Goal: Task Accomplishment & Management: Manage account settings

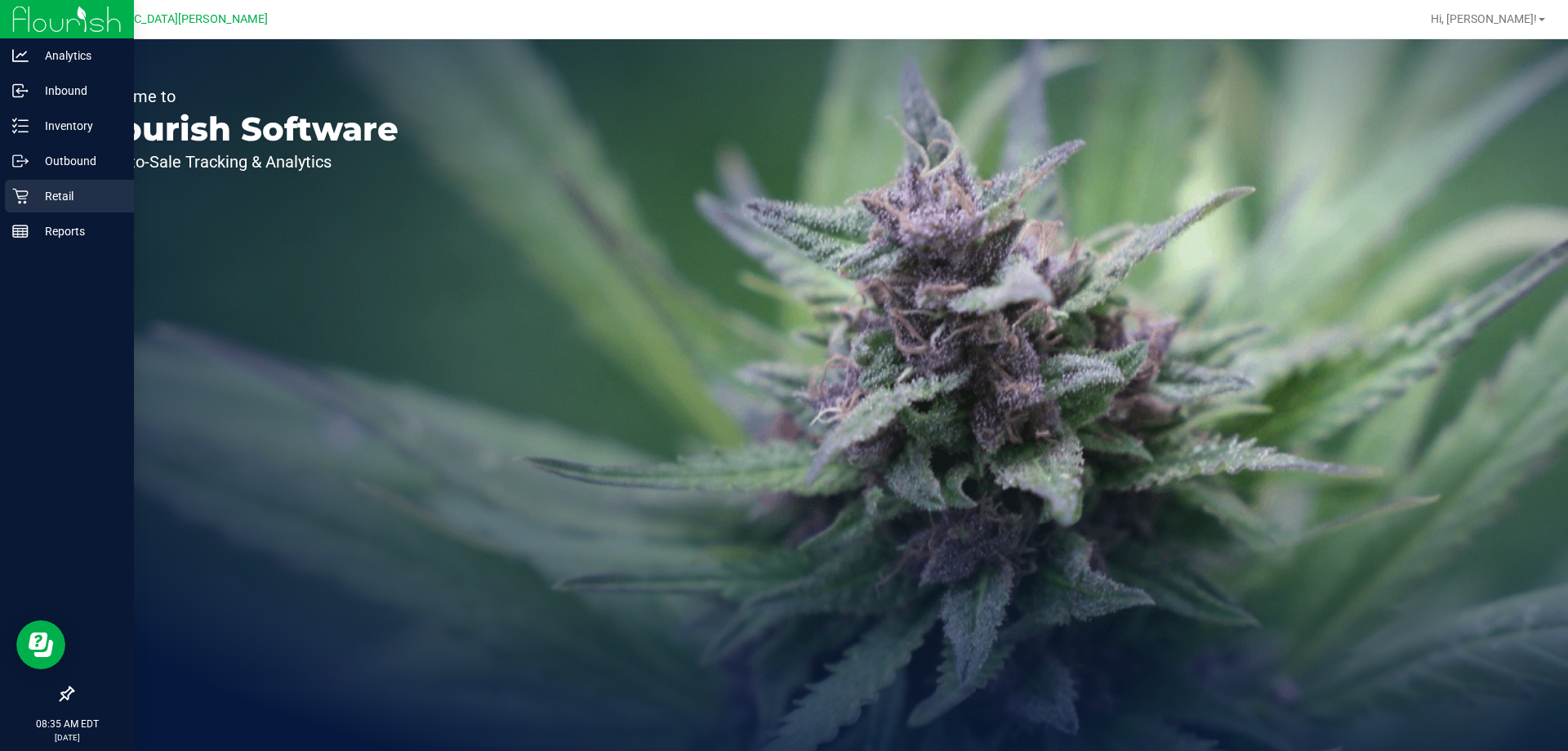
click at [32, 198] on p "Retail" at bounding box center [77, 196] width 98 height 20
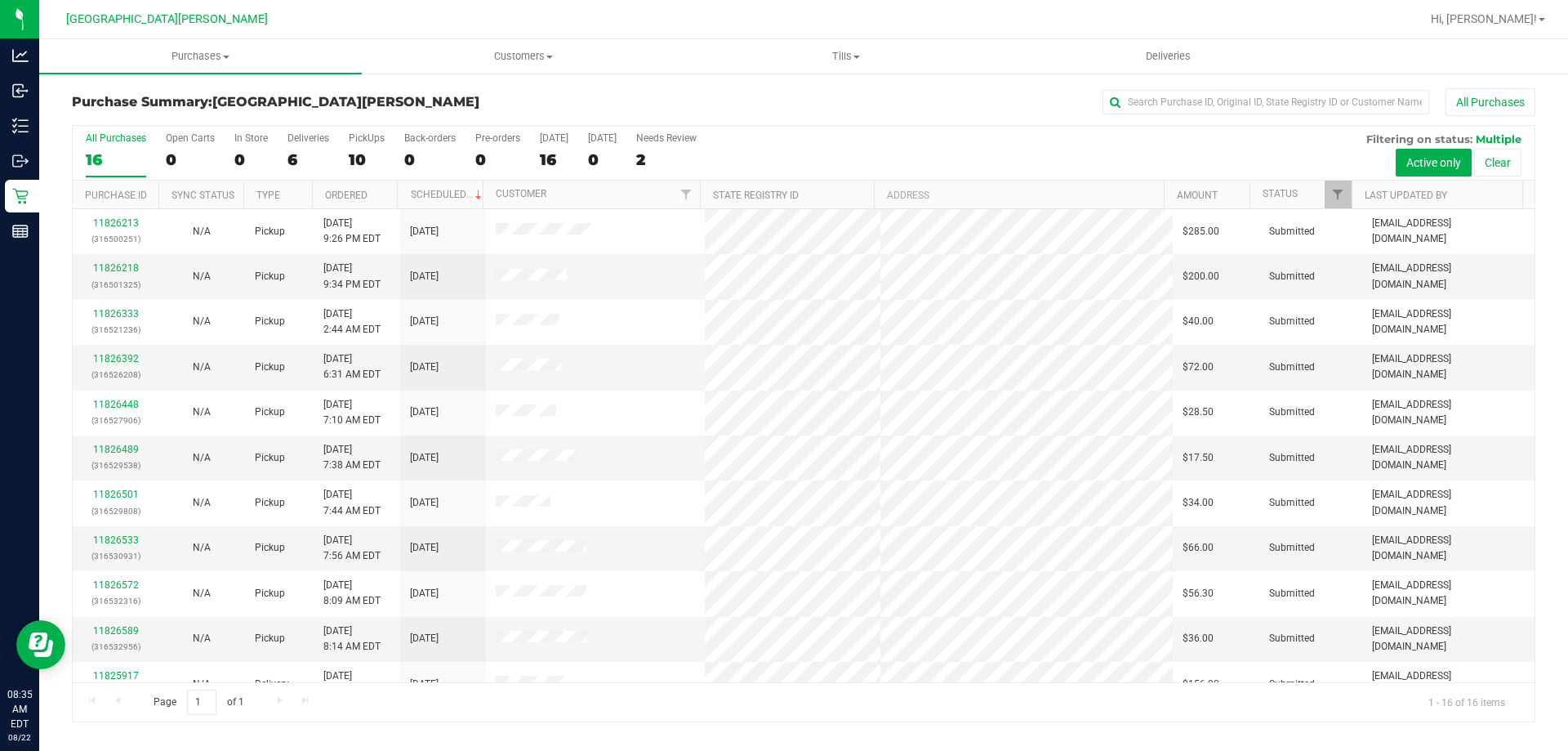
click at [315, 143] on div "Deliveries" at bounding box center [308, 138] width 42 height 12
click at [0, 0] on input "Deliveries 6" at bounding box center [0, 0] width 0 height 0
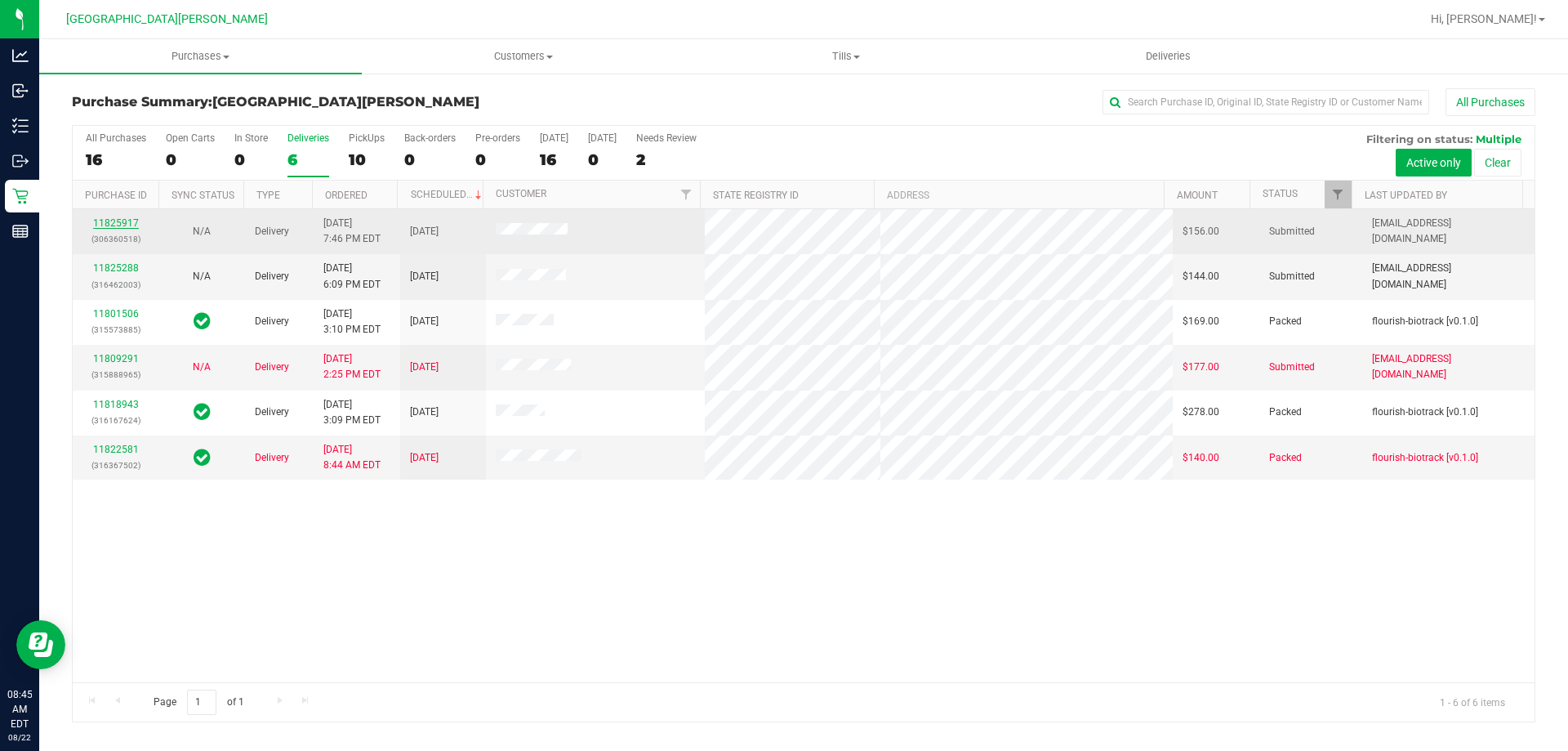
click at [115, 221] on link "11825917" at bounding box center [116, 222] width 45 height 12
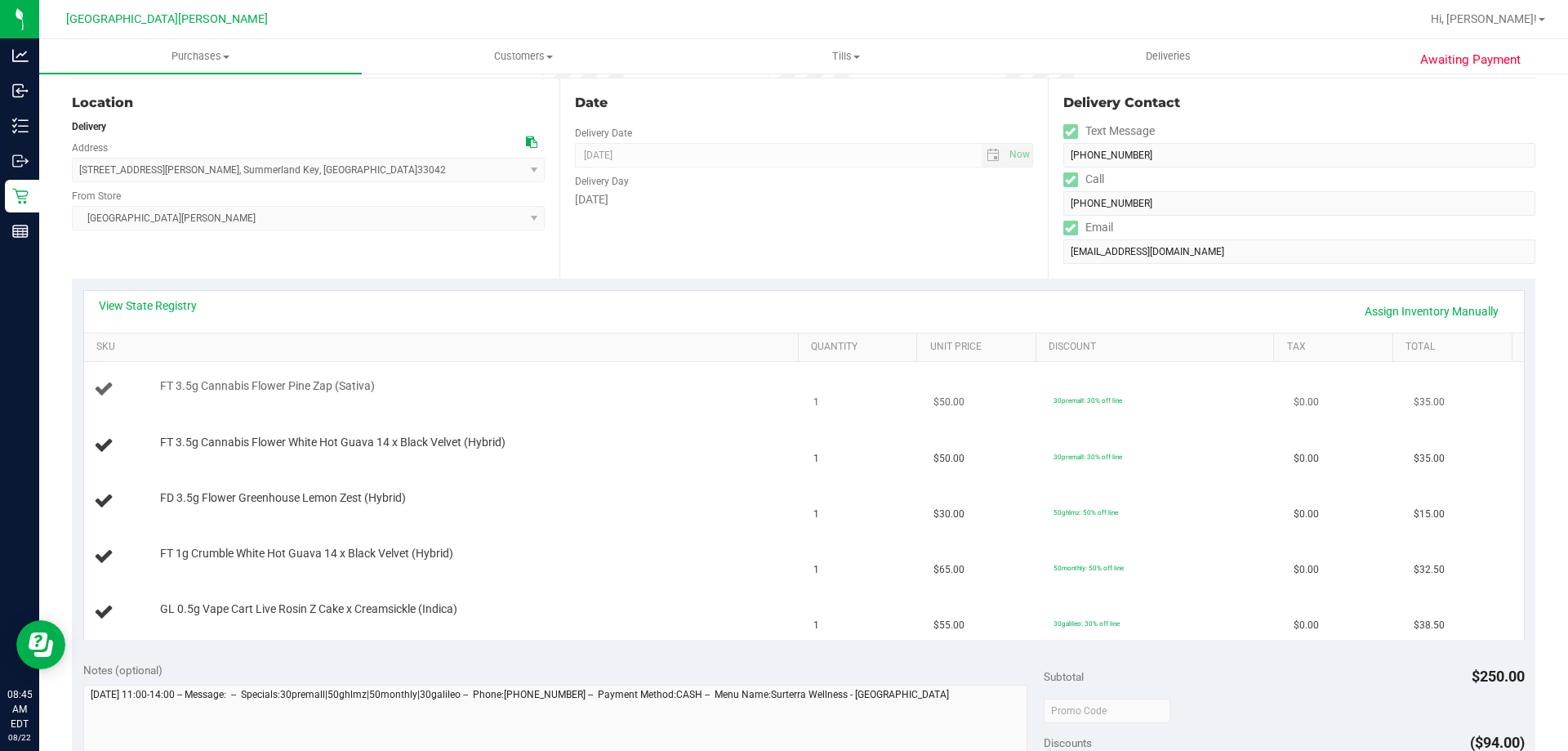
scroll to position [164, 0]
click at [140, 301] on link "View State Registry" at bounding box center [148, 303] width 98 height 16
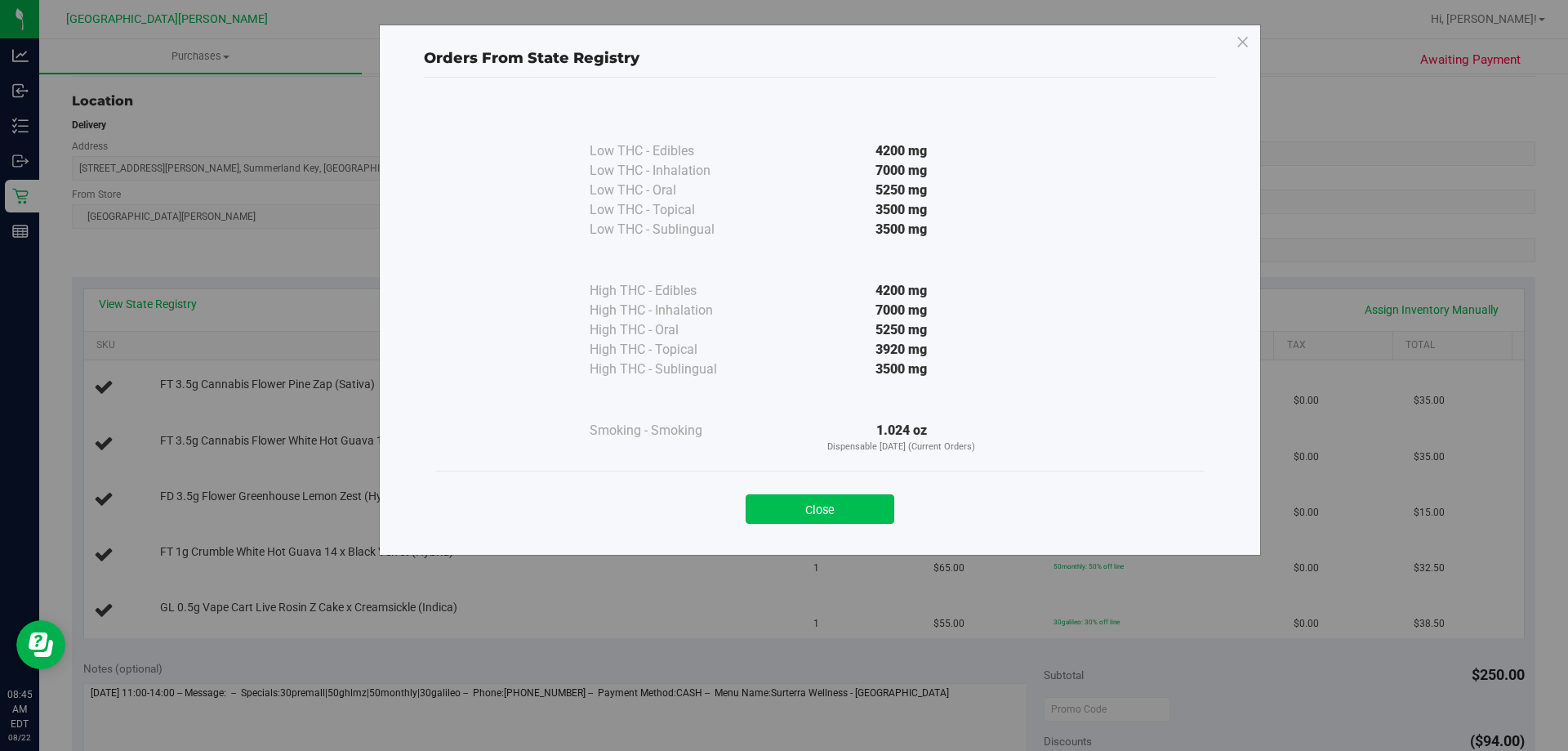
click at [761, 505] on button "Close" at bounding box center [819, 509] width 149 height 29
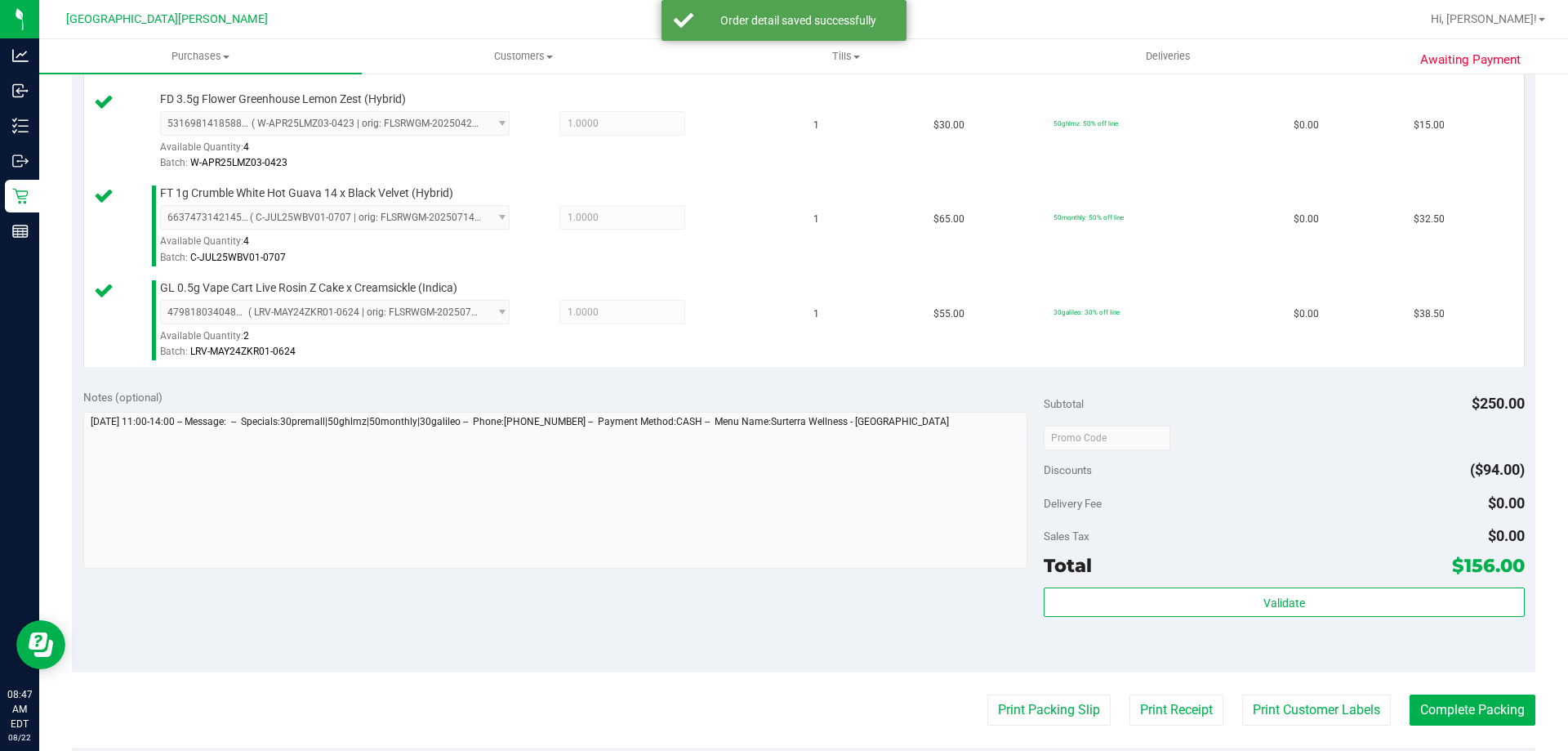
scroll to position [654, 0]
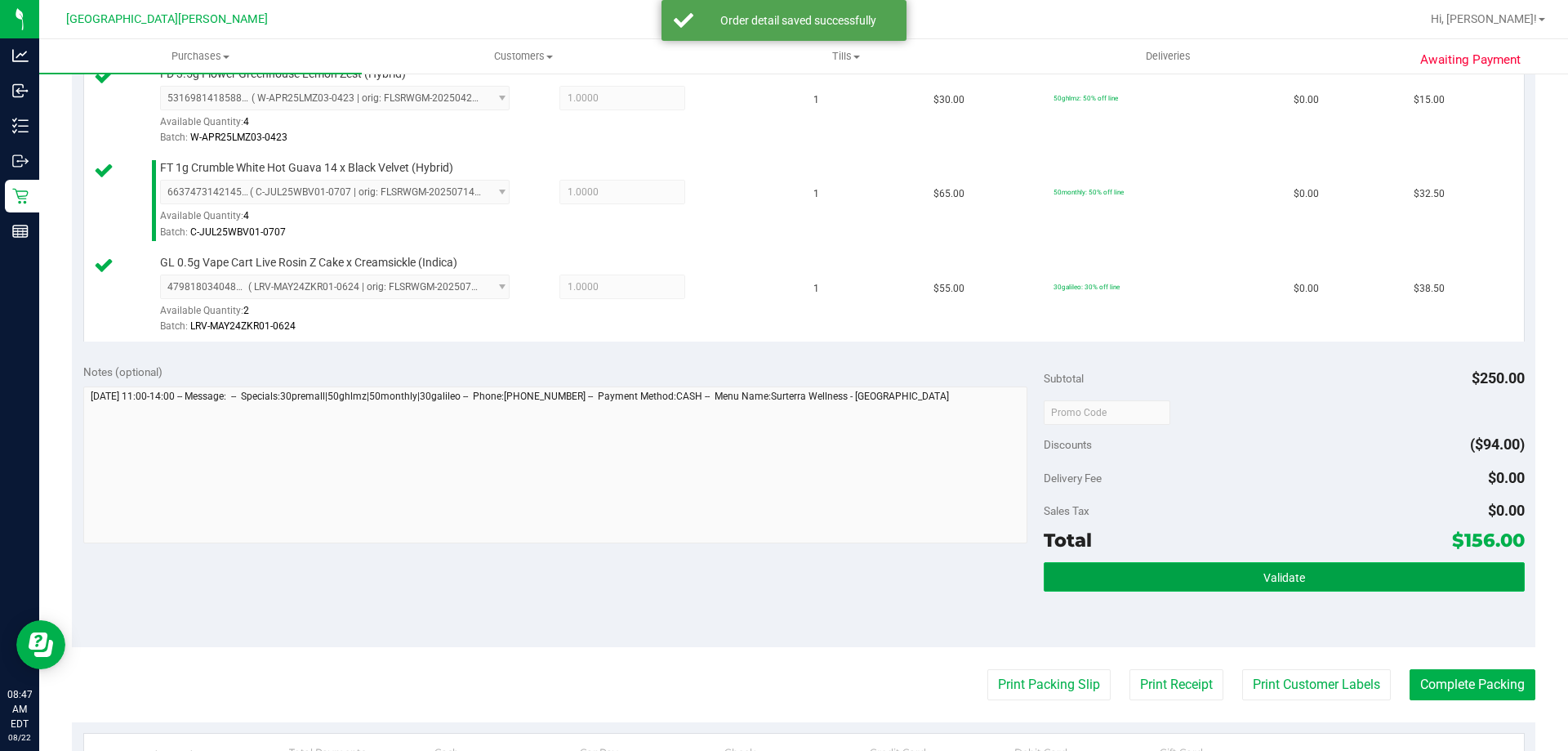
click at [1252, 585] on button "Validate" at bounding box center [1284, 577] width 480 height 29
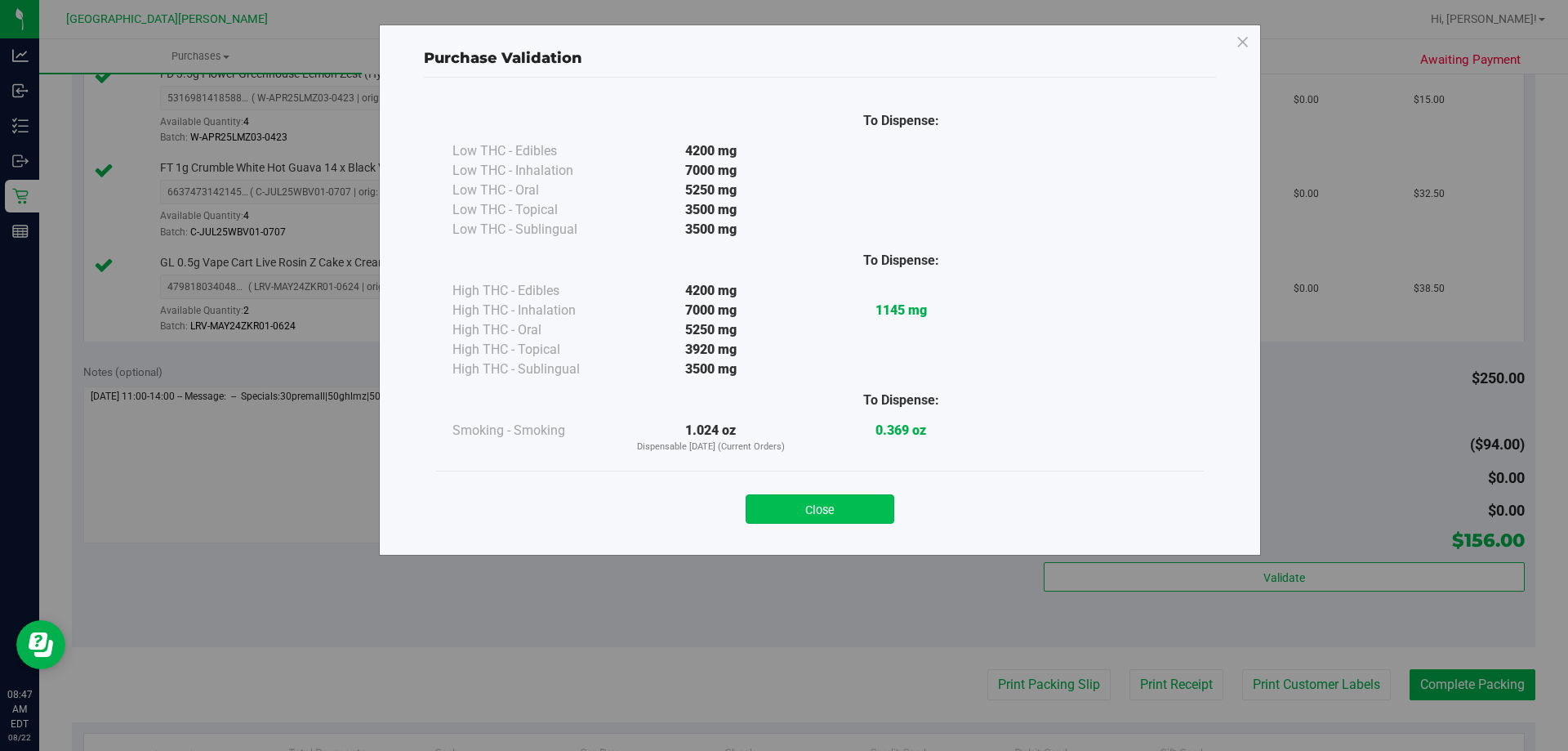
click at [820, 520] on button "Close" at bounding box center [819, 509] width 149 height 29
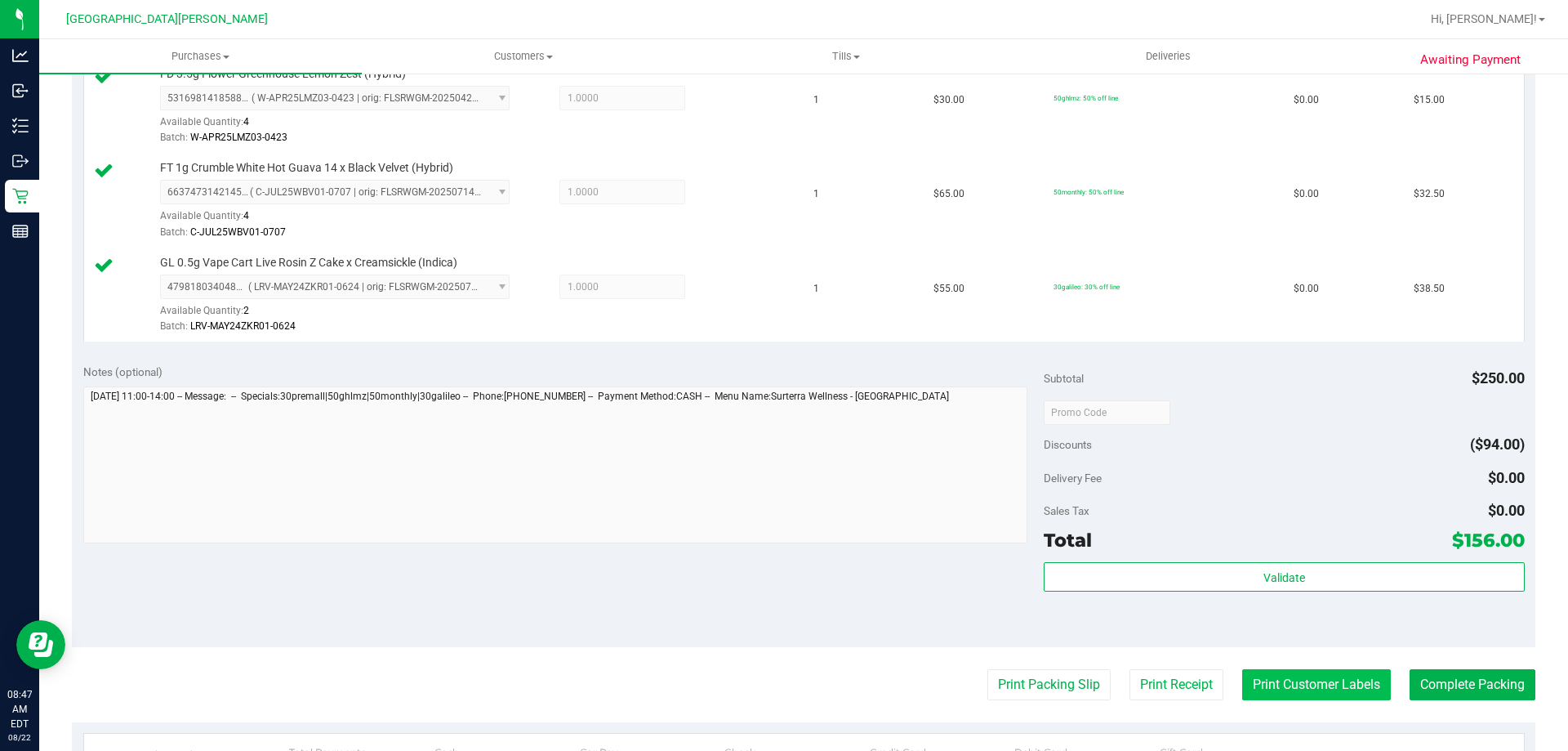
click at [1354, 690] on button "Print Customer Labels" at bounding box center [1316, 684] width 149 height 31
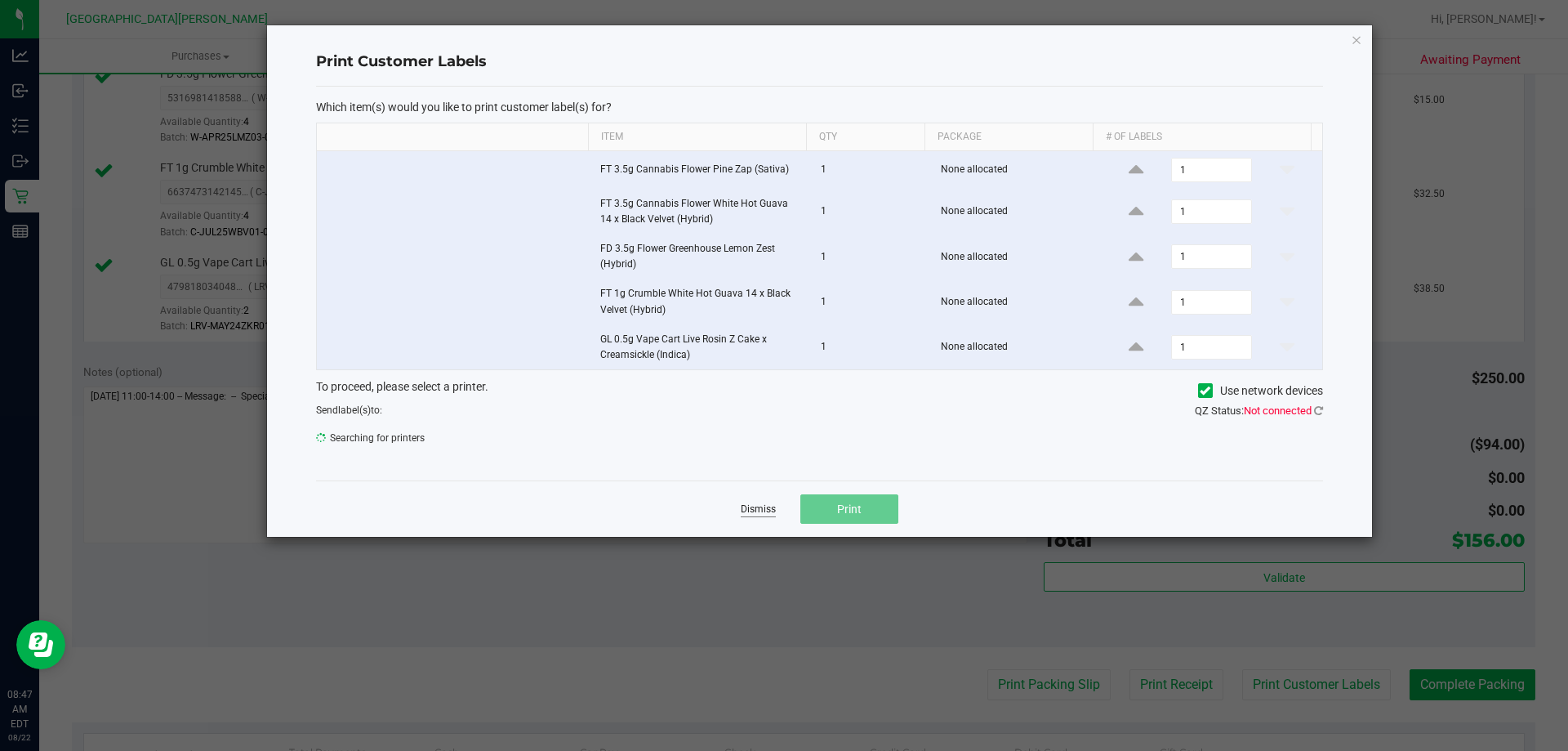
click at [765, 503] on link "Dismiss" at bounding box center [758, 510] width 35 height 14
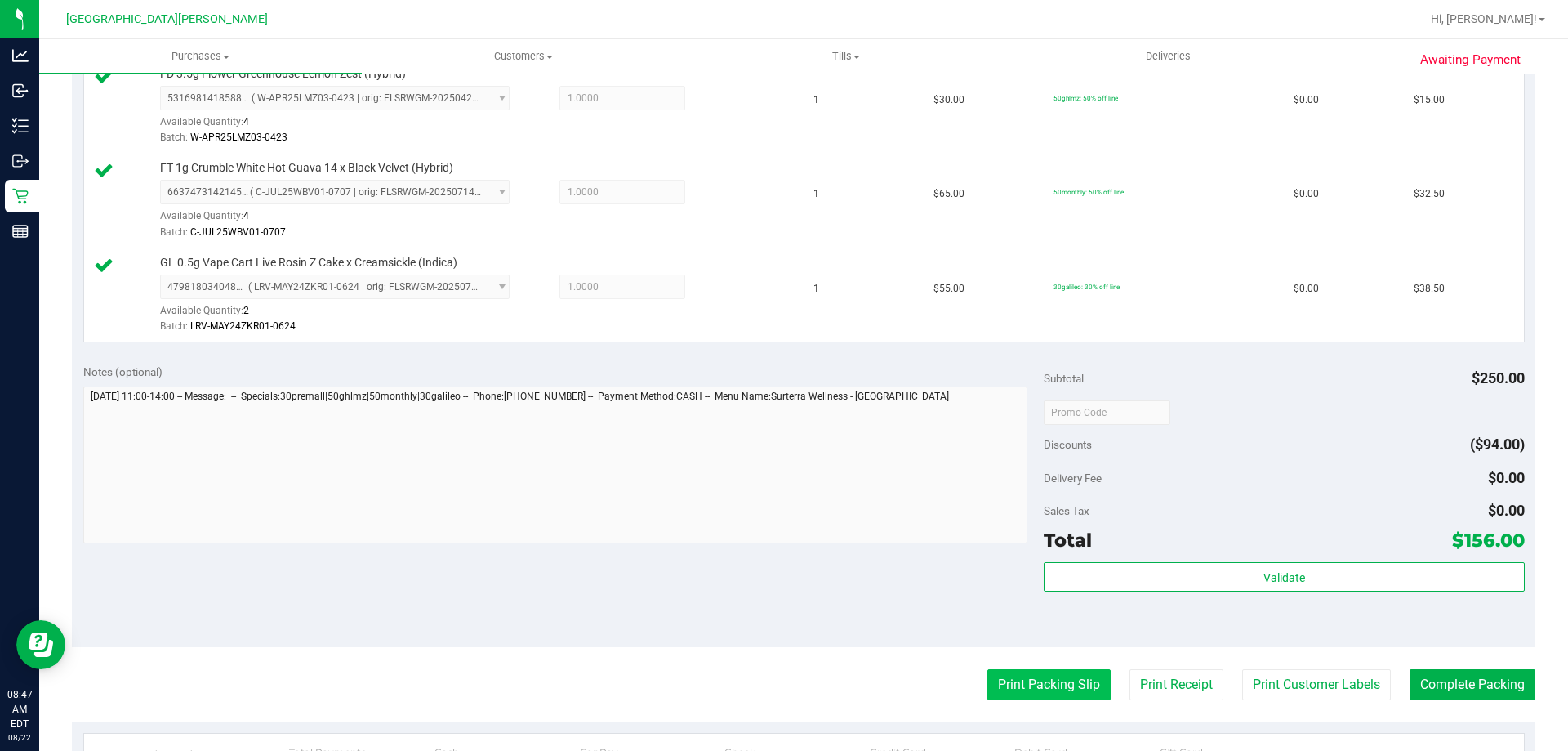
click at [1035, 679] on button "Print Packing Slip" at bounding box center [1049, 684] width 124 height 31
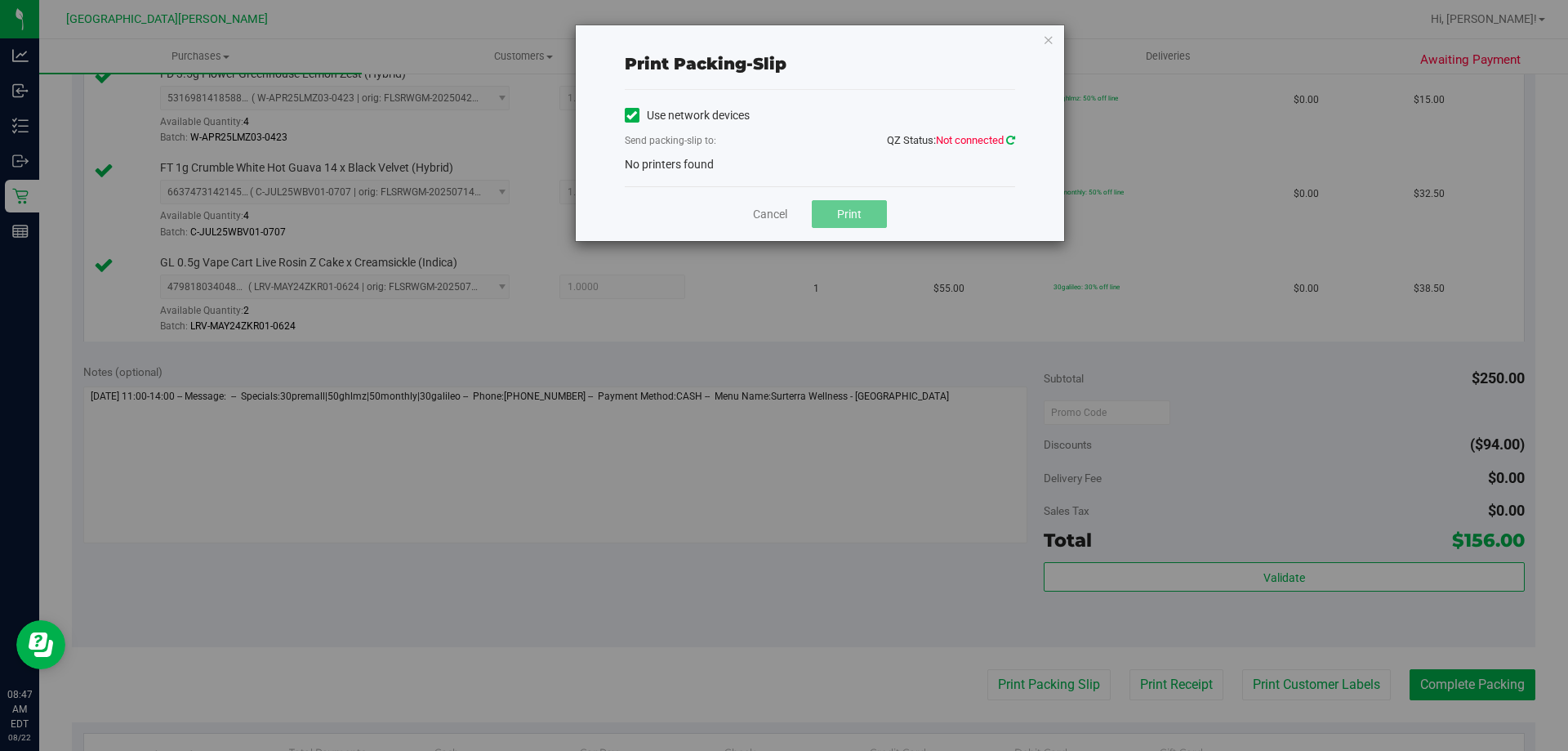
click at [1013, 139] on icon at bounding box center [1010, 141] width 9 height 11
click at [772, 216] on link "Cancel" at bounding box center [770, 214] width 35 height 17
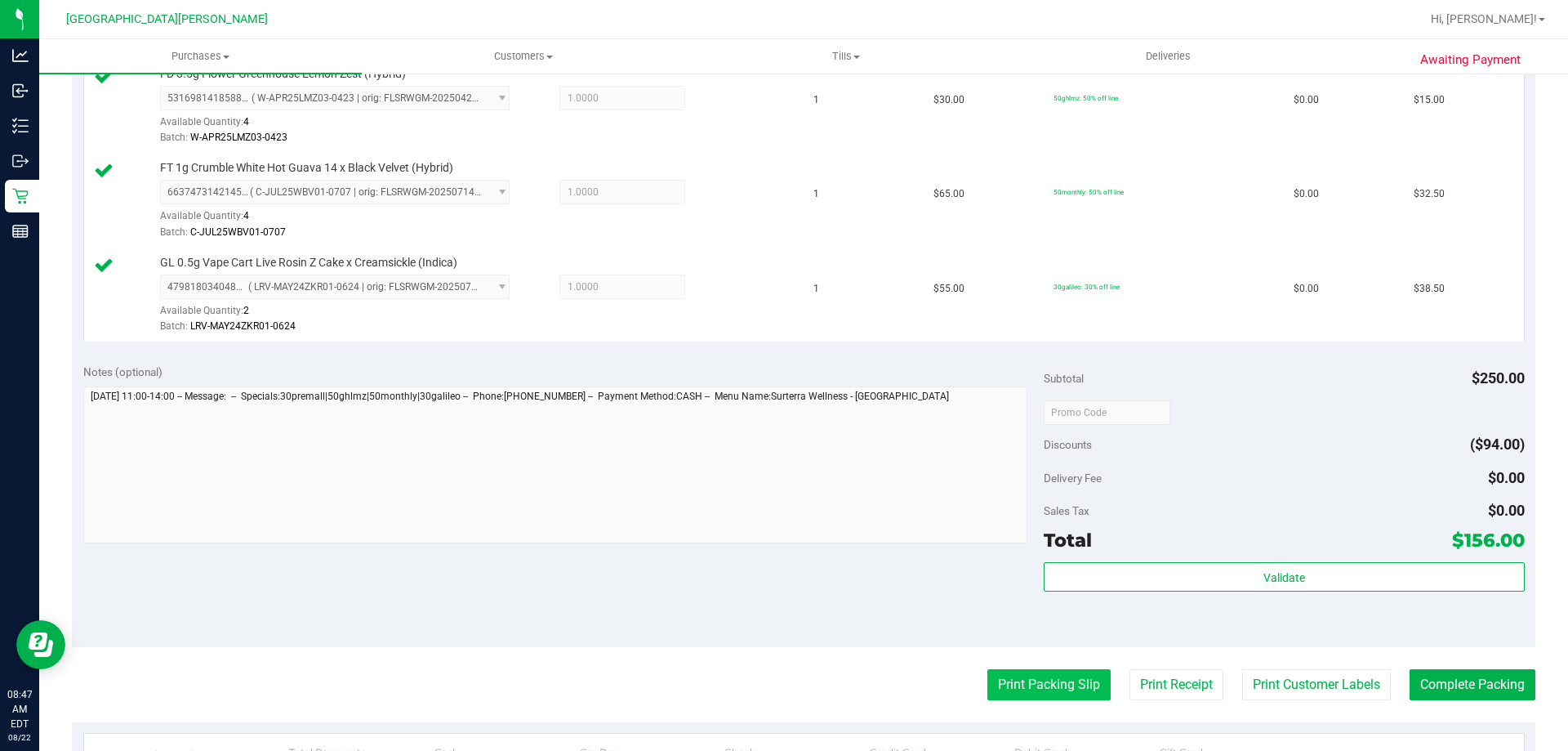
click at [1070, 688] on button "Print Packing Slip" at bounding box center [1049, 684] width 124 height 31
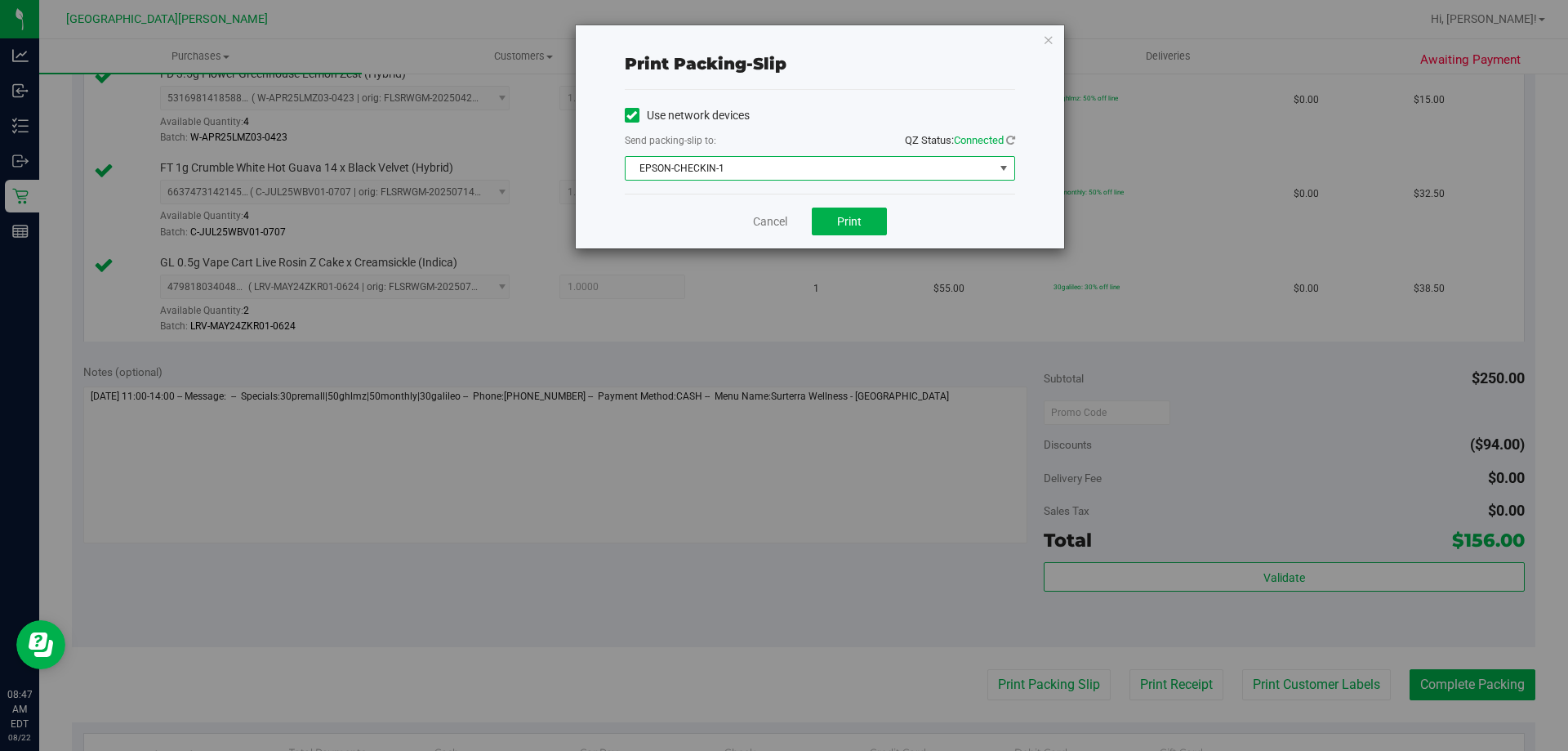
click at [924, 163] on span "EPSON-CHECKIN-1" at bounding box center [809, 168] width 368 height 23
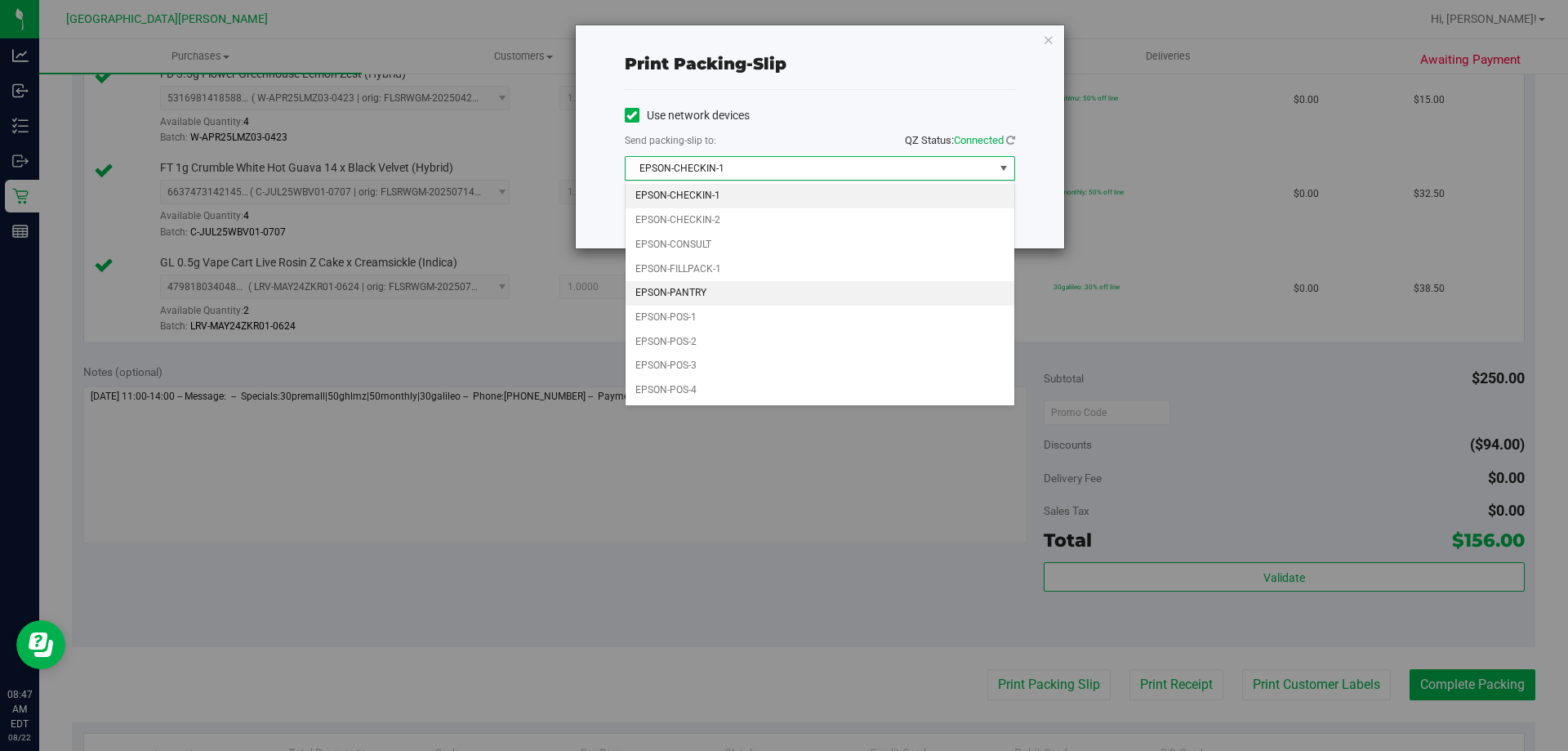
click at [720, 287] on li "EPSON-PANTRY" at bounding box center [819, 294] width 389 height 25
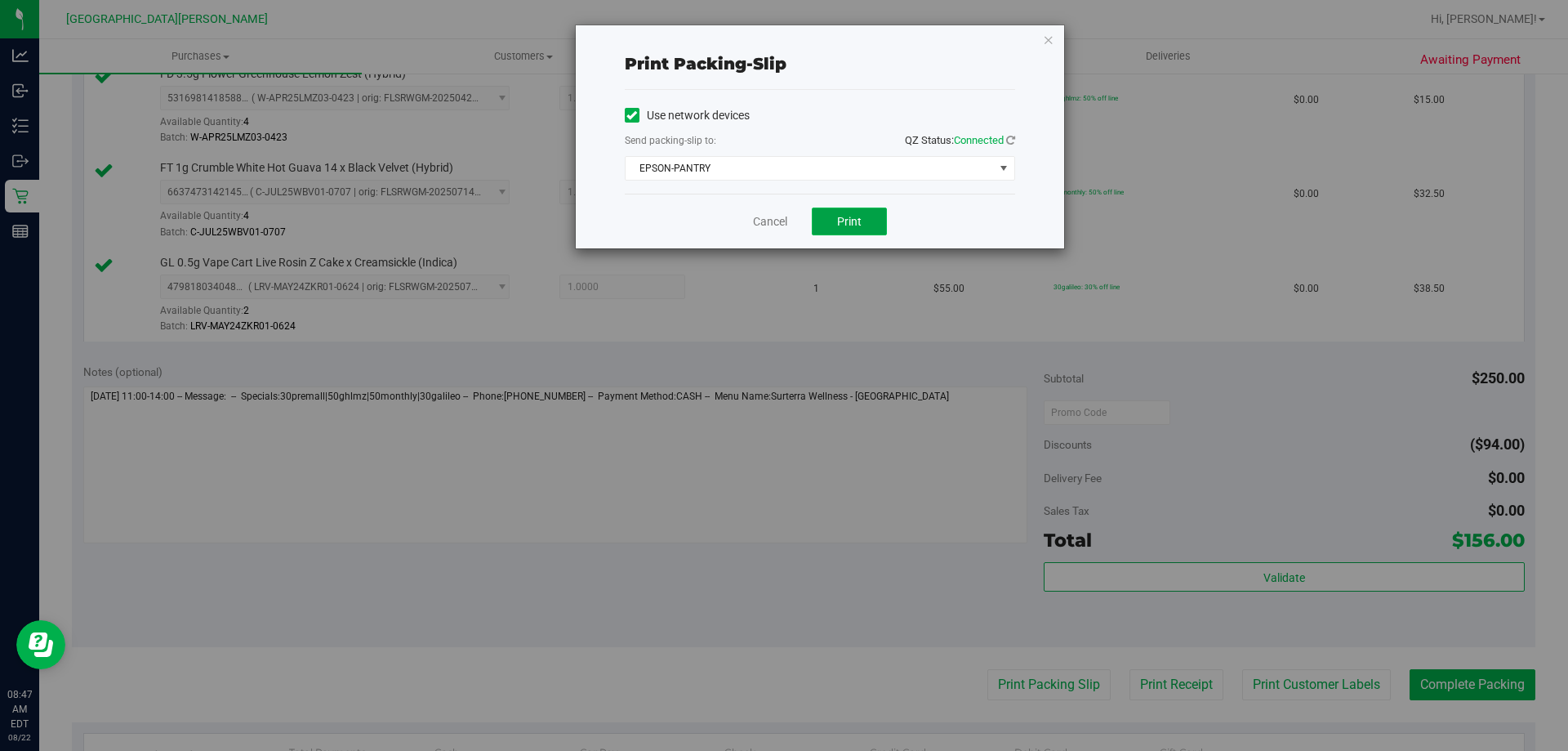
click at [855, 222] on span "Print" at bounding box center [849, 222] width 25 height 13
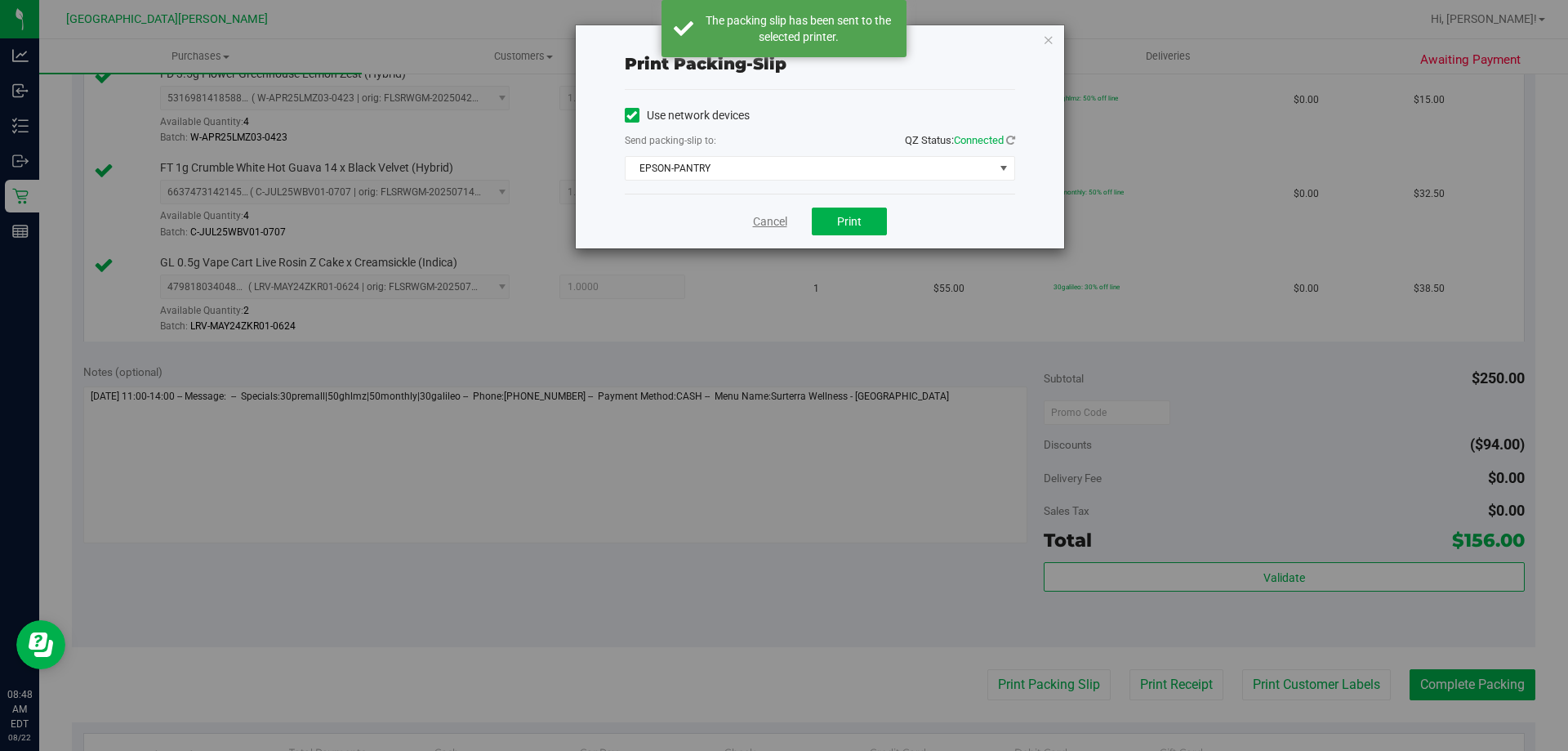
click at [769, 222] on link "Cancel" at bounding box center [770, 222] width 35 height 17
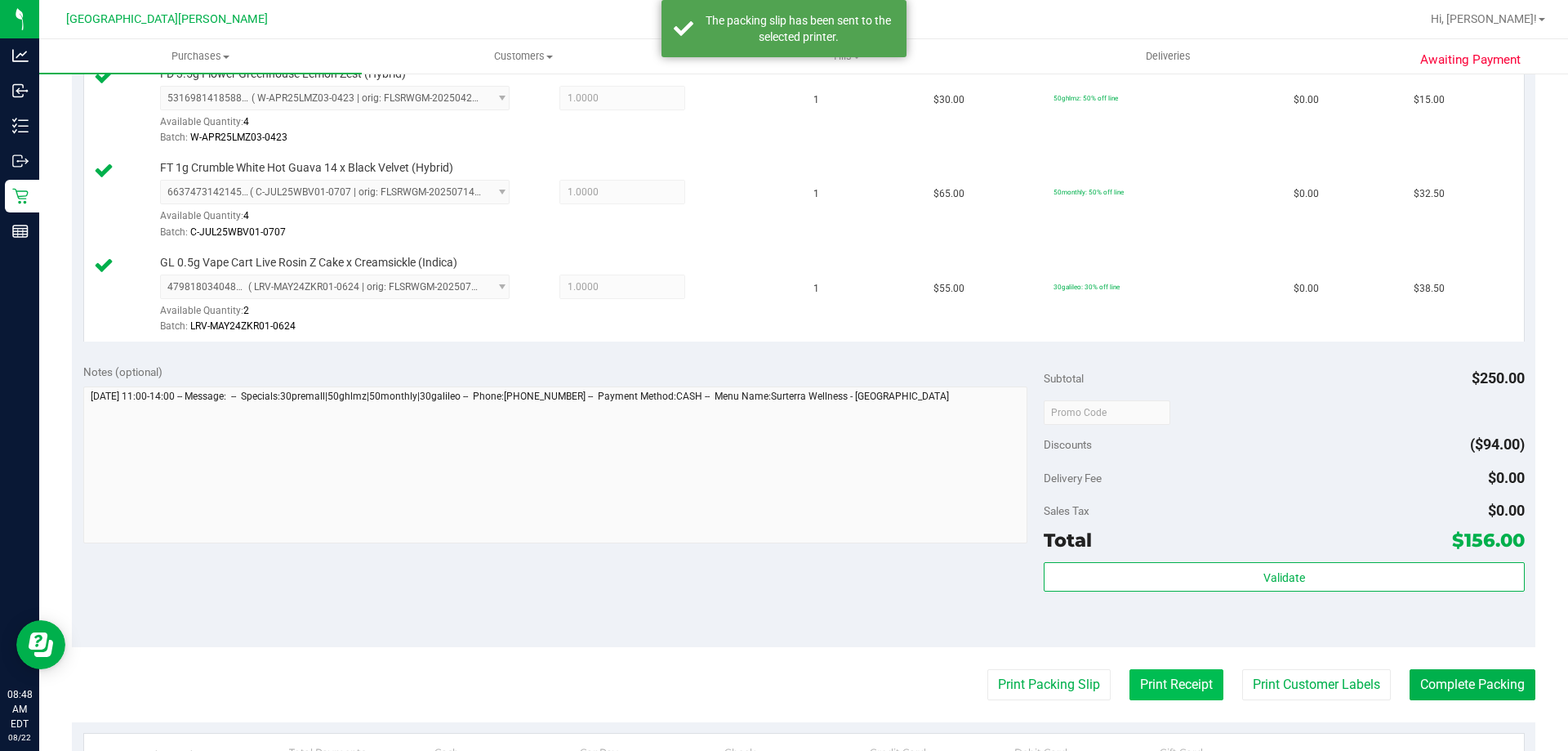
click at [1130, 686] on button "Print Receipt" at bounding box center [1177, 684] width 94 height 31
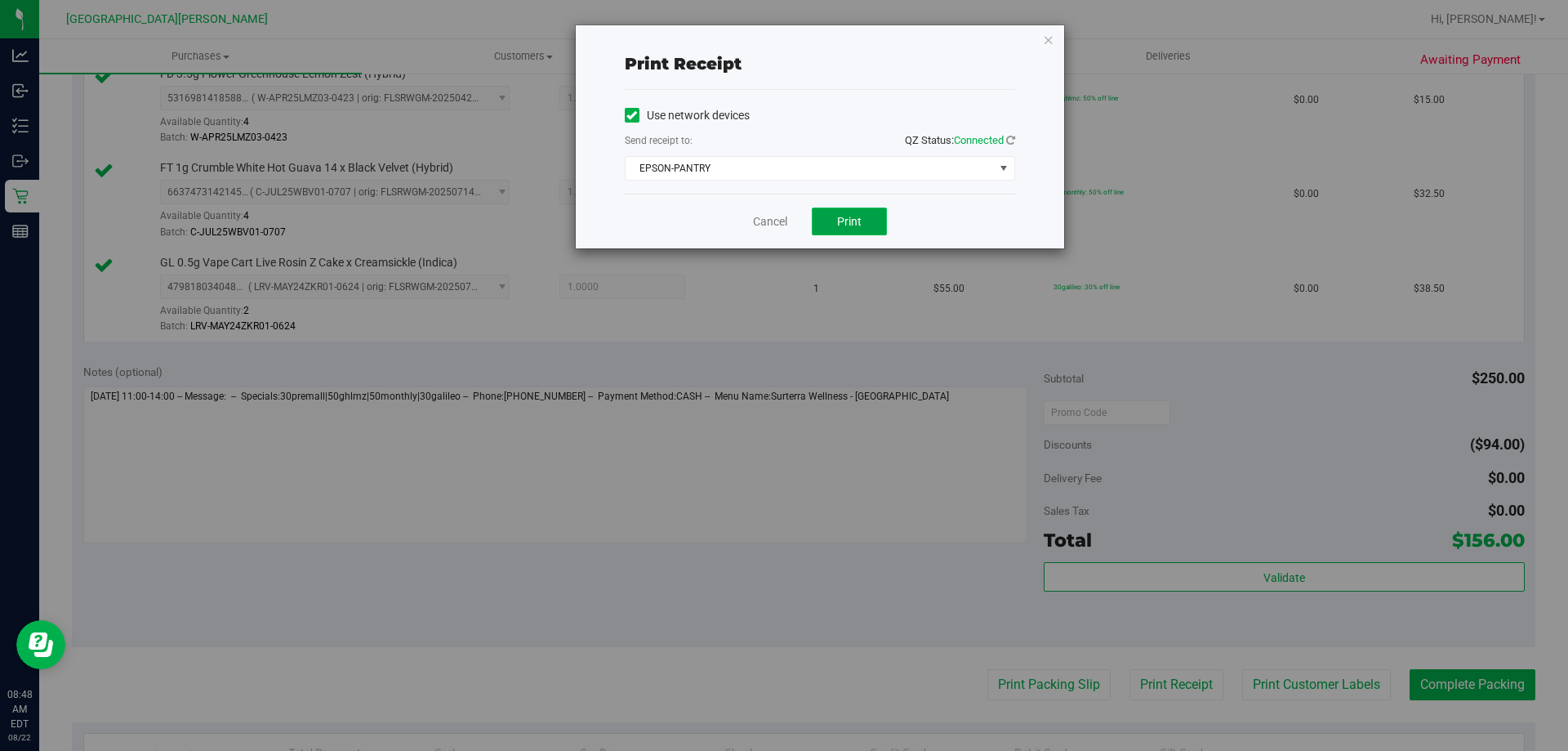
click at [854, 210] on button "Print" at bounding box center [849, 221] width 75 height 28
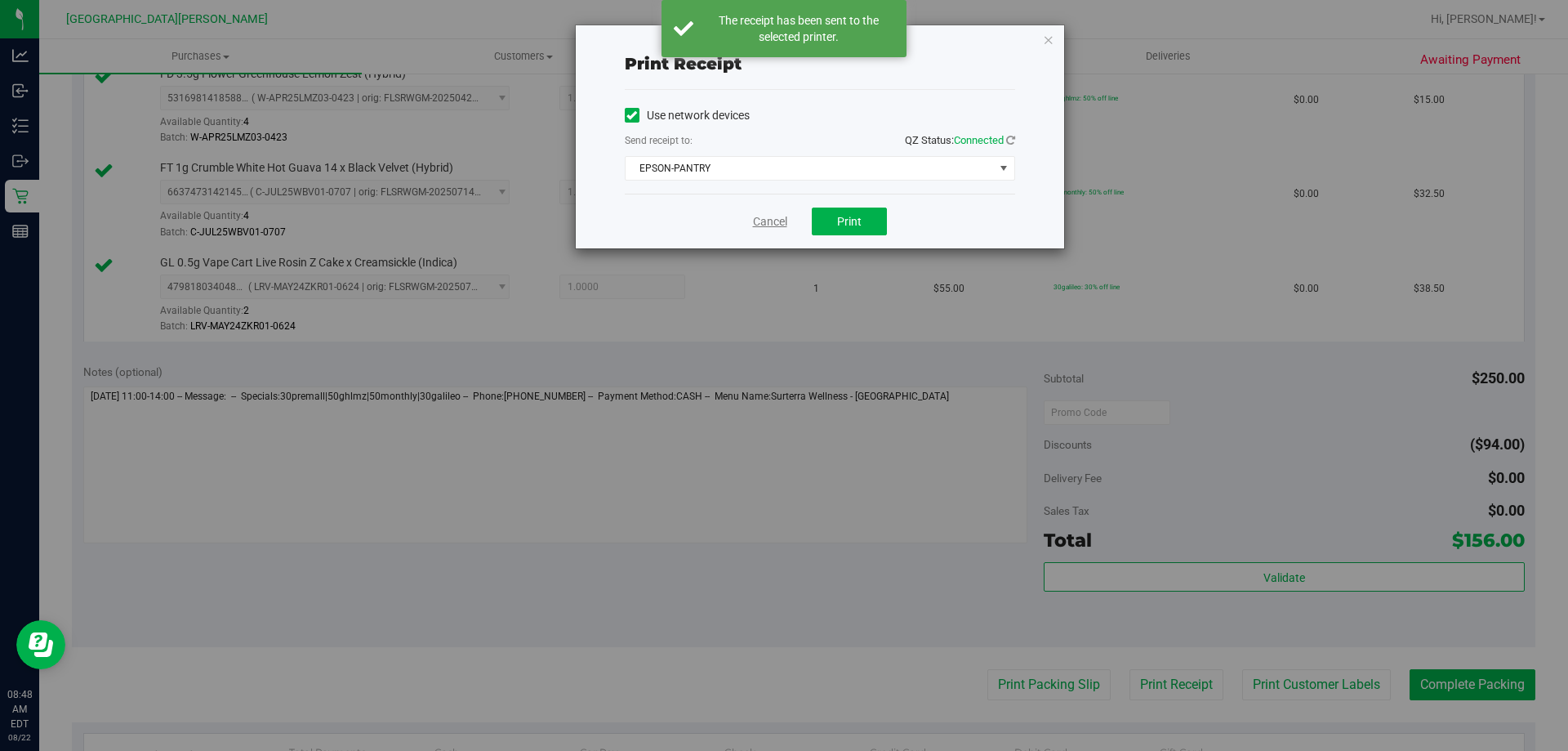
click at [771, 222] on link "Cancel" at bounding box center [770, 222] width 35 height 17
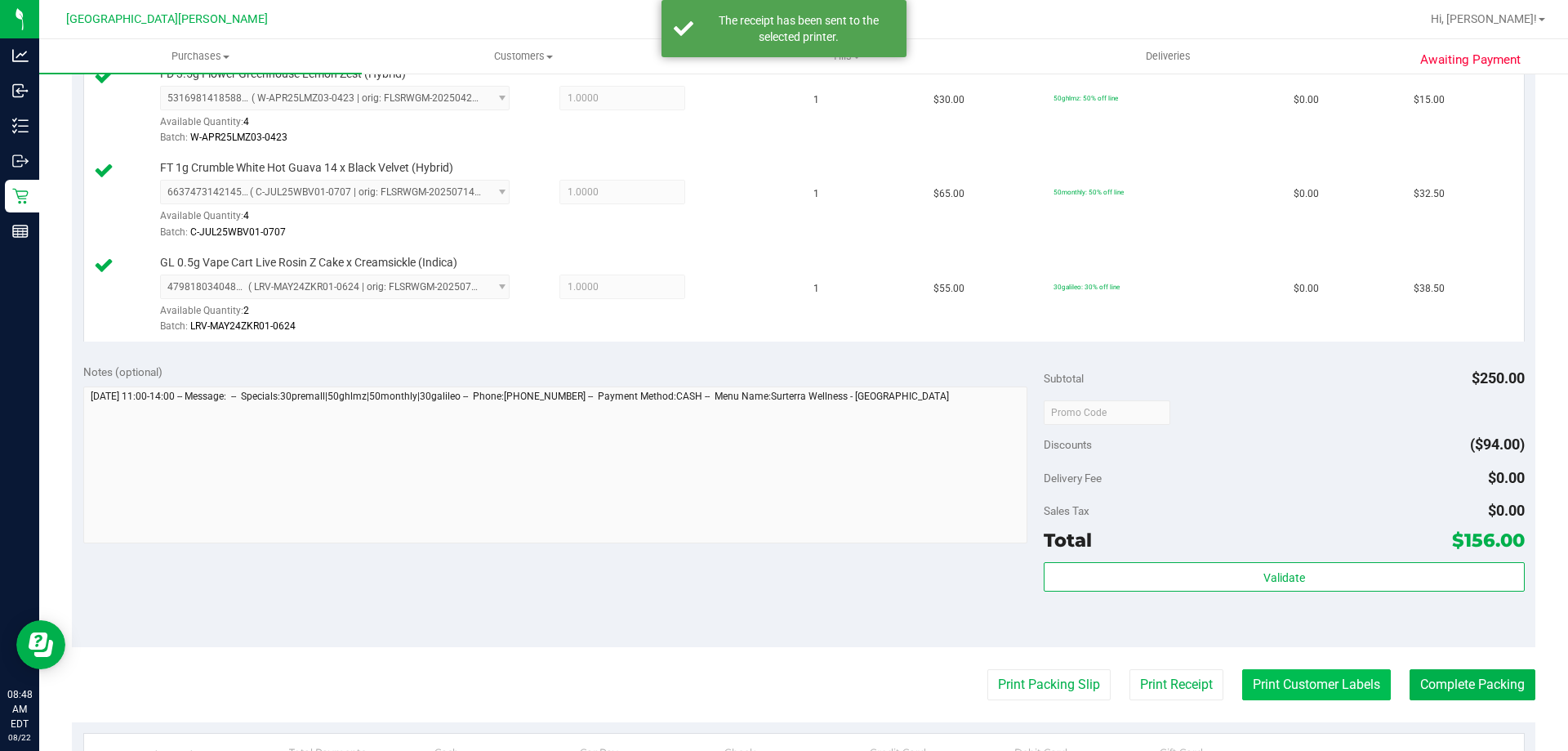
click at [1290, 686] on button "Print Customer Labels" at bounding box center [1316, 684] width 149 height 31
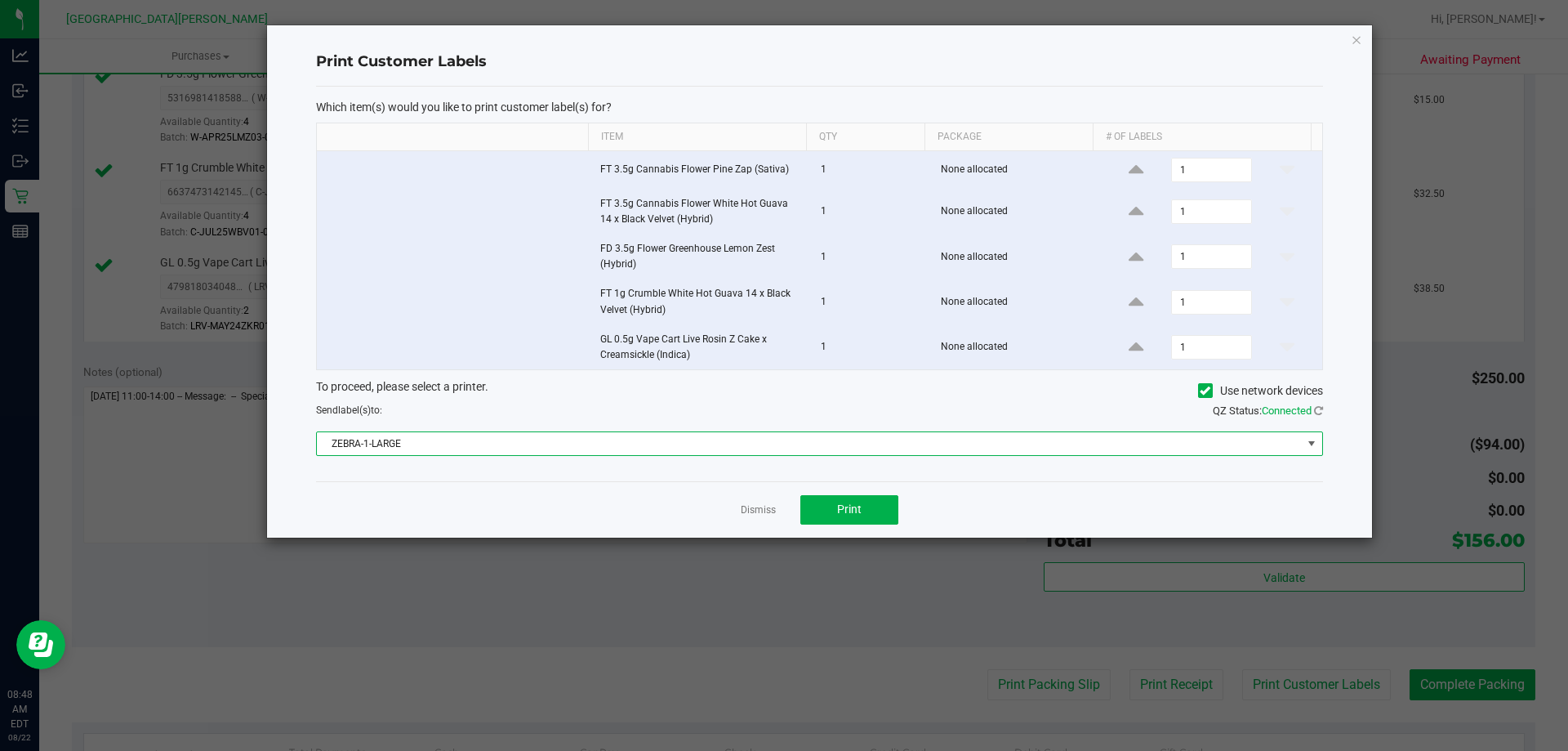
click at [730, 435] on span "ZEBRA-1-LARGE" at bounding box center [808, 444] width 985 height 23
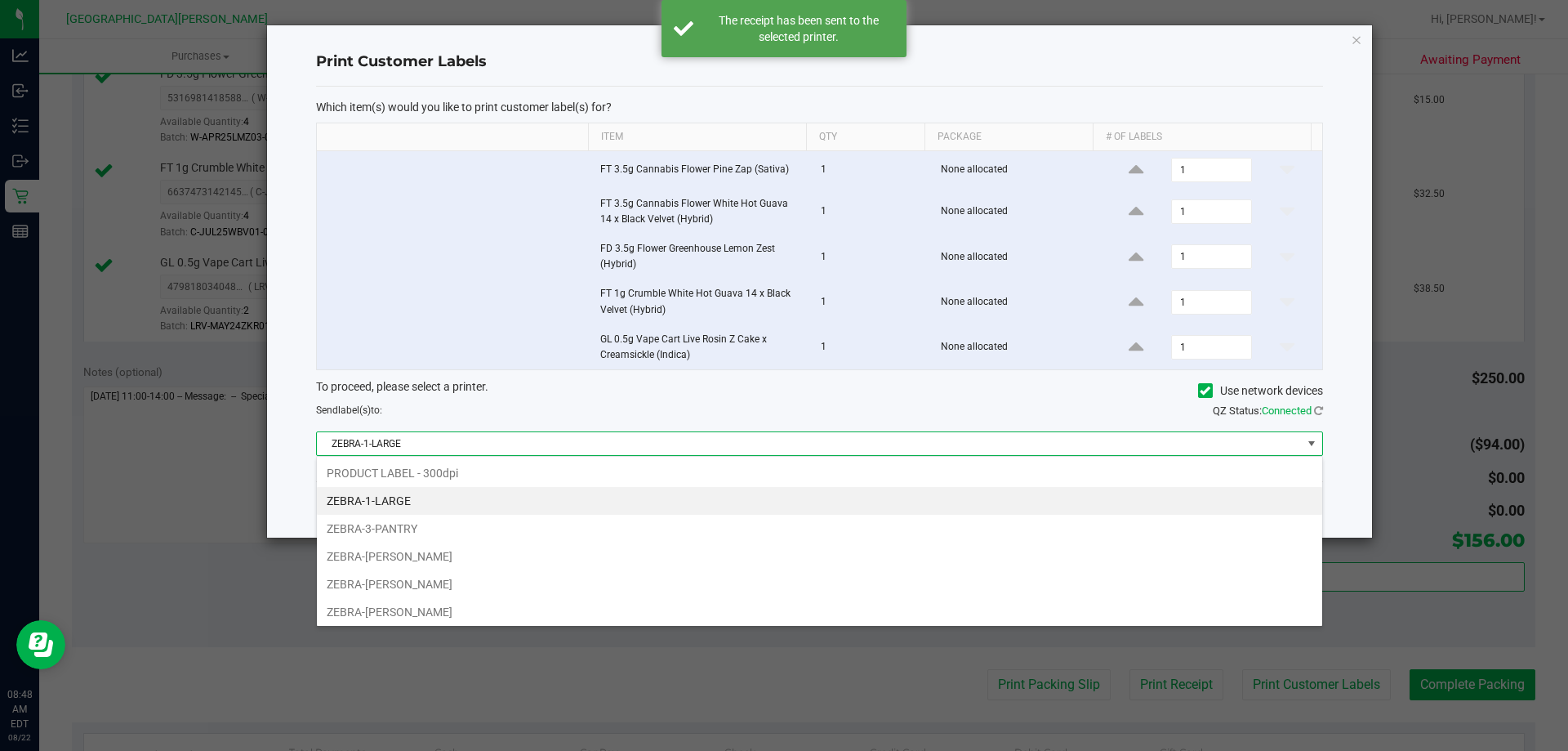
scroll to position [25, 1006]
click at [510, 489] on li "ZEBRA-1-LARGE" at bounding box center [819, 500] width 1005 height 28
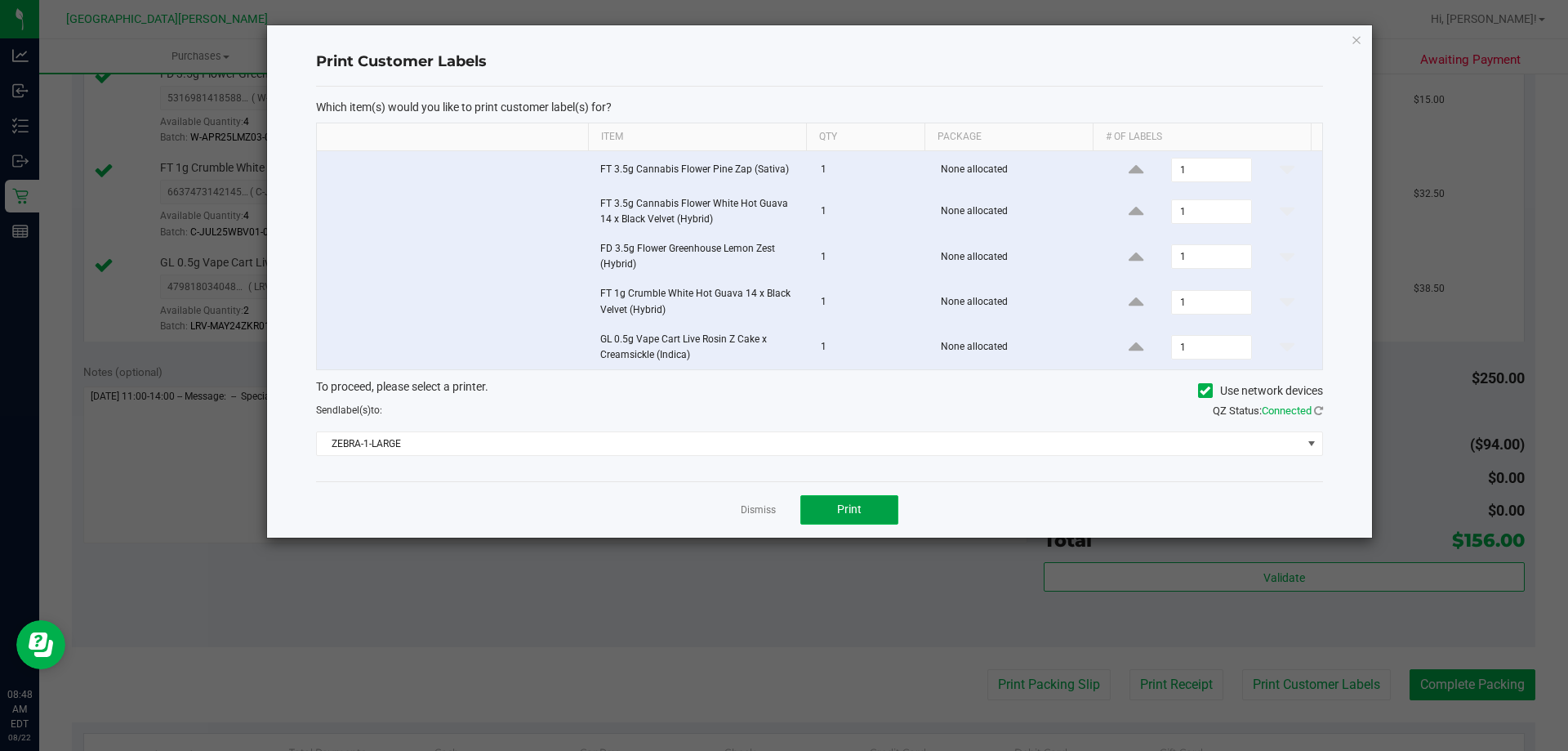
click at [873, 509] on button "Print" at bounding box center [849, 510] width 98 height 29
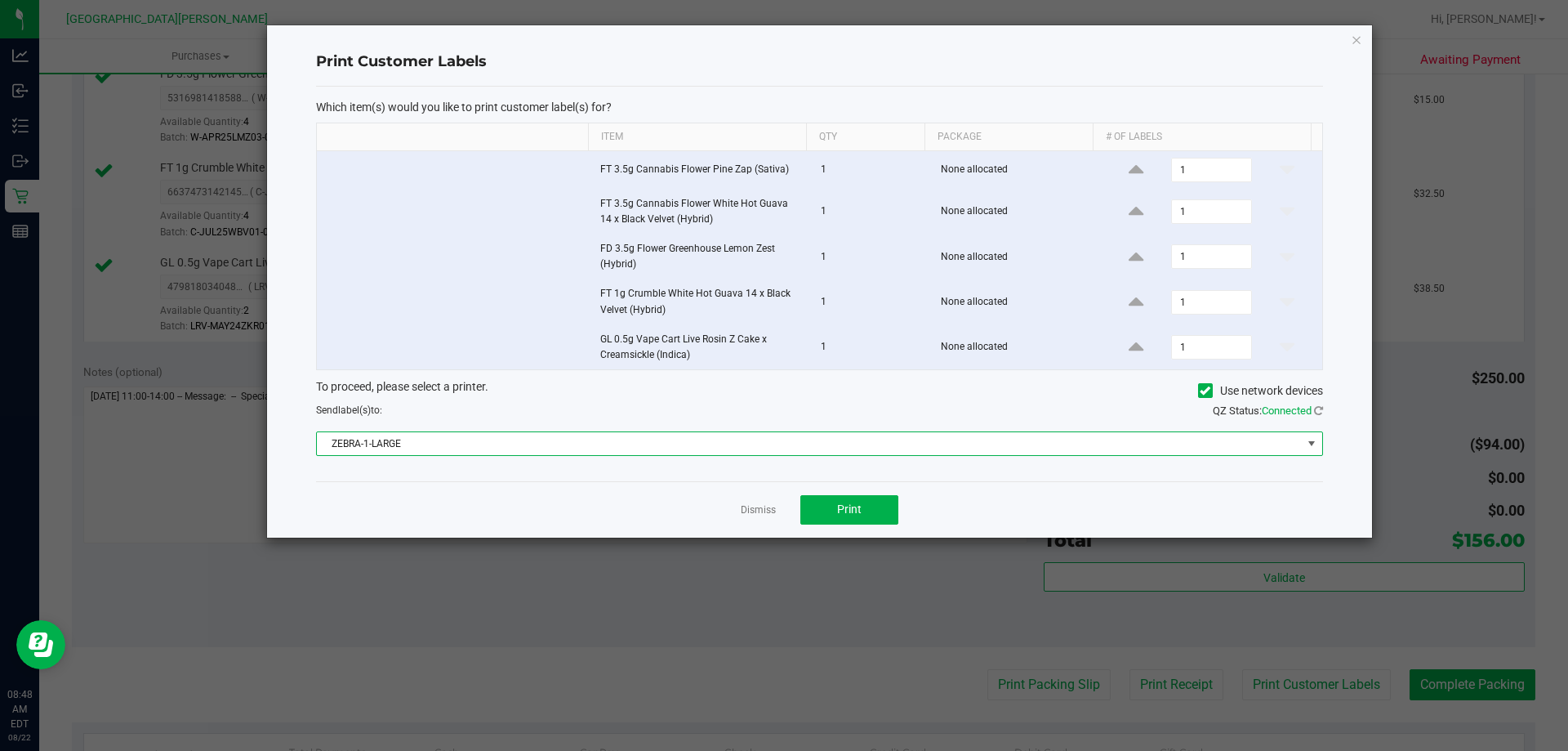
click at [587, 448] on span "ZEBRA-1-LARGE" at bounding box center [808, 444] width 985 height 23
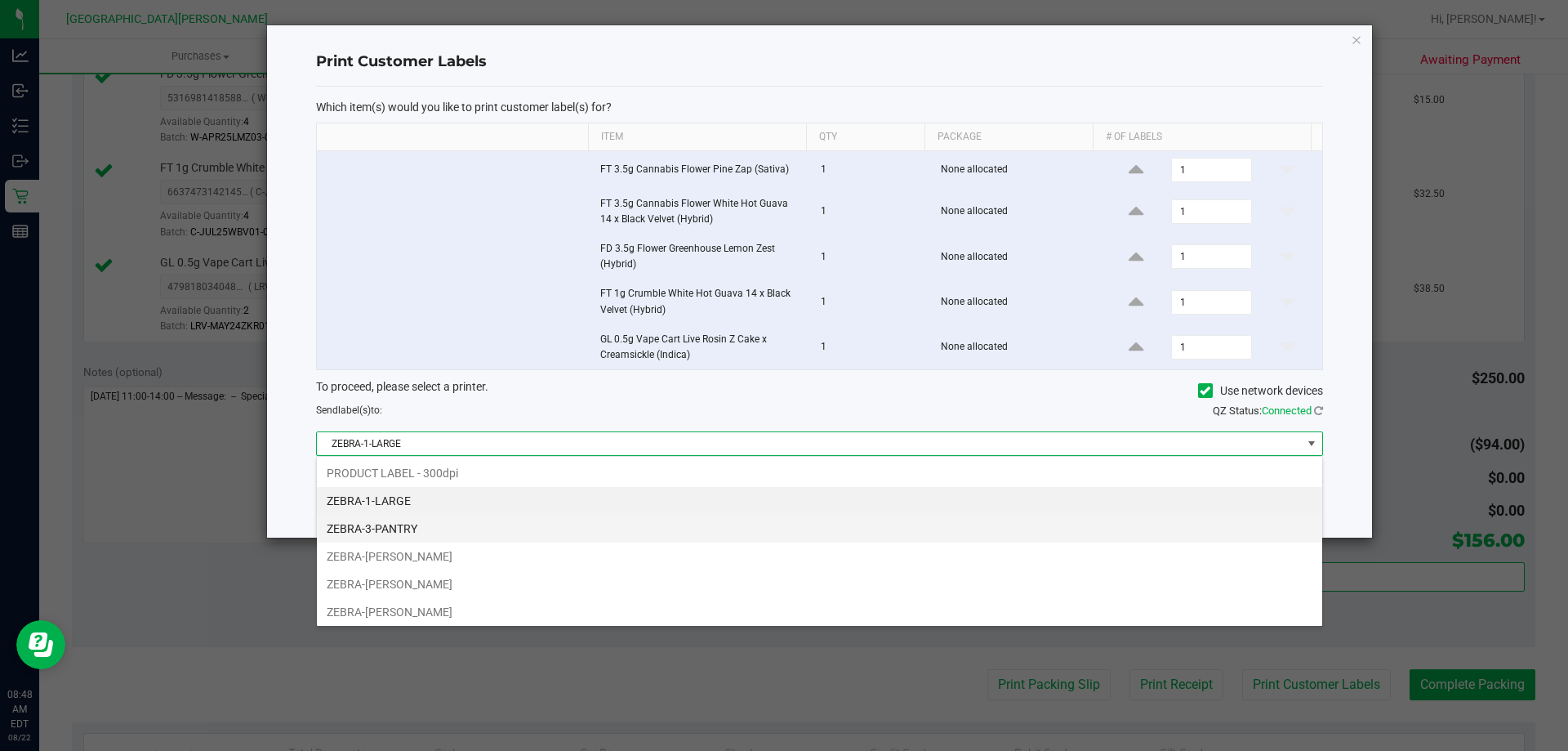
click at [545, 536] on li "ZEBRA-3-PANTRY" at bounding box center [819, 529] width 1005 height 28
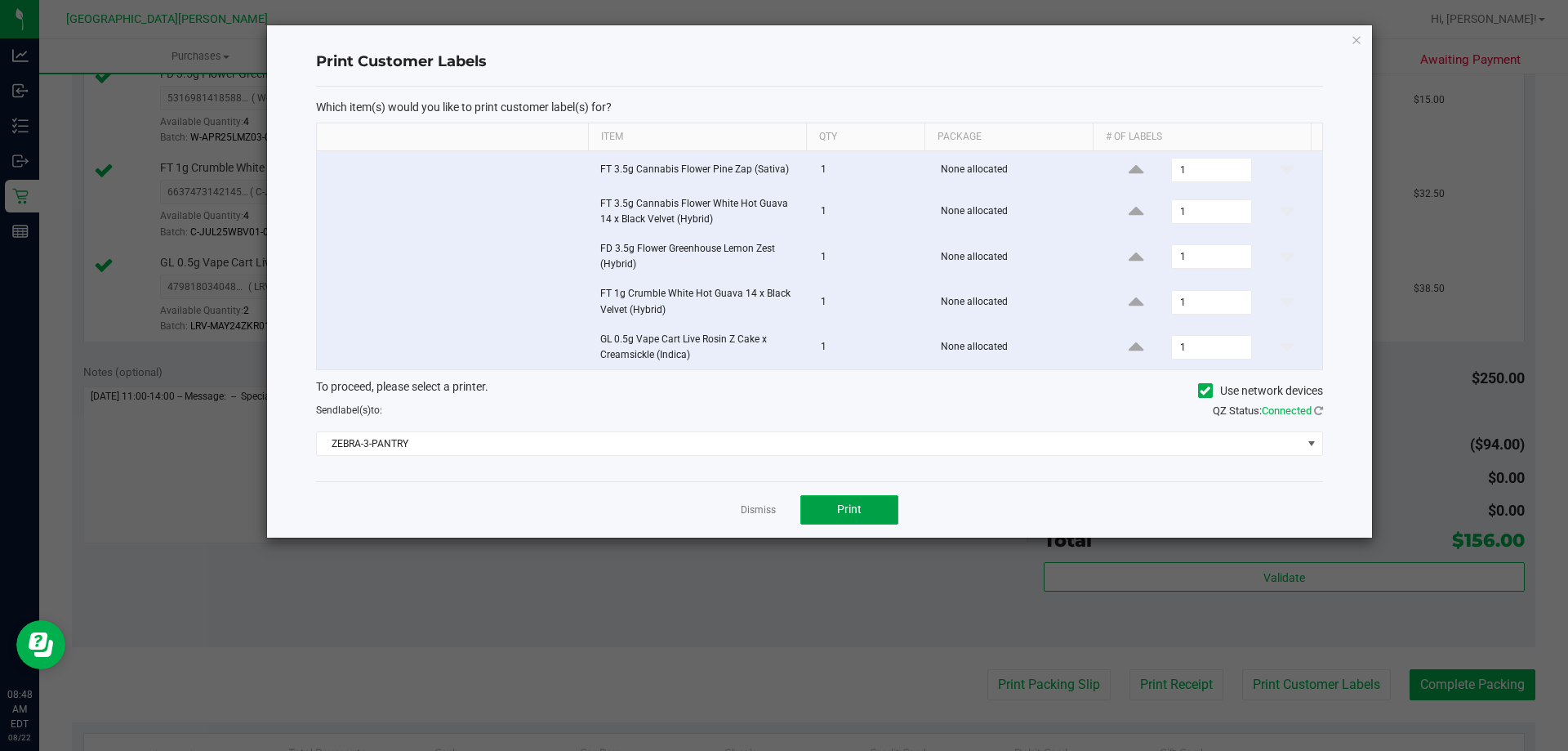
click at [835, 507] on button "Print" at bounding box center [849, 510] width 98 height 29
click at [763, 504] on link "Dismiss" at bounding box center [758, 511] width 35 height 14
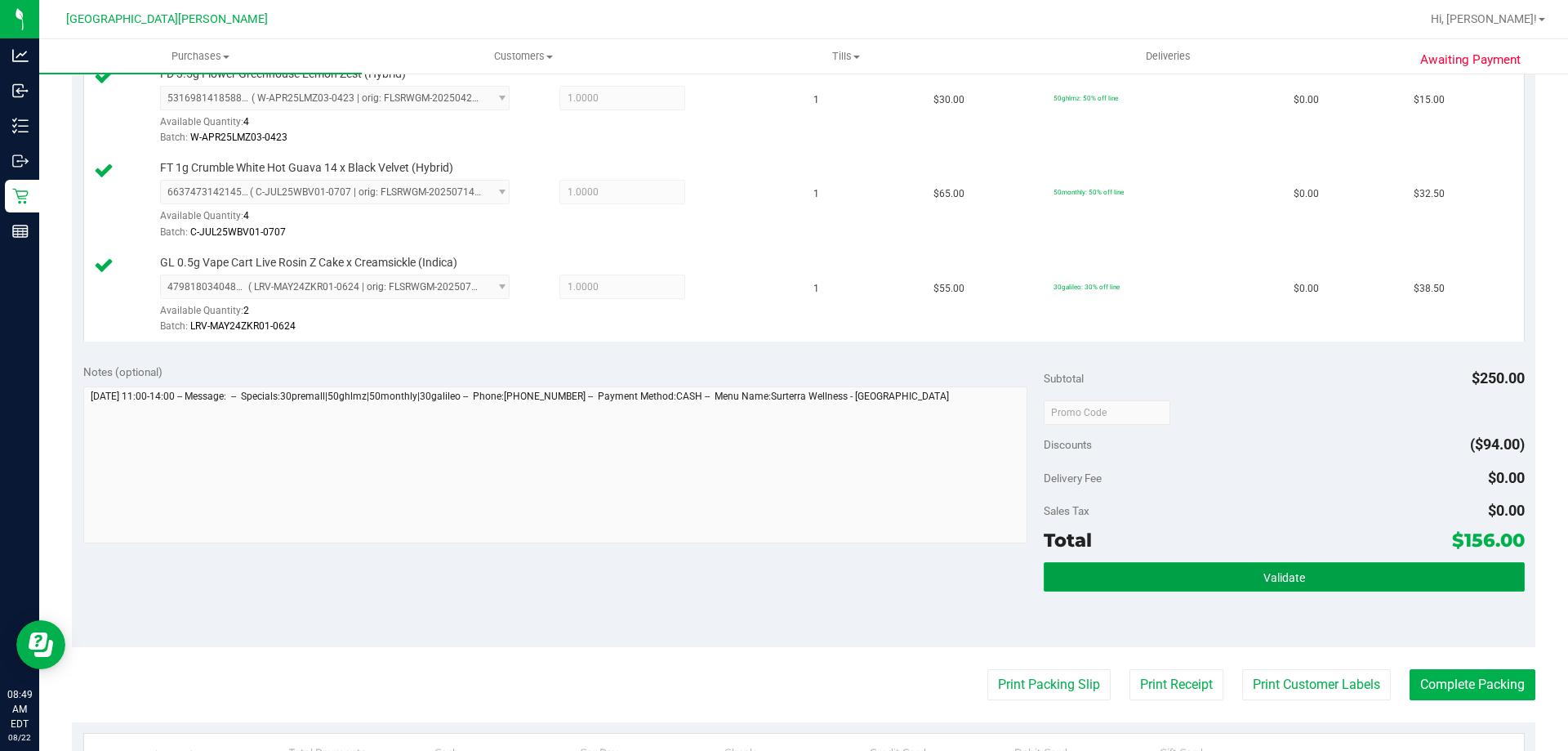
click at [1304, 569] on button "Validate" at bounding box center [1284, 577] width 480 height 29
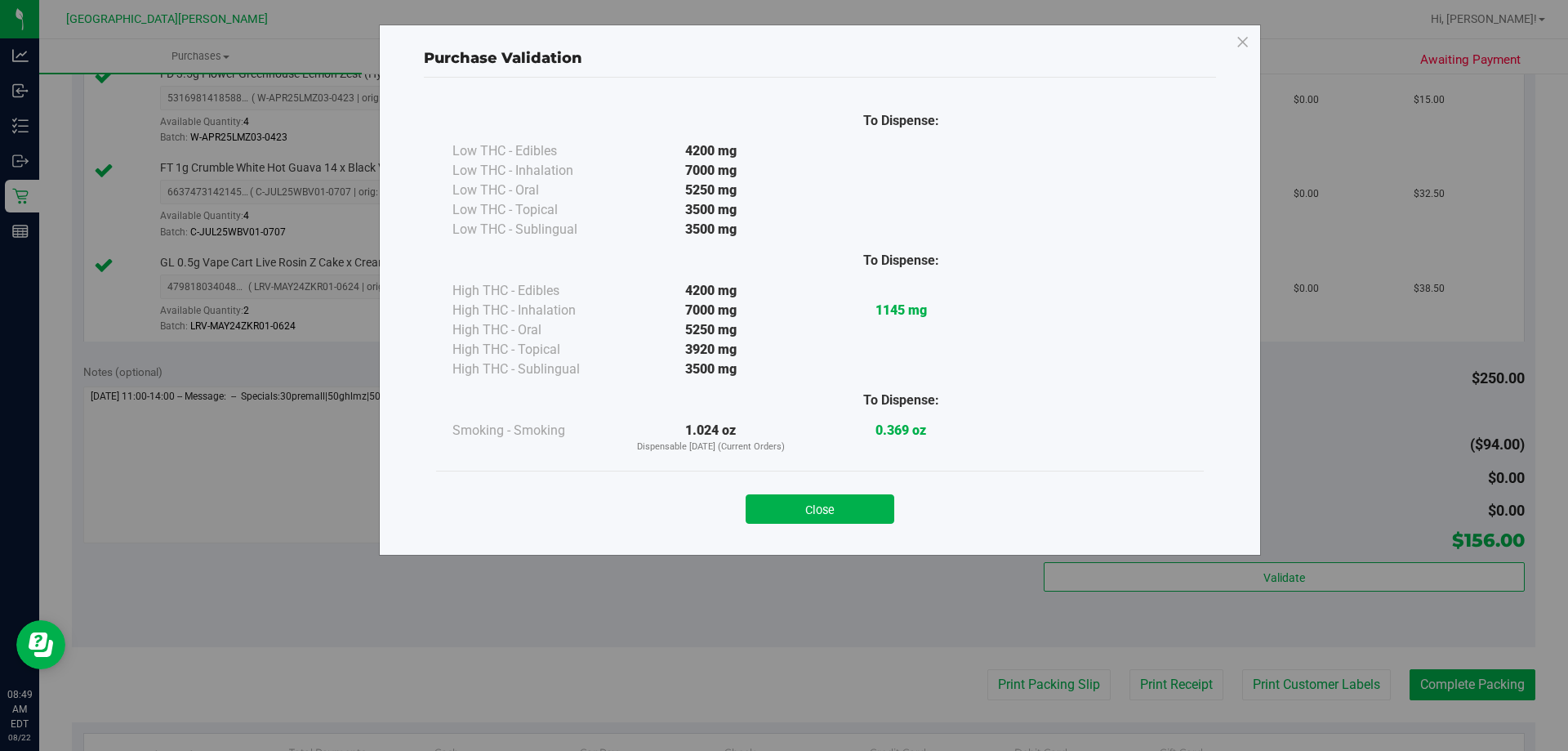
drag, startPoint x: 886, startPoint y: 497, endPoint x: 1567, endPoint y: 628, distance: 693.5
click at [886, 498] on button "Close" at bounding box center [819, 509] width 149 height 29
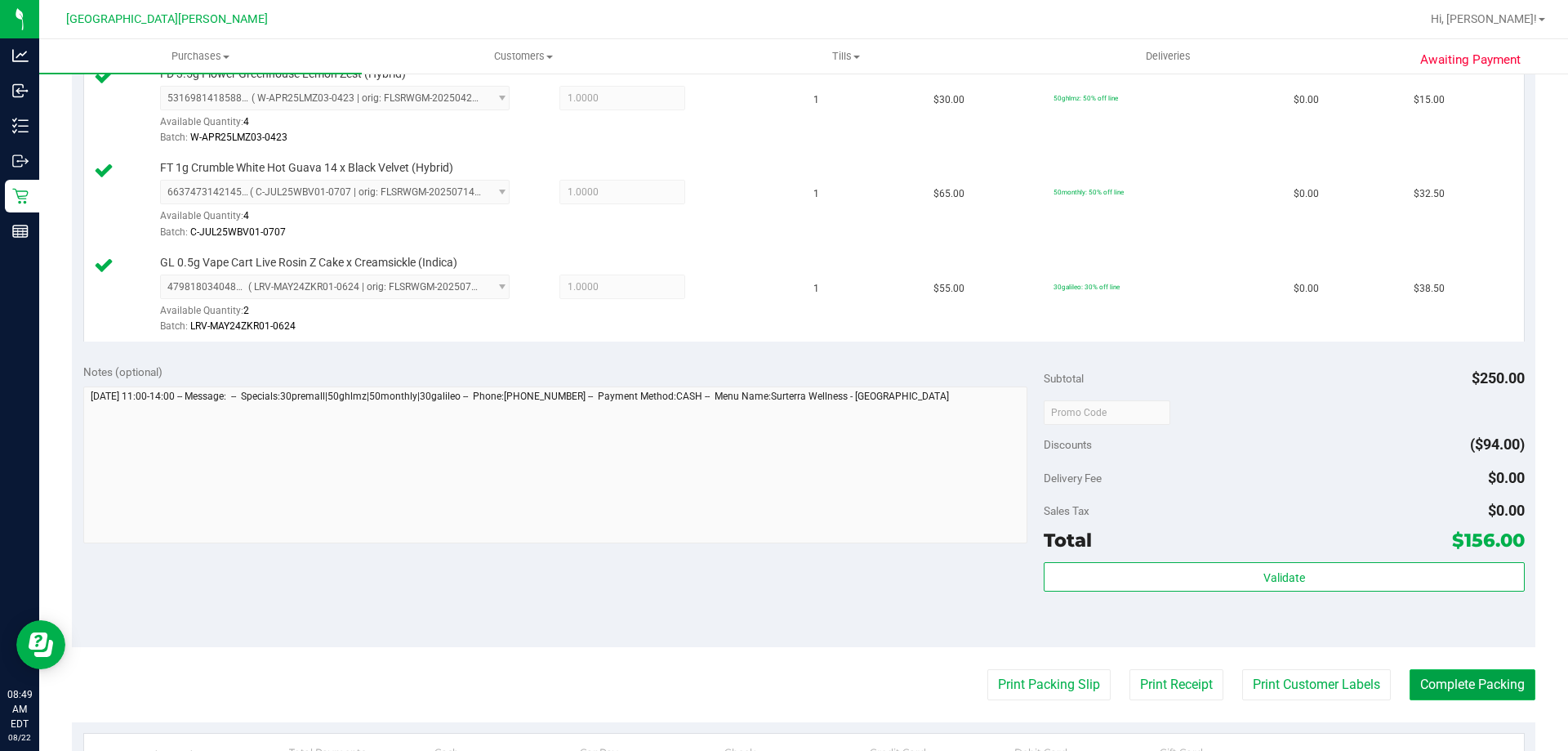
click at [1458, 680] on button "Complete Packing" at bounding box center [1472, 684] width 125 height 31
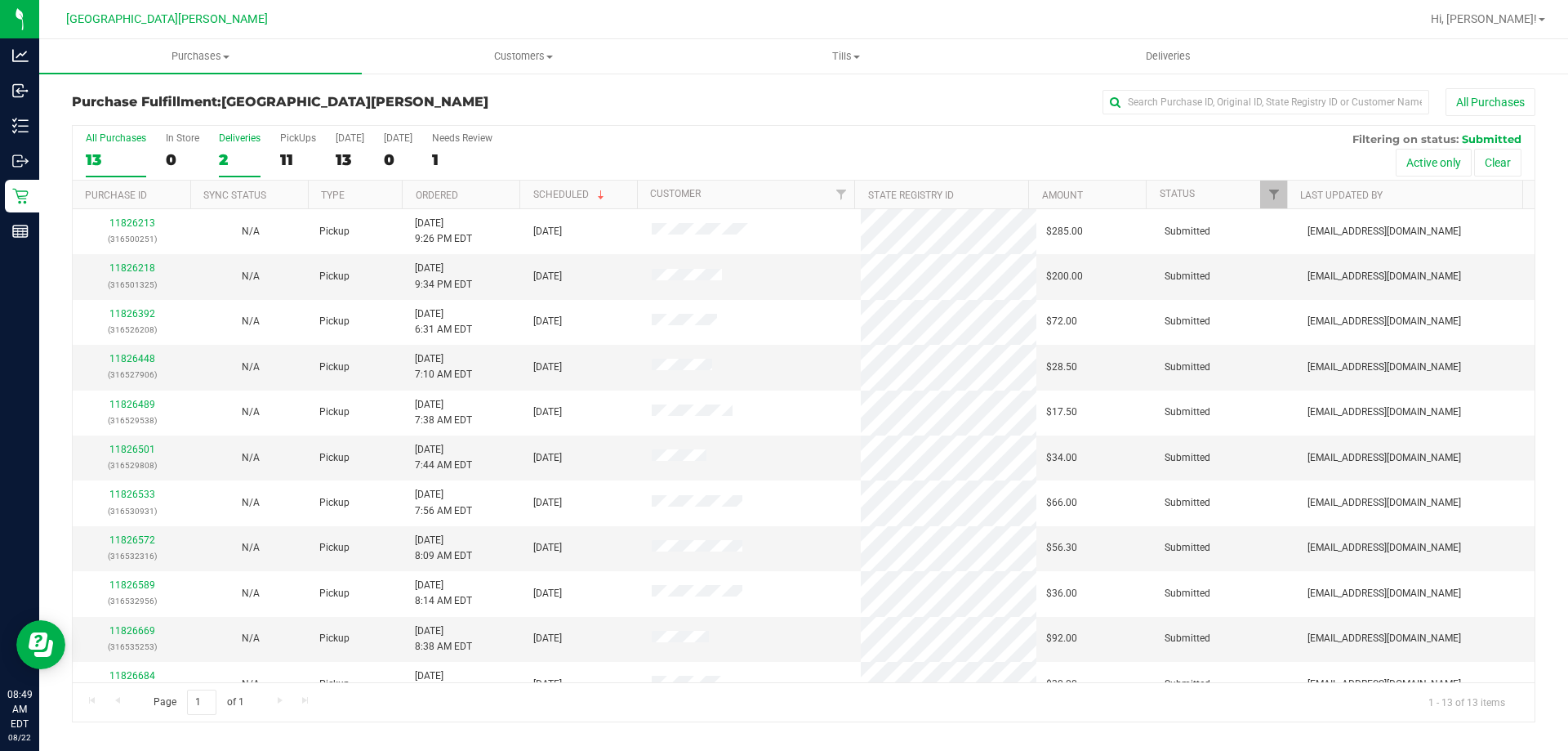
click at [242, 141] on div "Deliveries" at bounding box center [239, 138] width 42 height 12
click at [0, 0] on input "Deliveries 2" at bounding box center [0, 0] width 0 height 0
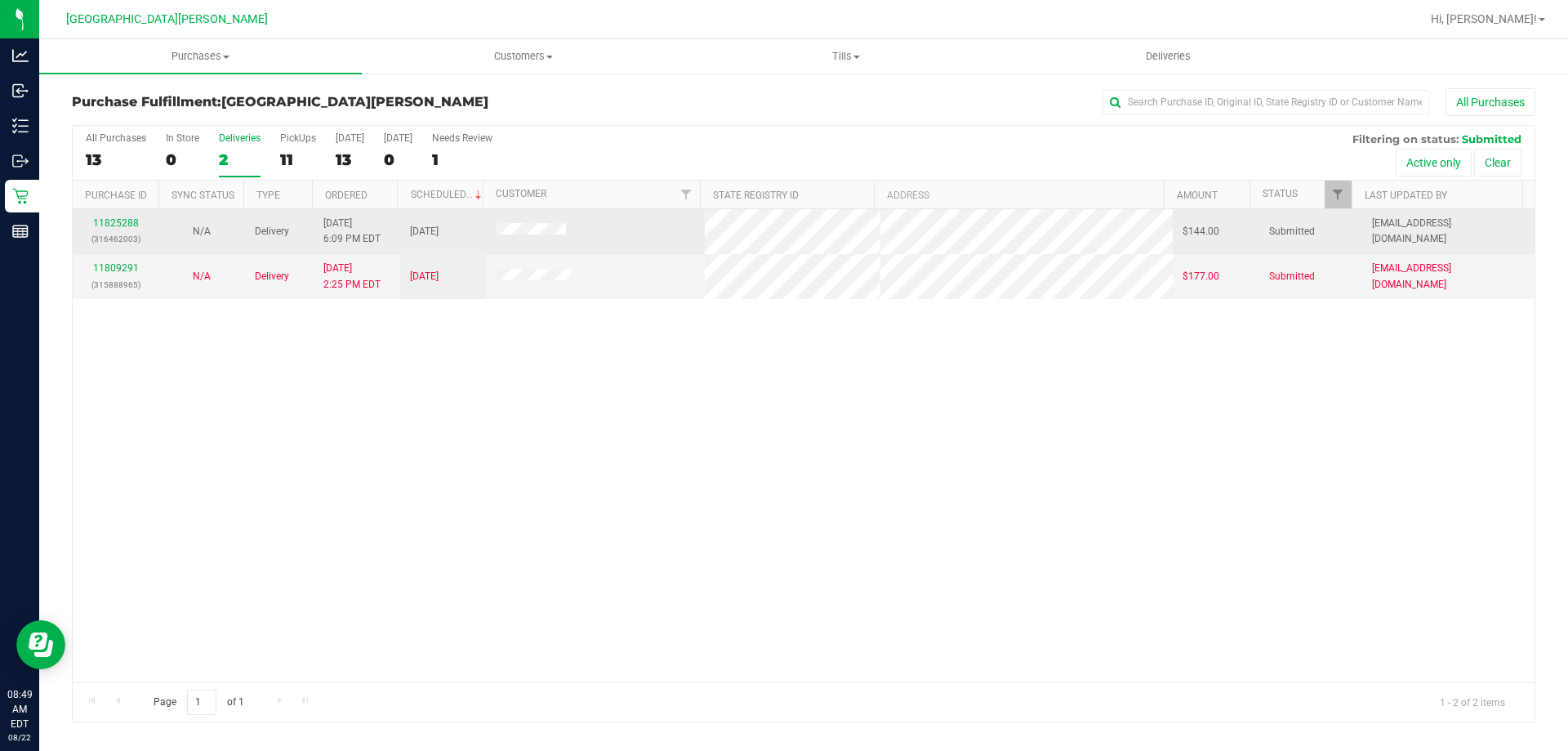
click at [109, 216] on div "11825288 (316462003)" at bounding box center [116, 230] width 66 height 31
click at [109, 219] on link "11825288" at bounding box center [116, 222] width 45 height 12
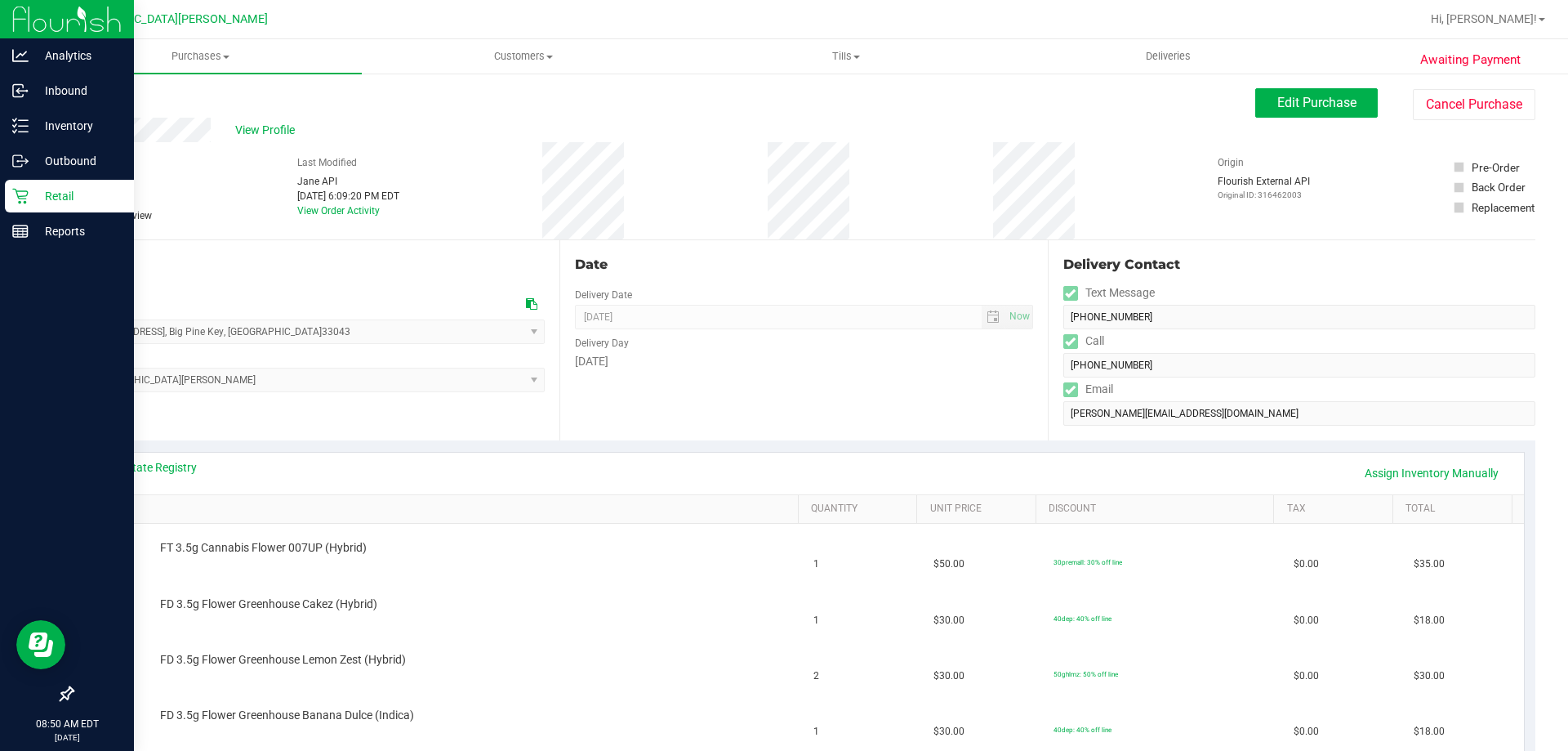
click at [27, 190] on icon at bounding box center [20, 196] width 16 height 16
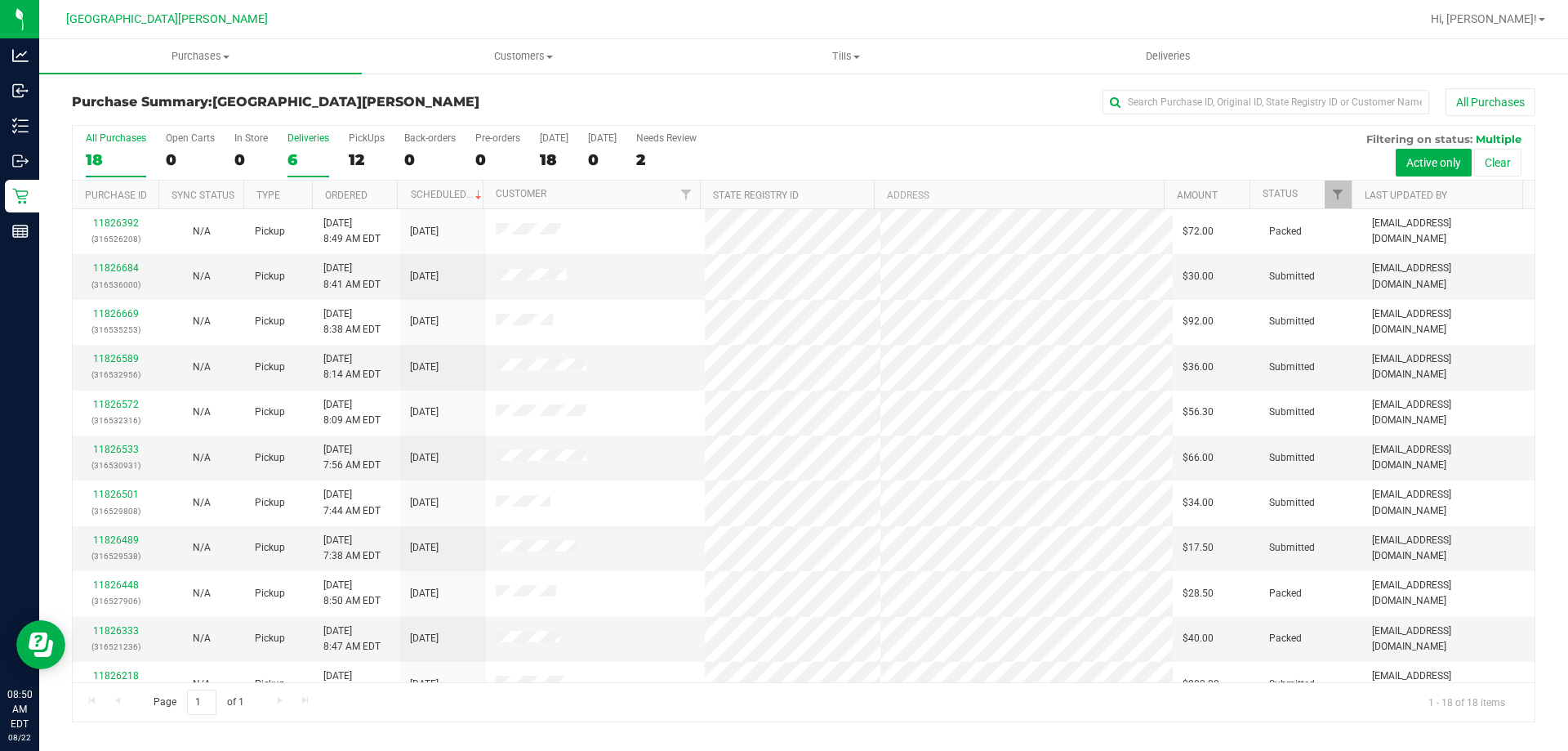
click at [311, 145] on label "Deliveries 6" at bounding box center [308, 155] width 42 height 45
click at [0, 0] on input "Deliveries 6" at bounding box center [0, 0] width 0 height 0
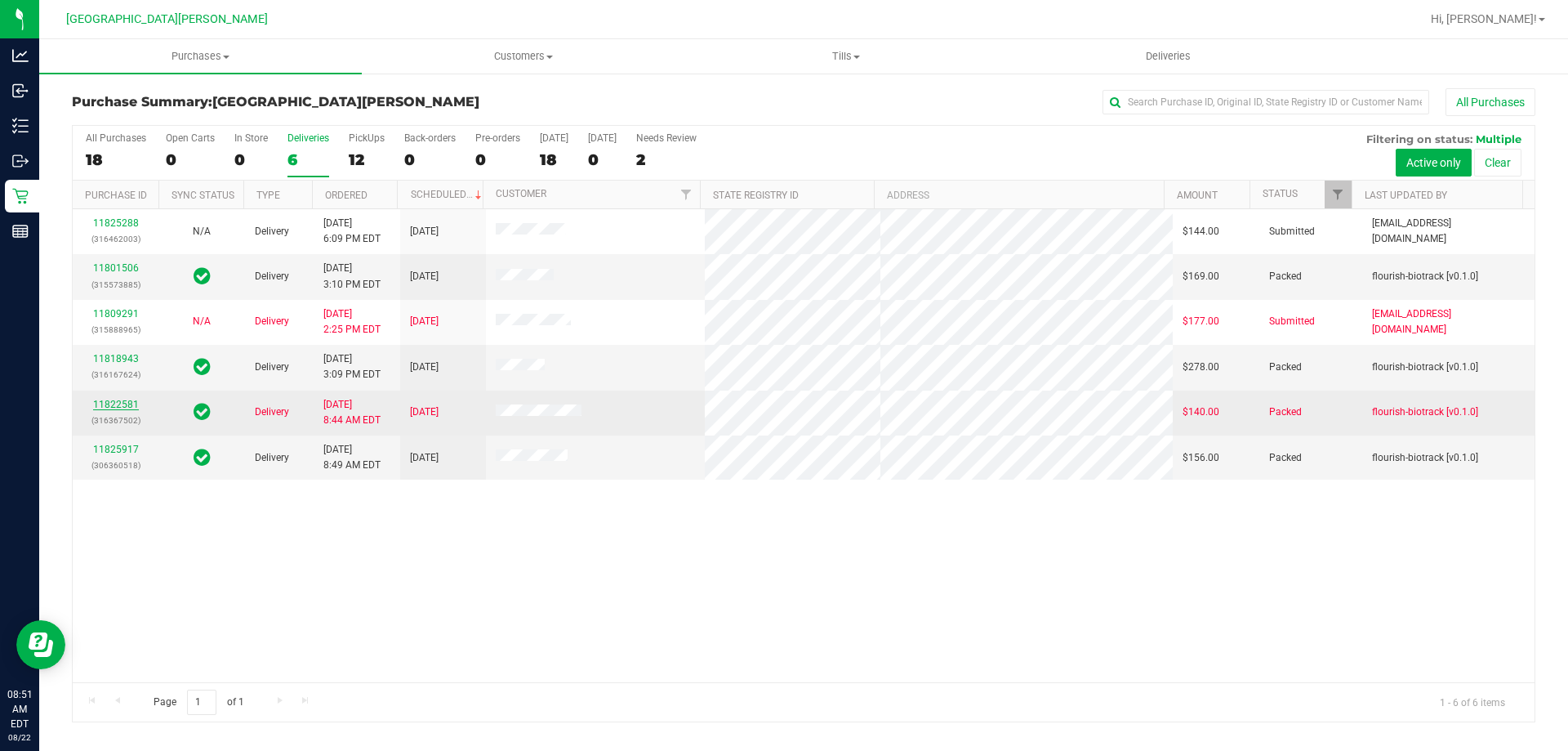
click at [119, 403] on link "11822581" at bounding box center [116, 404] width 45 height 12
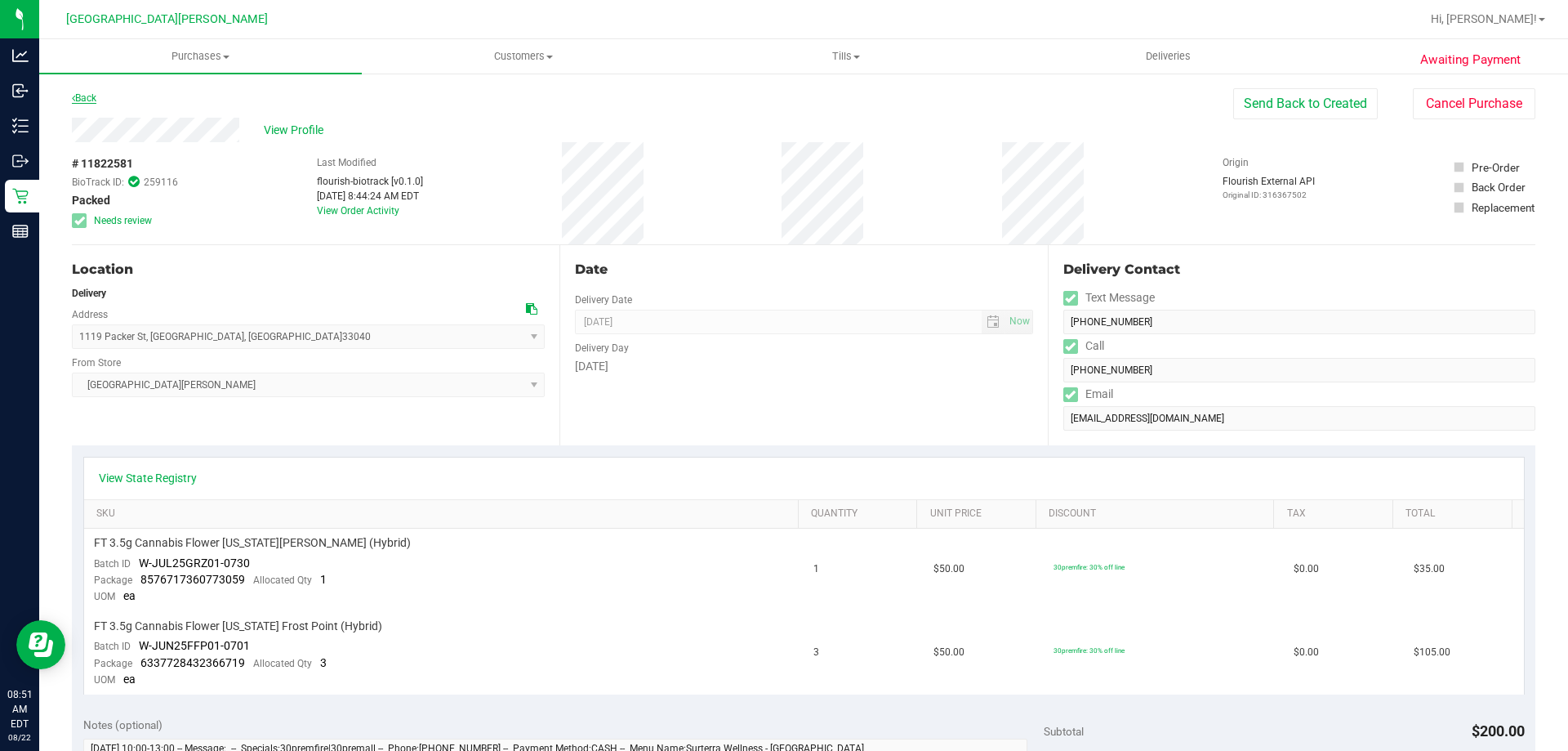
click at [84, 96] on link "Back" at bounding box center [84, 98] width 25 height 12
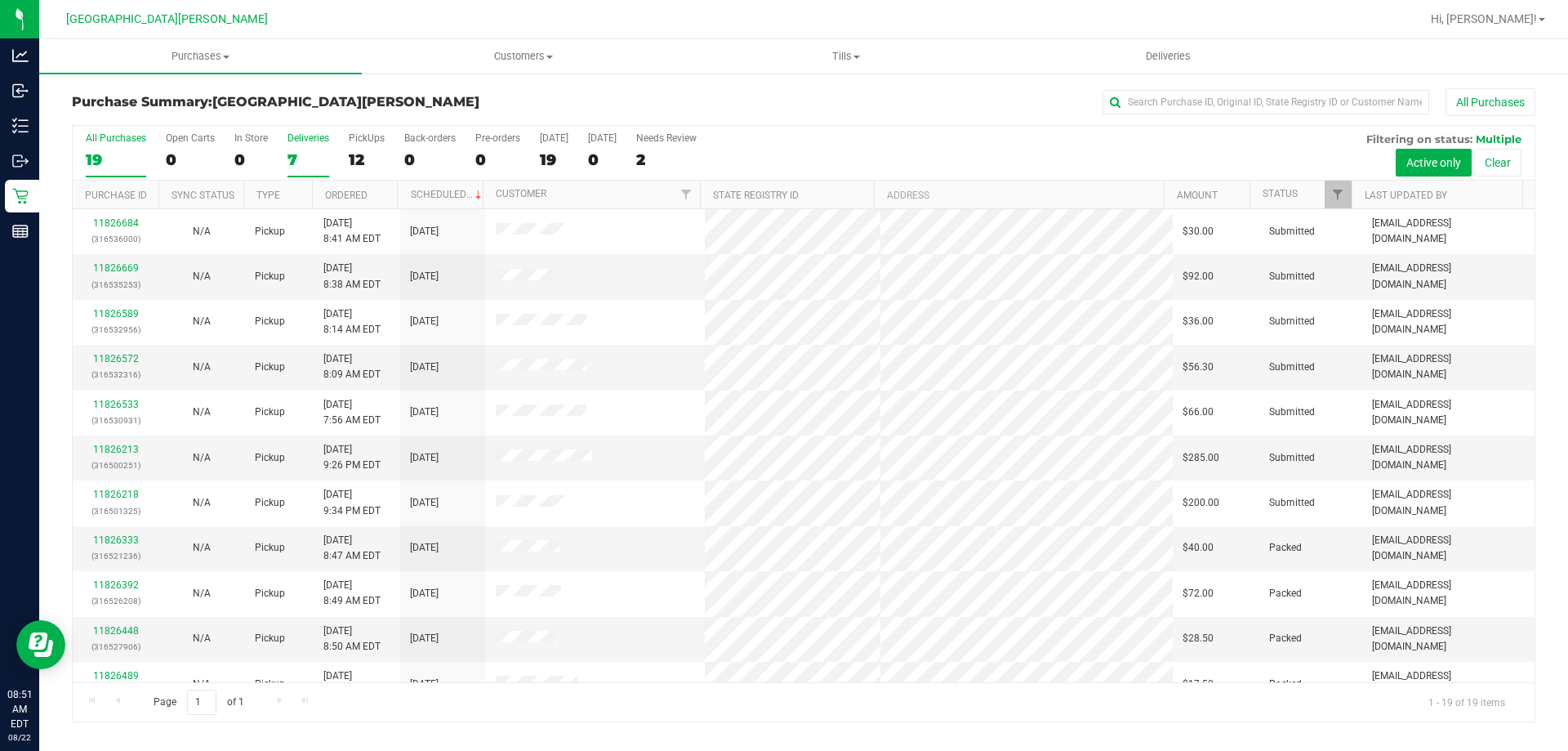
click at [307, 135] on div "Deliveries" at bounding box center [308, 138] width 42 height 12
click at [0, 0] on input "Deliveries 7" at bounding box center [0, 0] width 0 height 0
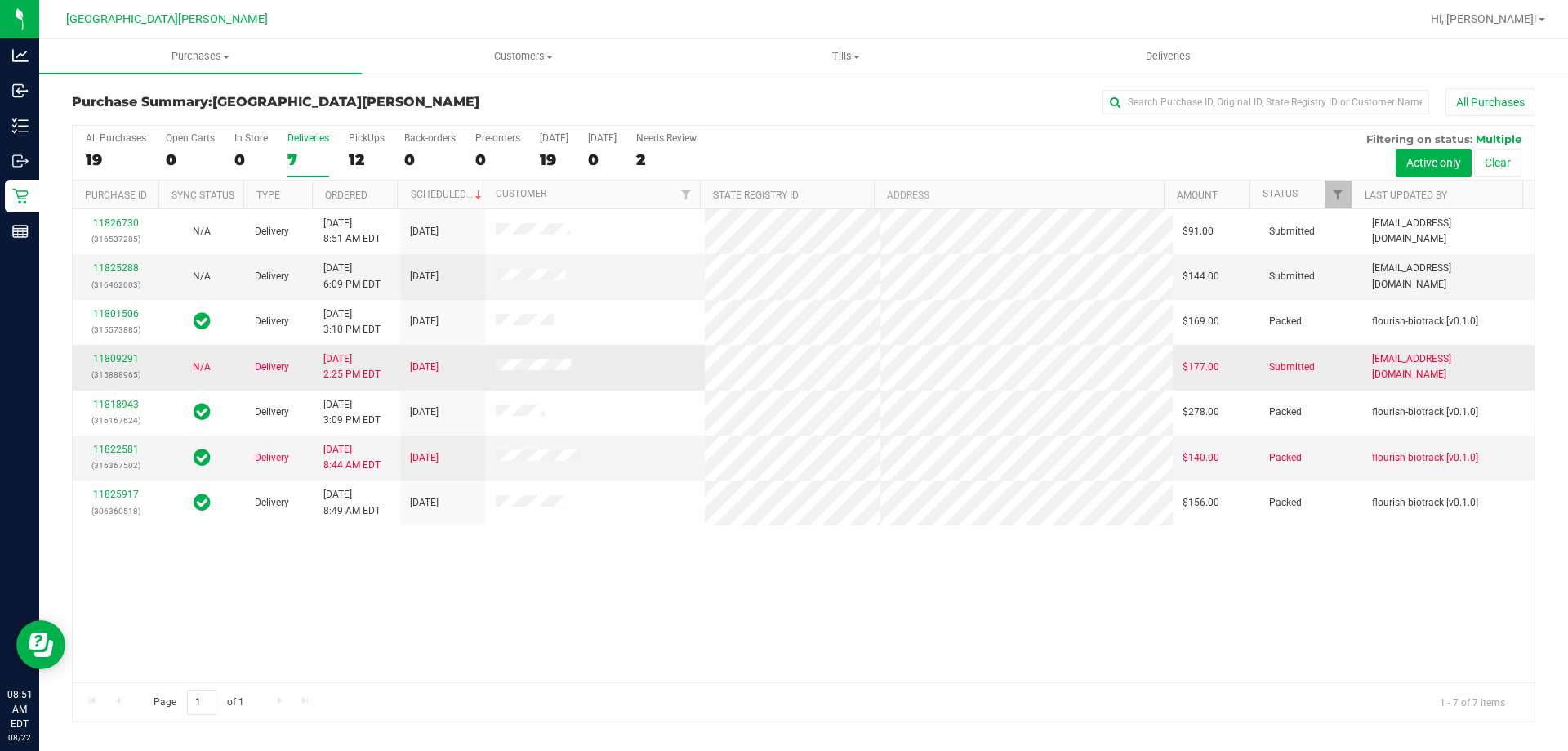
click at [121, 350] on td "11809291 (315888965)" at bounding box center [116, 367] width 85 height 45
click at [117, 356] on link "11809291" at bounding box center [116, 359] width 45 height 12
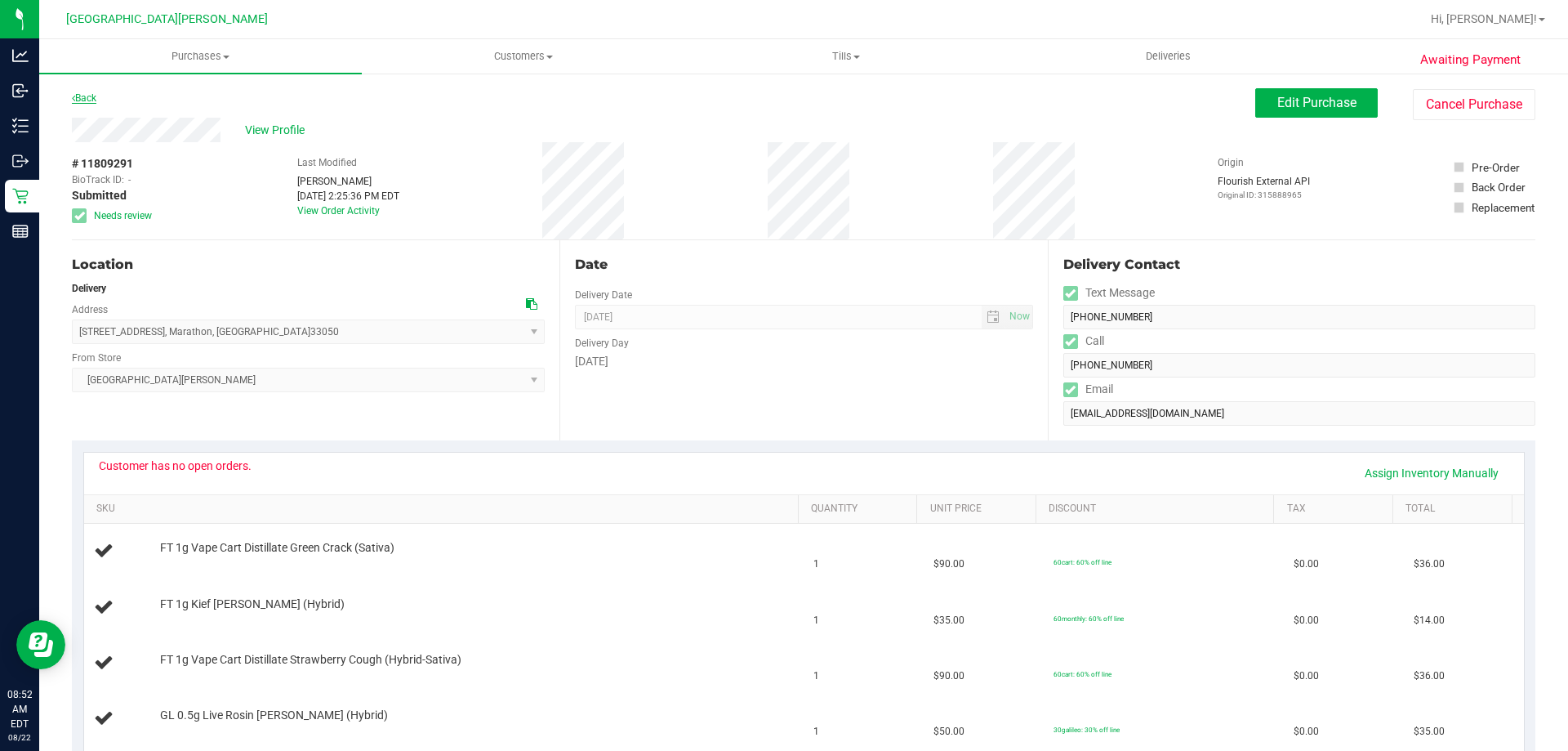
click at [90, 96] on link "Back" at bounding box center [84, 98] width 25 height 12
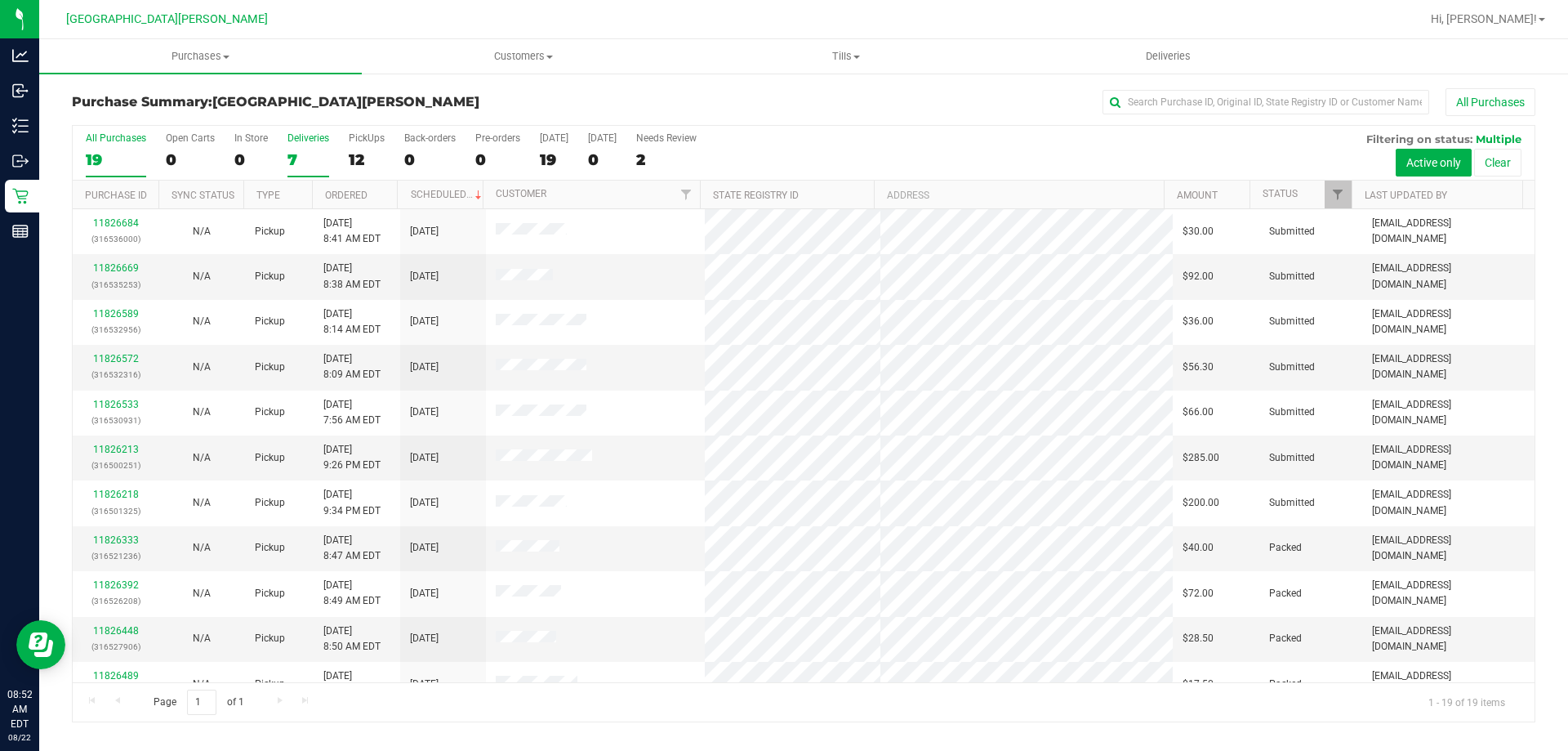
click at [312, 149] on label "Deliveries 7" at bounding box center [308, 155] width 42 height 45
click at [0, 0] on input "Deliveries 7" at bounding box center [0, 0] width 0 height 0
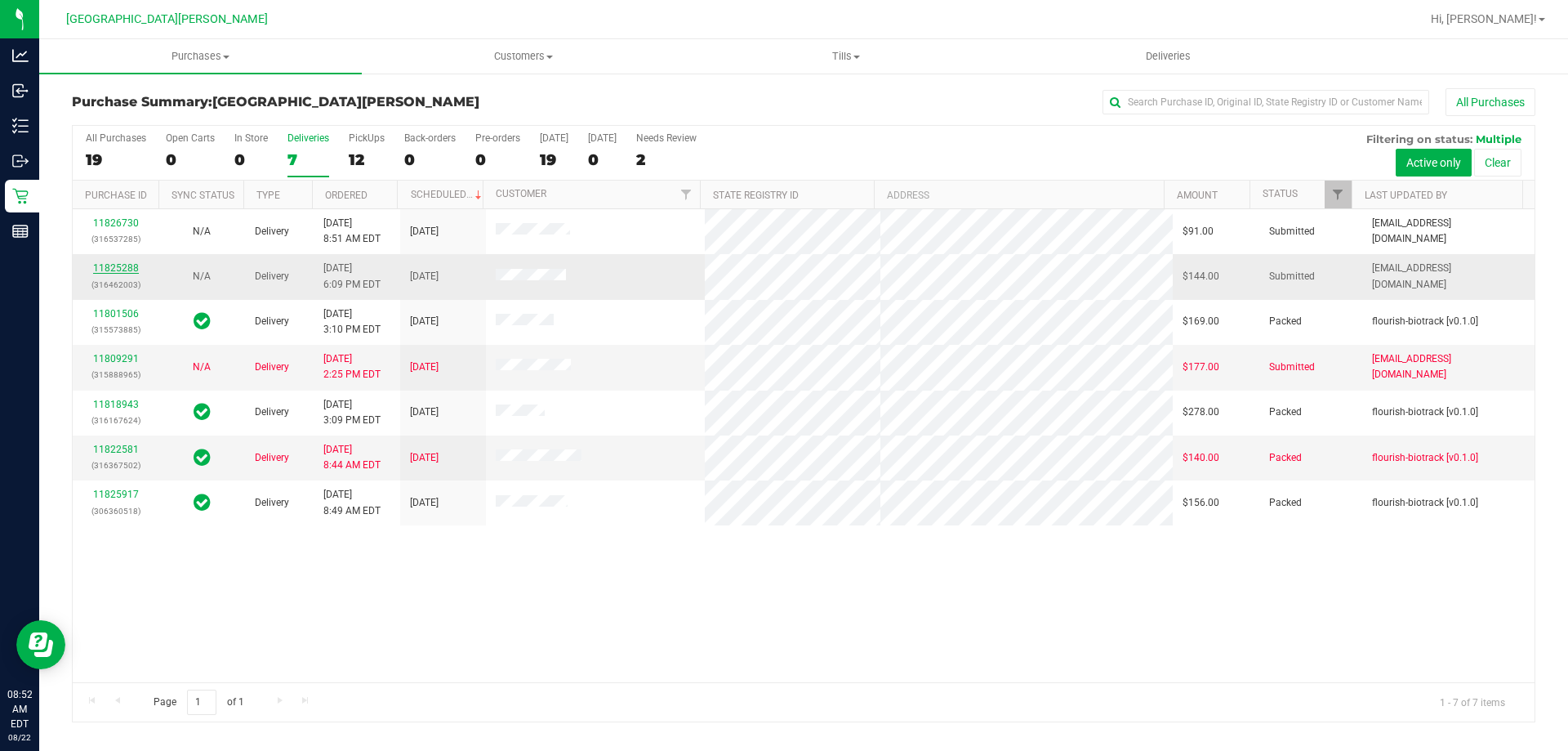
click at [114, 263] on link "11825288" at bounding box center [116, 268] width 45 height 12
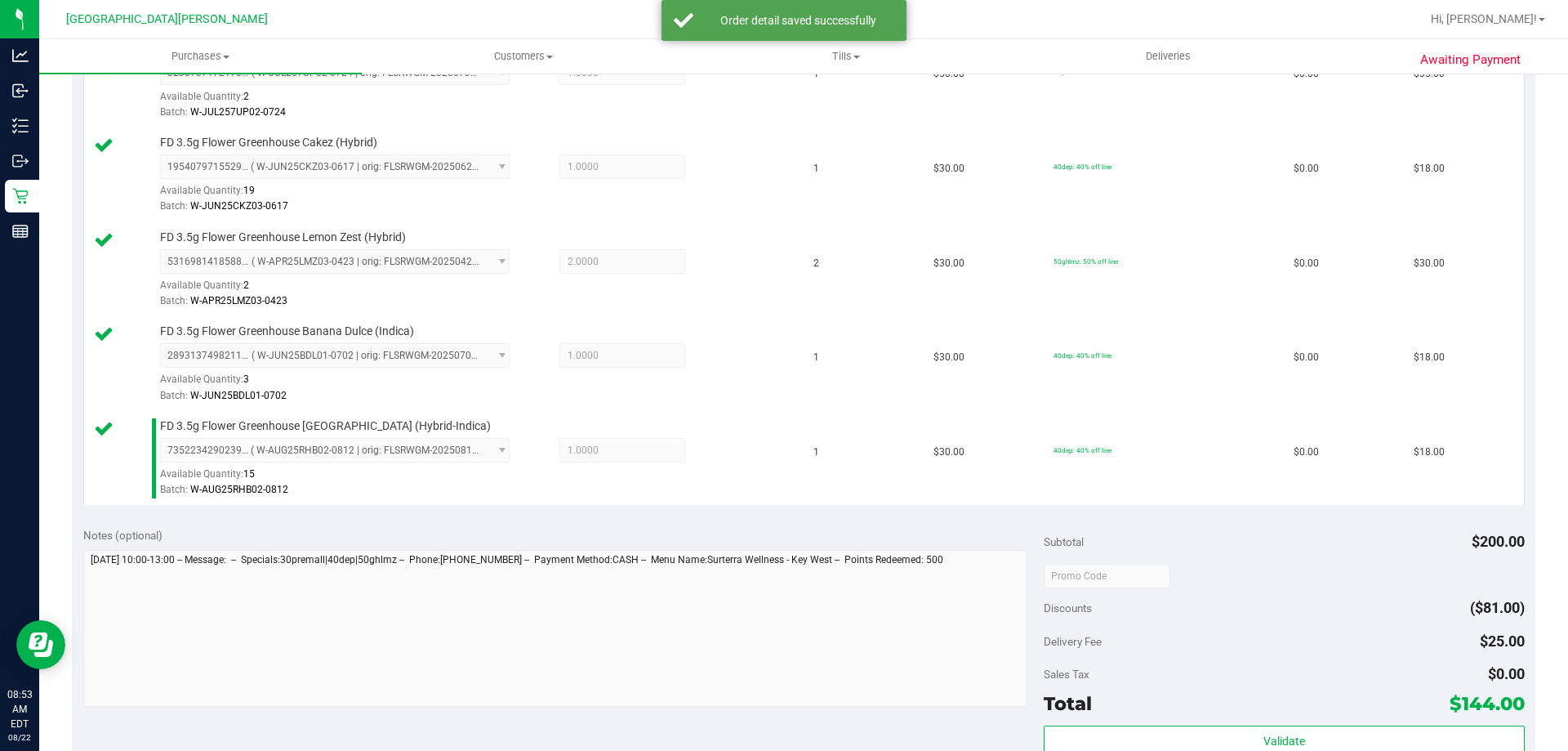
scroll to position [572, 0]
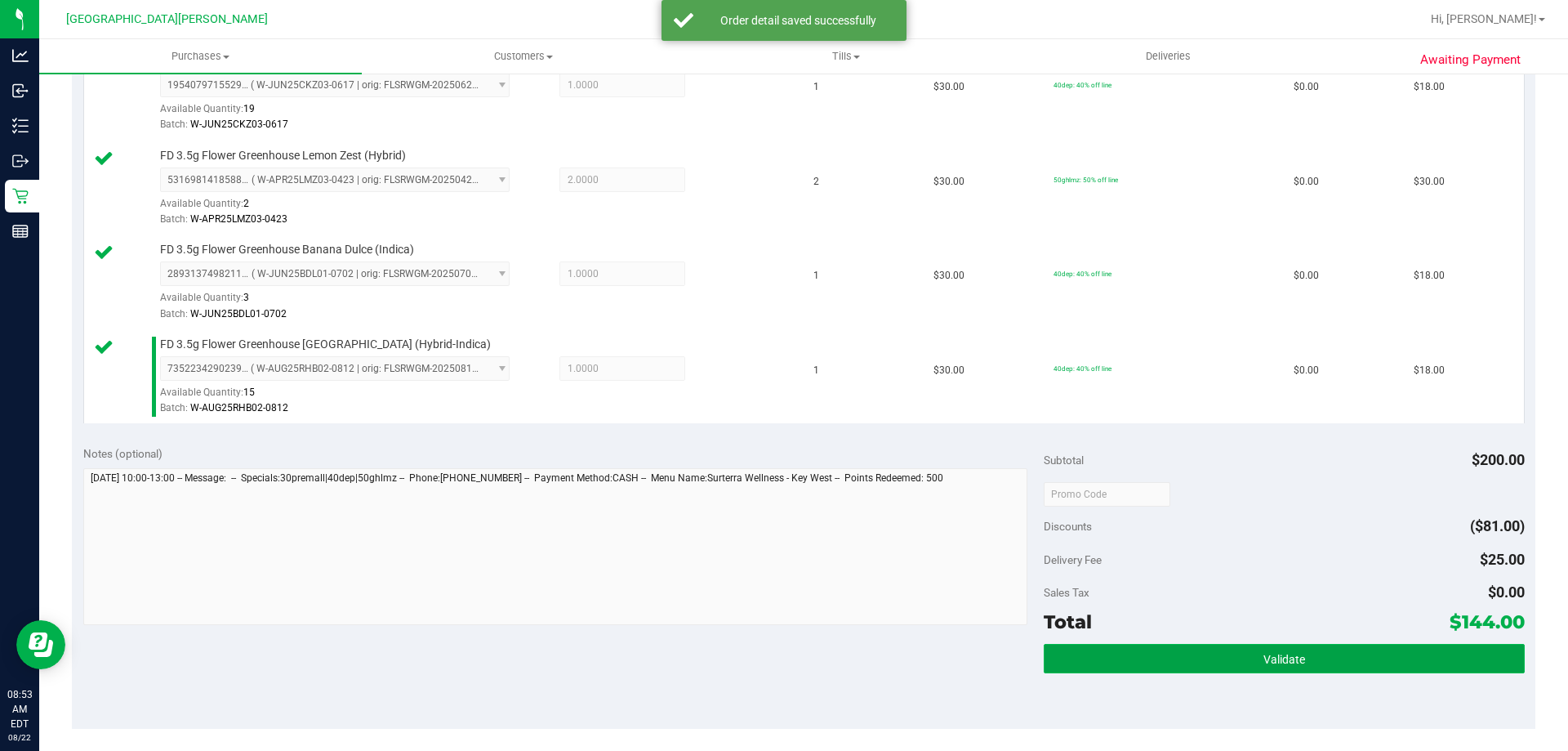
click at [1227, 668] on button "Validate" at bounding box center [1284, 658] width 480 height 29
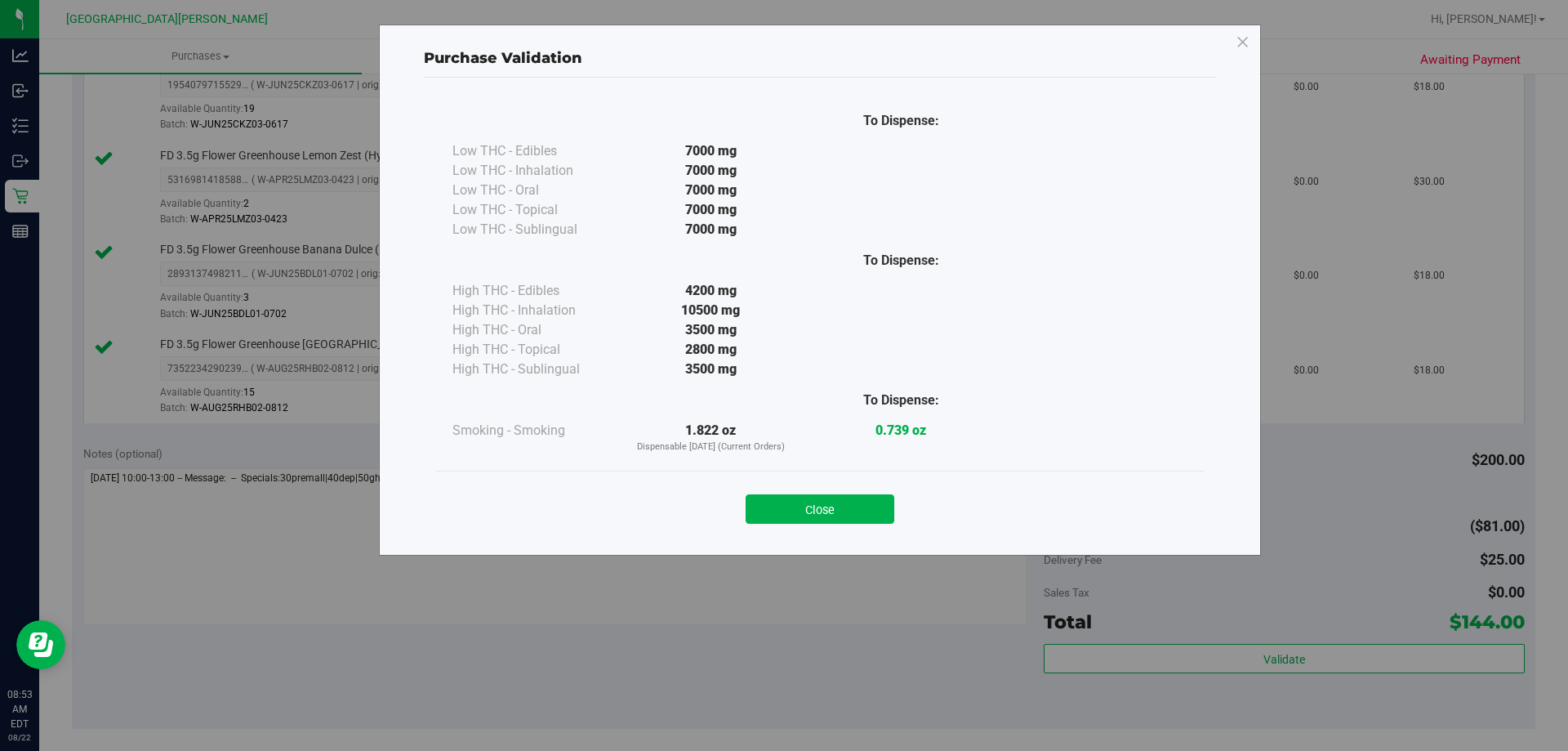
click at [896, 519] on div "Close" at bounding box center [820, 505] width 744 height 41
click at [880, 519] on button "Close" at bounding box center [819, 509] width 149 height 29
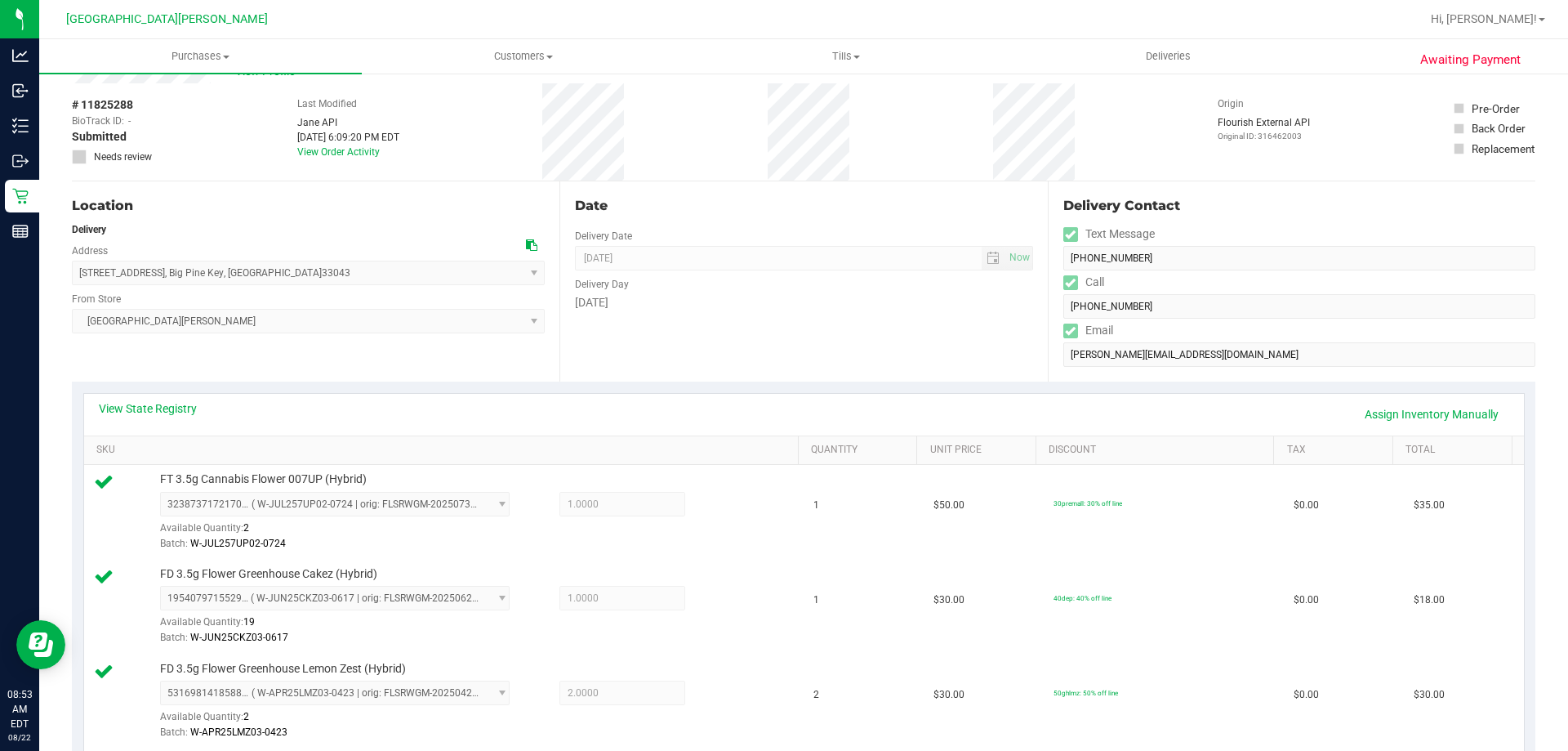
scroll to position [0, 0]
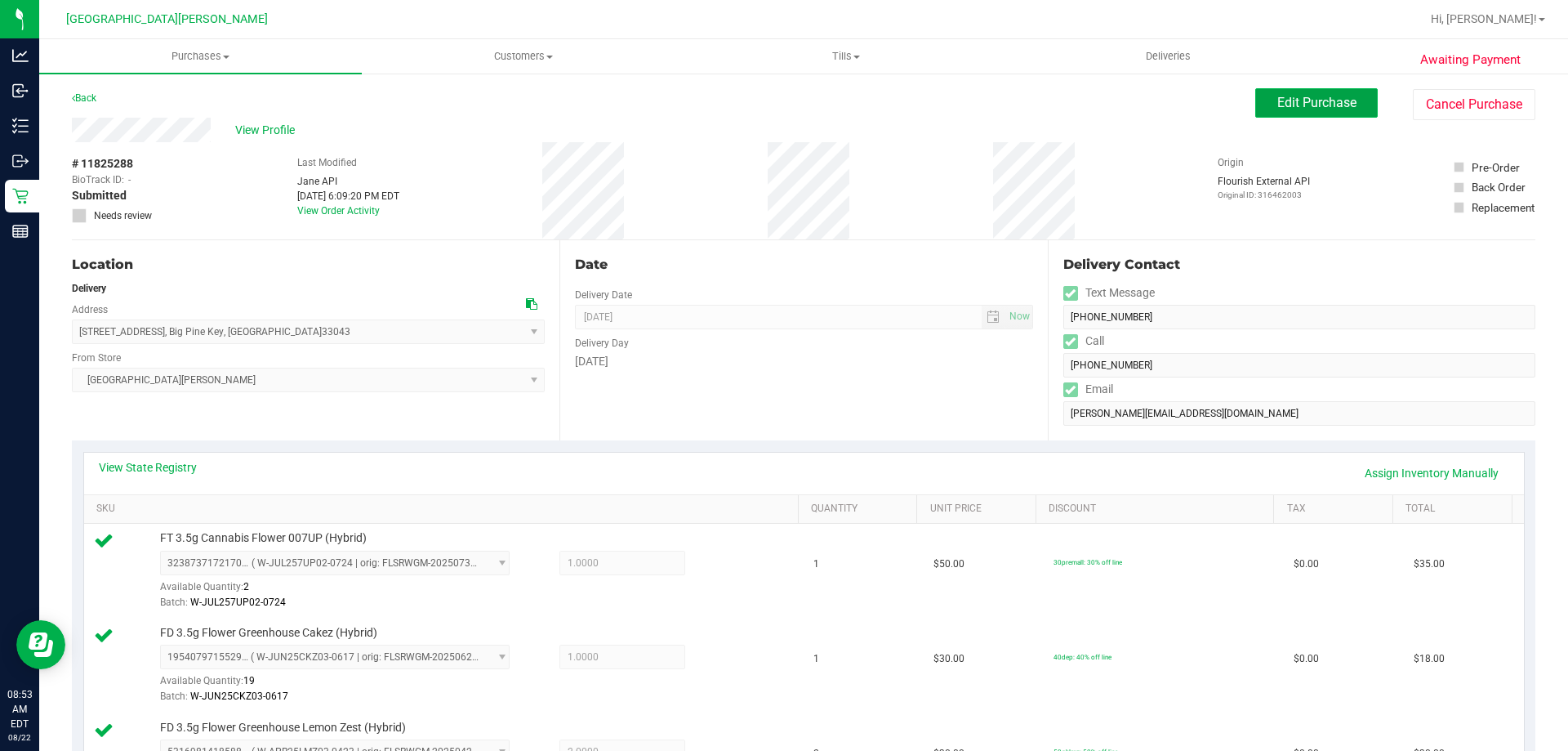
click at [1313, 95] on span "Edit Purchase" at bounding box center [1316, 102] width 79 height 15
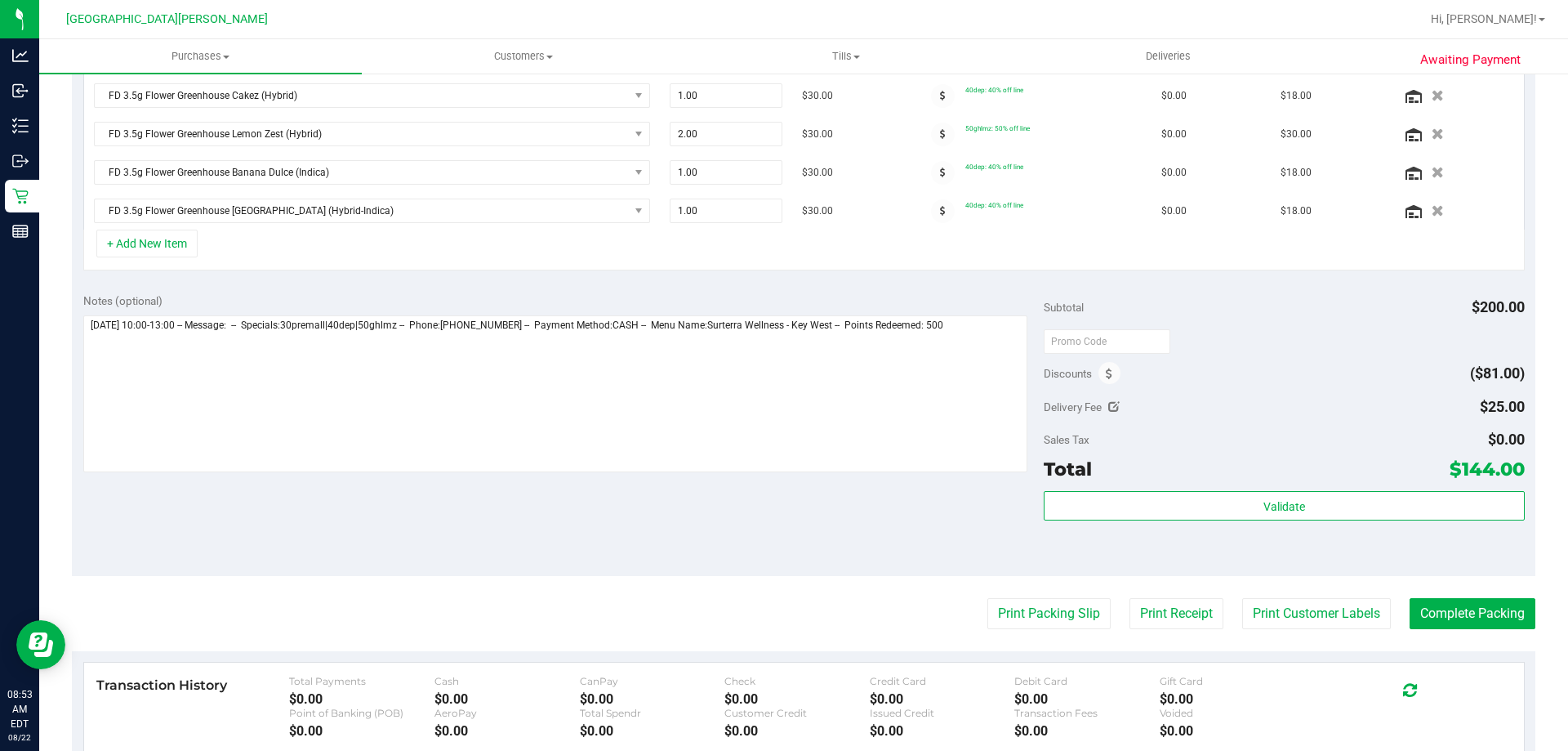
scroll to position [490, 0]
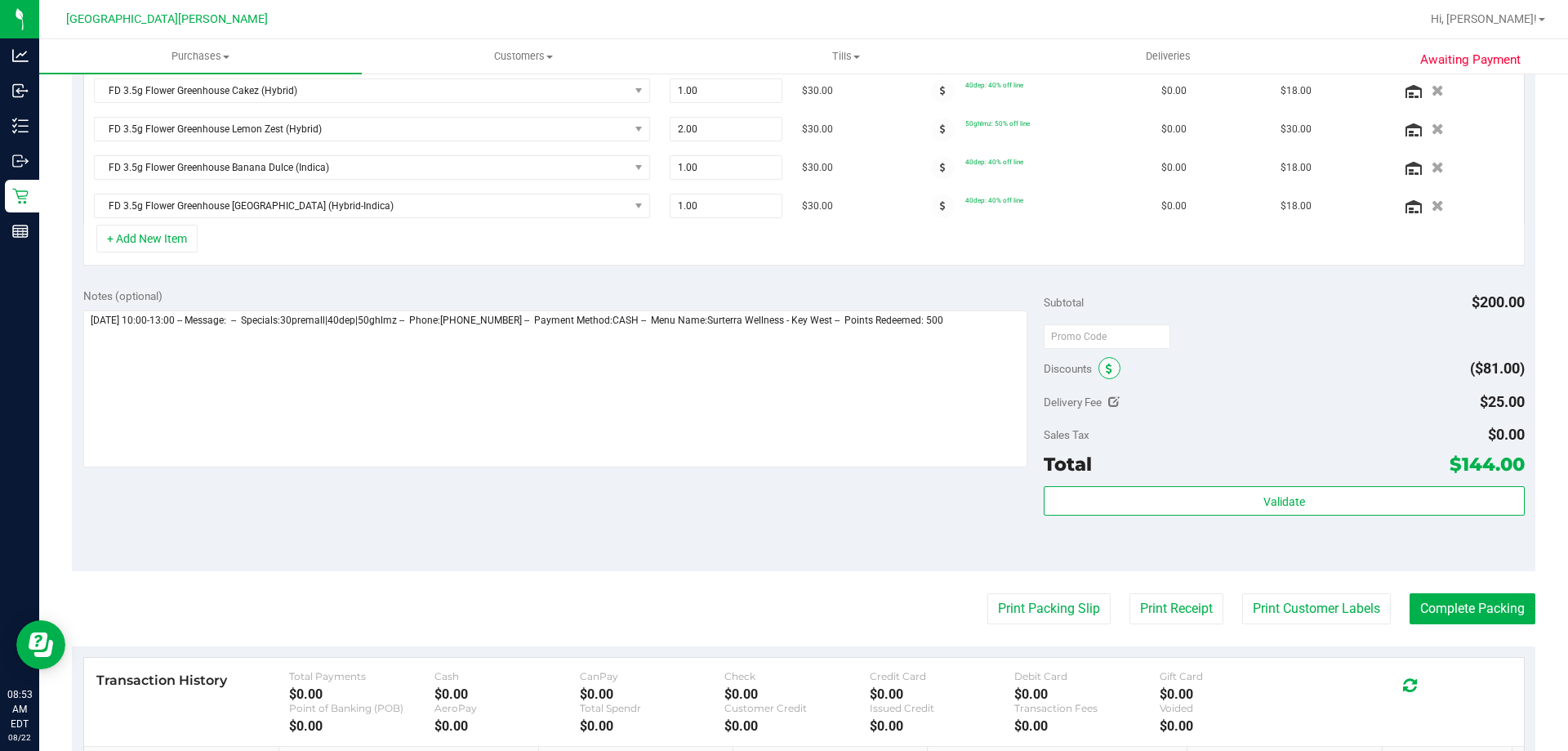
click at [1106, 365] on icon at bounding box center [1108, 369] width 6 height 12
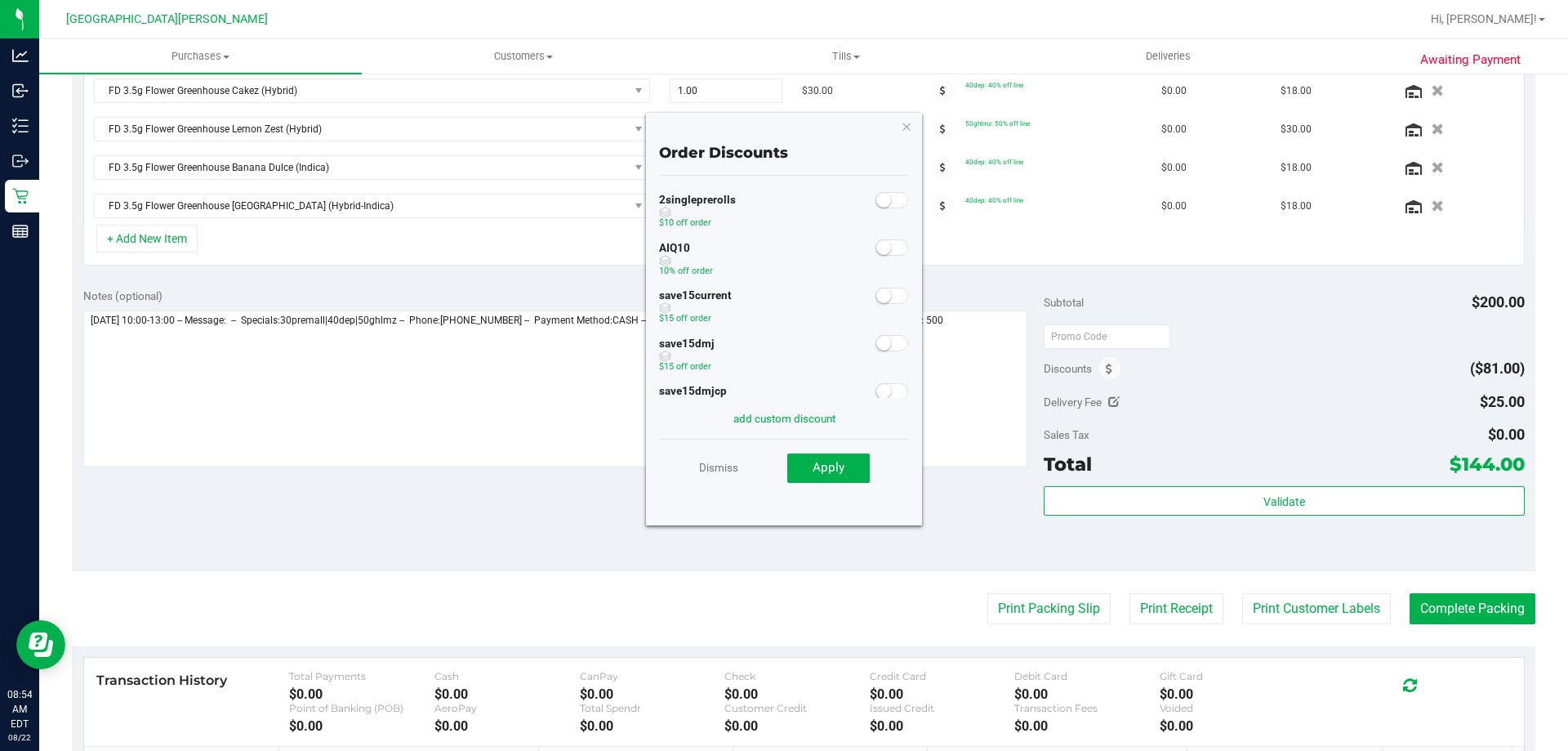
click at [886, 248] on span at bounding box center [891, 247] width 33 height 16
click at [838, 475] on span "Apply" at bounding box center [829, 467] width 32 height 15
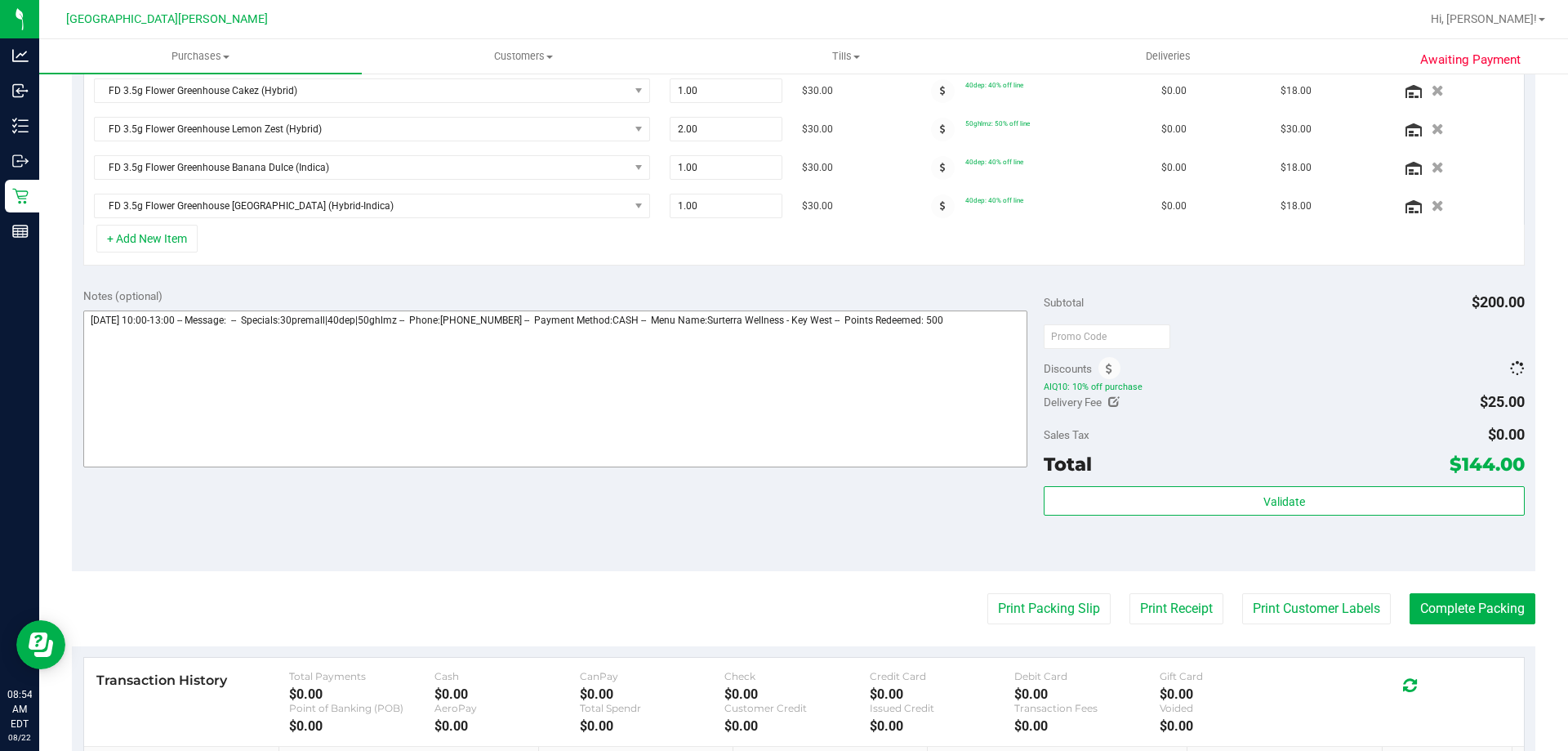
scroll to position [465, 0]
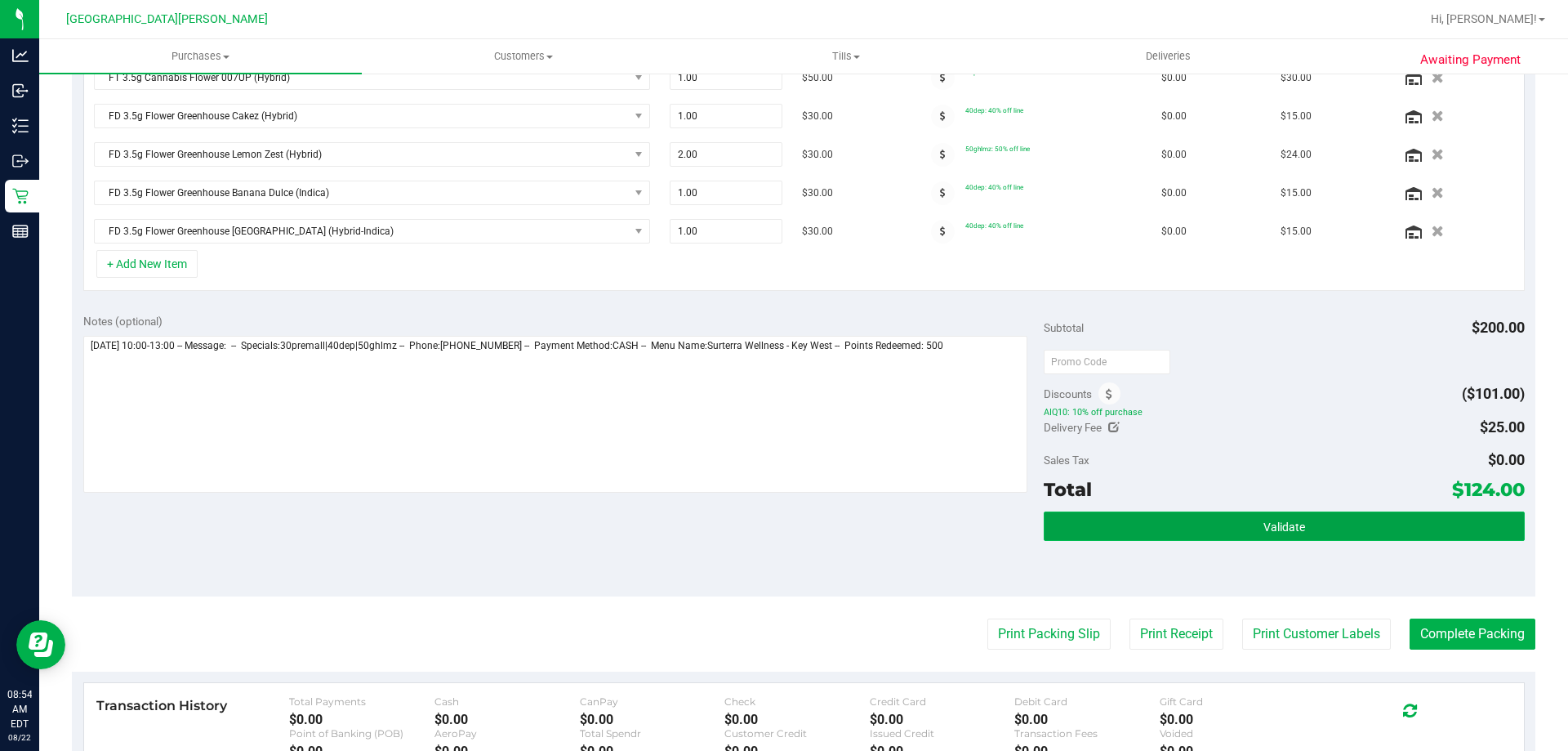
click at [1245, 528] on button "Validate" at bounding box center [1284, 526] width 480 height 29
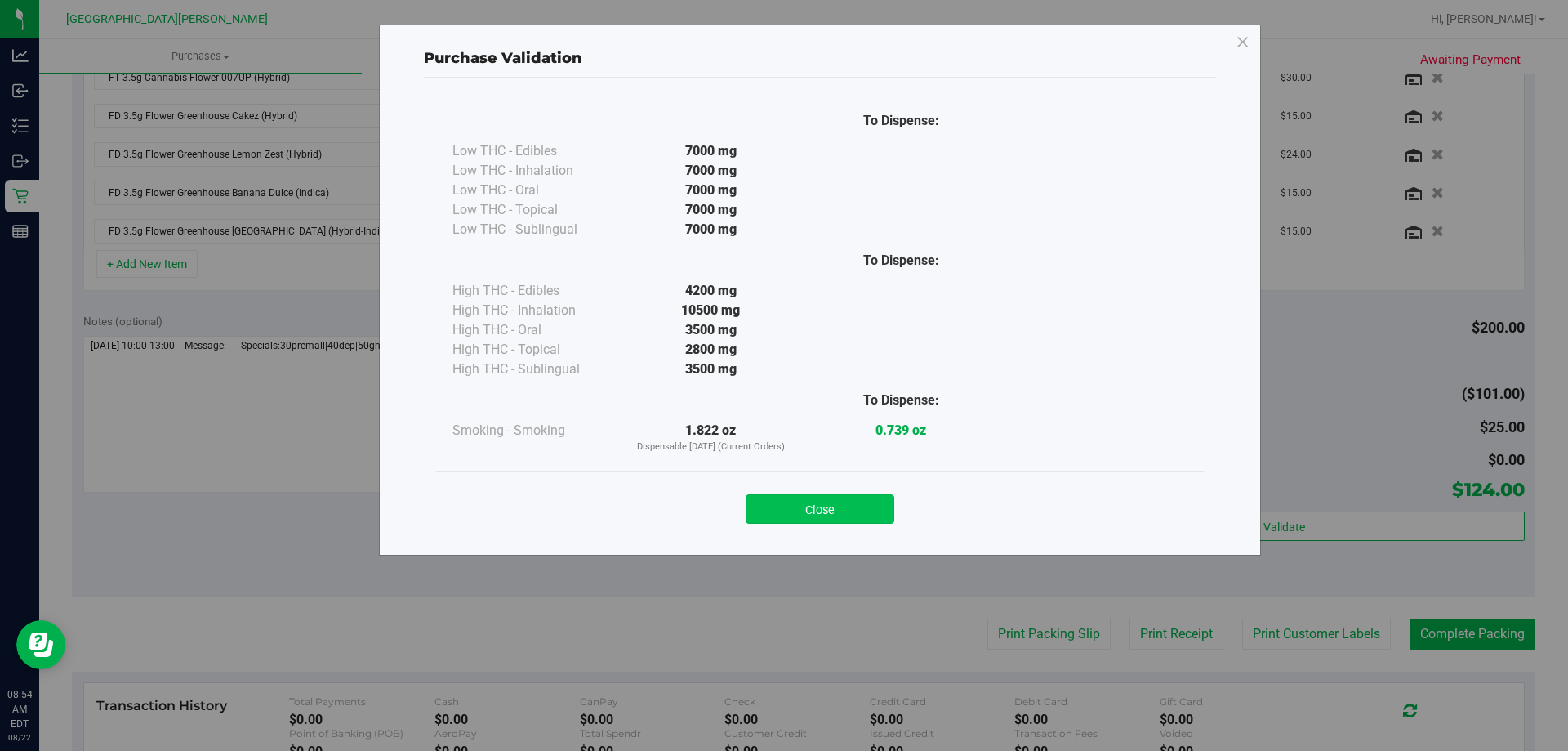
click at [821, 505] on button "Close" at bounding box center [819, 509] width 149 height 29
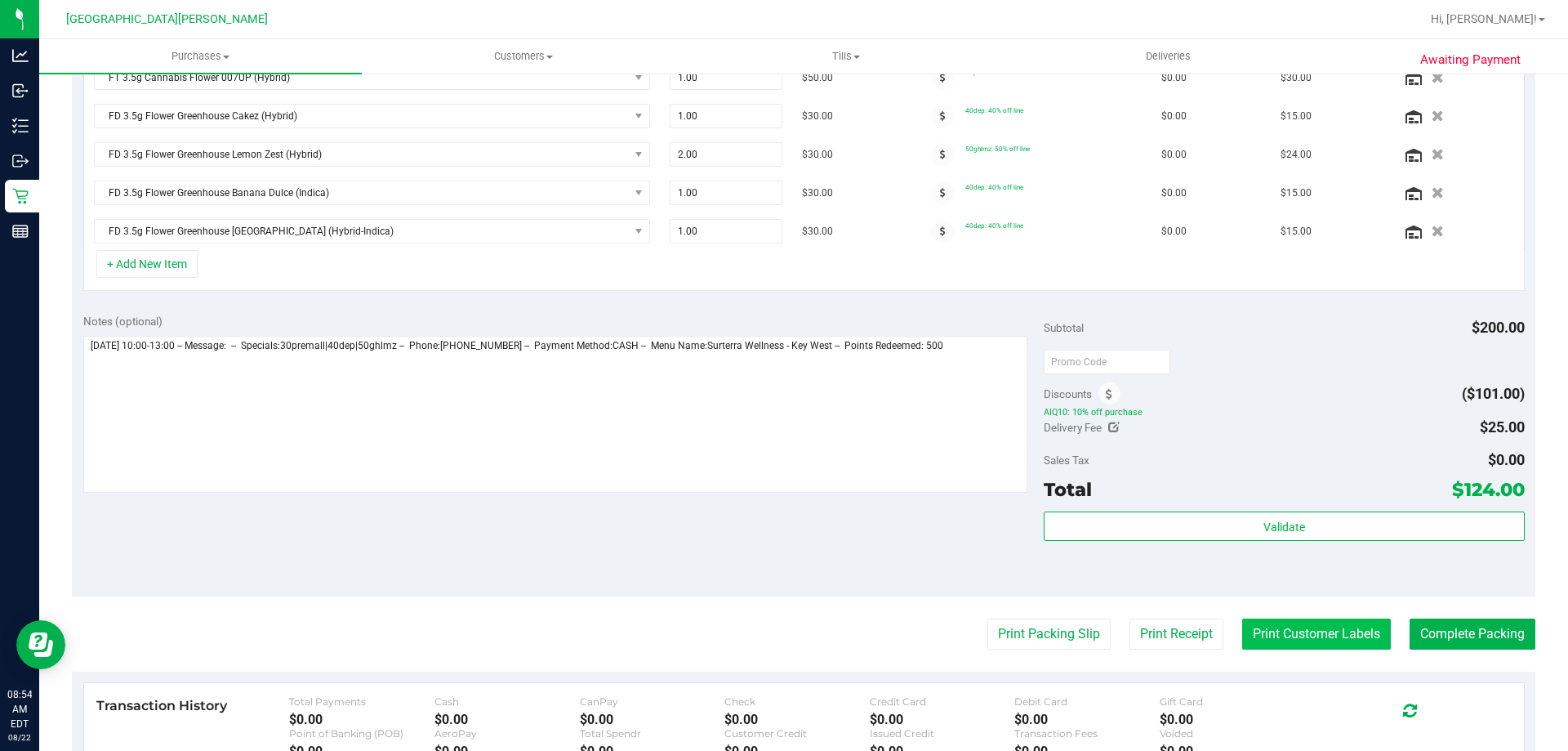
click at [1280, 636] on button "Print Customer Labels" at bounding box center [1316, 634] width 149 height 31
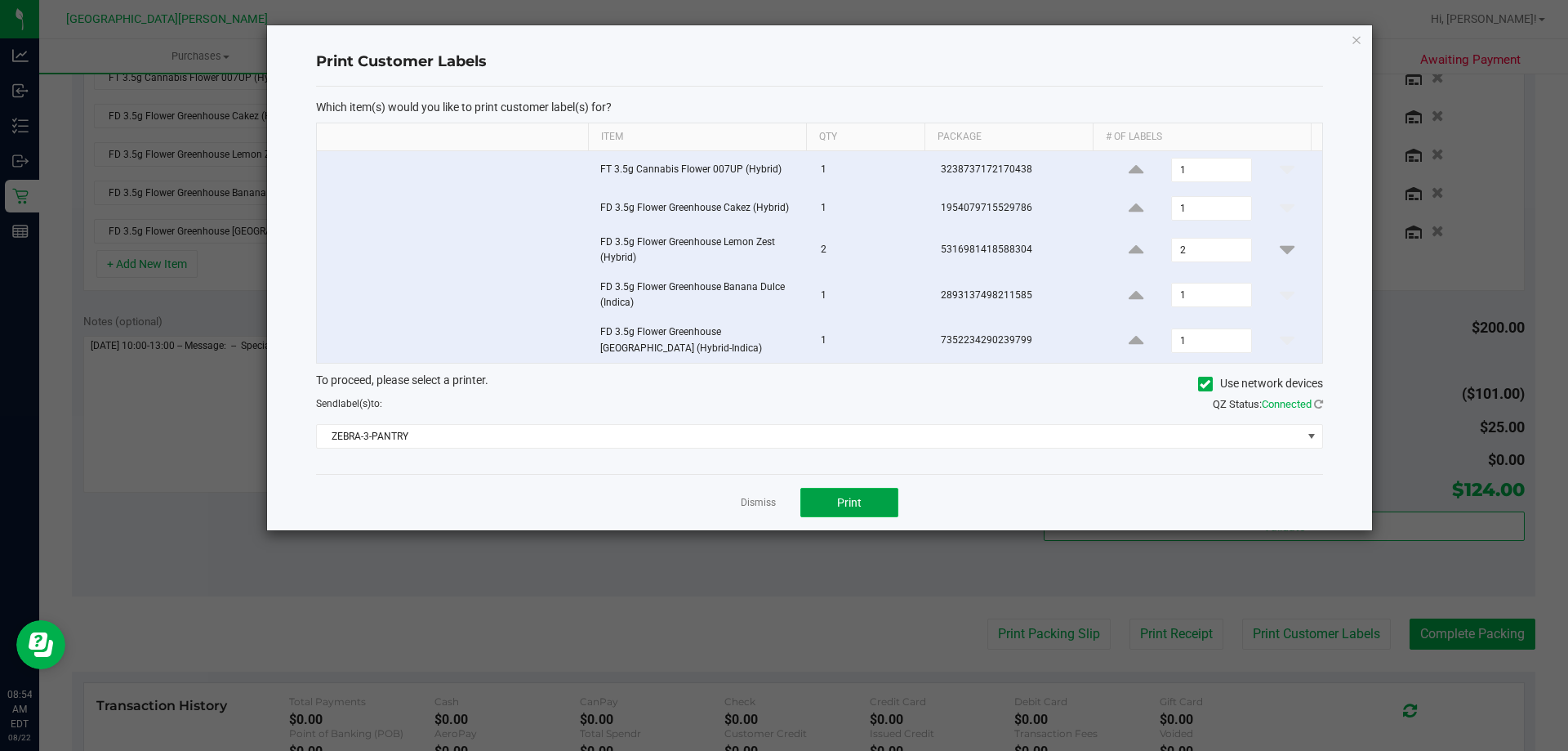
click at [818, 498] on button "Print" at bounding box center [849, 502] width 98 height 29
click at [766, 504] on link "Dismiss" at bounding box center [758, 503] width 35 height 14
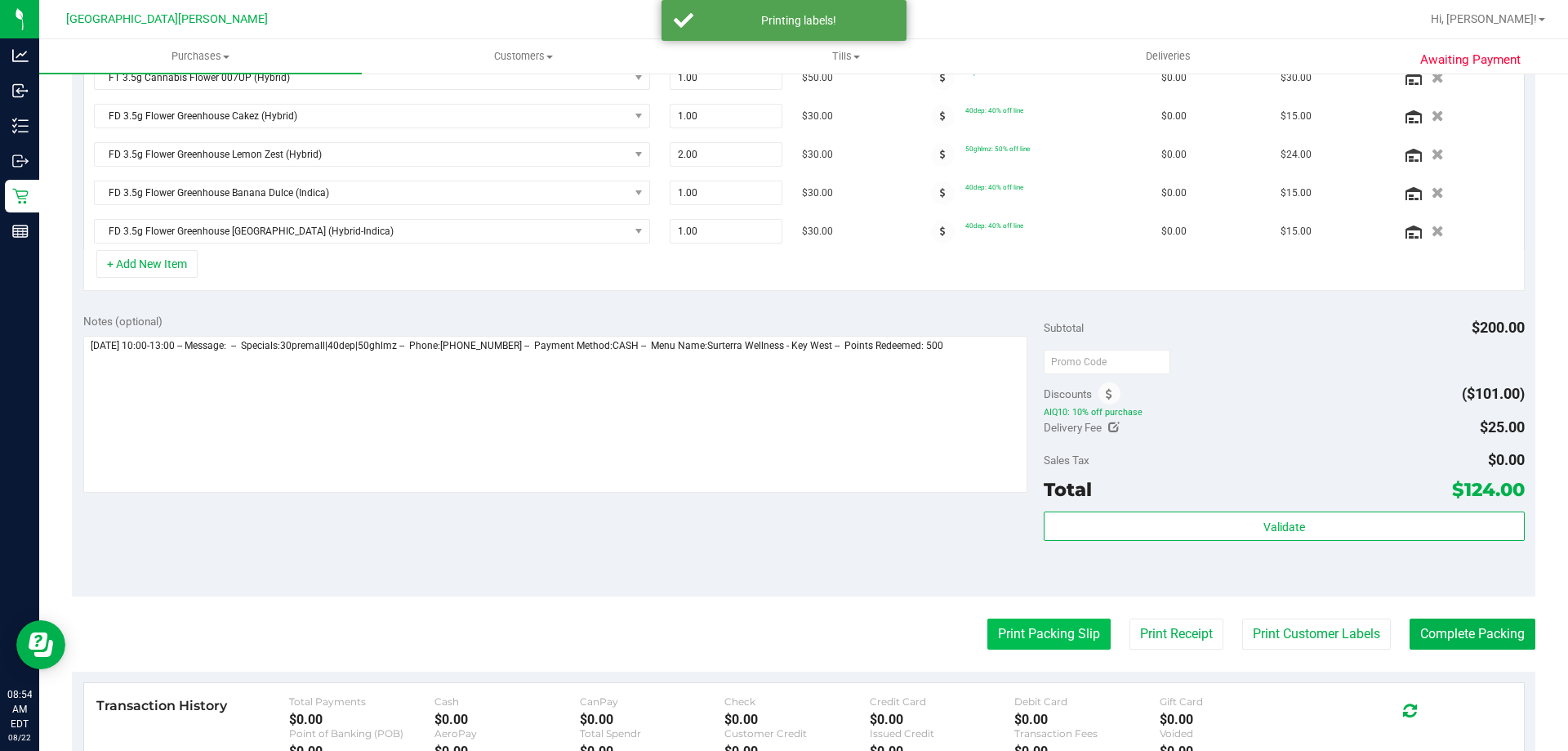
click at [1056, 622] on button "Print Packing Slip" at bounding box center [1049, 634] width 124 height 31
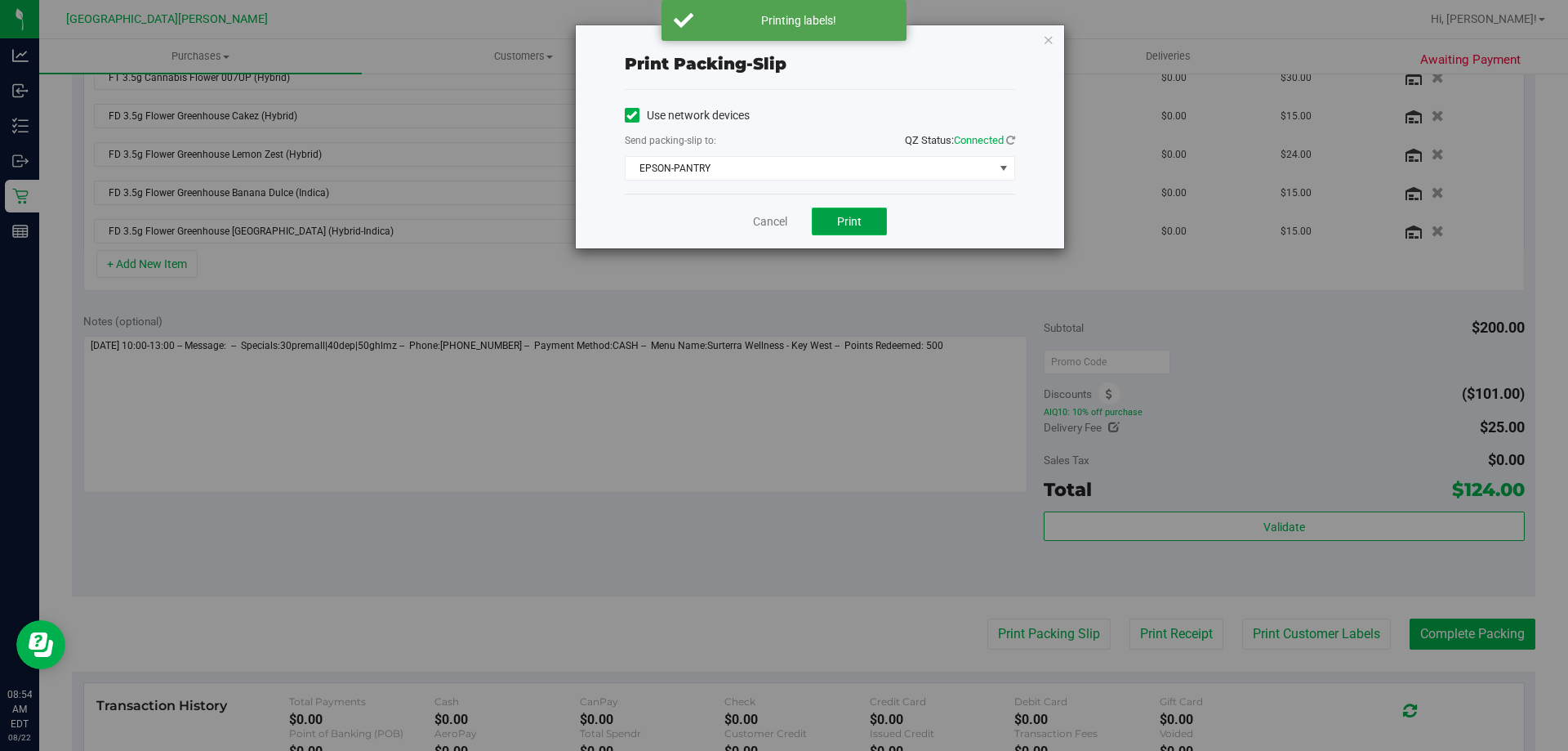
click at [872, 230] on button "Print" at bounding box center [849, 221] width 75 height 28
click at [780, 227] on link "Cancel" at bounding box center [770, 222] width 35 height 17
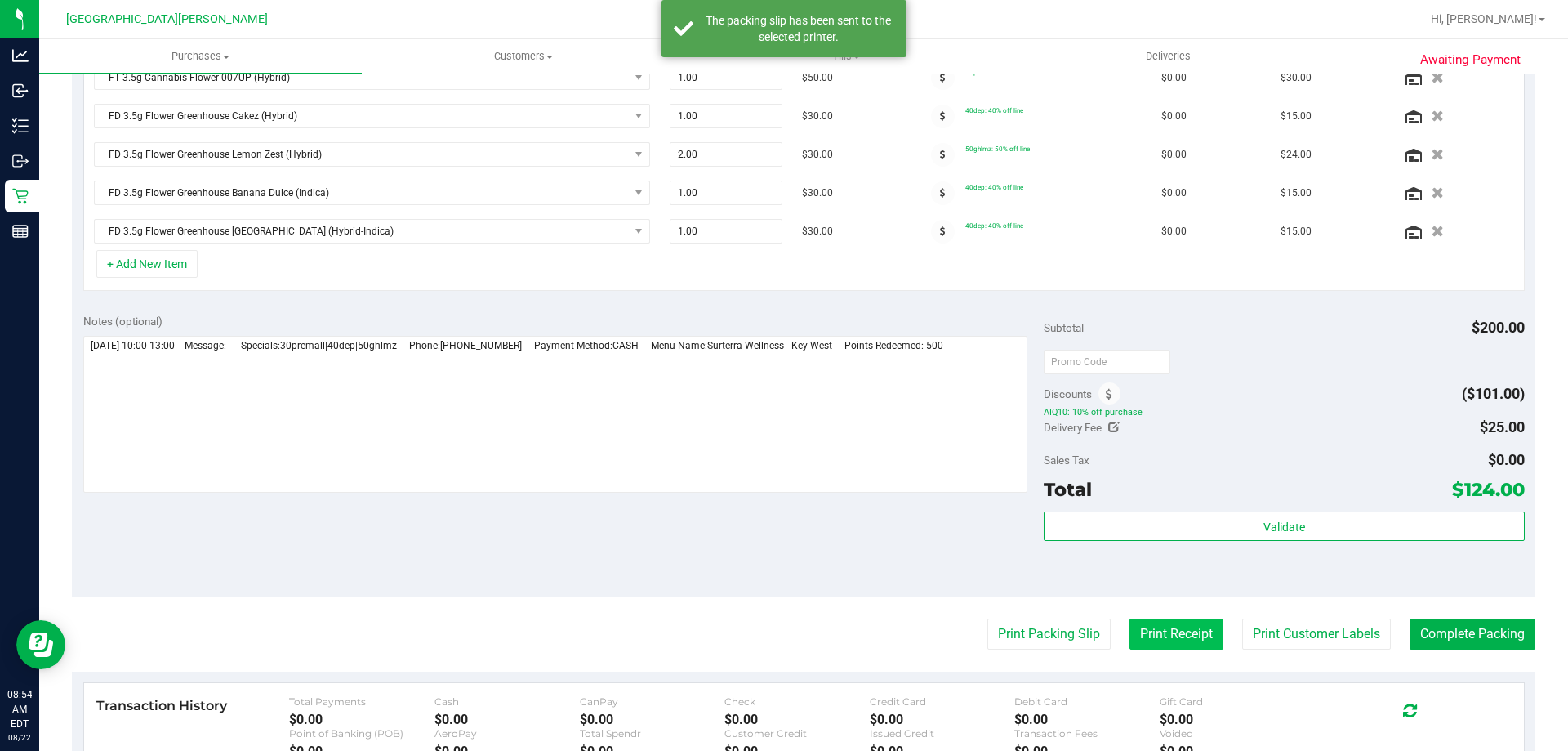
click at [1145, 637] on button "Print Receipt" at bounding box center [1177, 634] width 94 height 31
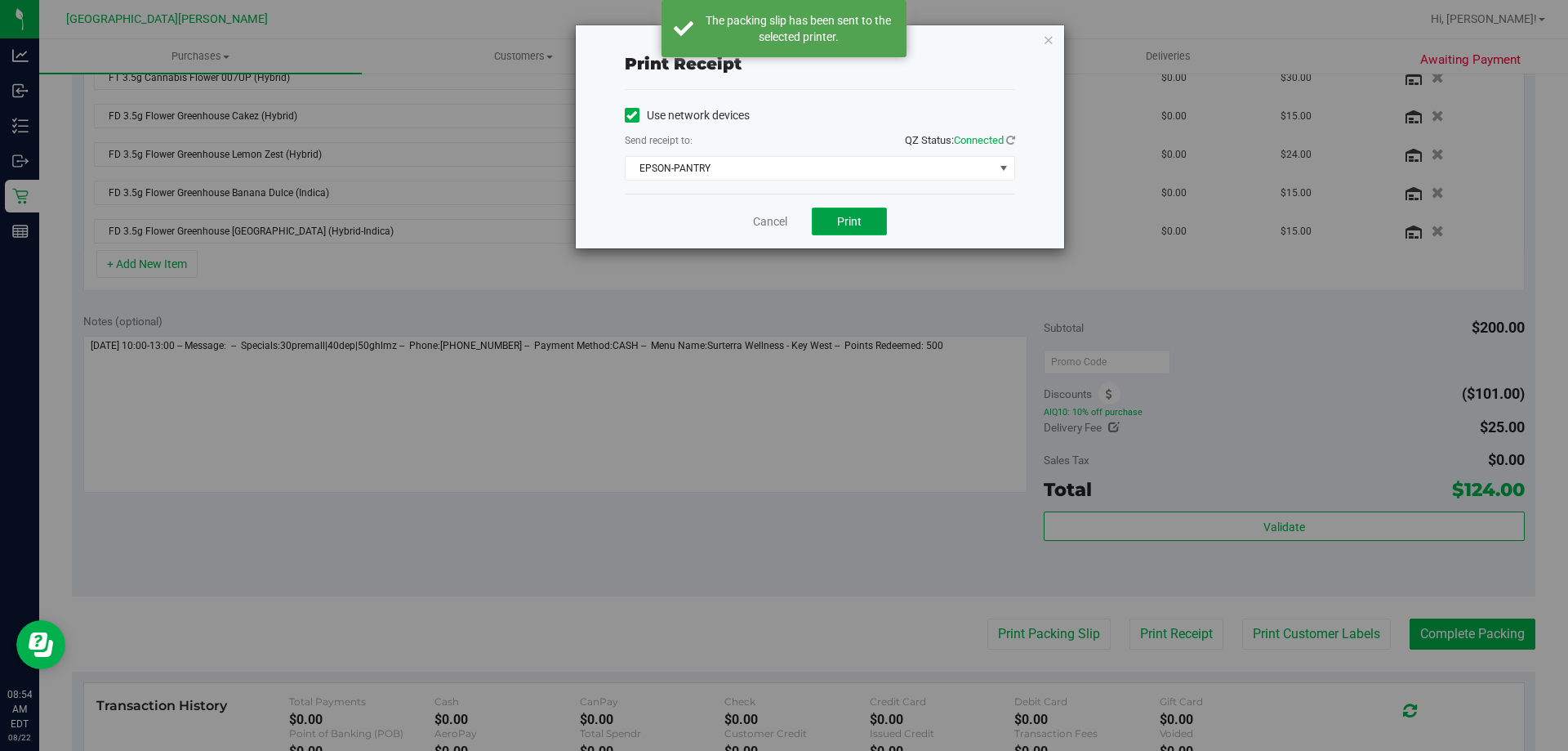
click at [829, 218] on button "Print" at bounding box center [849, 221] width 75 height 28
click at [774, 217] on link "Cancel" at bounding box center [770, 222] width 35 height 17
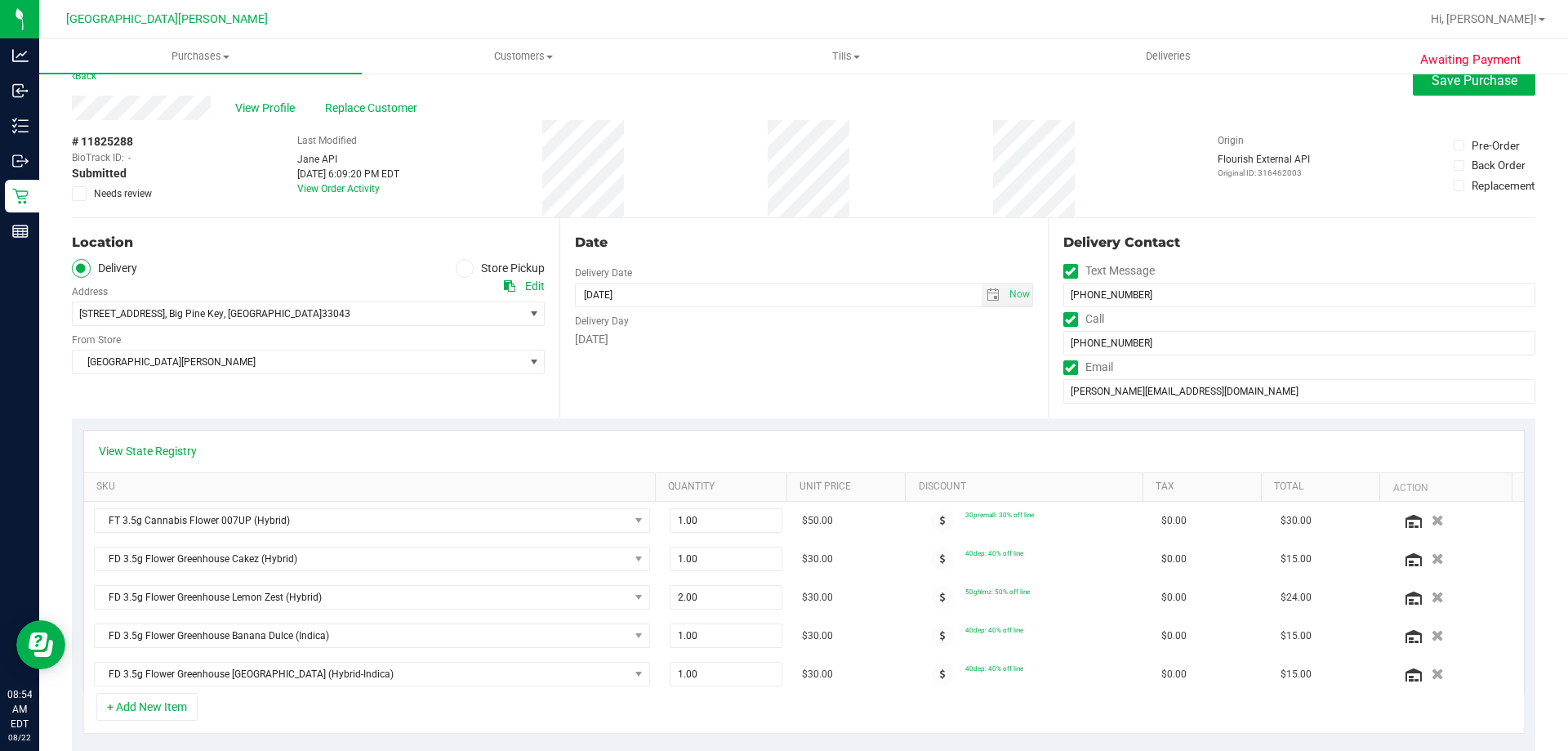
scroll to position [0, 0]
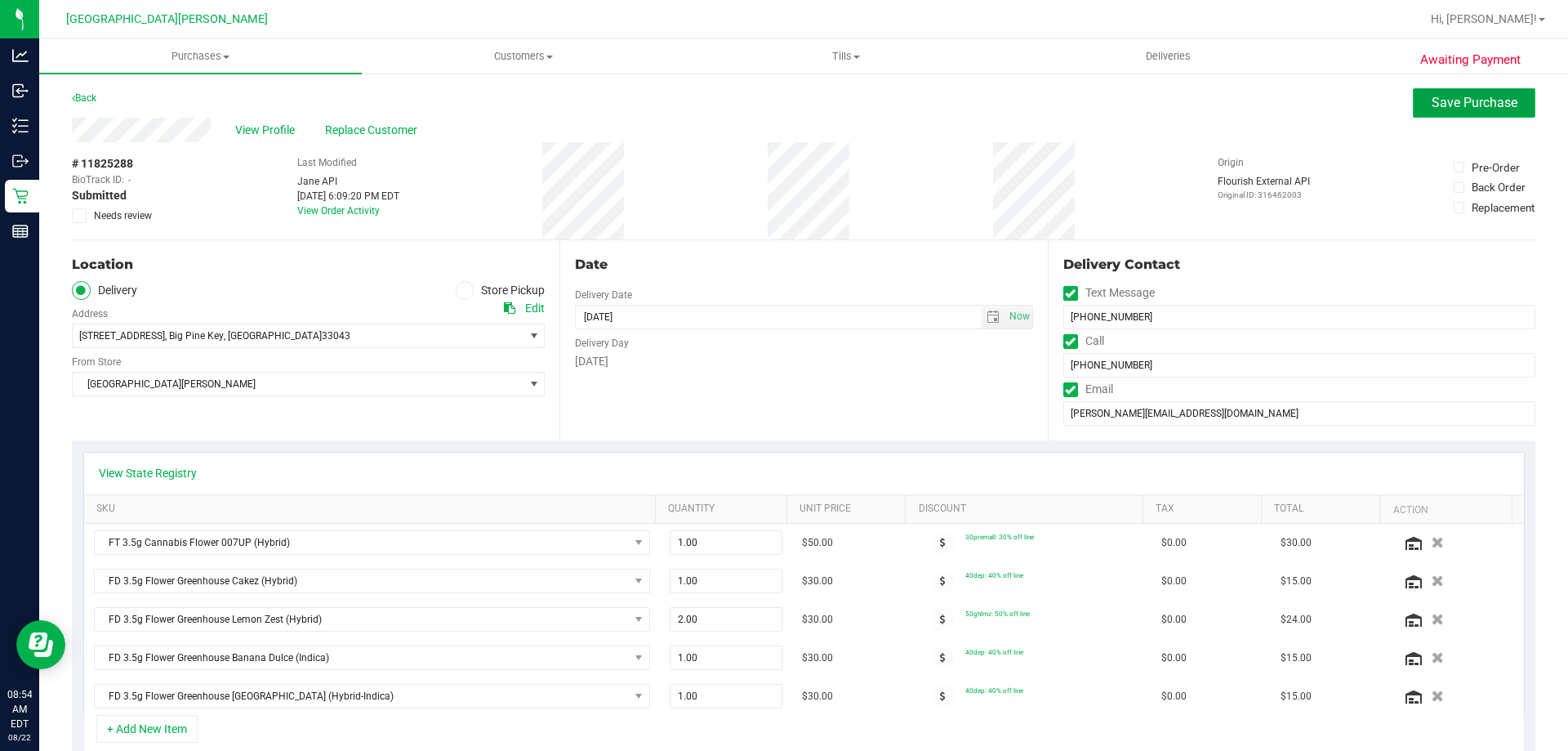
click at [1448, 94] on button "Save Purchase" at bounding box center [1475, 102] width 123 height 29
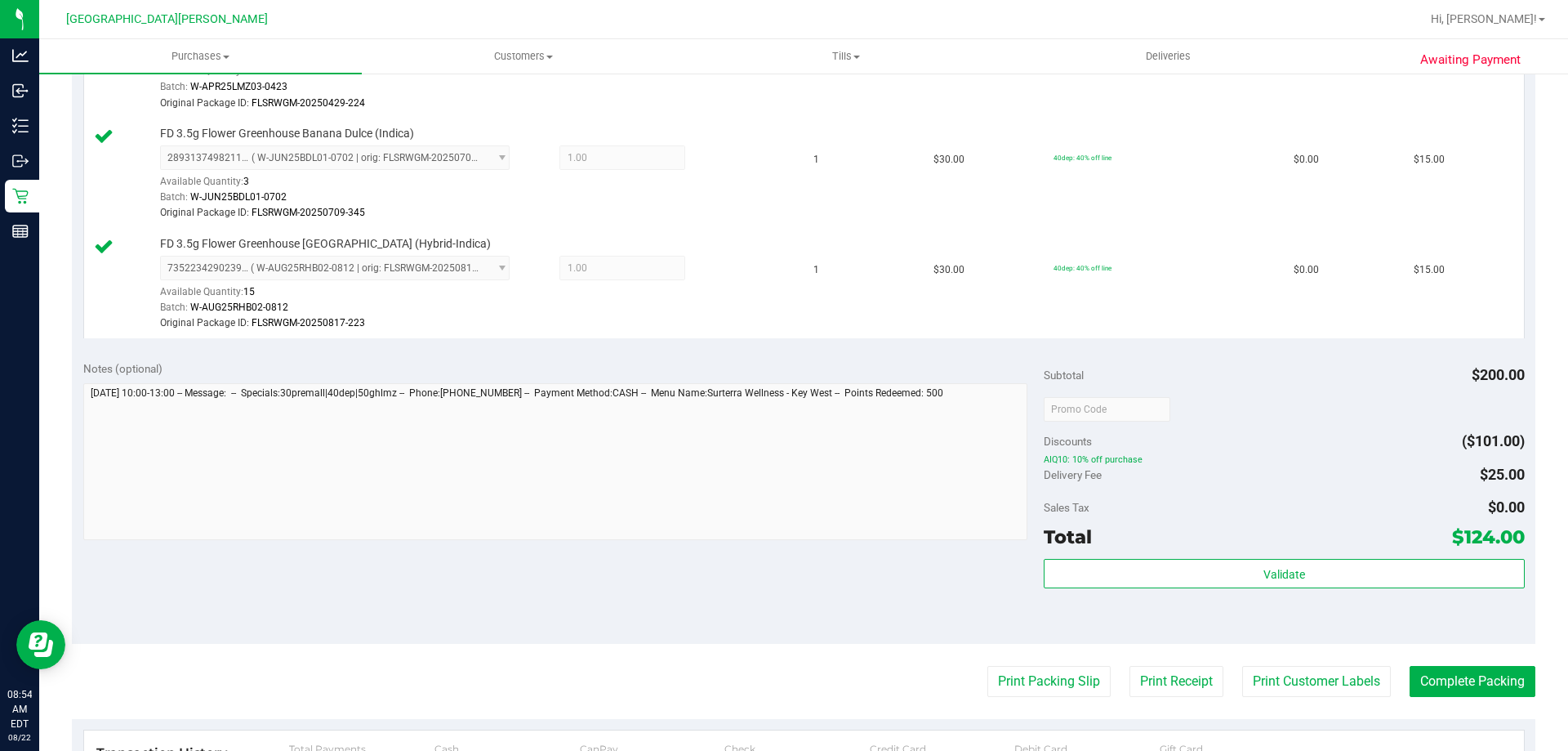
scroll to position [1042, 0]
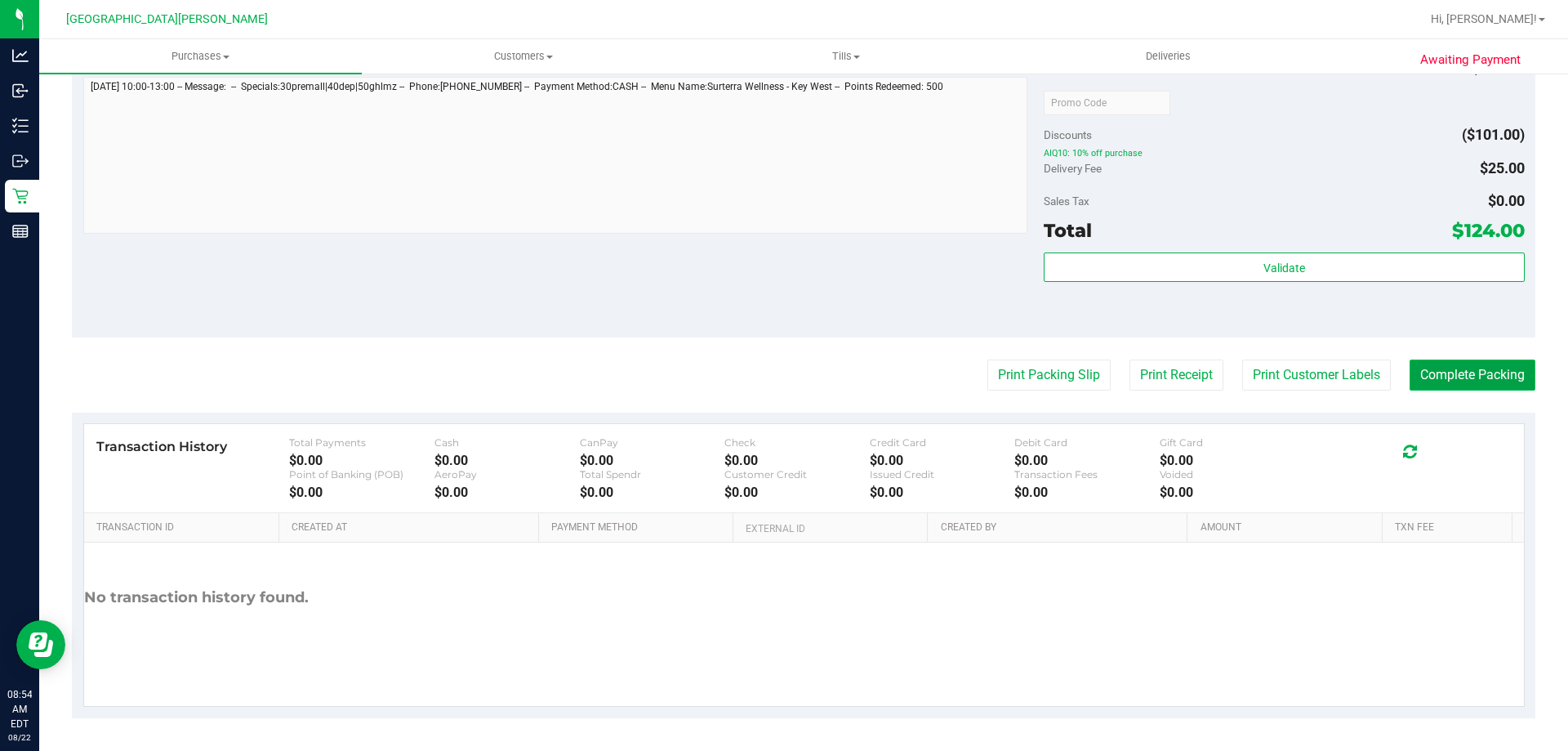
click at [1458, 381] on button "Complete Packing" at bounding box center [1472, 375] width 125 height 31
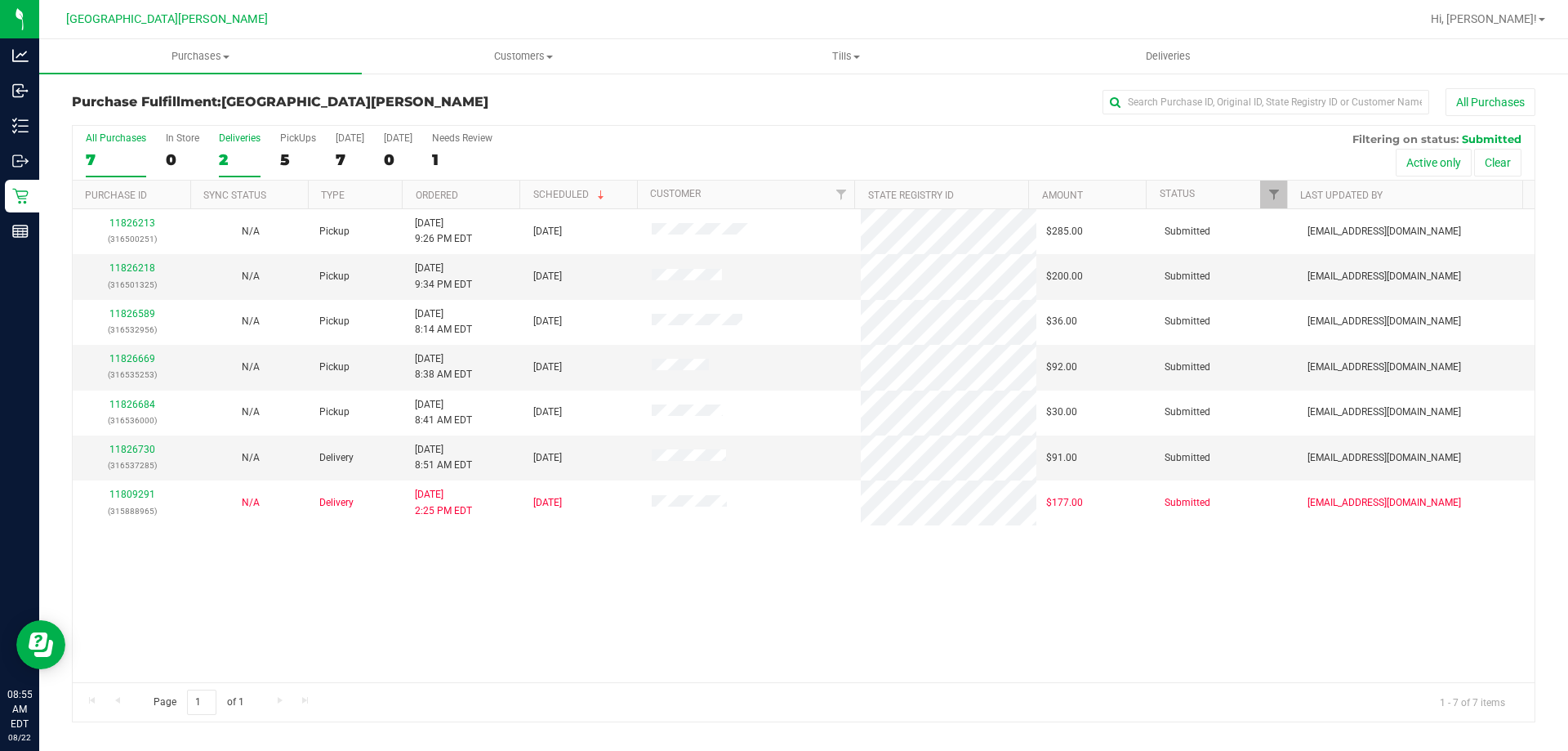
click at [224, 135] on div "Deliveries" at bounding box center [239, 138] width 42 height 12
click at [0, 0] on input "Deliveries 2" at bounding box center [0, 0] width 0 height 0
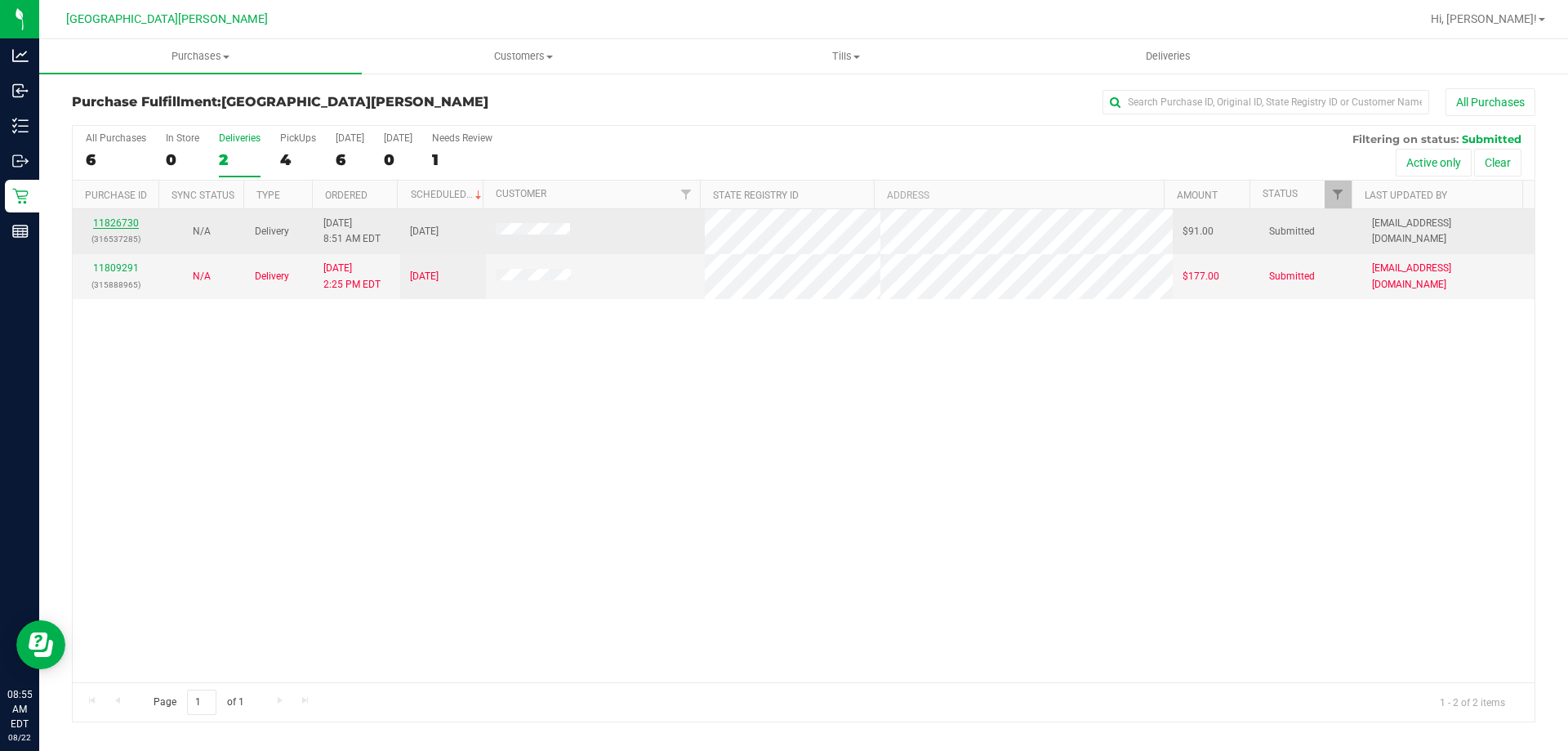
click at [111, 222] on link "11826730" at bounding box center [116, 222] width 45 height 12
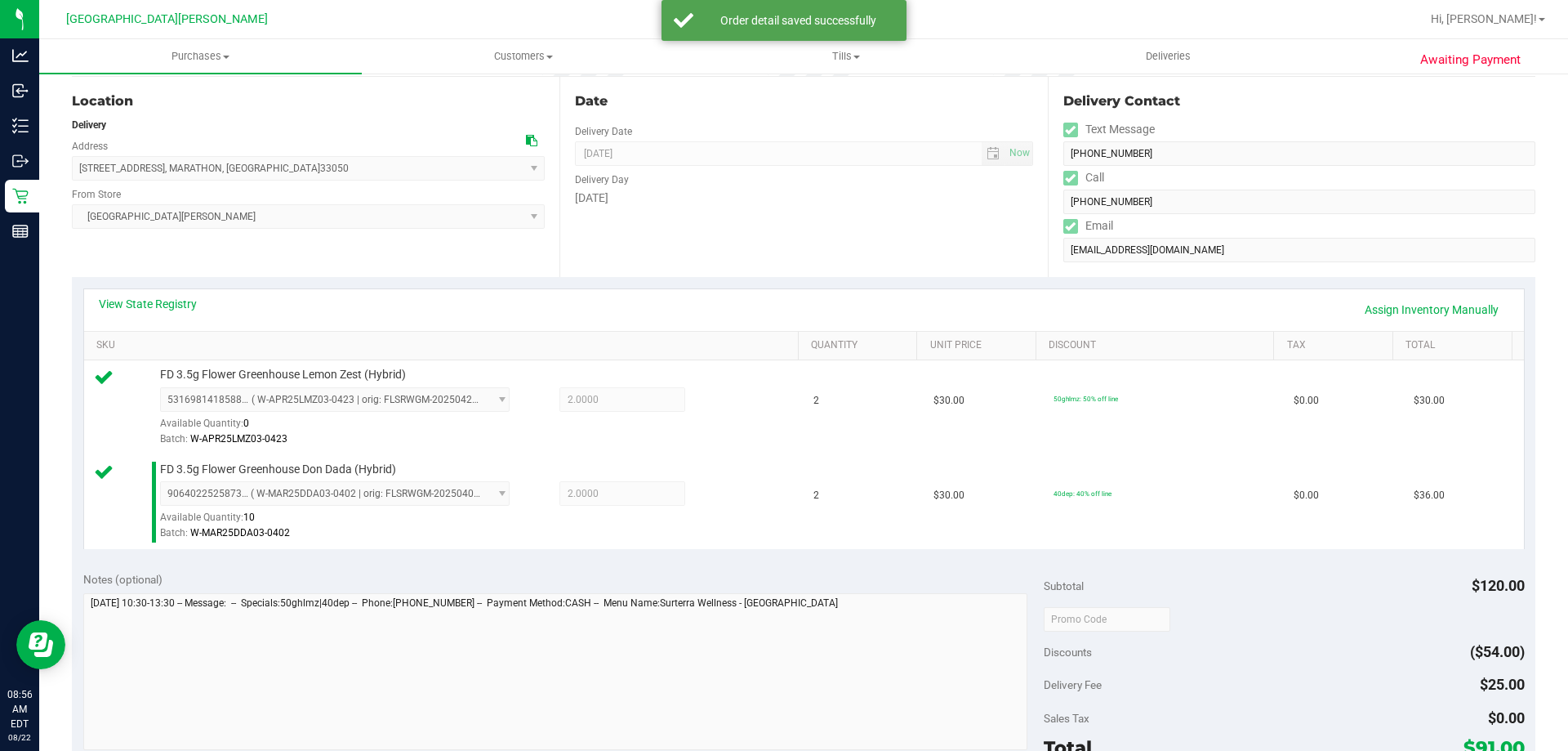
scroll to position [572, 0]
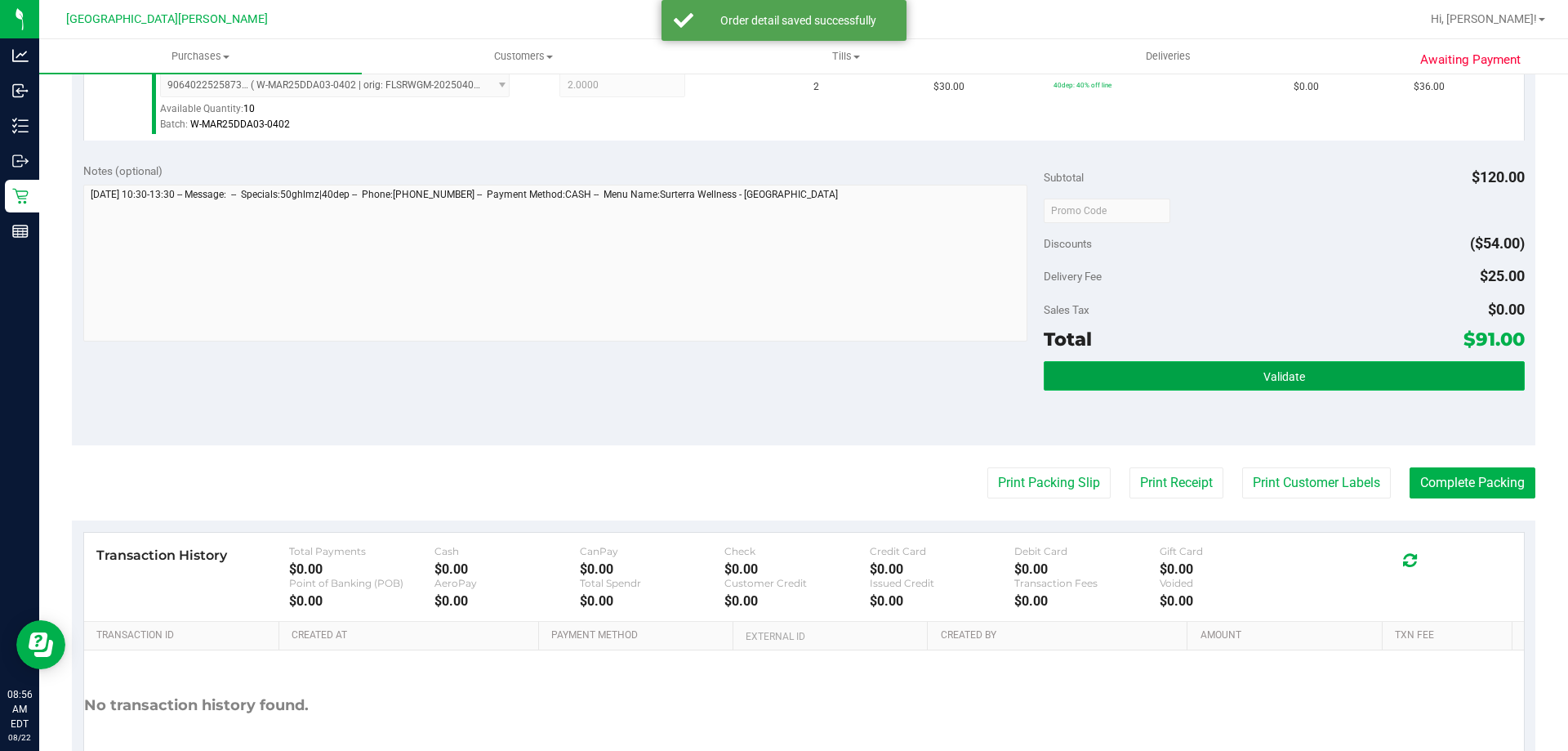
click at [1276, 376] on span "Validate" at bounding box center [1284, 376] width 42 height 13
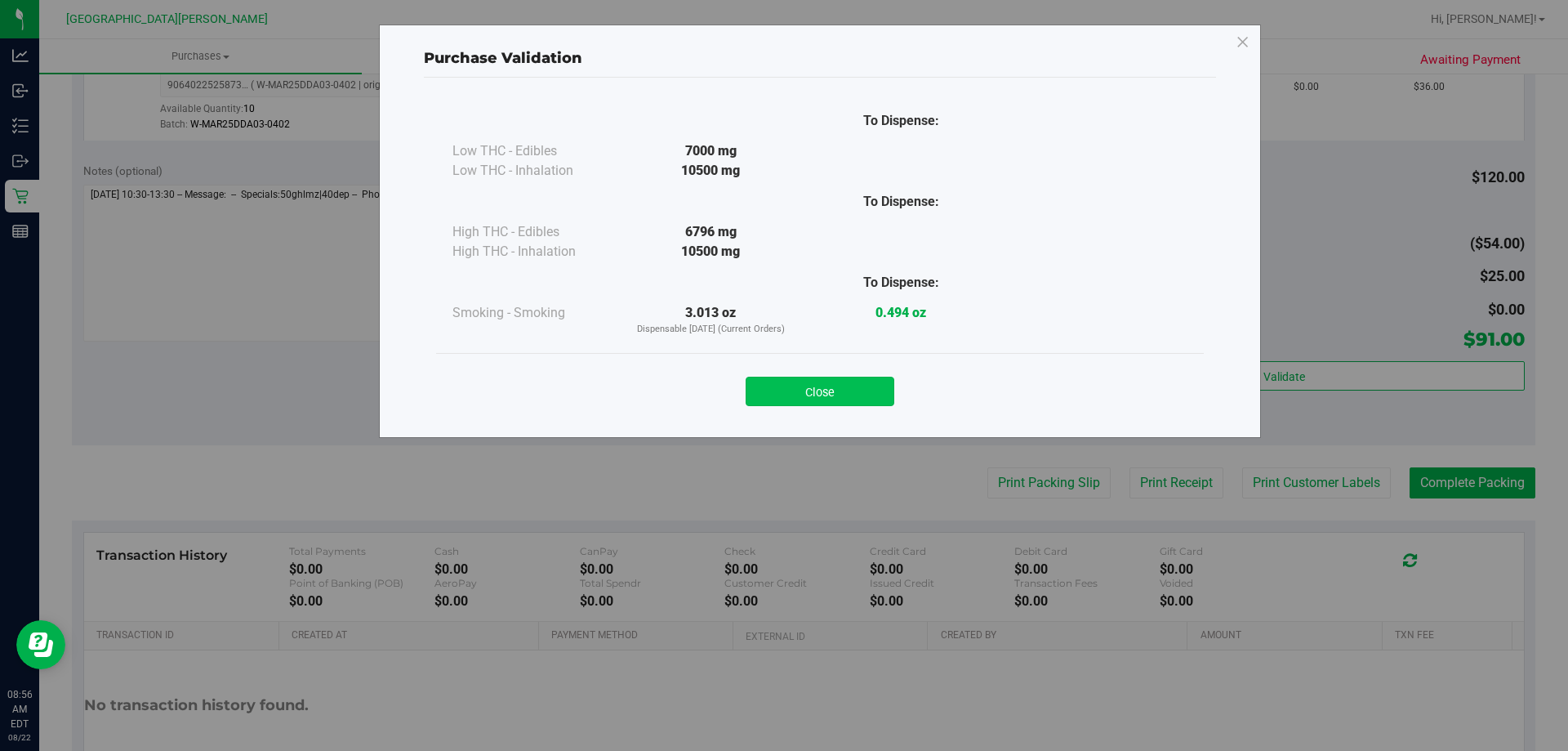
click at [862, 393] on button "Close" at bounding box center [819, 391] width 149 height 29
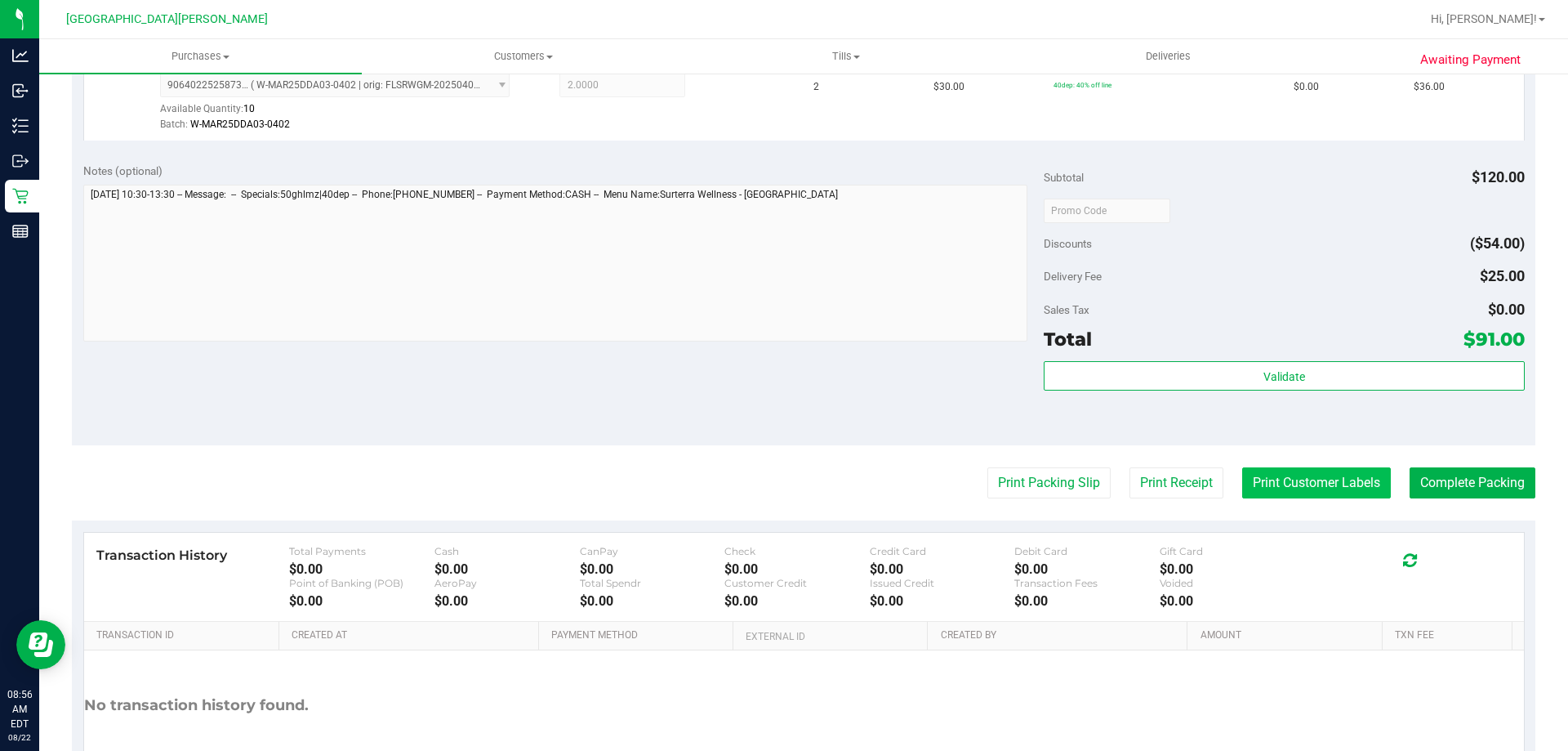
click at [1349, 497] on button "Print Customer Labels" at bounding box center [1316, 482] width 149 height 31
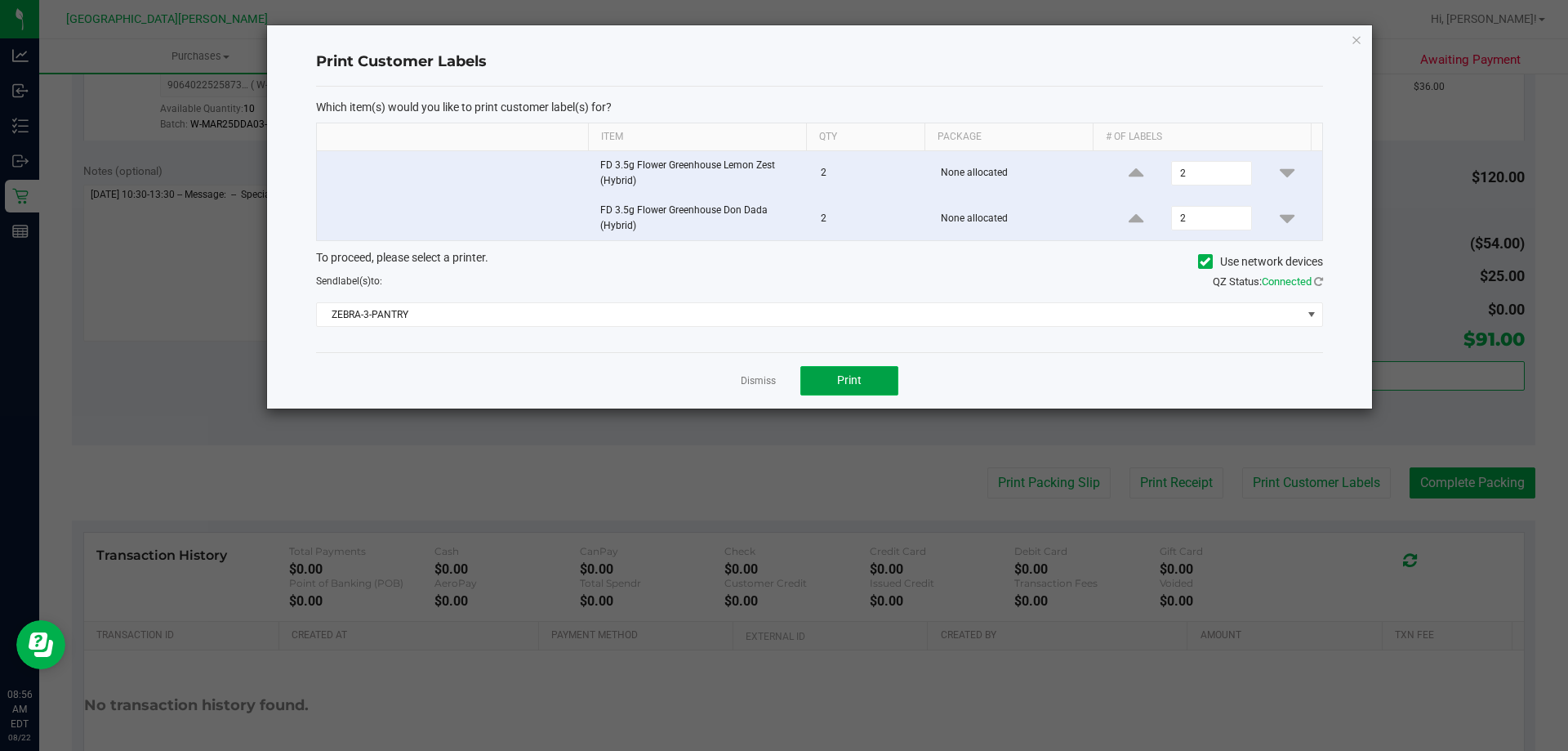
click at [845, 378] on span "Print" at bounding box center [849, 380] width 25 height 13
click at [760, 385] on link "Dismiss" at bounding box center [758, 382] width 35 height 14
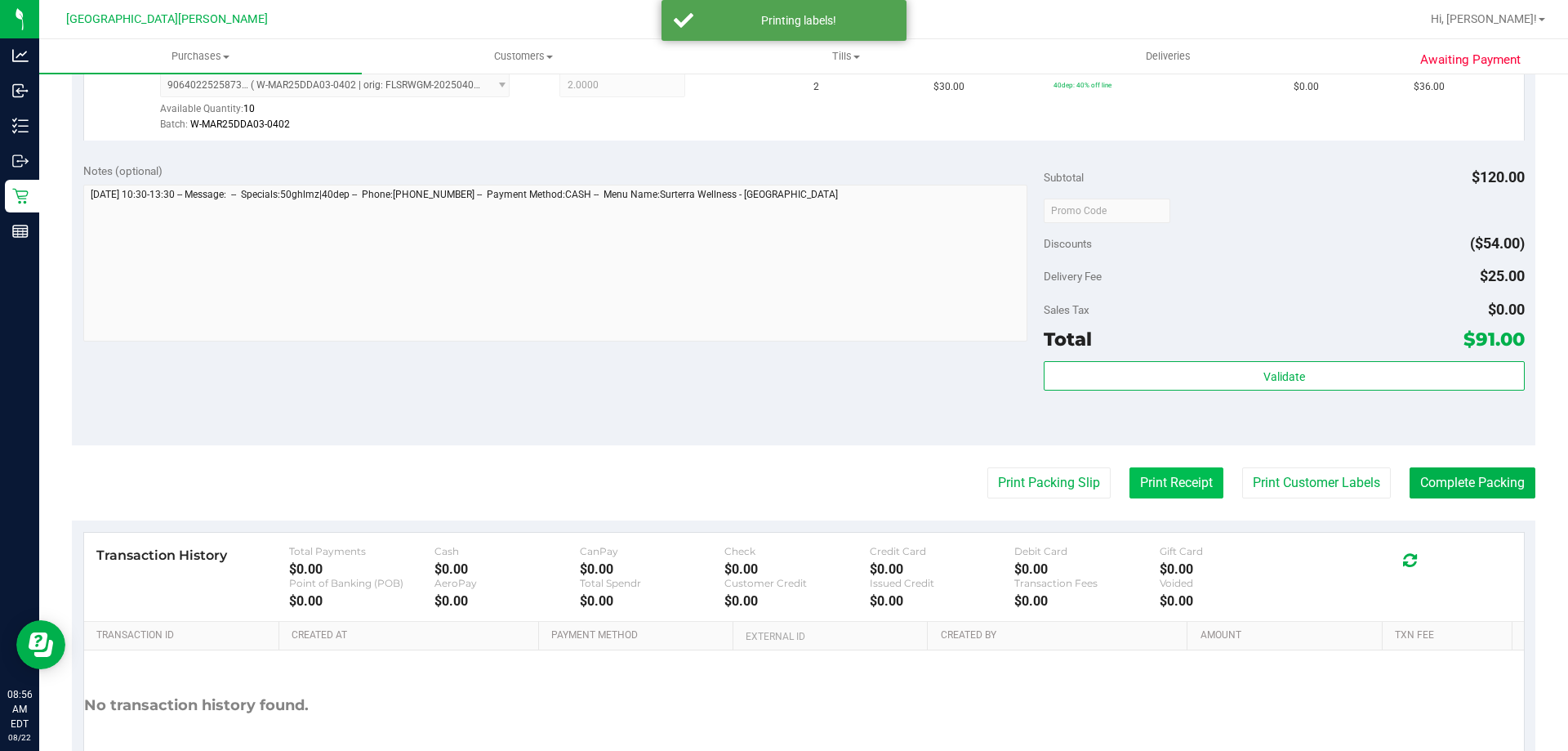
click at [1143, 476] on button "Print Receipt" at bounding box center [1177, 482] width 94 height 31
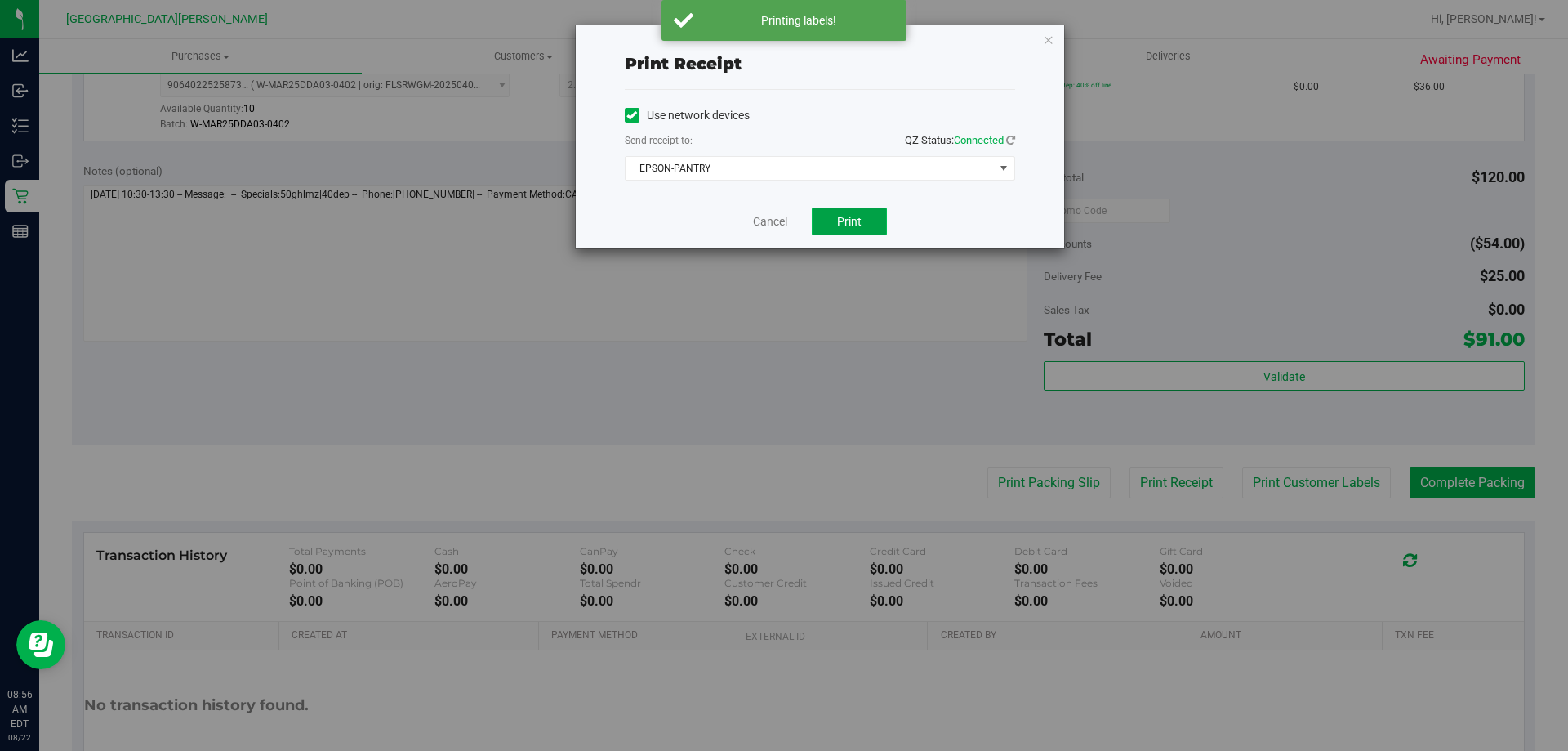
click at [866, 228] on button "Print" at bounding box center [849, 221] width 75 height 28
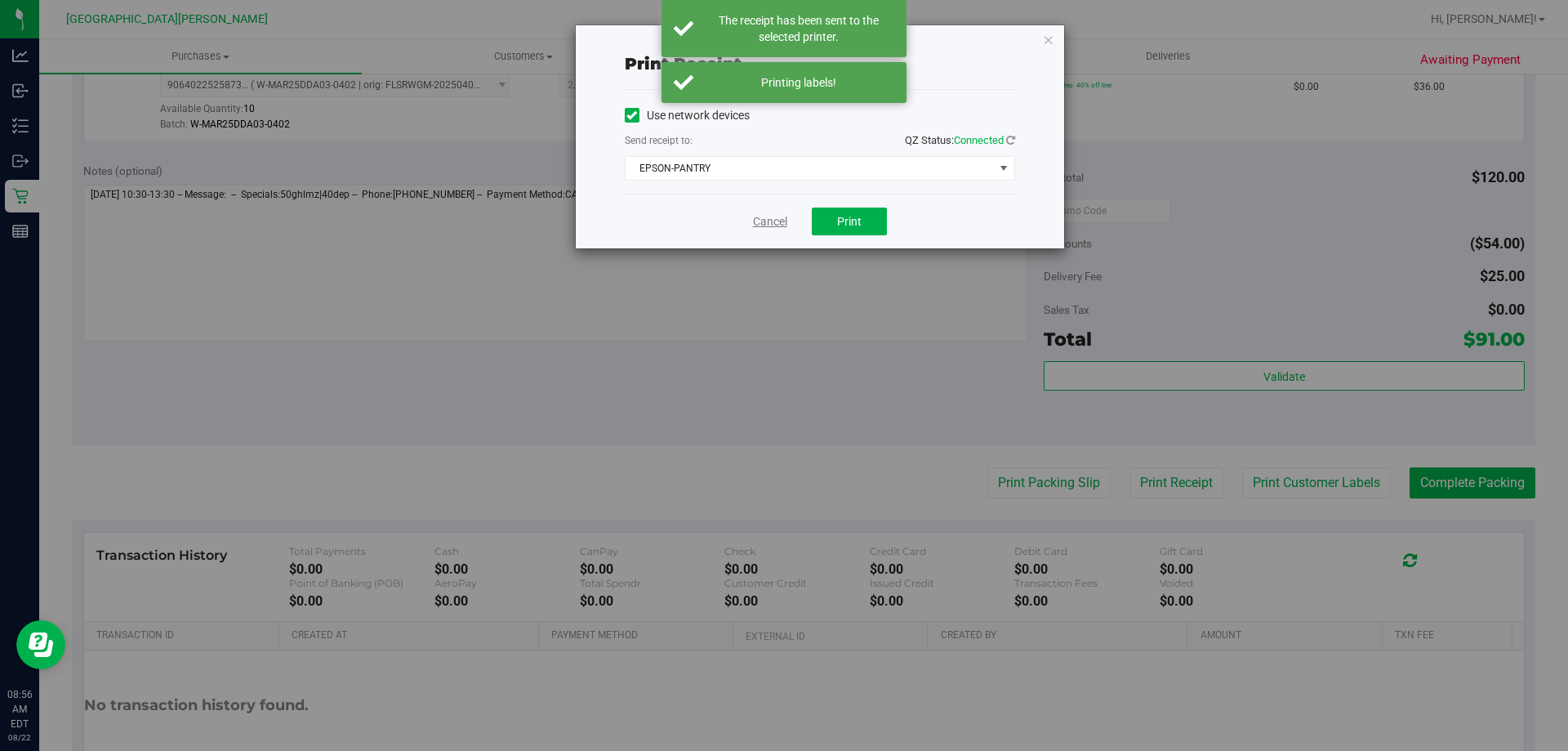
click at [761, 223] on link "Cancel" at bounding box center [770, 222] width 35 height 17
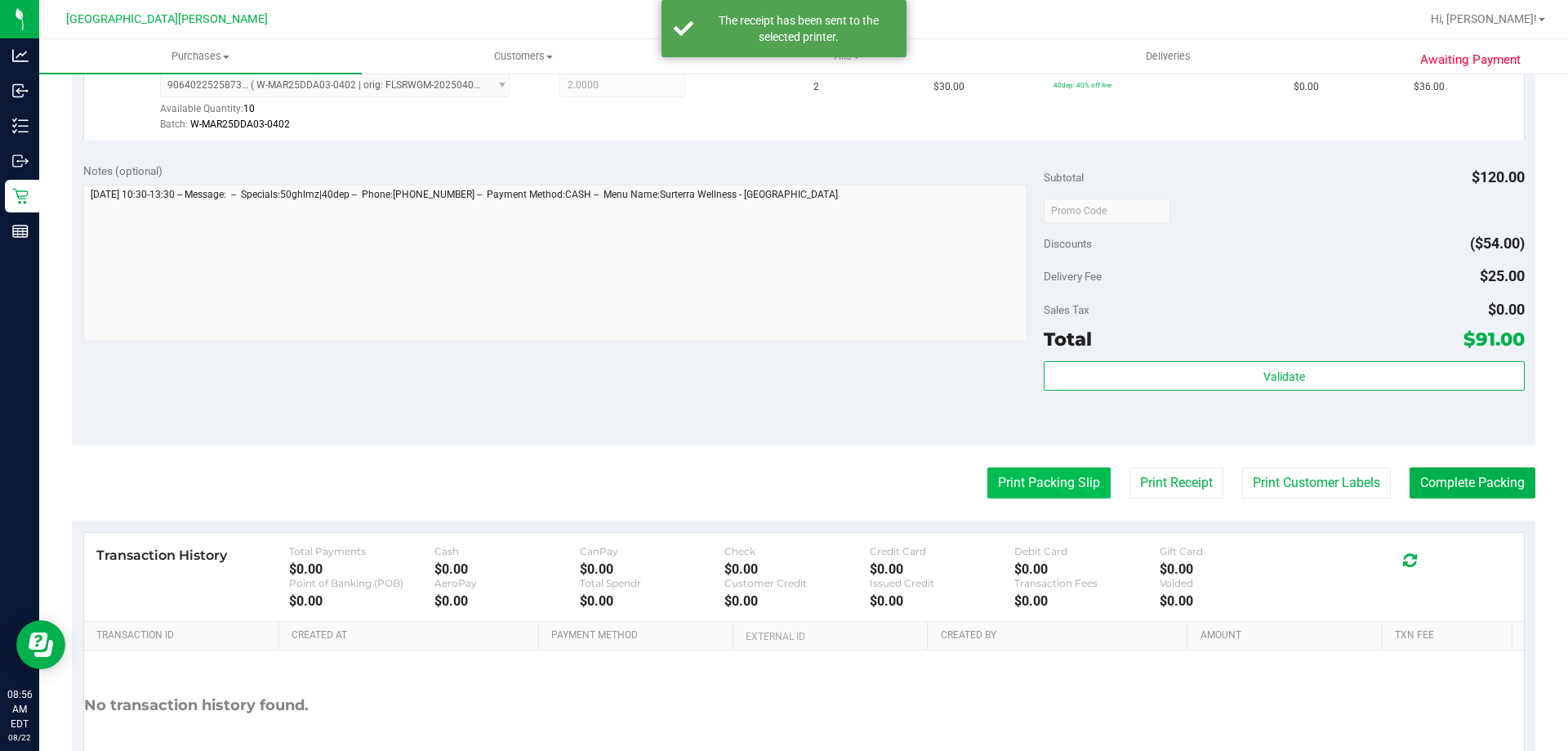
click at [1041, 489] on button "Print Packing Slip" at bounding box center [1049, 482] width 124 height 31
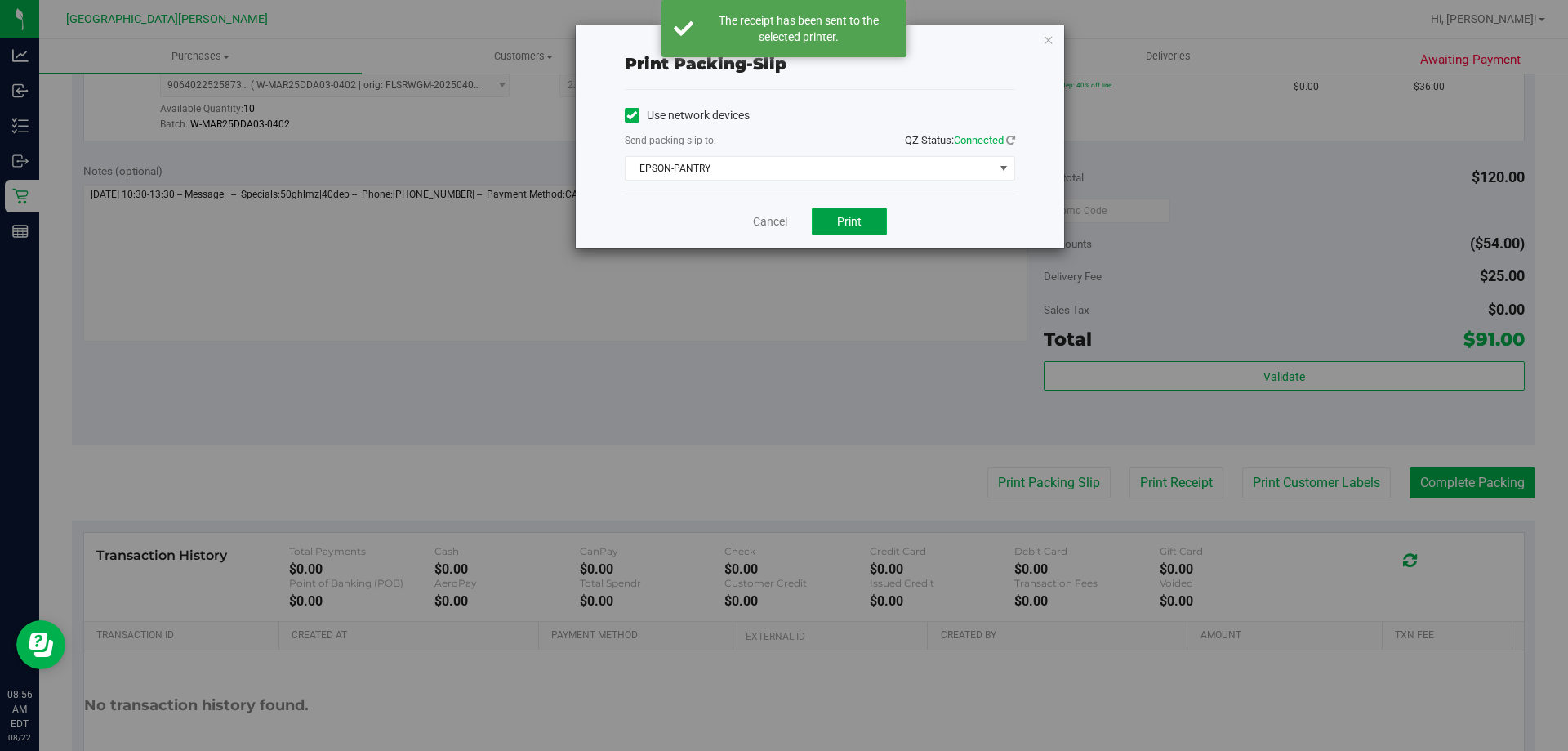
click at [865, 224] on button "Print" at bounding box center [849, 221] width 75 height 28
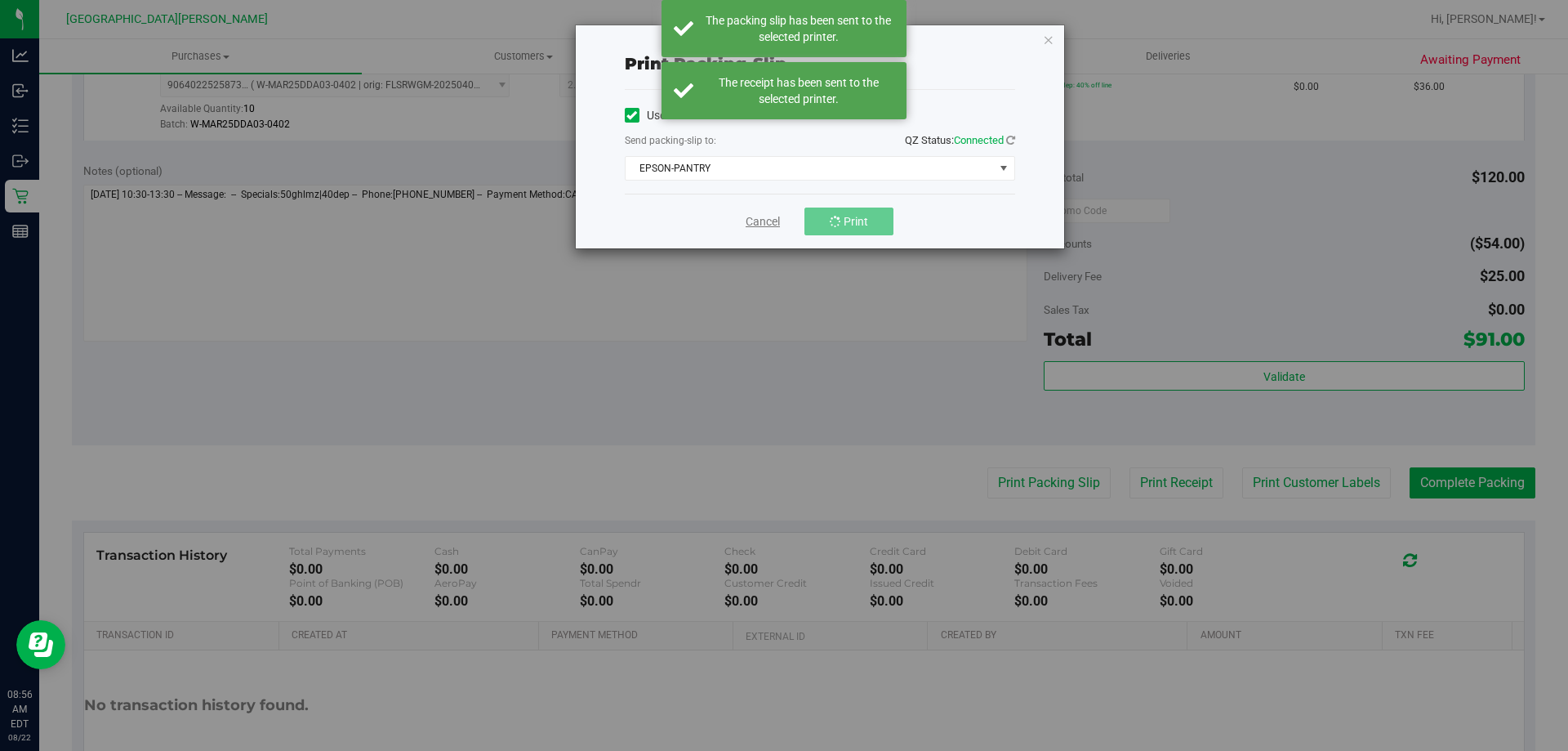
click at [773, 222] on link "Cancel" at bounding box center [762, 222] width 35 height 17
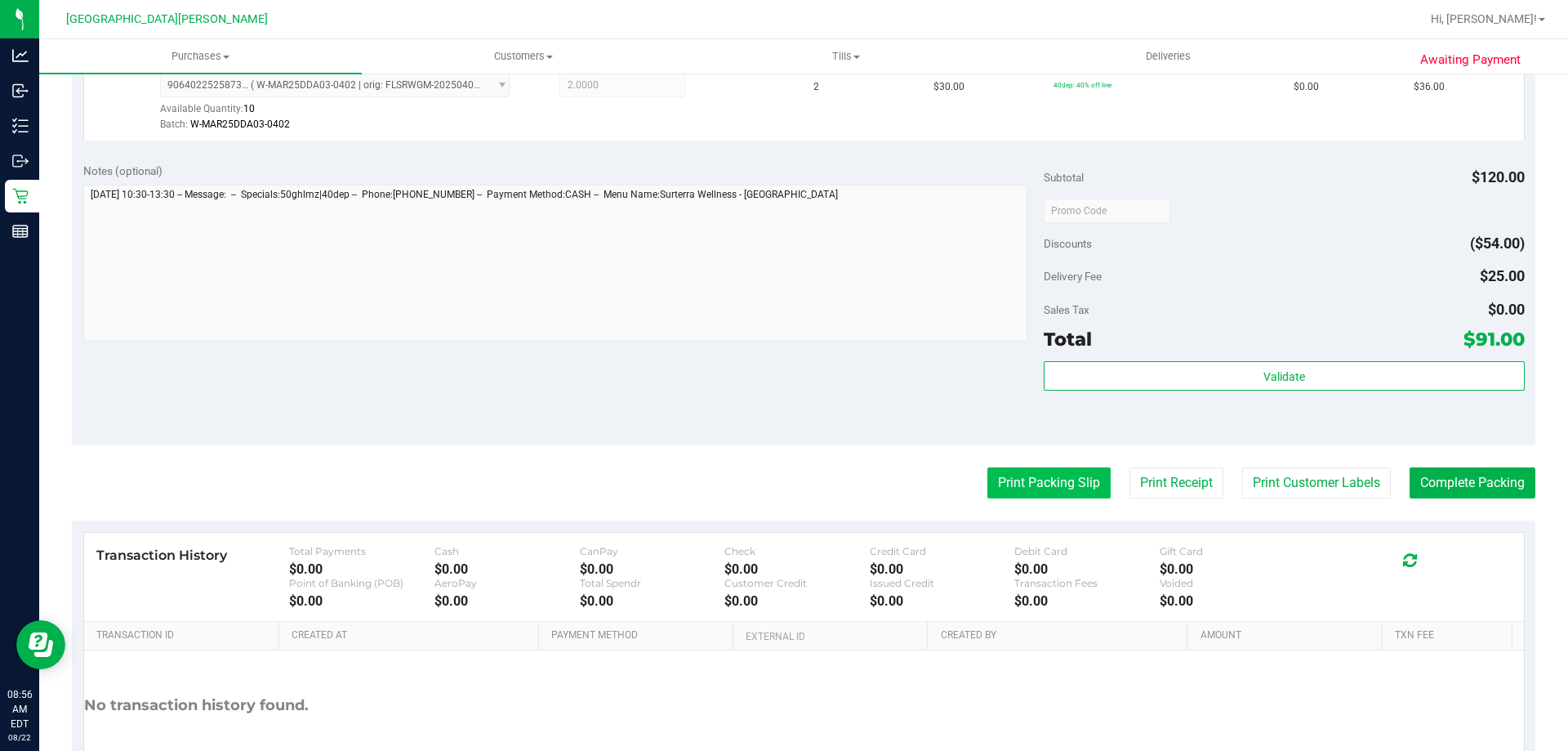
click at [1046, 477] on button "Print Packing Slip" at bounding box center [1049, 482] width 124 height 31
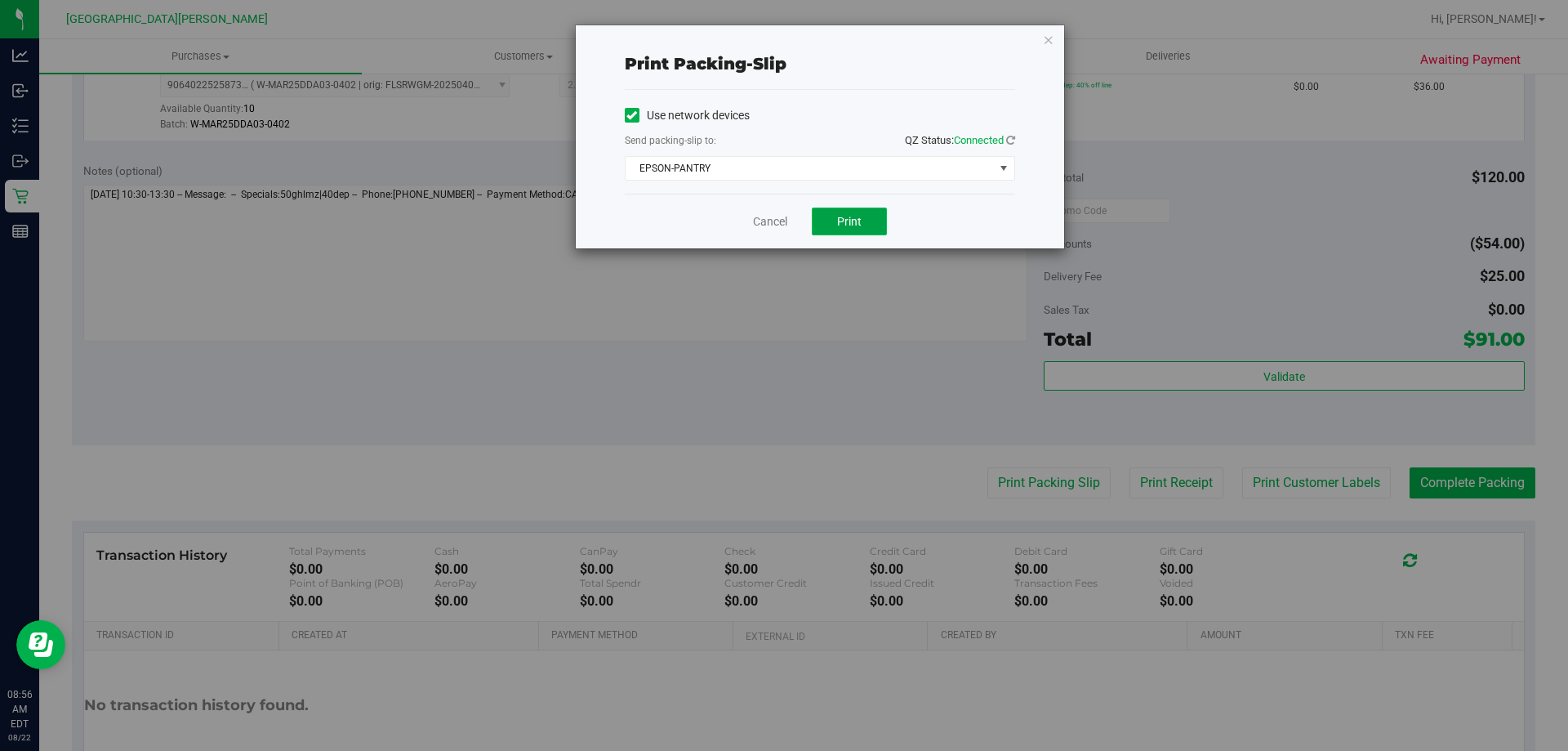
click at [832, 208] on button "Print" at bounding box center [849, 221] width 75 height 28
click at [757, 221] on link "Cancel" at bounding box center [770, 222] width 35 height 17
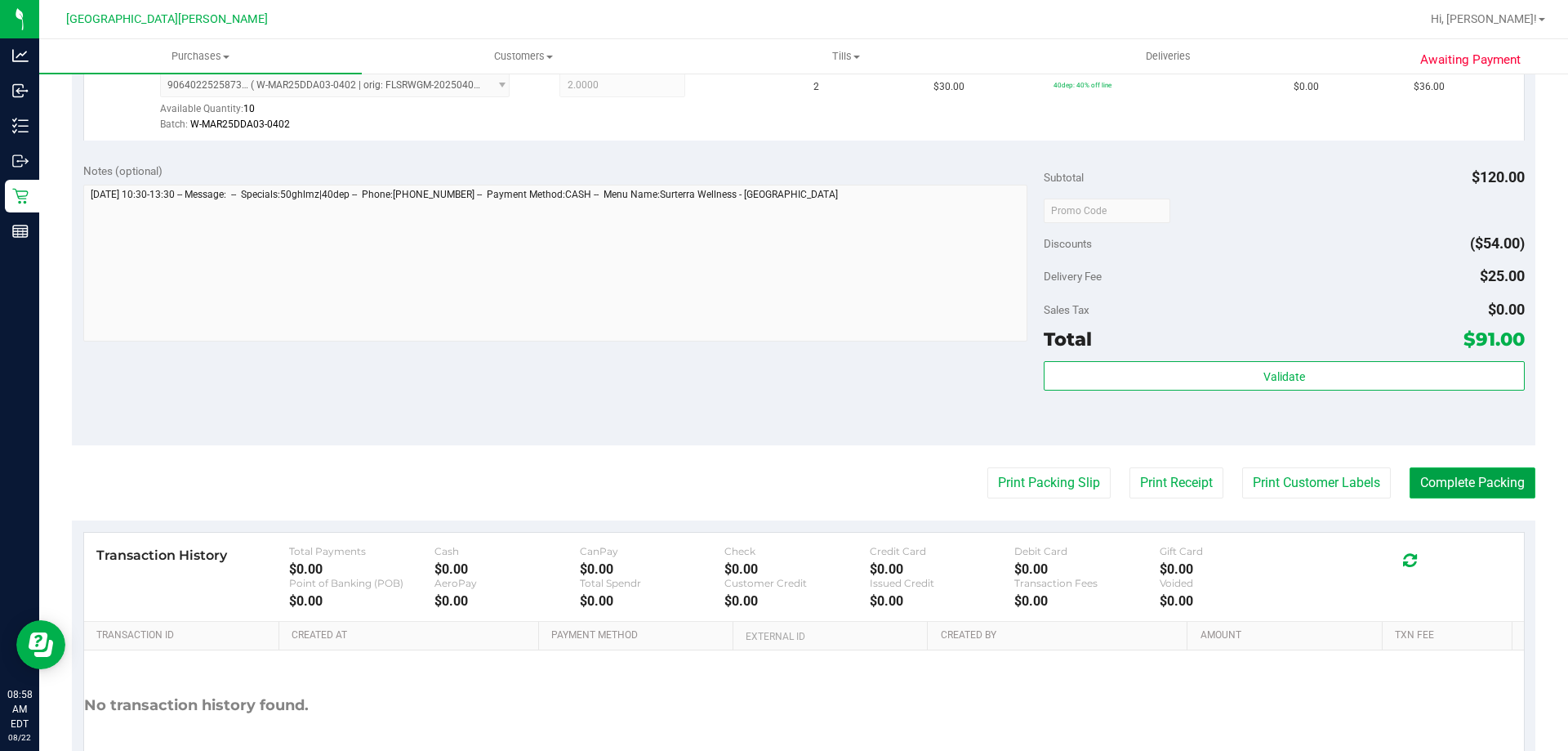
click at [1458, 482] on button "Complete Packing" at bounding box center [1472, 482] width 125 height 31
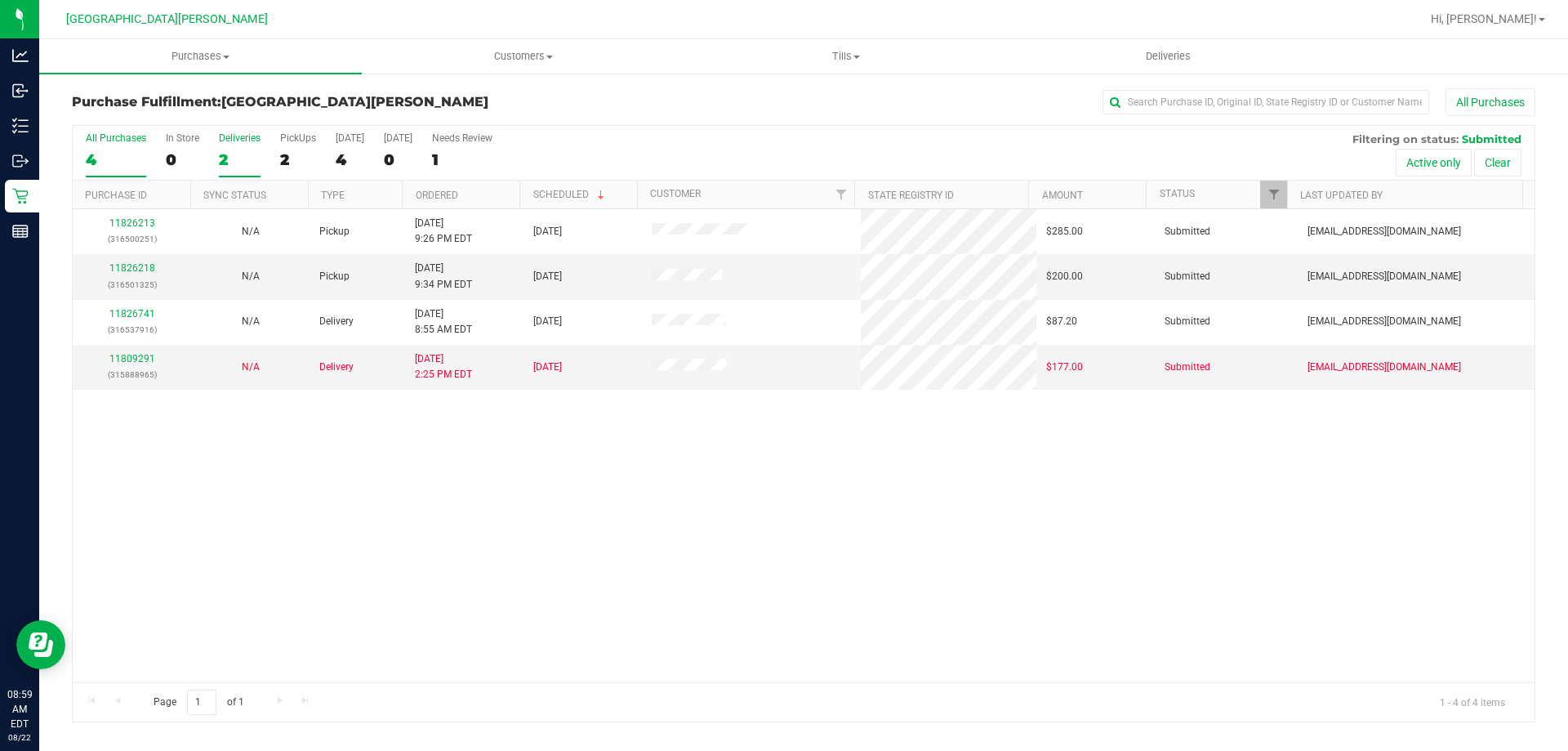
click at [227, 133] on div "Deliveries" at bounding box center [239, 138] width 42 height 12
click at [0, 0] on input "Deliveries 2" at bounding box center [0, 0] width 0 height 0
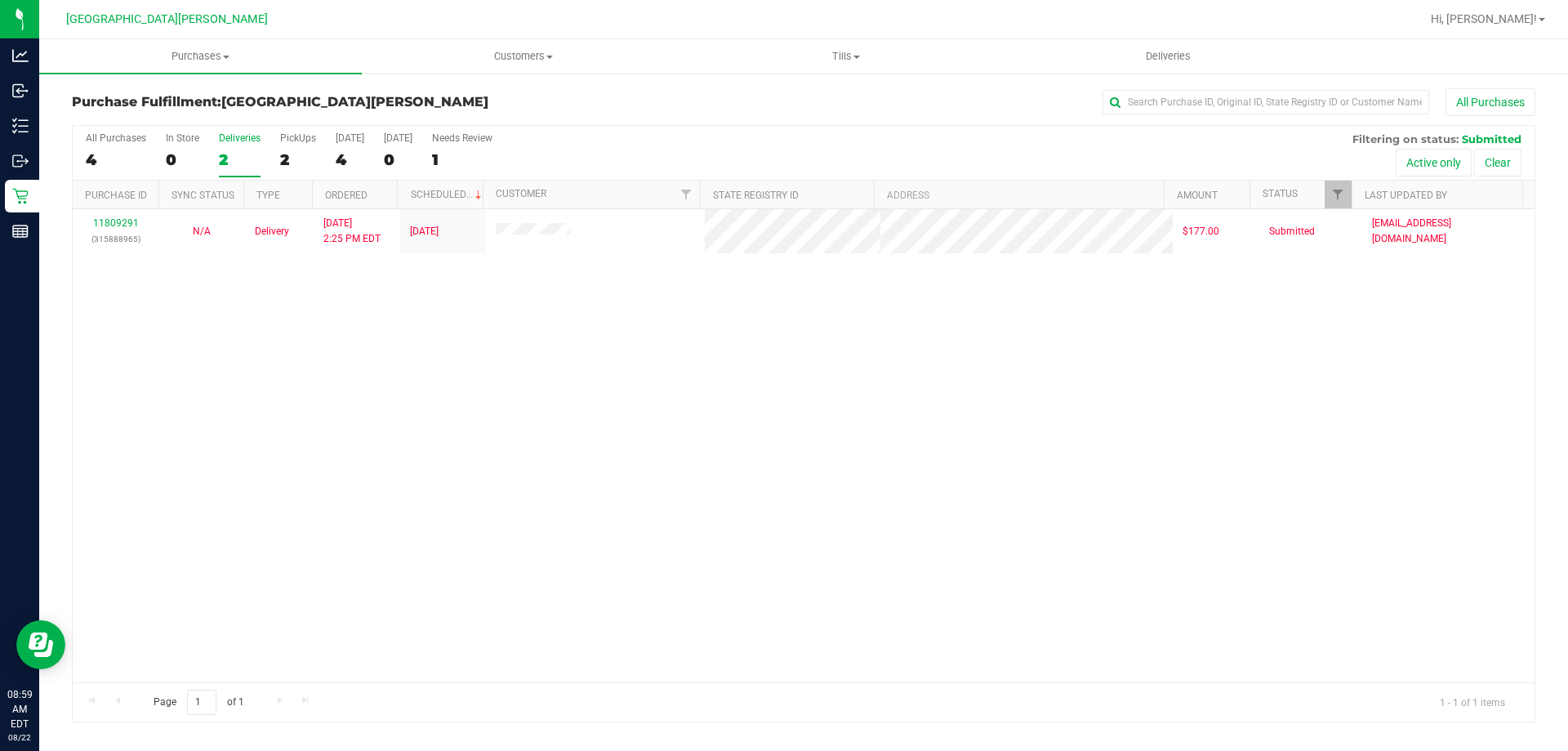
click at [228, 135] on div "Deliveries" at bounding box center [239, 138] width 42 height 12
click at [0, 0] on input "Deliveries 2" at bounding box center [0, 0] width 0 height 0
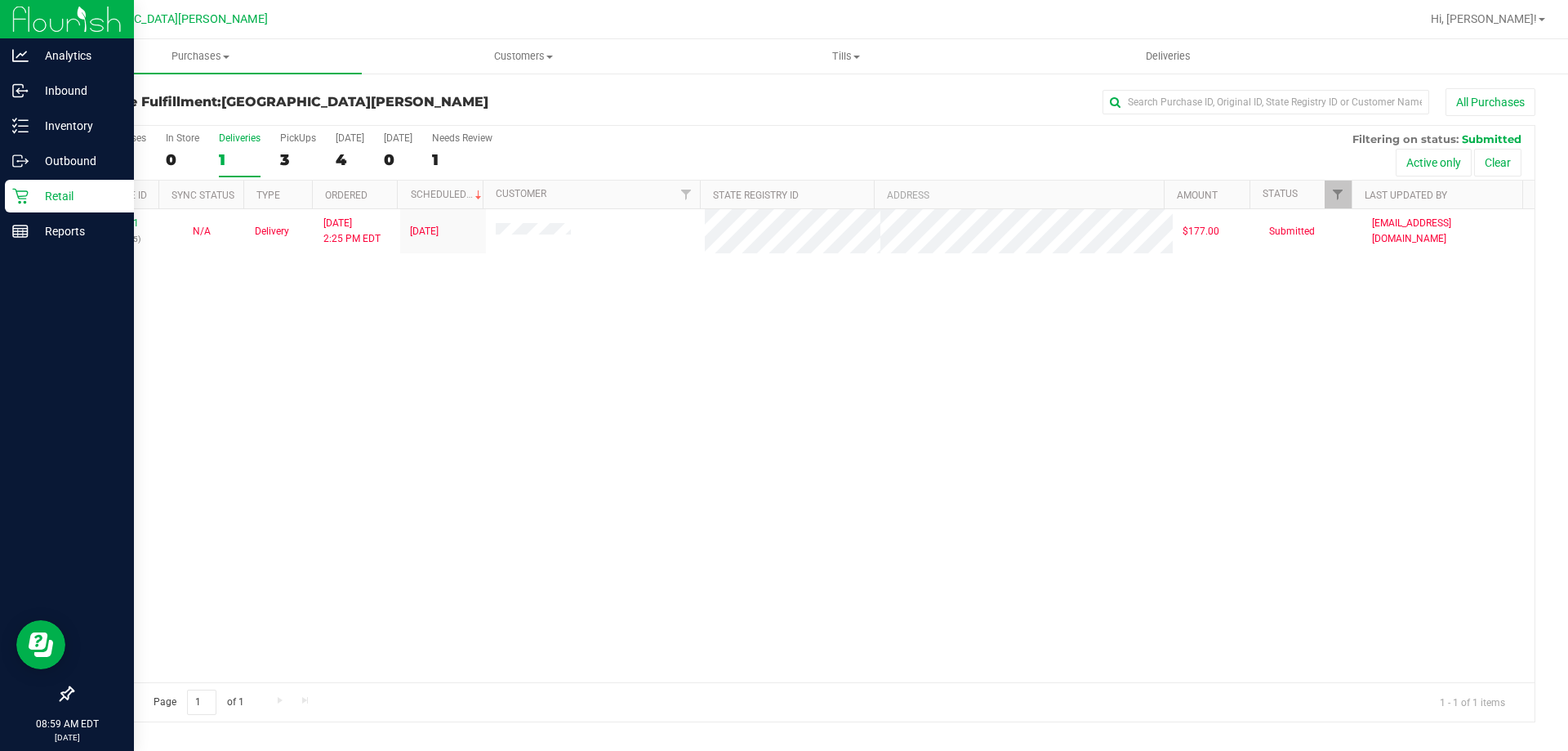
click at [33, 198] on p "Retail" at bounding box center [77, 196] width 98 height 20
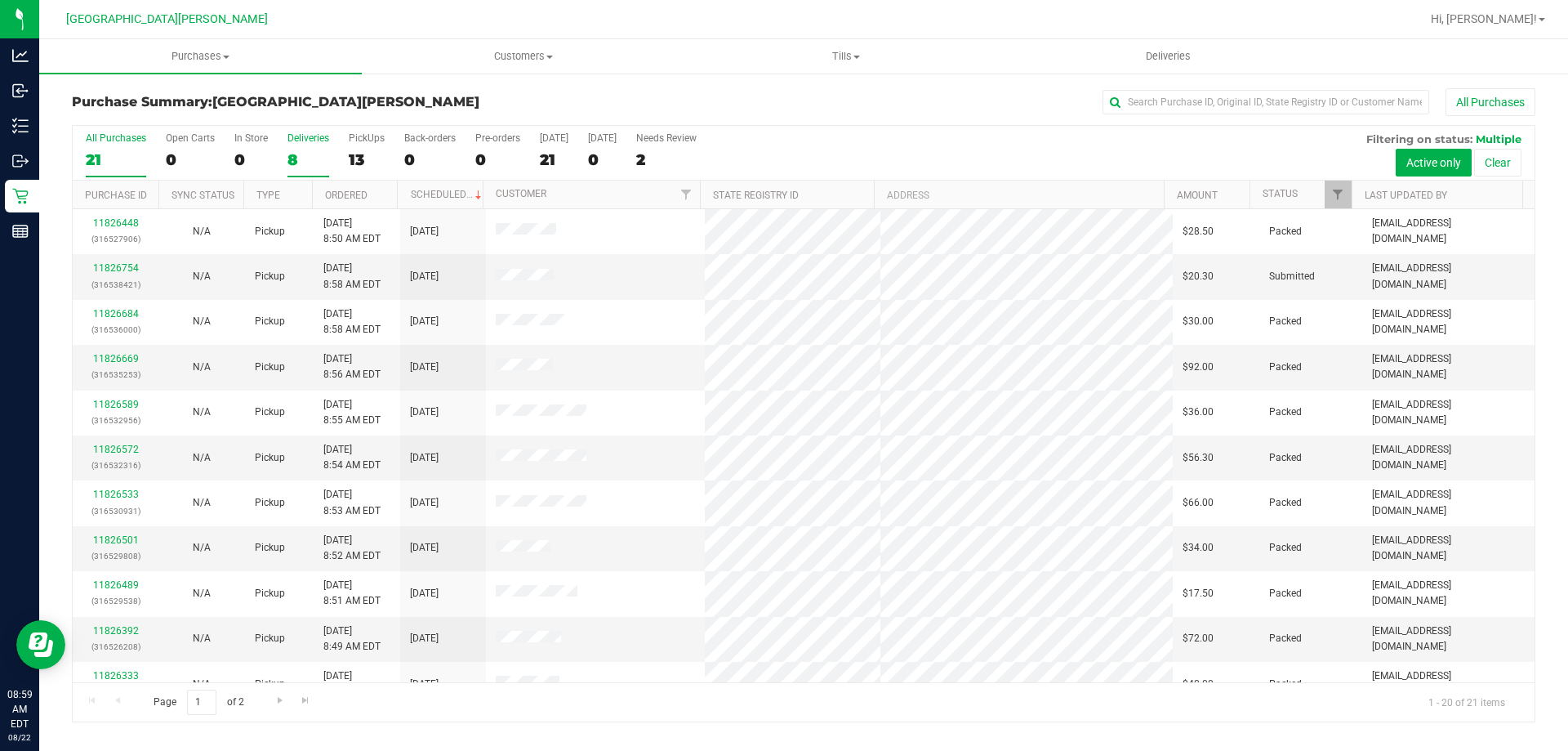
click at [295, 140] on div "Deliveries" at bounding box center [308, 138] width 42 height 12
click at [0, 0] on input "Deliveries 8" at bounding box center [0, 0] width 0 height 0
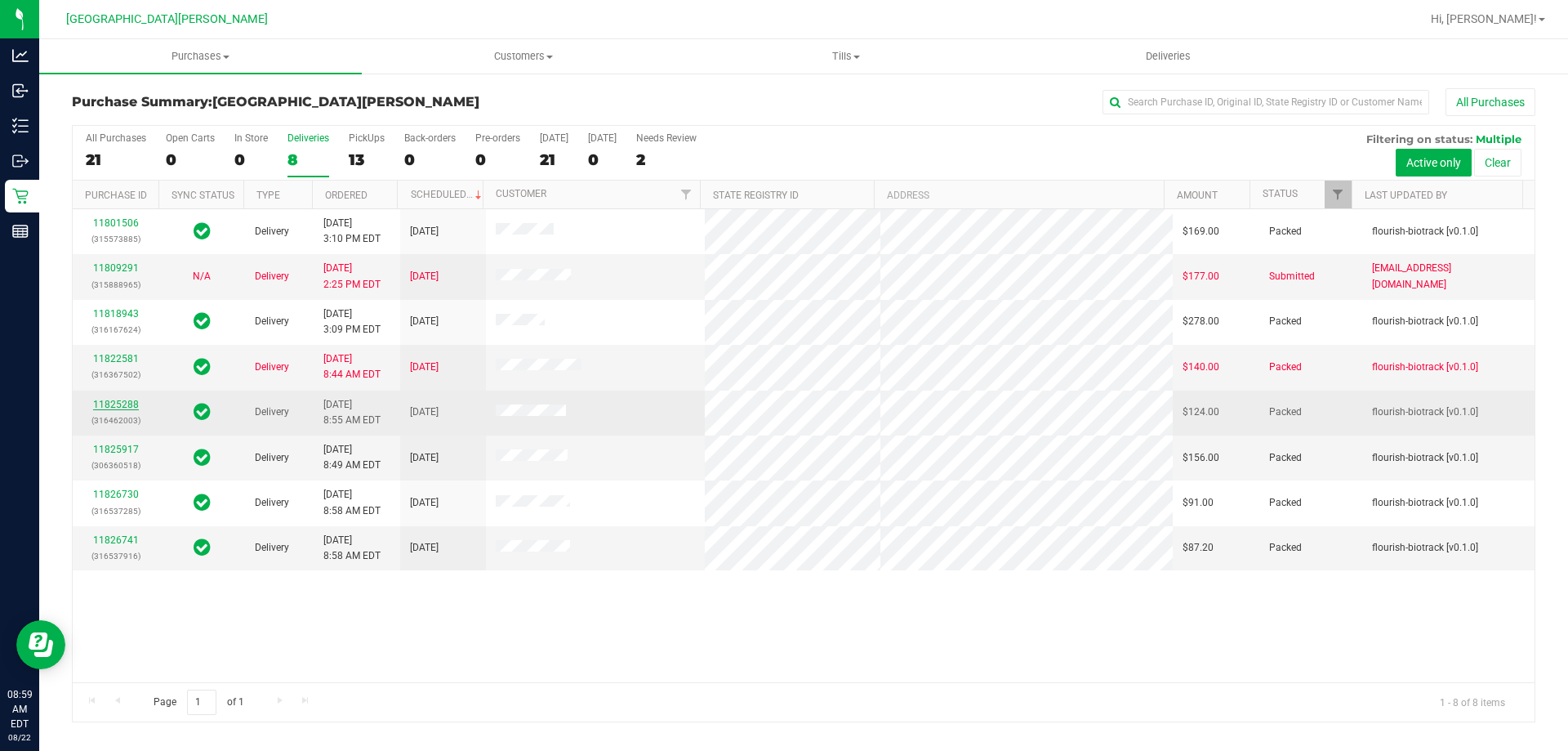
click at [118, 404] on link "11825288" at bounding box center [116, 404] width 45 height 12
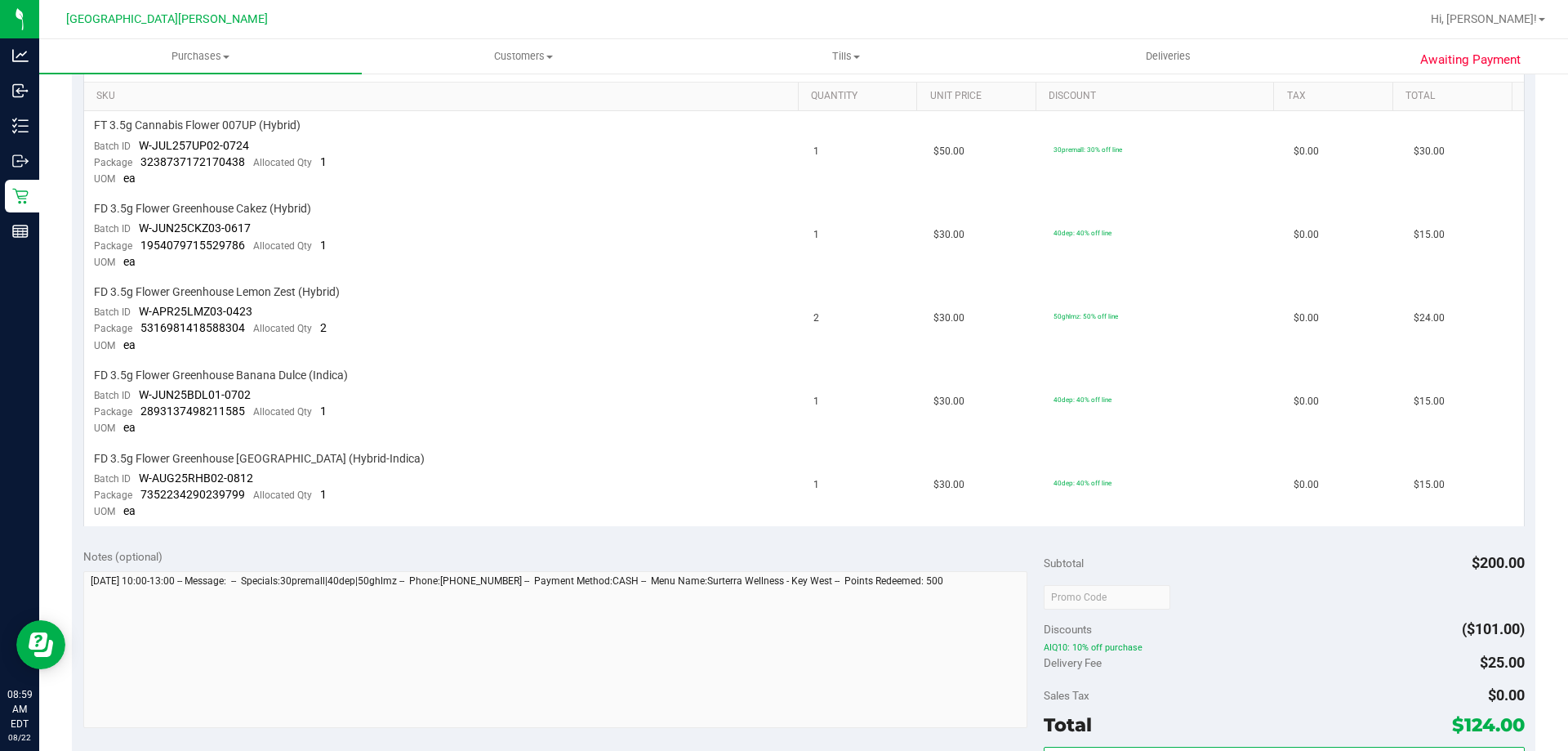
scroll to position [572, 0]
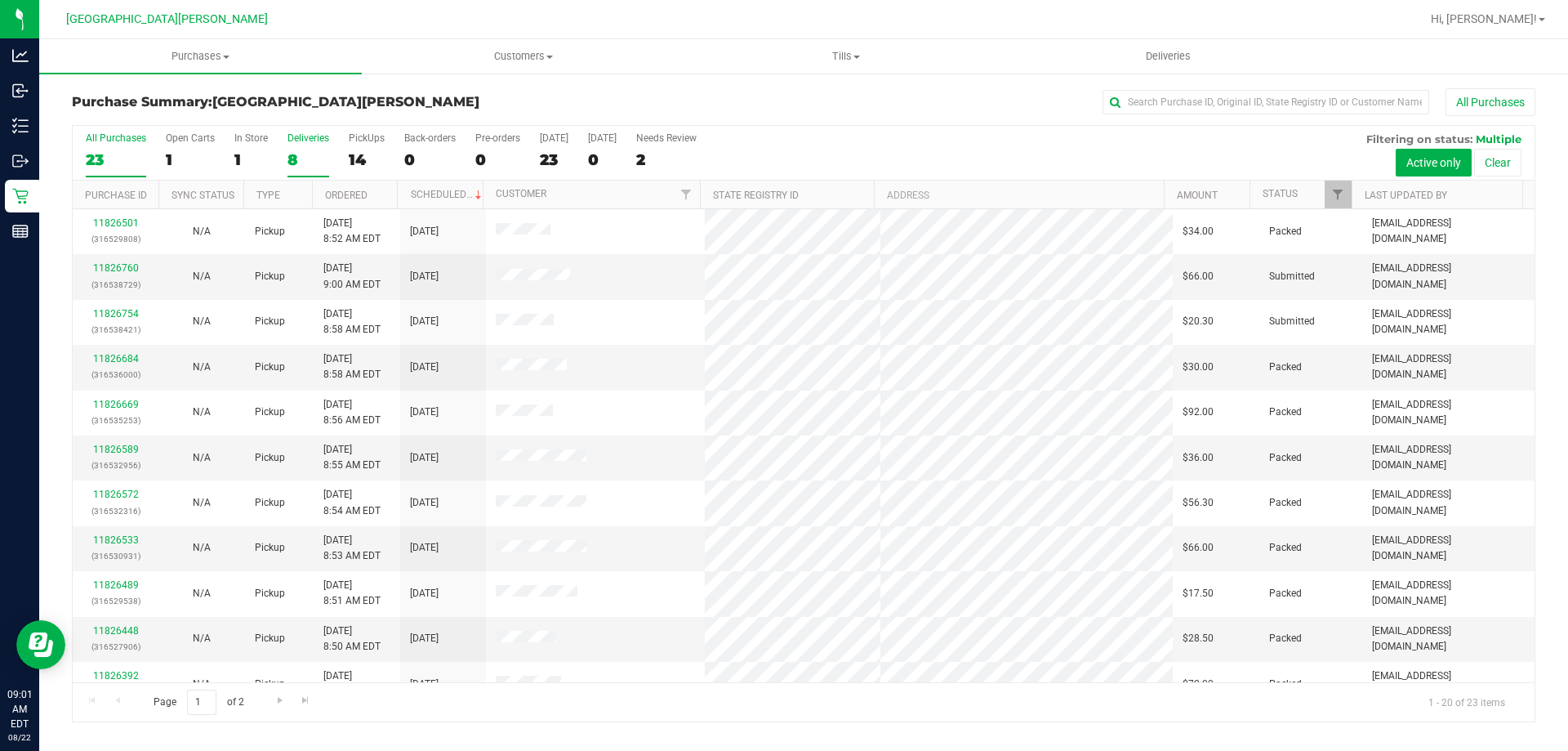
click at [309, 147] on label "Deliveries 8" at bounding box center [308, 155] width 42 height 45
click at [0, 0] on input "Deliveries 8" at bounding box center [0, 0] width 0 height 0
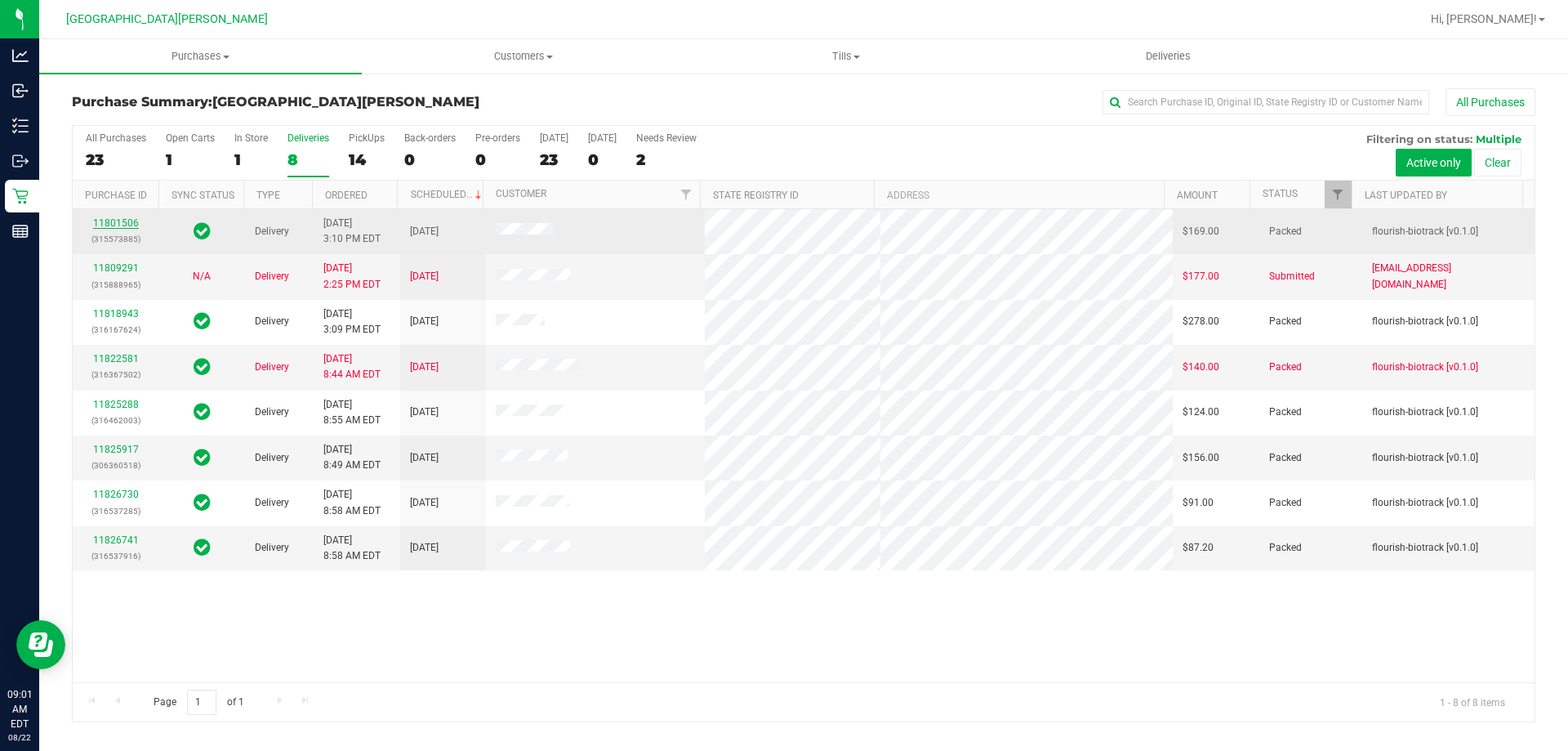
click at [110, 226] on link "11801506" at bounding box center [116, 222] width 45 height 12
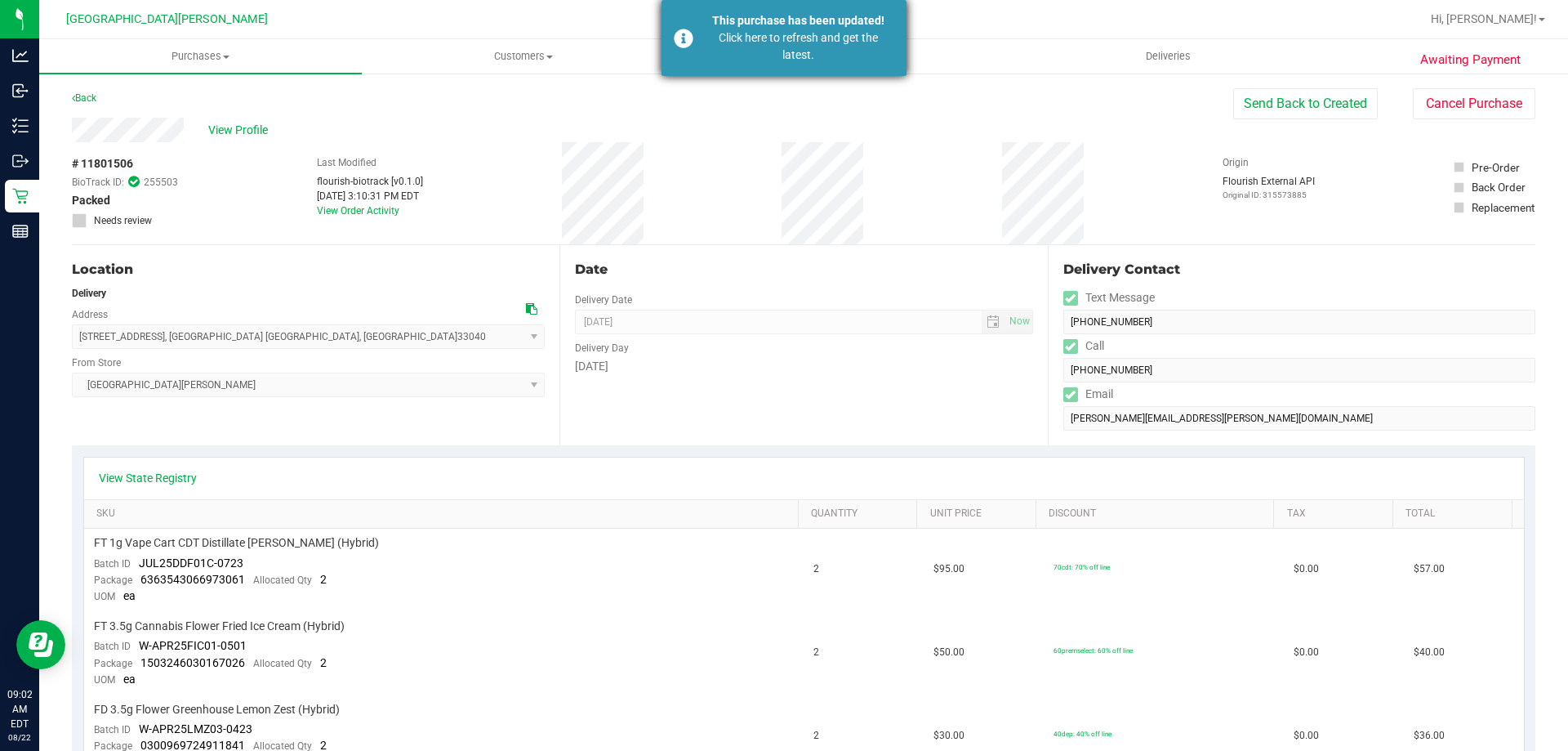
click at [745, 62] on div "Click here to refresh and get the latest." at bounding box center [799, 46] width 192 height 35
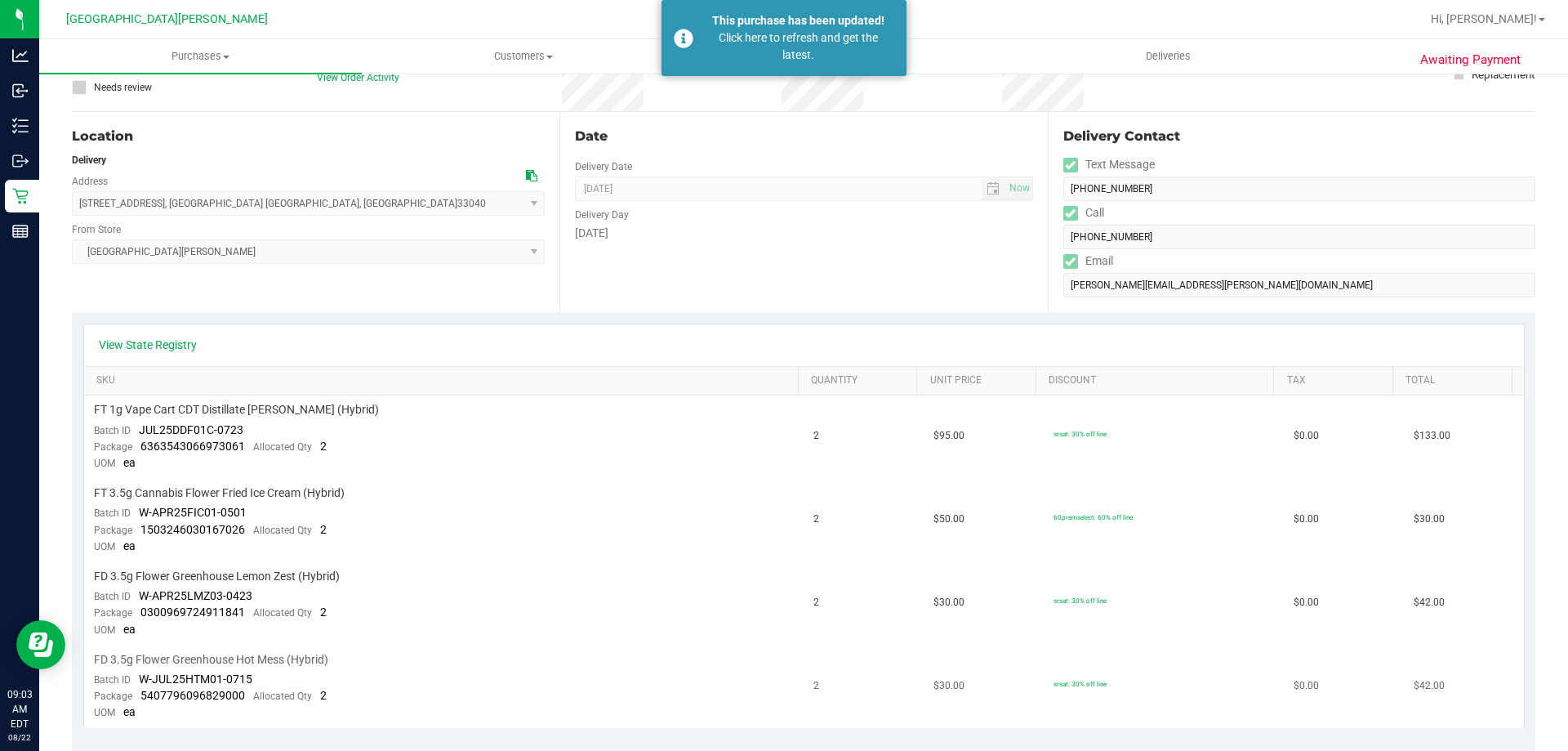
scroll to position [327, 0]
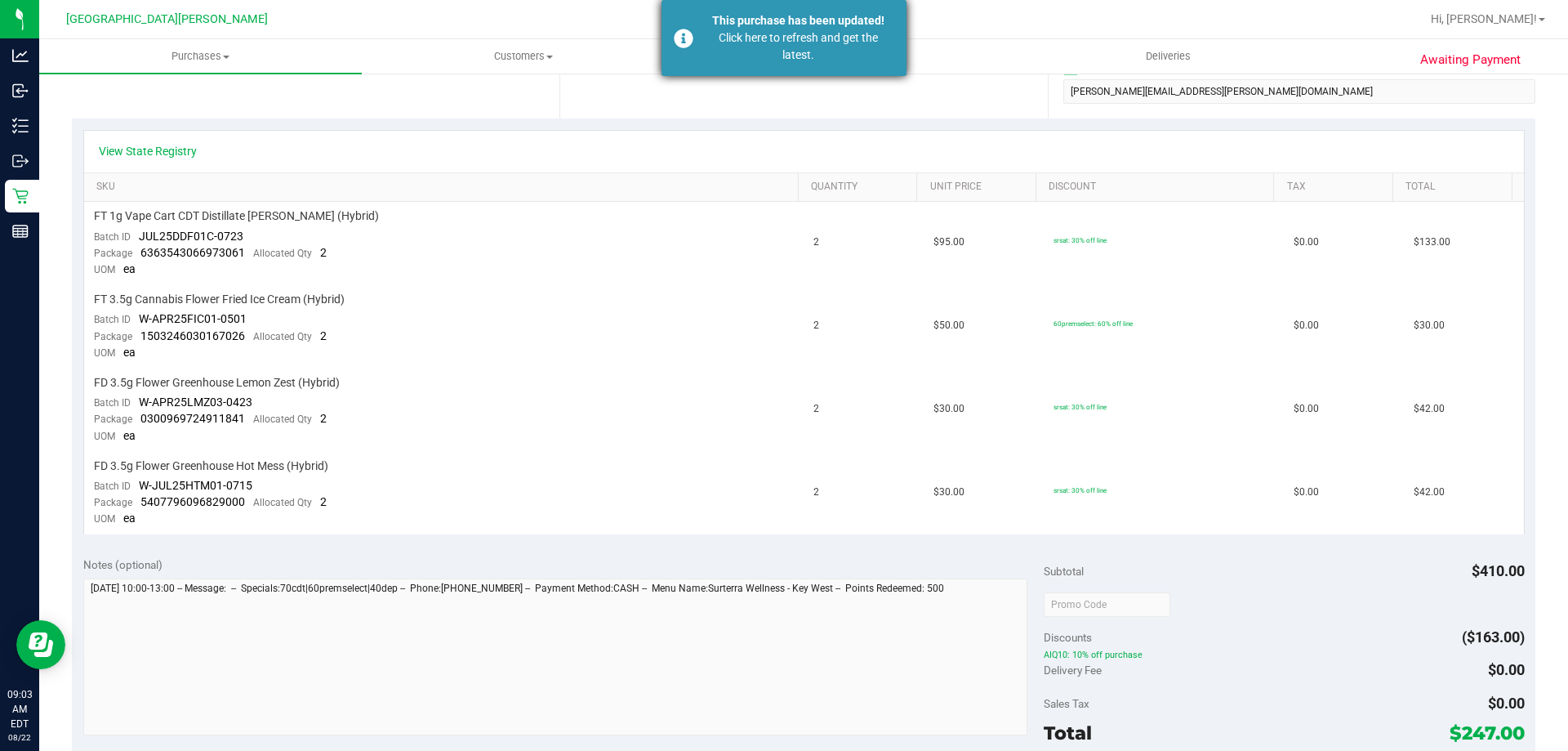
click at [846, 52] on div "Click here to refresh and get the latest." at bounding box center [799, 46] width 192 height 35
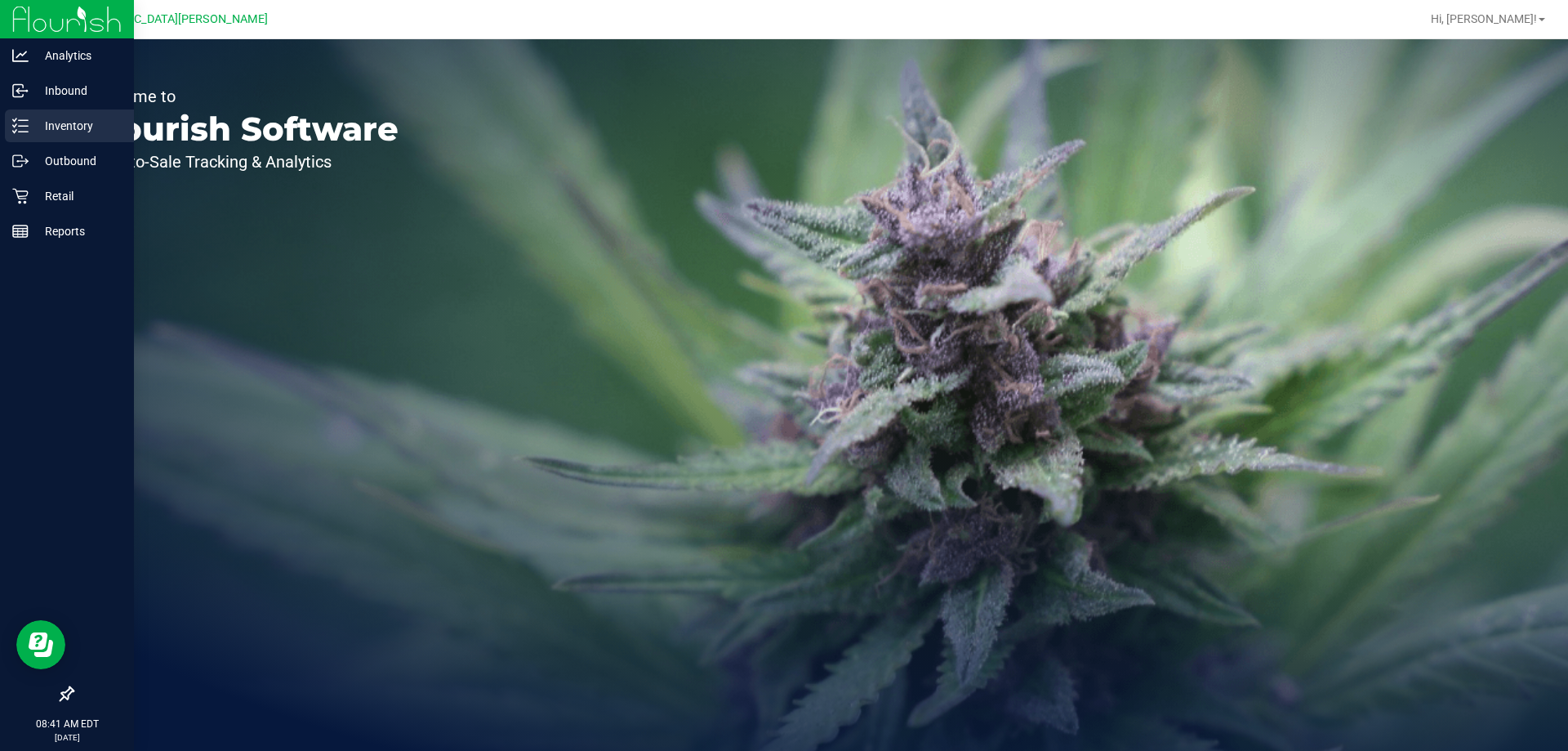
click at [87, 133] on p "Inventory" at bounding box center [77, 125] width 98 height 20
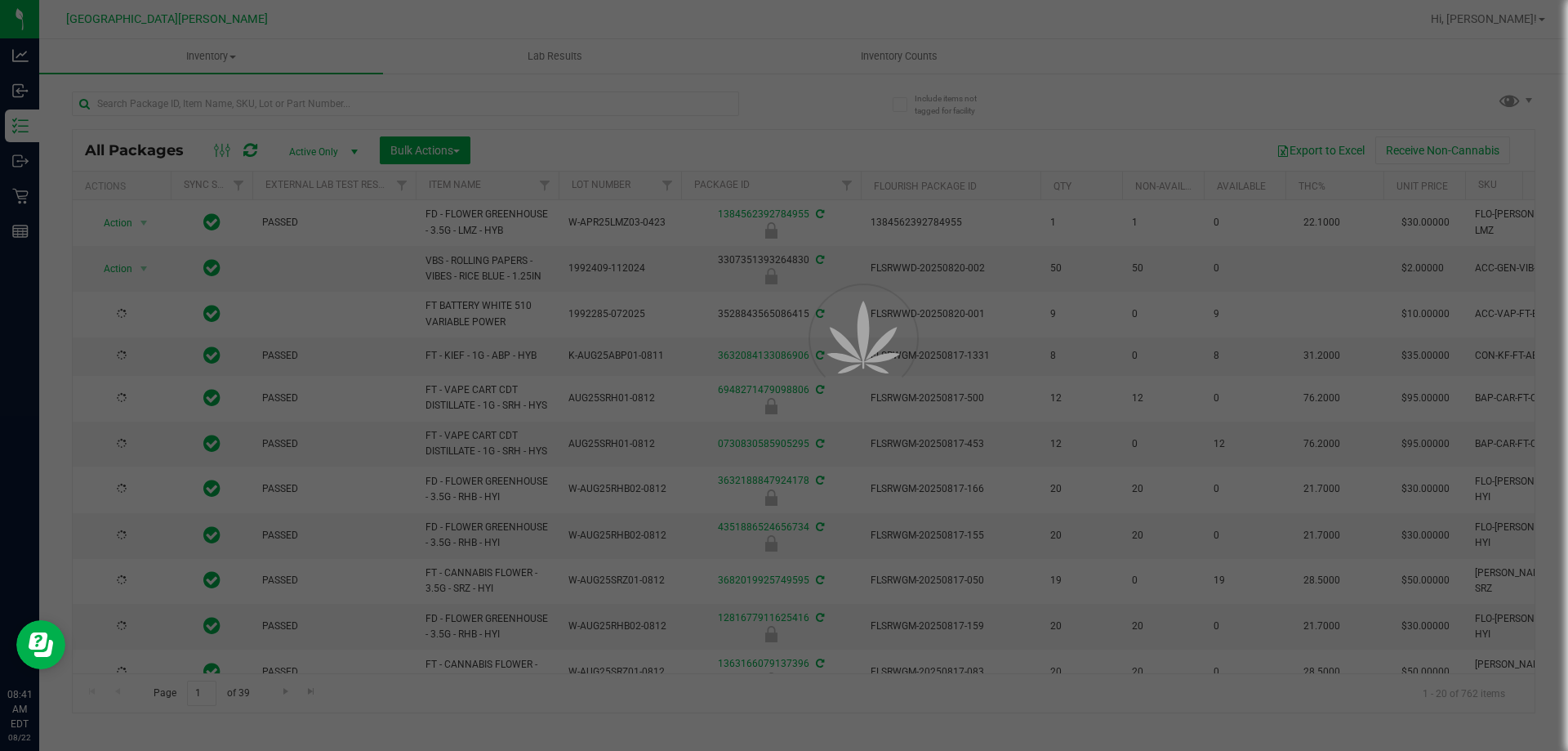
click at [224, 96] on div at bounding box center [784, 376] width 1568 height 751
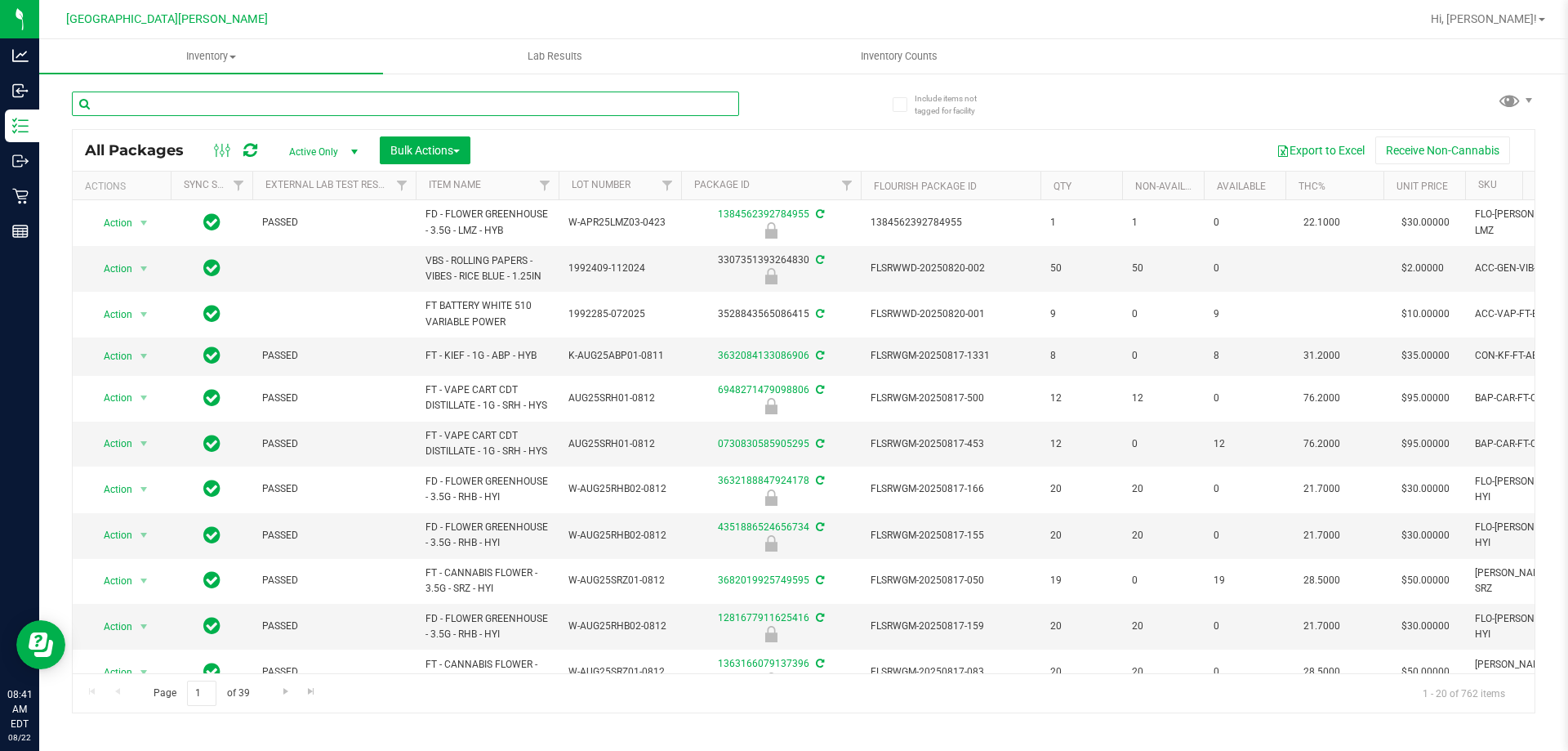
click at [220, 100] on input "text" at bounding box center [406, 104] width 667 height 25
type input "1035640831023703"
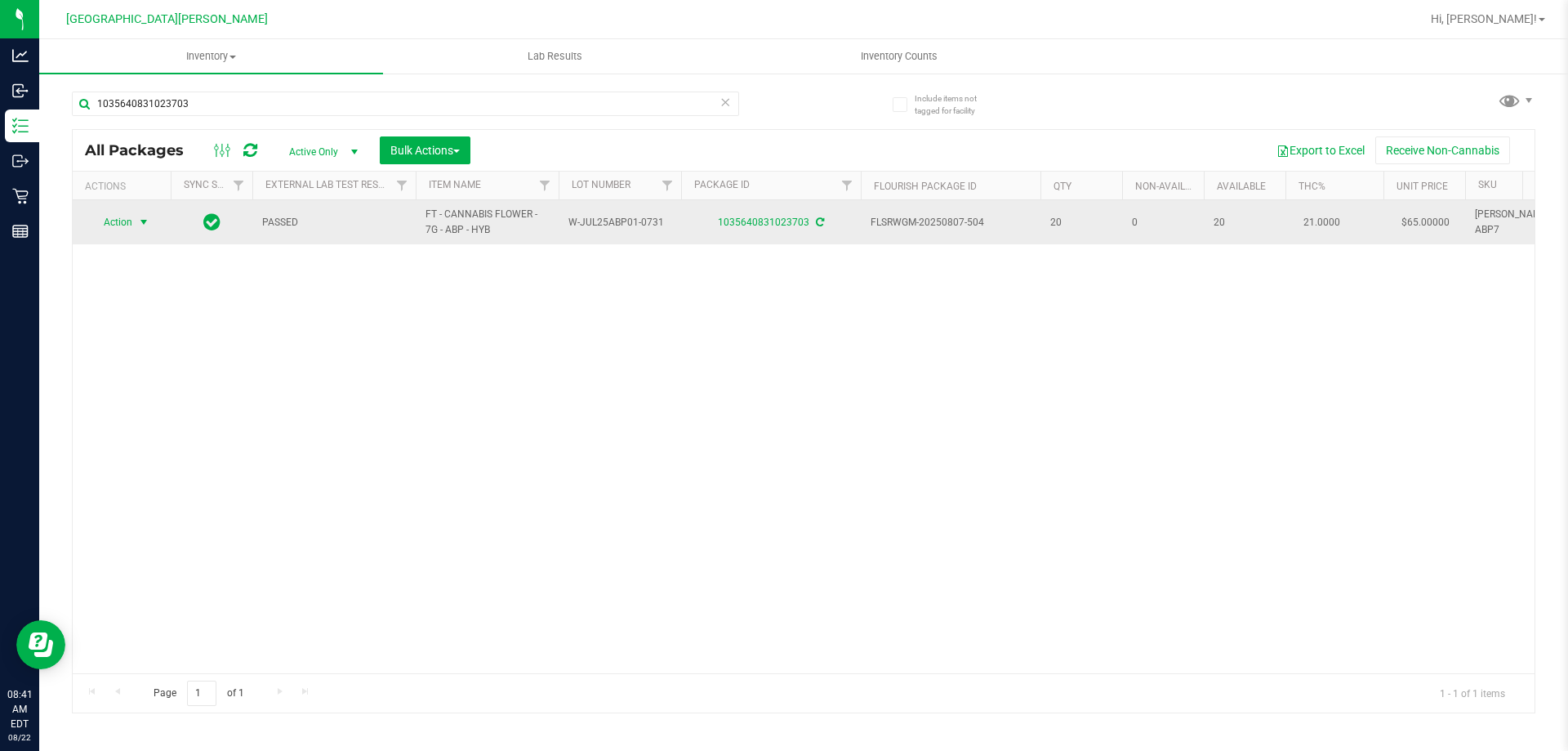
click at [126, 226] on span "Action" at bounding box center [111, 222] width 44 height 23
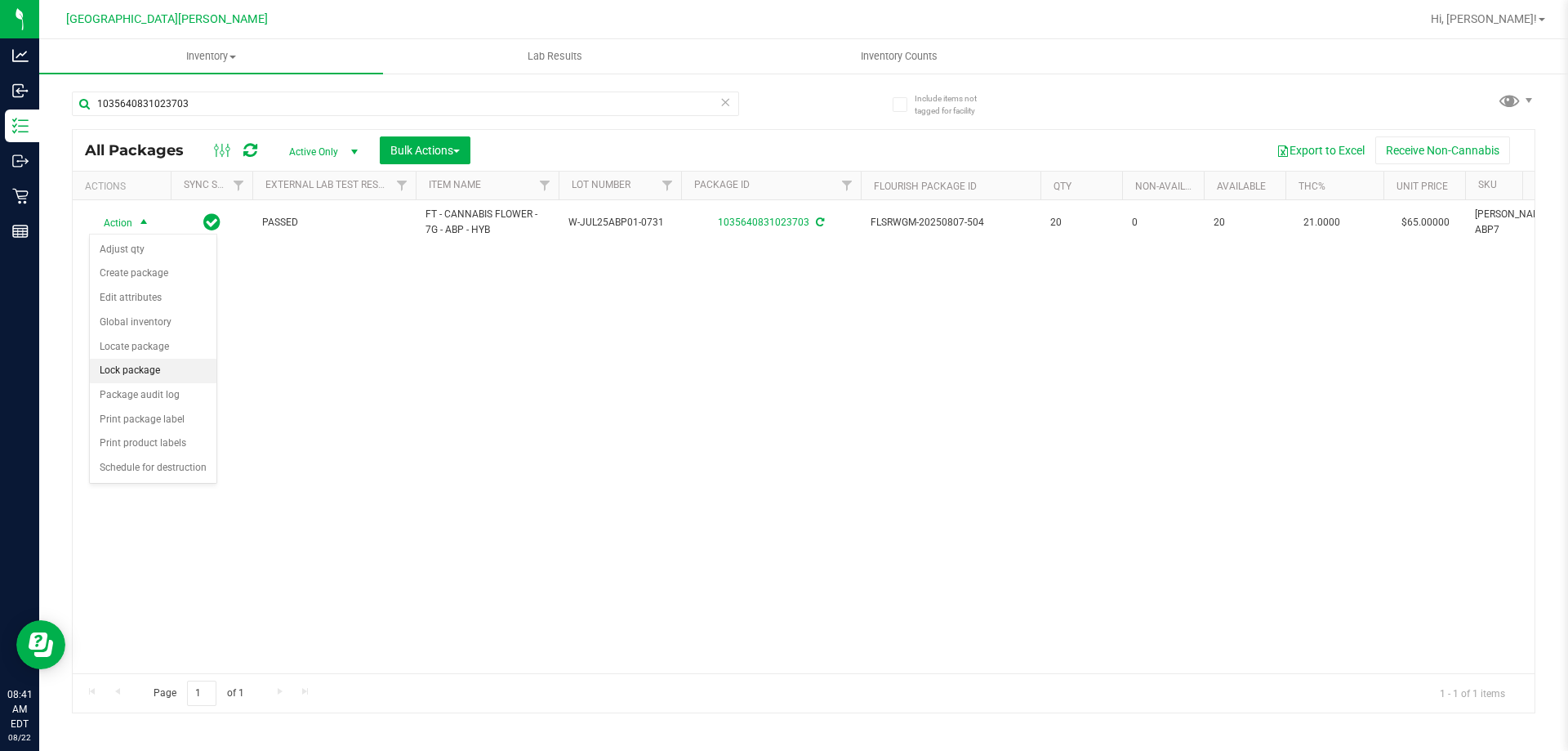
click at [142, 373] on li "Lock package" at bounding box center [153, 371] width 126 height 25
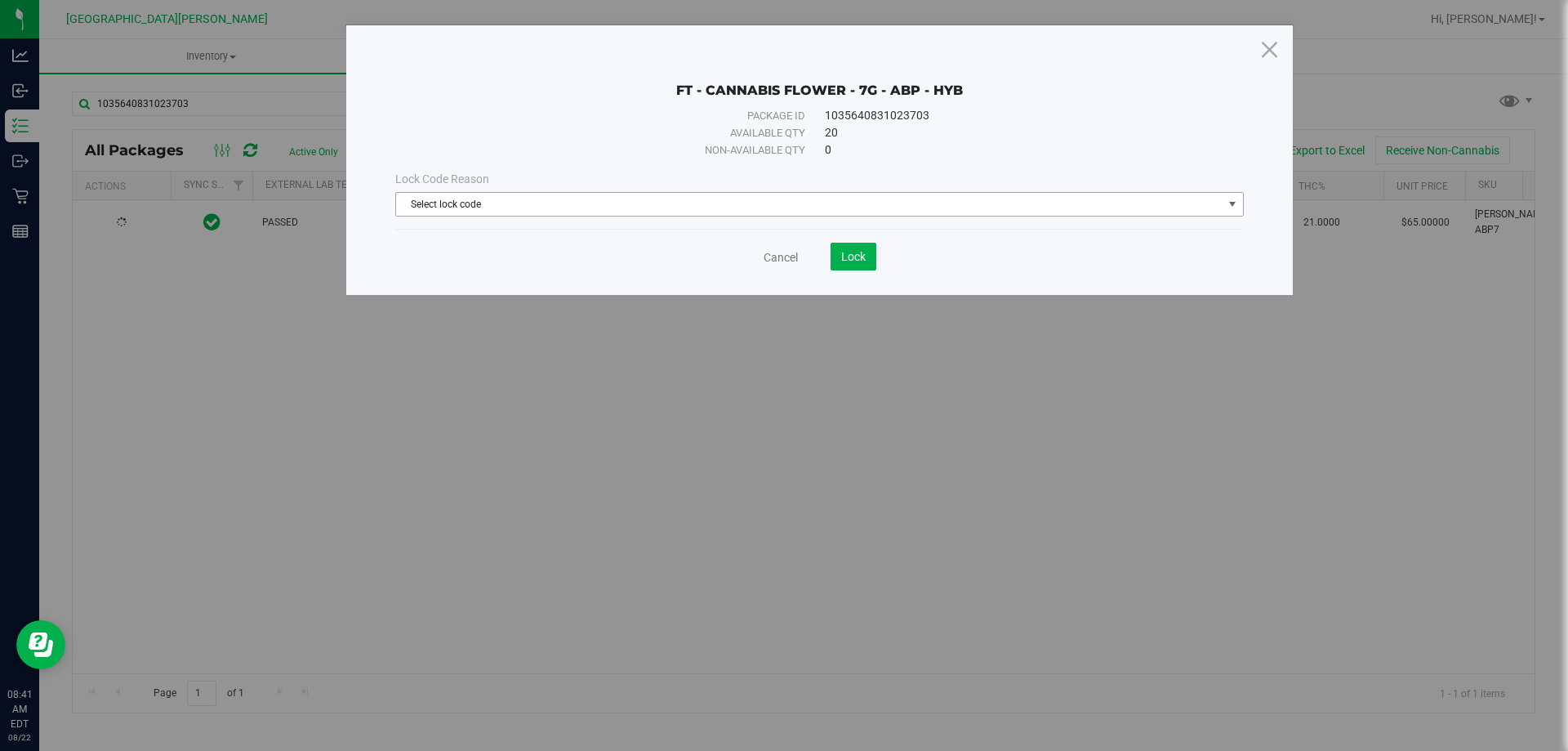
click at [721, 194] on span "Select lock code" at bounding box center [808, 205] width 826 height 23
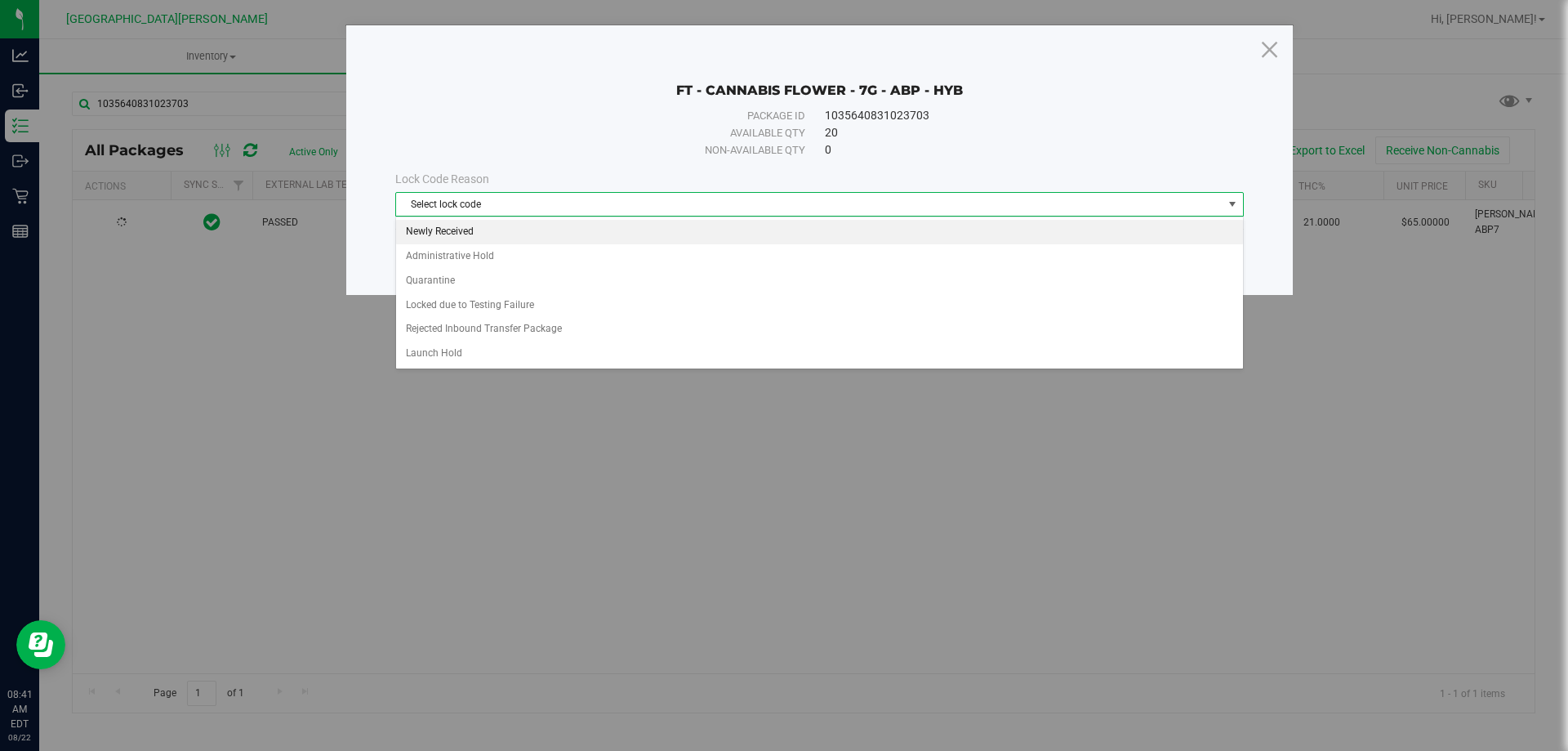
click at [463, 238] on li "Newly Received" at bounding box center [819, 232] width 847 height 25
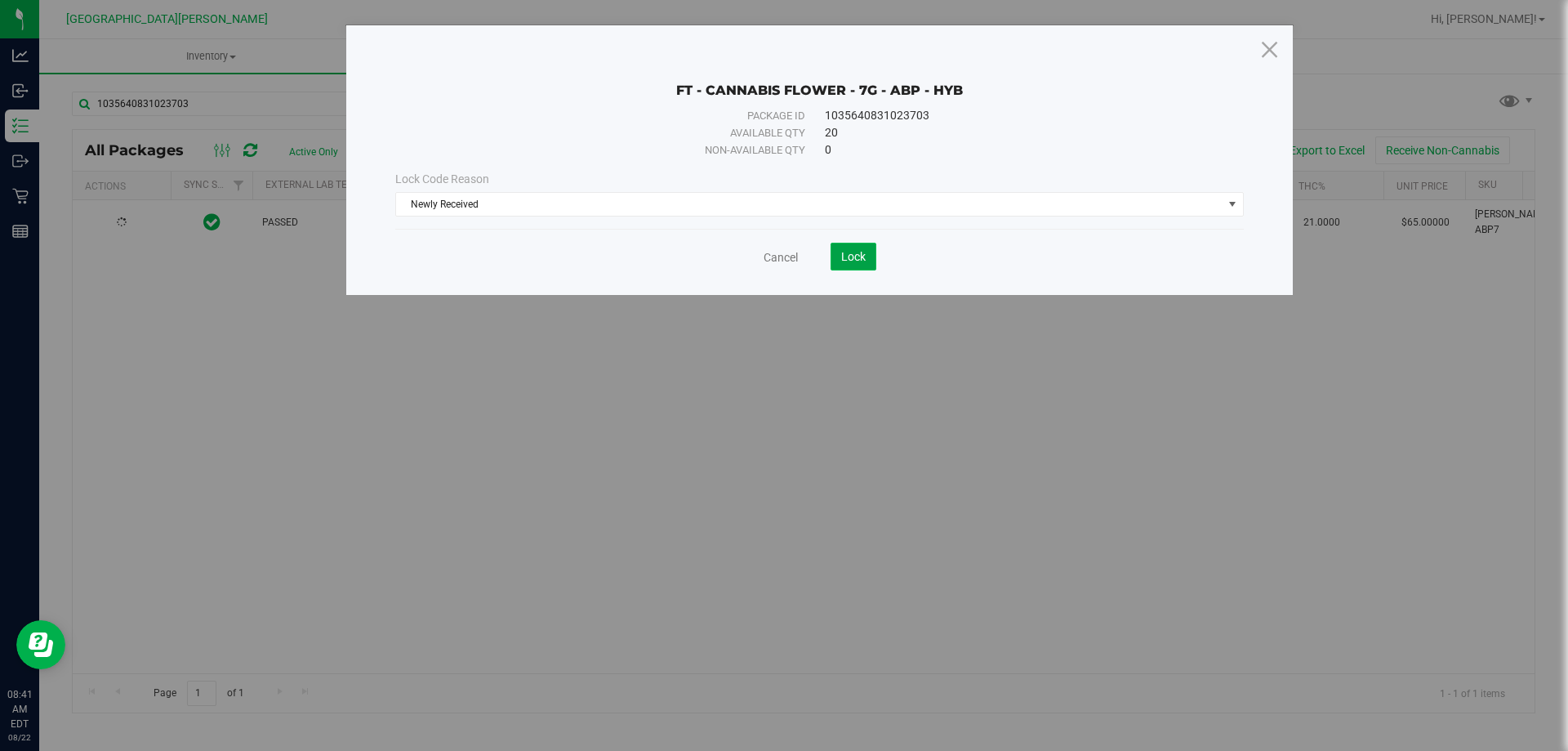
click at [836, 256] on button "Lock" at bounding box center [853, 256] width 45 height 28
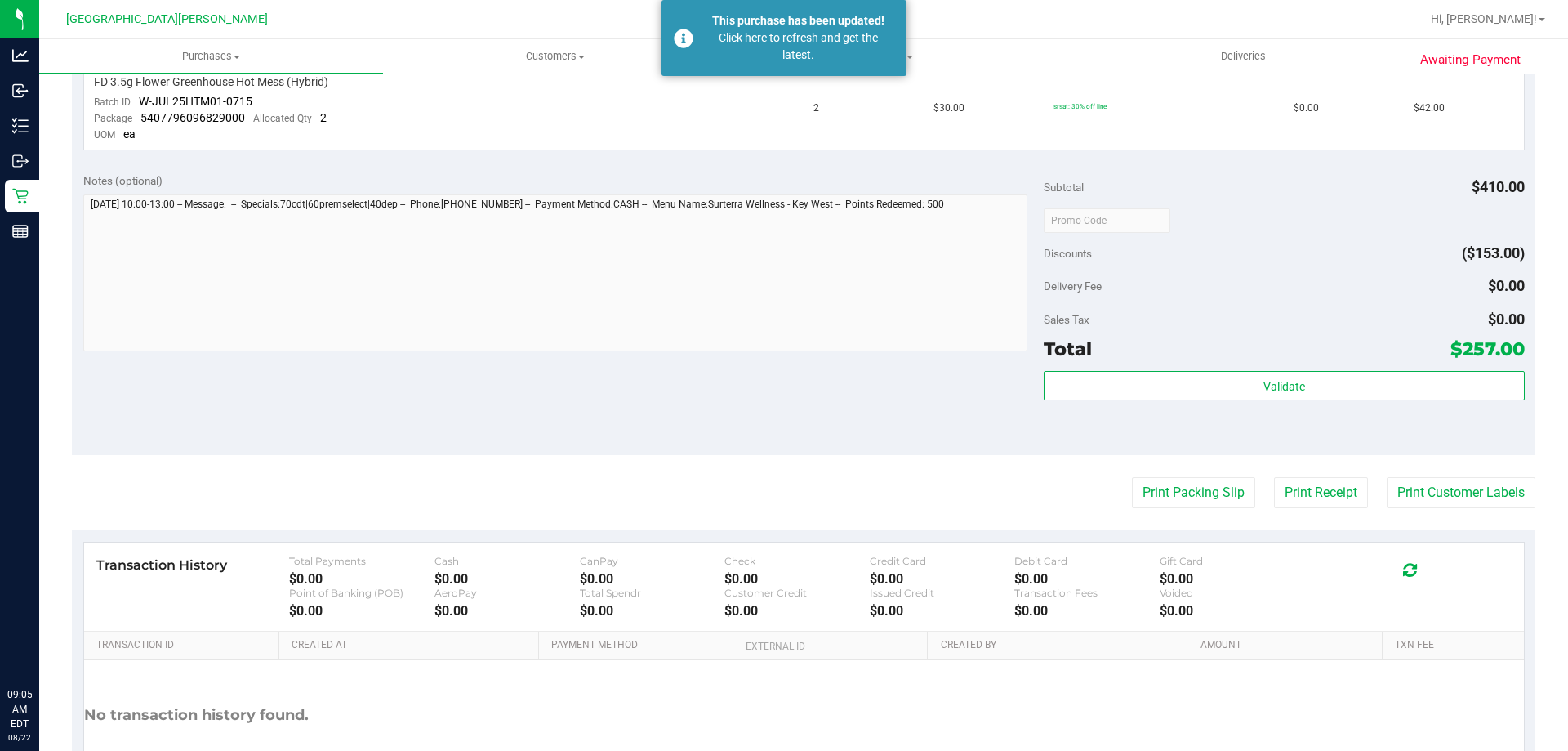
scroll to position [817, 0]
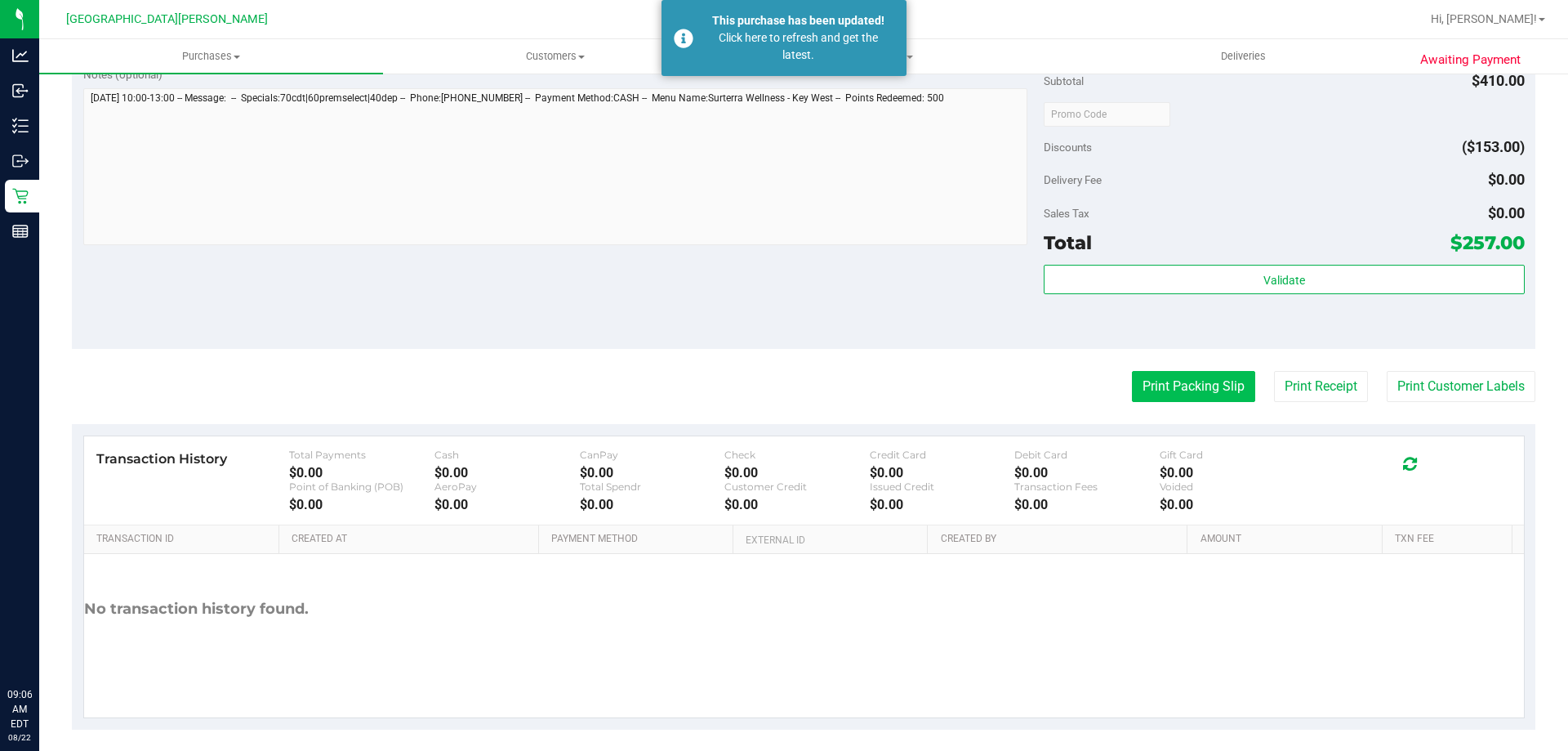
click at [1170, 372] on button "Print Packing Slip" at bounding box center [1194, 386] width 124 height 31
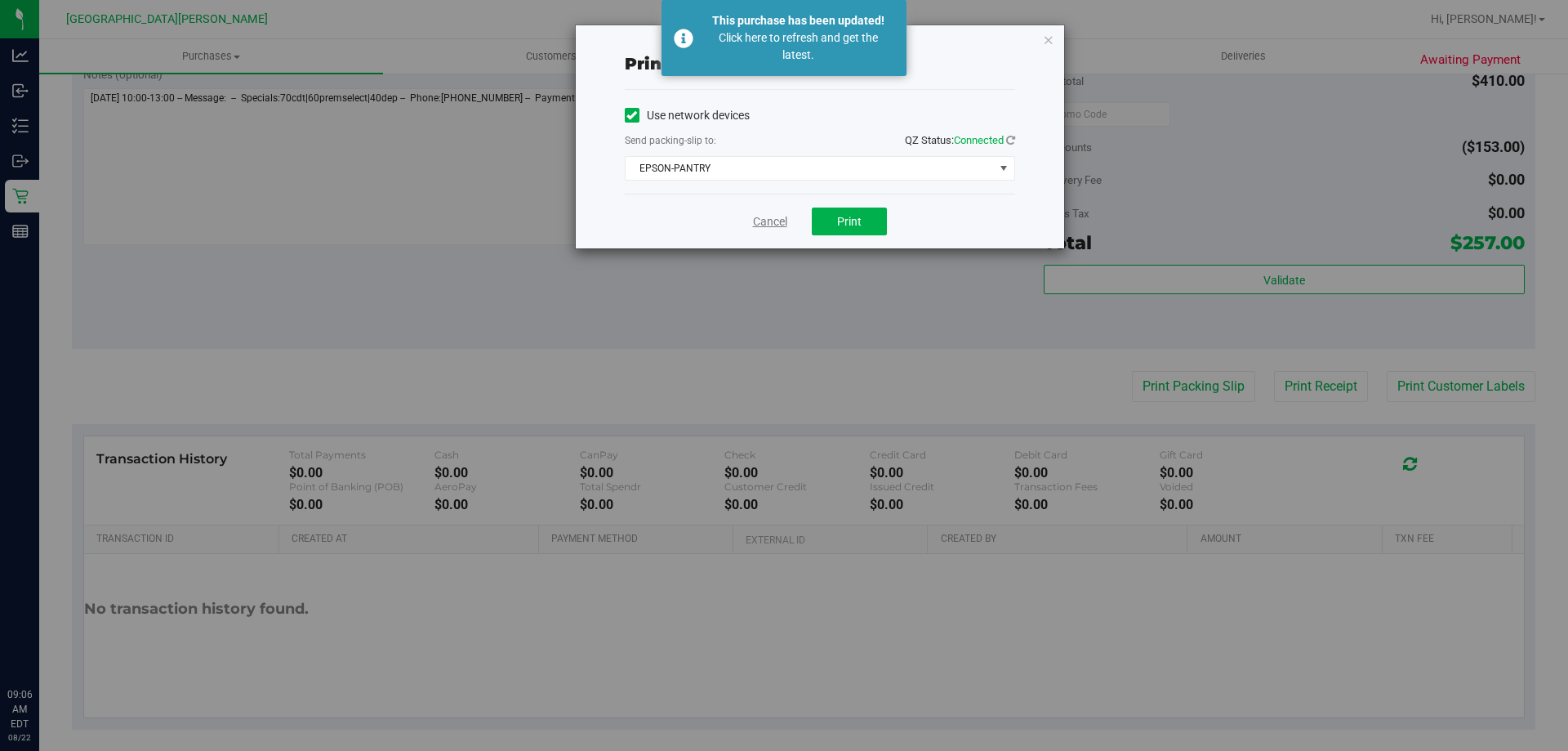
click at [775, 214] on link "Cancel" at bounding box center [770, 222] width 35 height 17
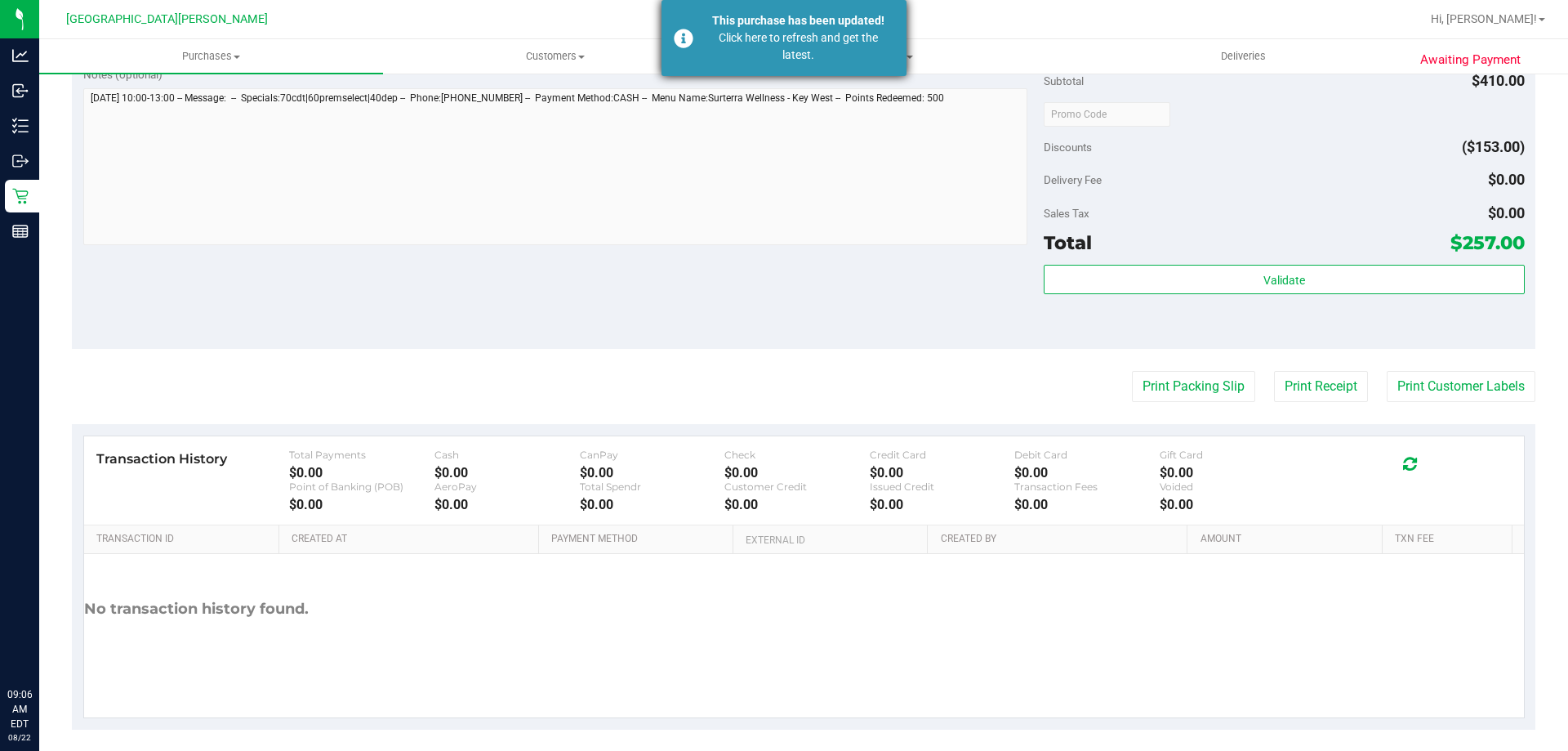
click at [808, 16] on div "This purchase has been updated!" at bounding box center [799, 20] width 192 height 17
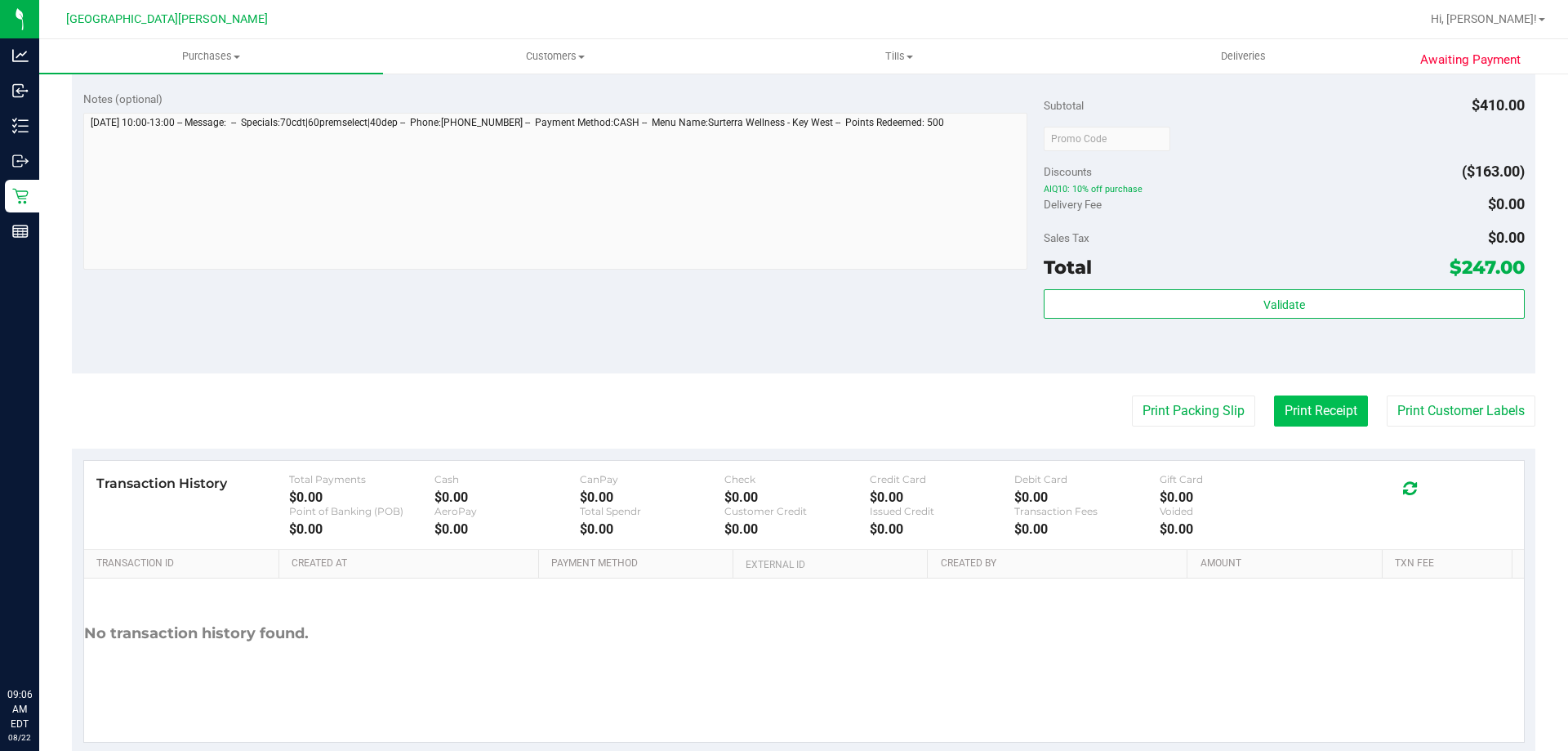
scroll to position [768, 0]
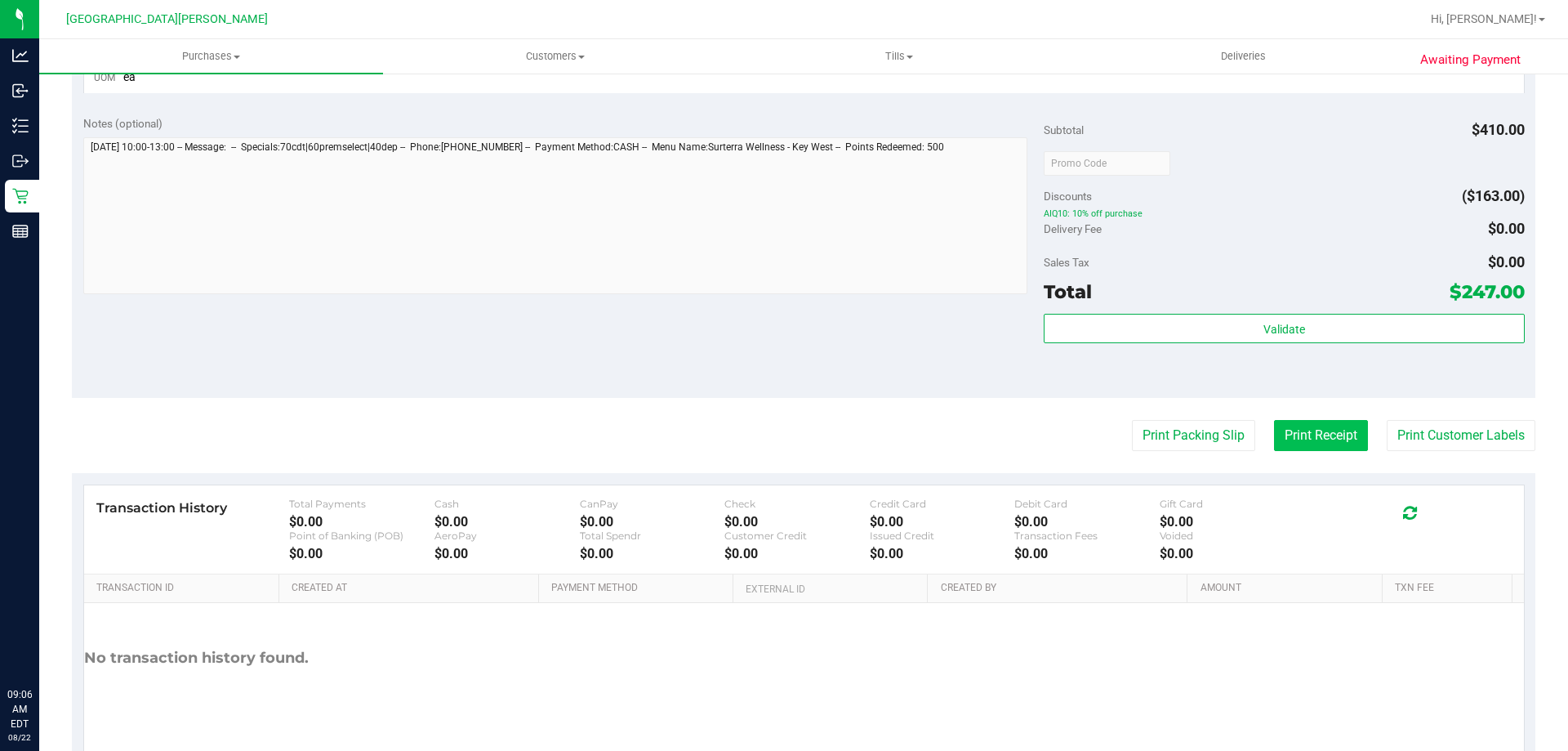
click at [1315, 433] on button "Print Receipt" at bounding box center [1322, 435] width 94 height 31
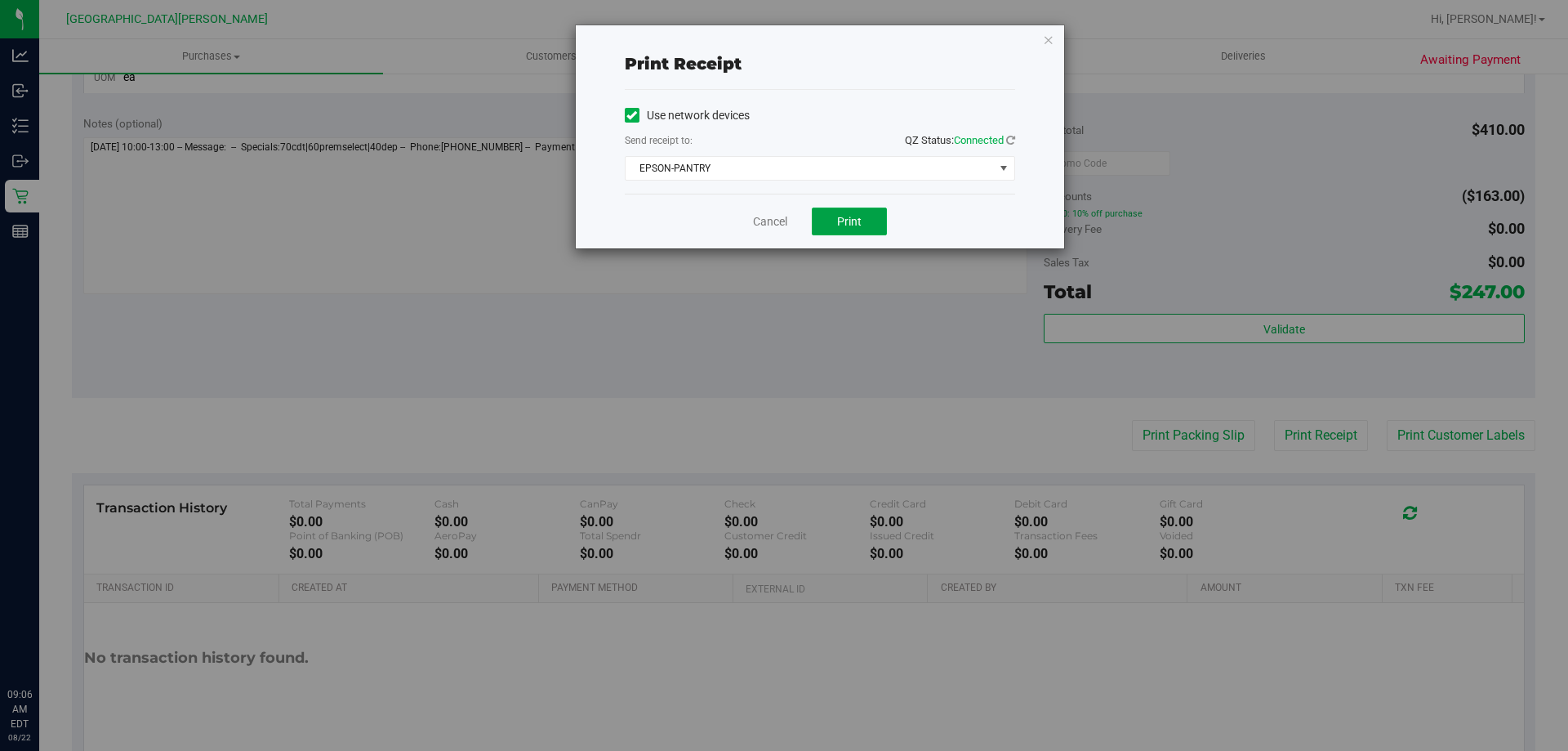
drag, startPoint x: 847, startPoint y: 208, endPoint x: 839, endPoint y: 235, distance: 28.2
click at [845, 212] on button "Print" at bounding box center [849, 221] width 75 height 28
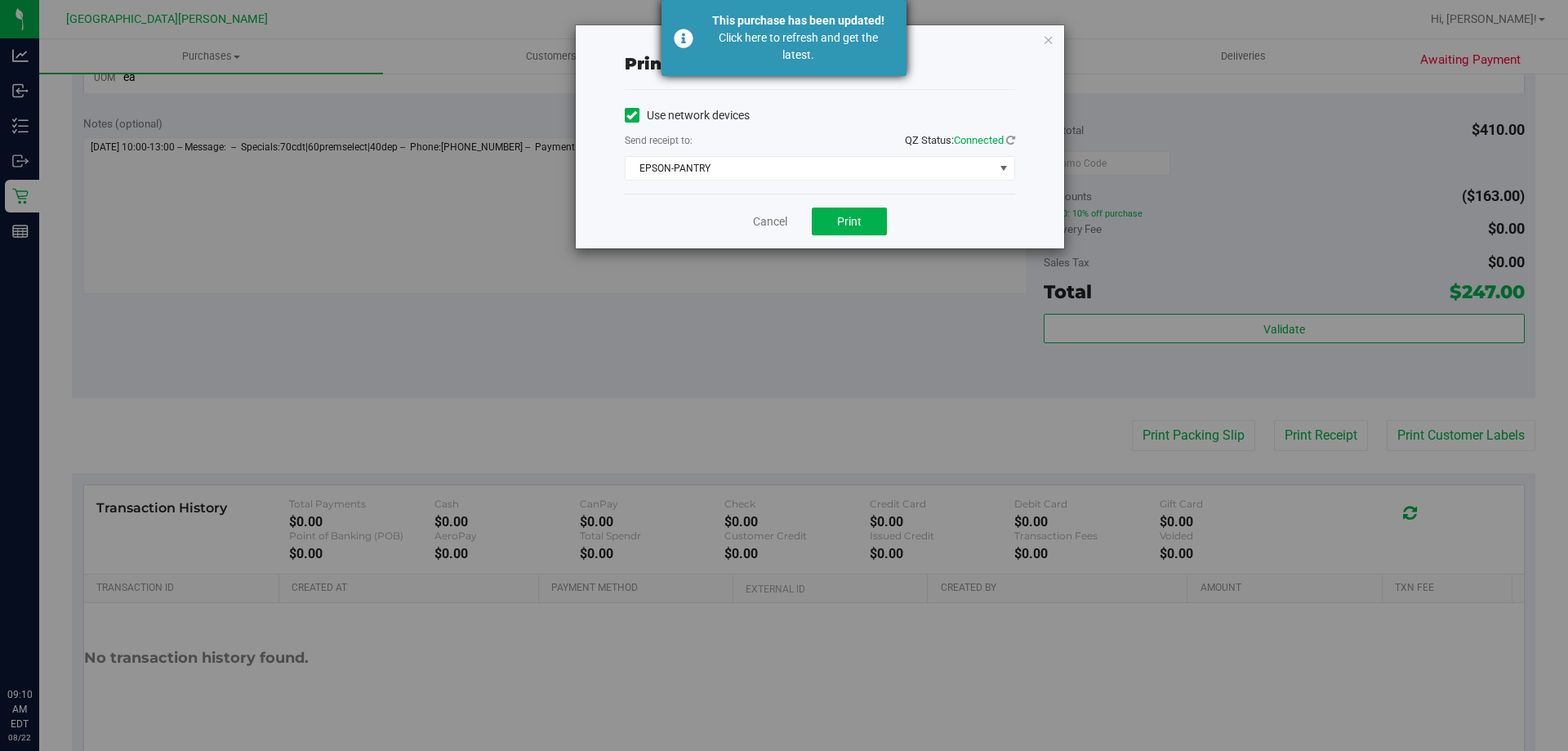
click at [755, 46] on div "Click here to refresh and get the latest." at bounding box center [799, 46] width 192 height 35
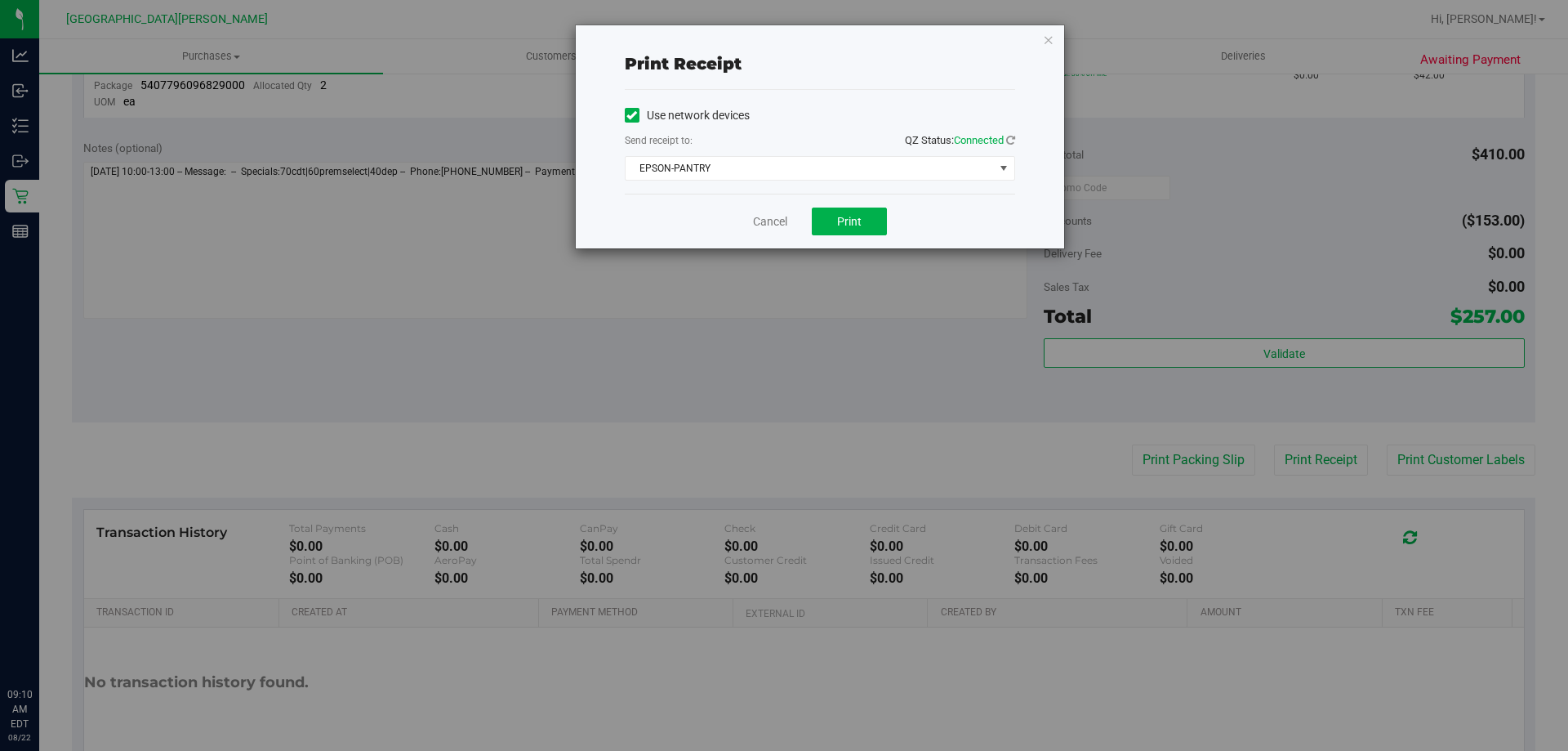
click at [1055, 32] on div "Print receipt Use network devices Send receipt to: QZ Status: Connected EPSON-P…" at bounding box center [819, 136] width 488 height 223
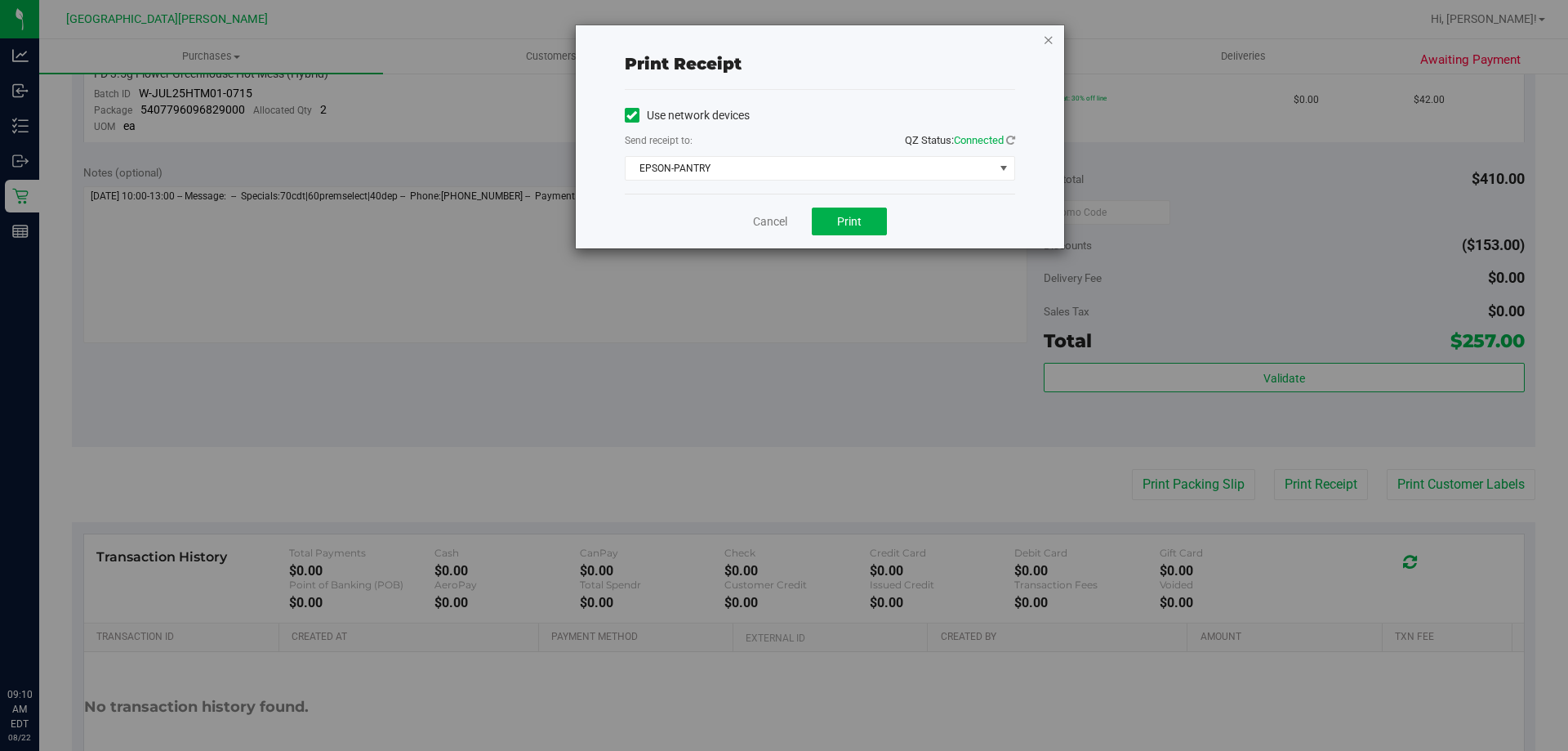
click at [1048, 37] on icon "button" at bounding box center [1049, 39] width 12 height 20
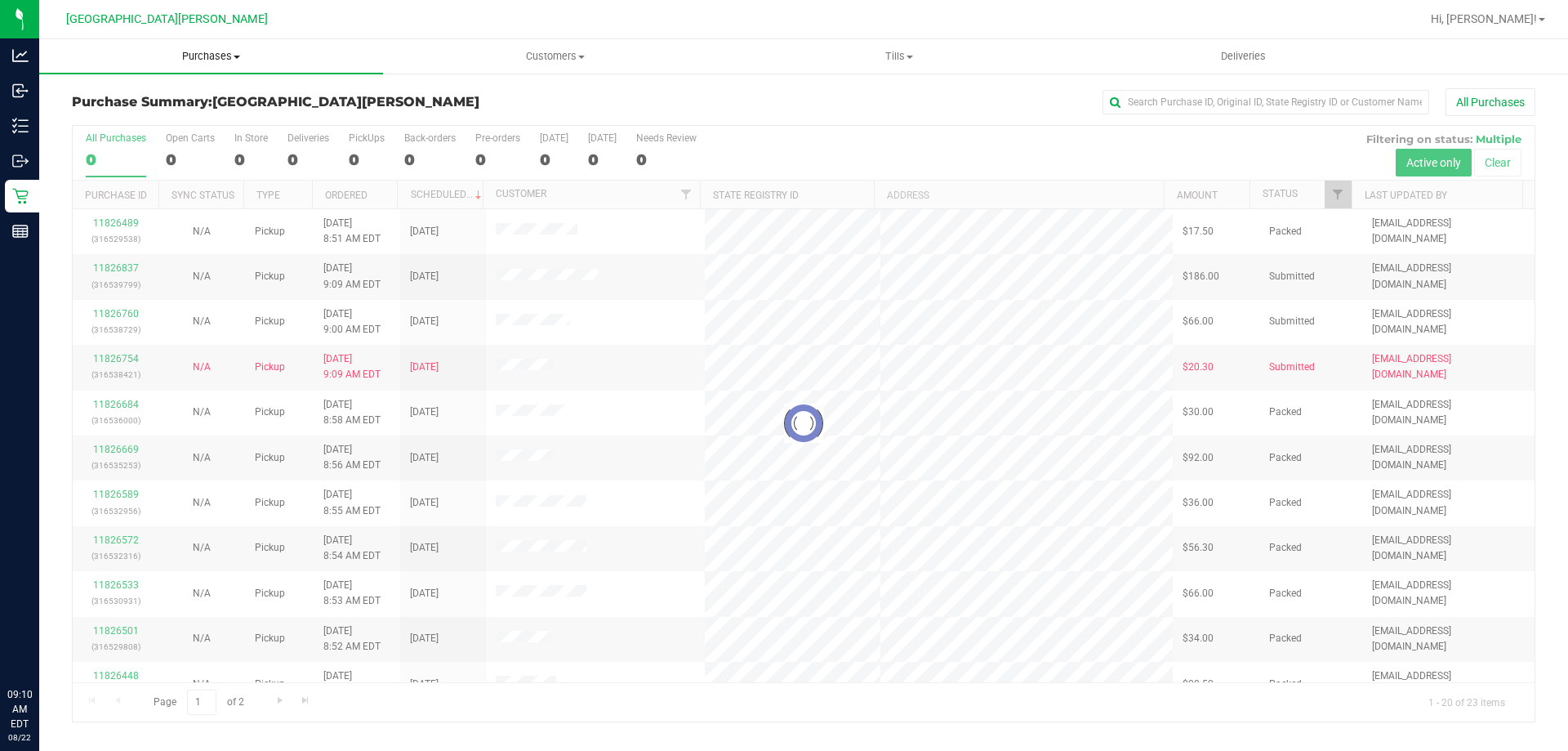
click at [229, 62] on span "Purchases" at bounding box center [211, 56] width 344 height 15
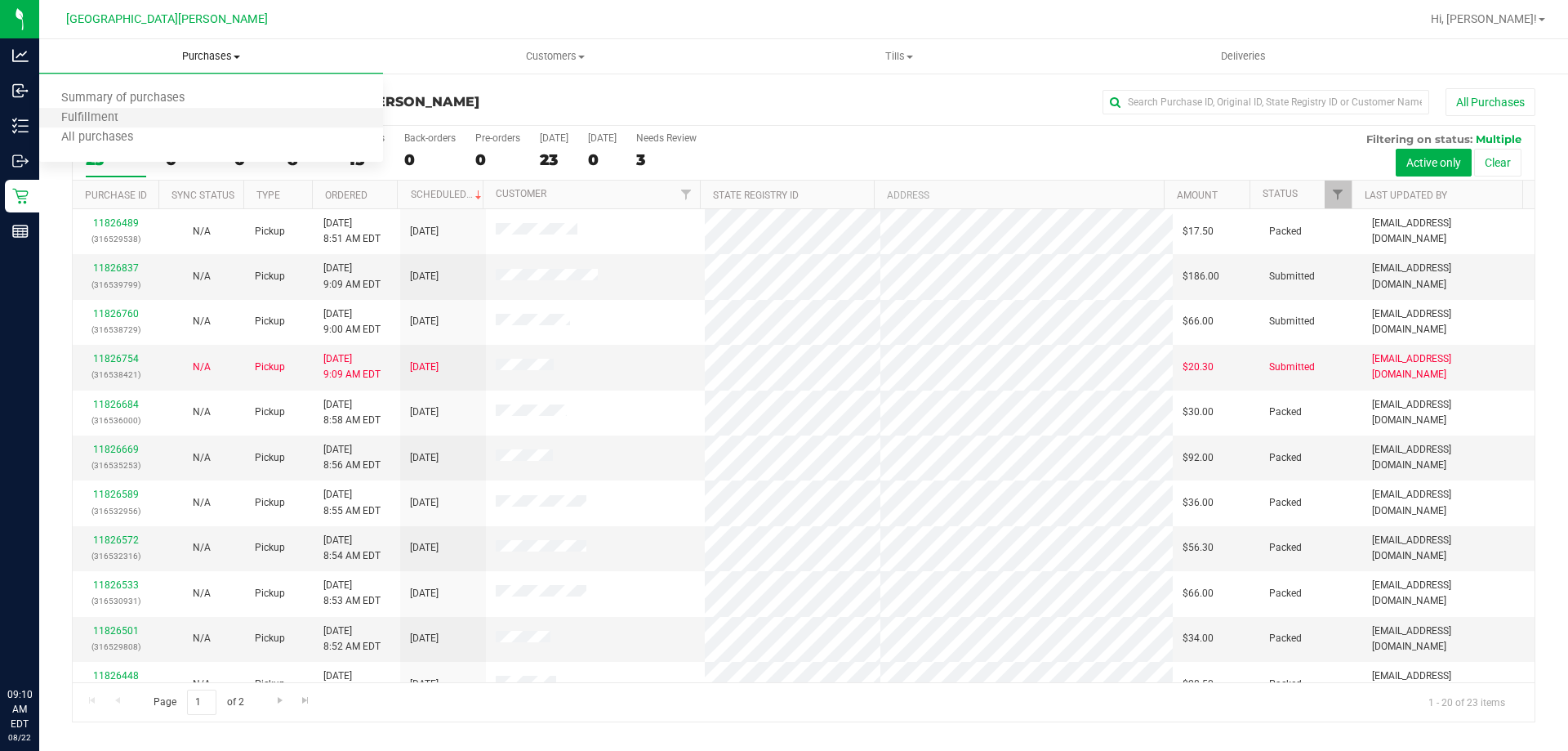
click at [203, 117] on li "Fulfillment" at bounding box center [211, 118] width 344 height 20
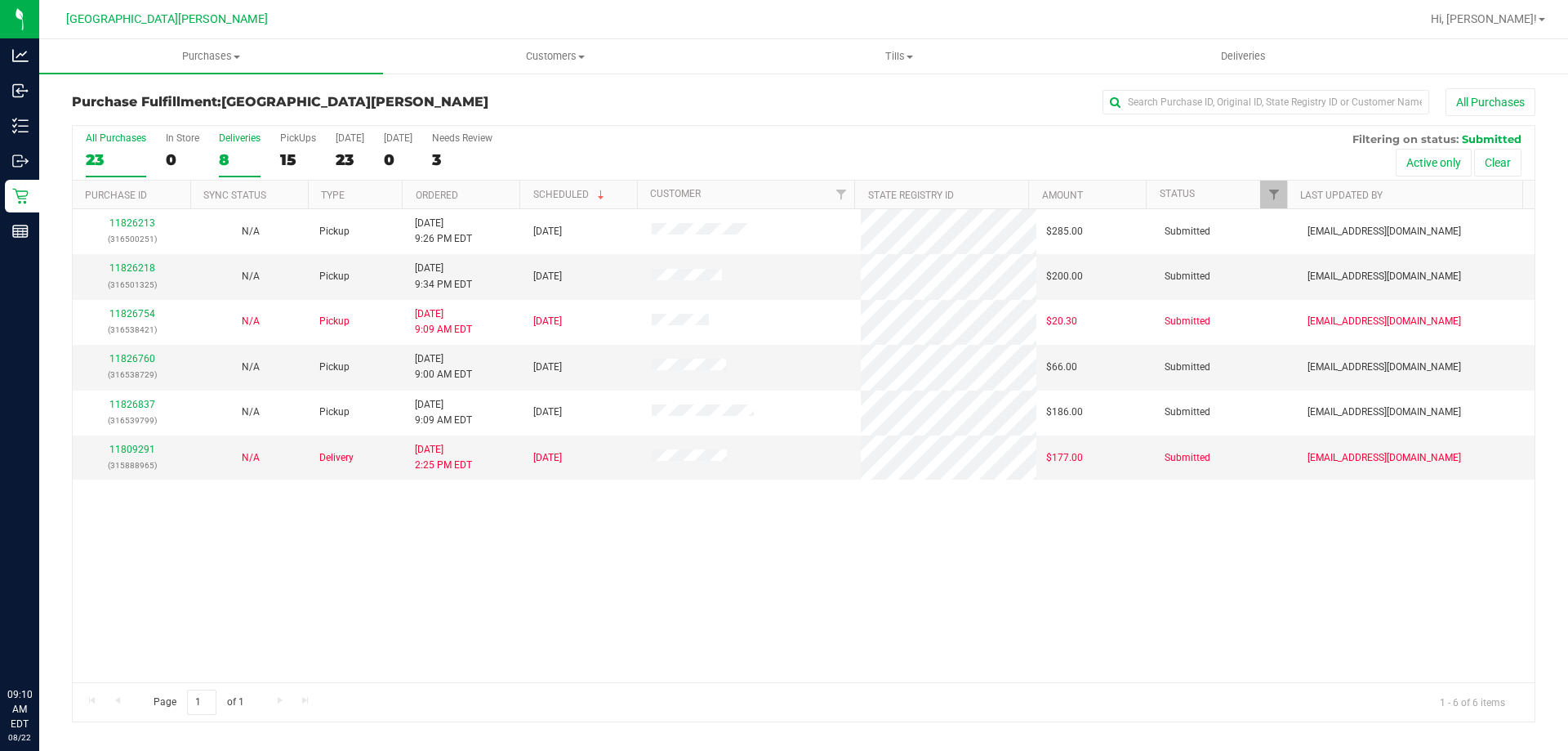
click at [237, 146] on label "Deliveries 8" at bounding box center [239, 155] width 42 height 45
click at [0, 0] on input "Deliveries 8" at bounding box center [0, 0] width 0 height 0
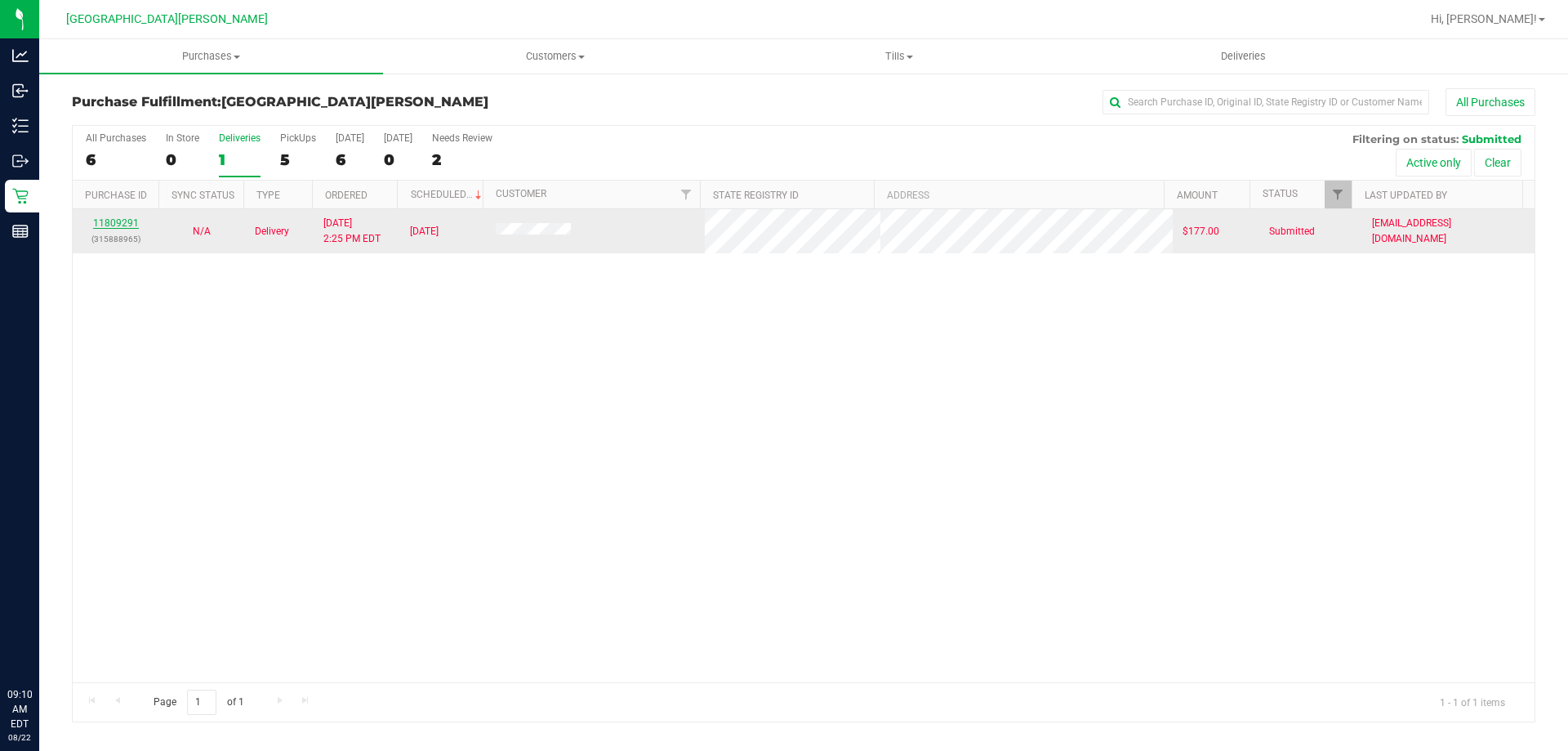
click at [114, 217] on link "11809291" at bounding box center [116, 222] width 45 height 12
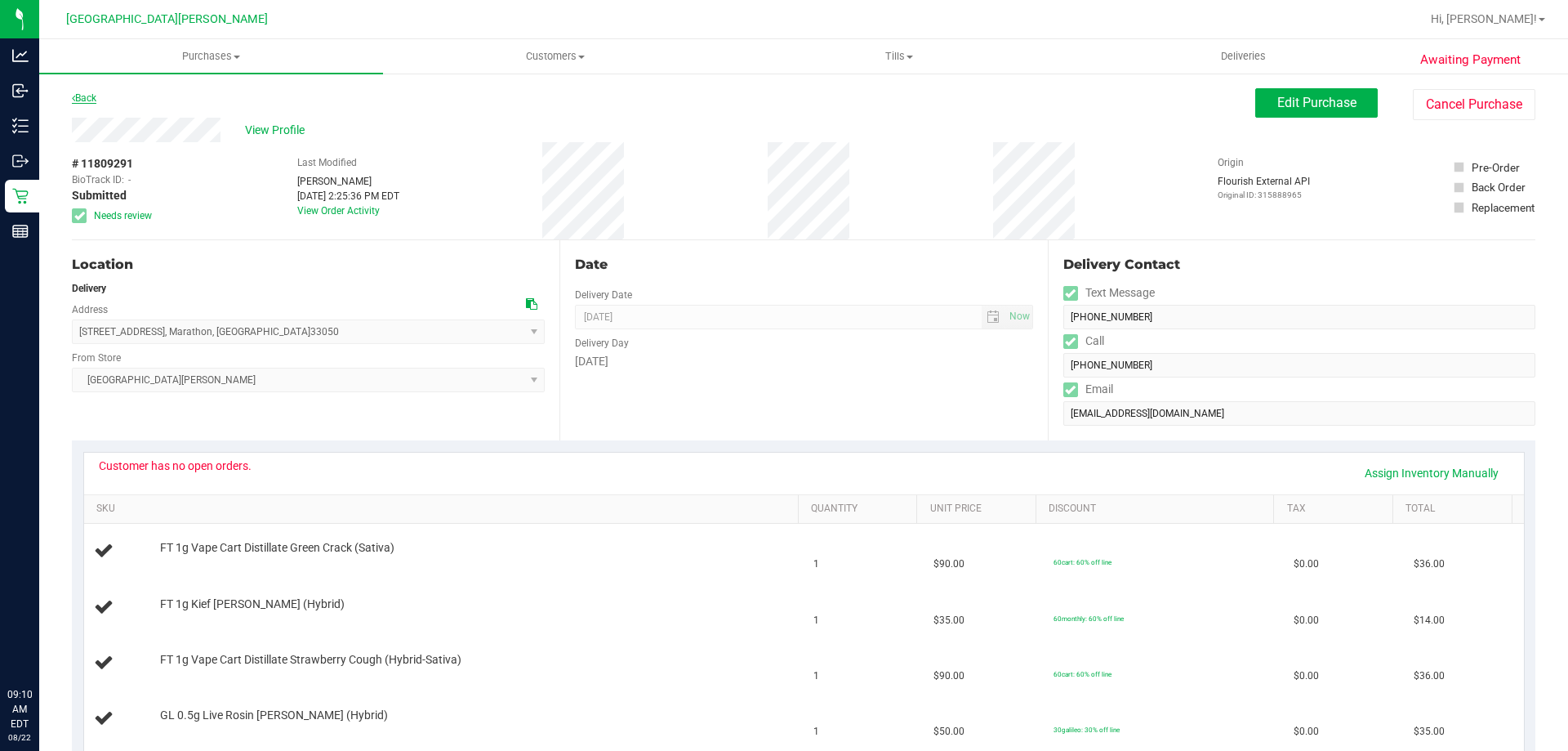
click at [93, 96] on link "Back" at bounding box center [84, 98] width 25 height 12
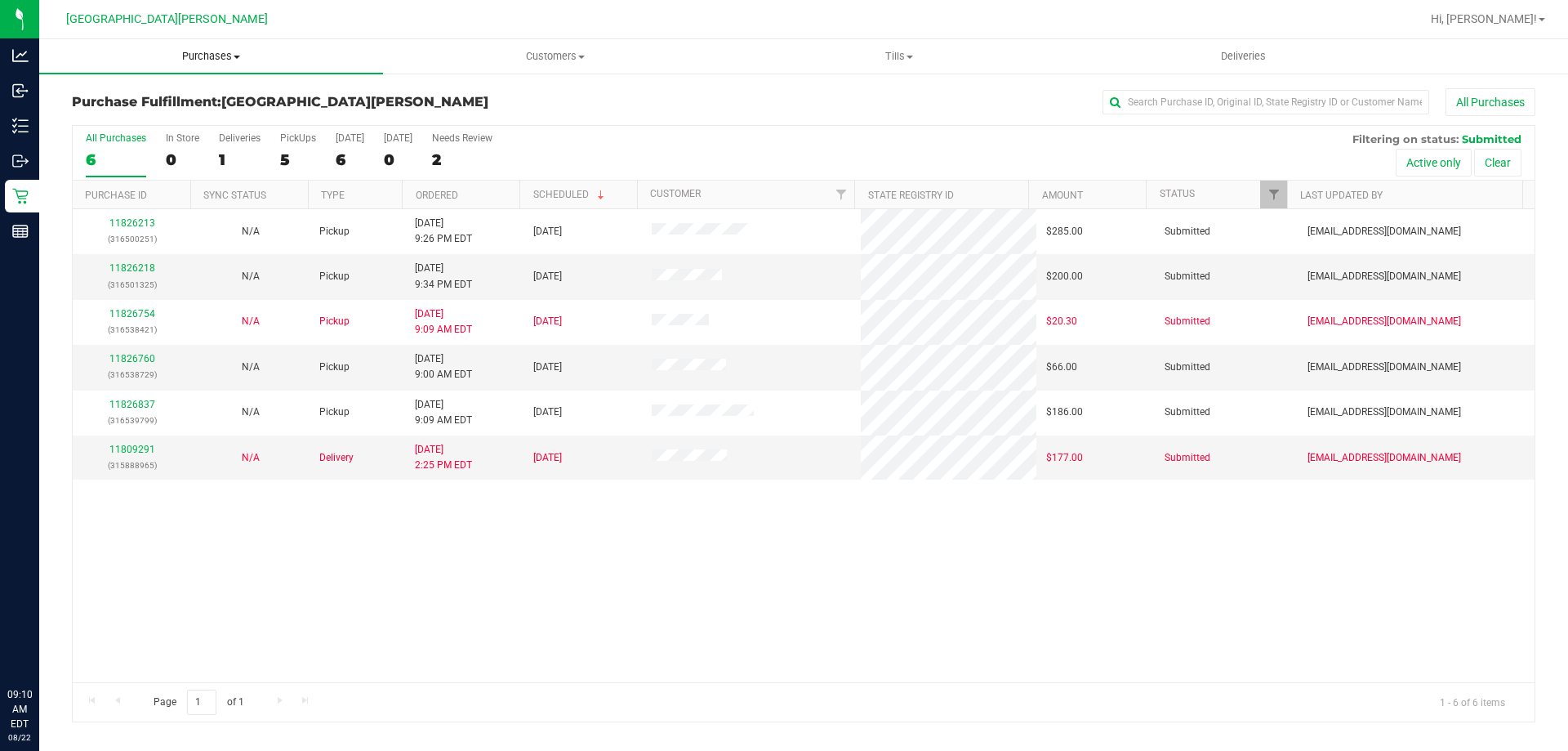
click at [210, 57] on span "Purchases" at bounding box center [211, 56] width 344 height 15
click at [185, 99] on span "Summary of purchases" at bounding box center [123, 99] width 167 height 14
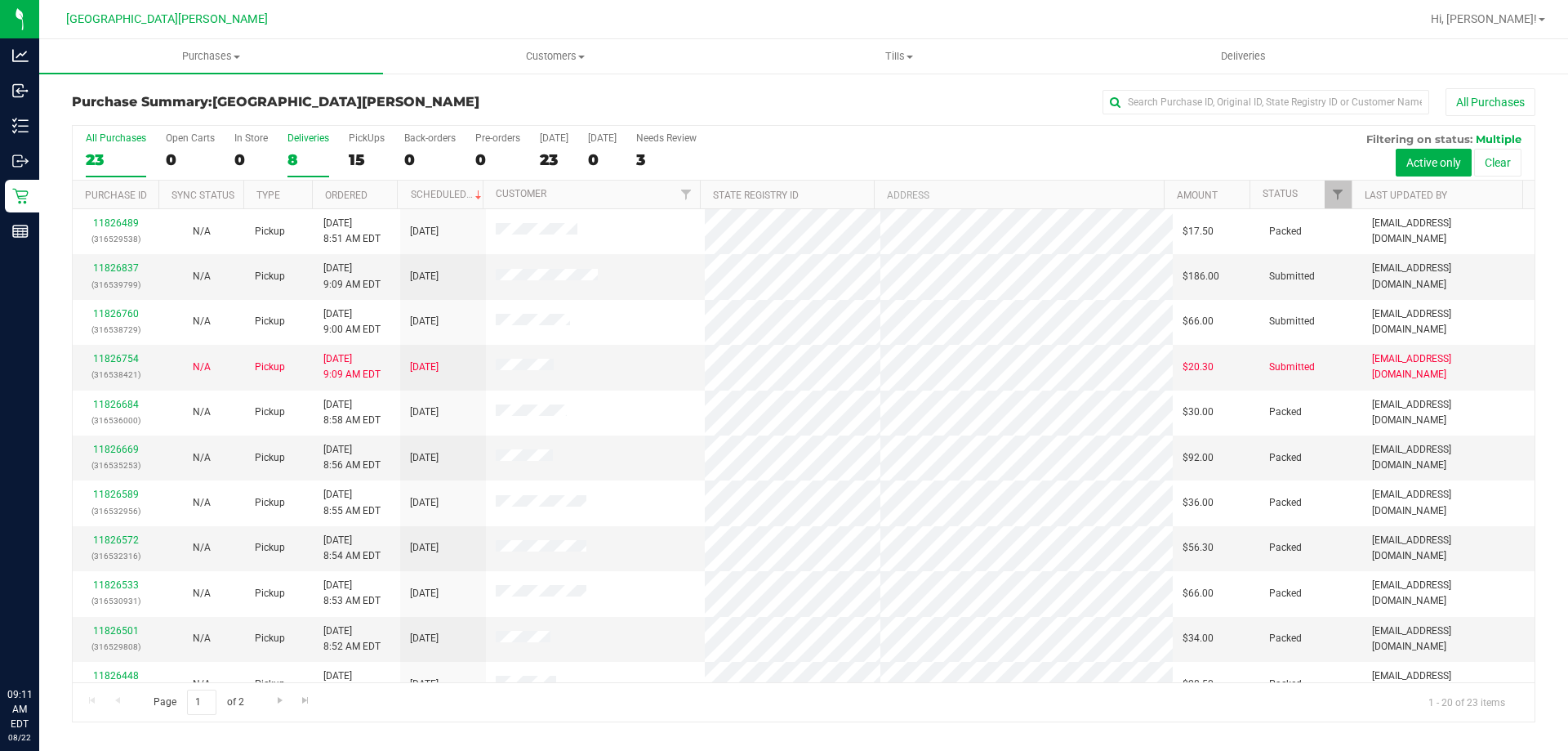
click at [312, 146] on label "Deliveries 8" at bounding box center [308, 155] width 42 height 45
click at [0, 0] on input "Deliveries 8" at bounding box center [0, 0] width 0 height 0
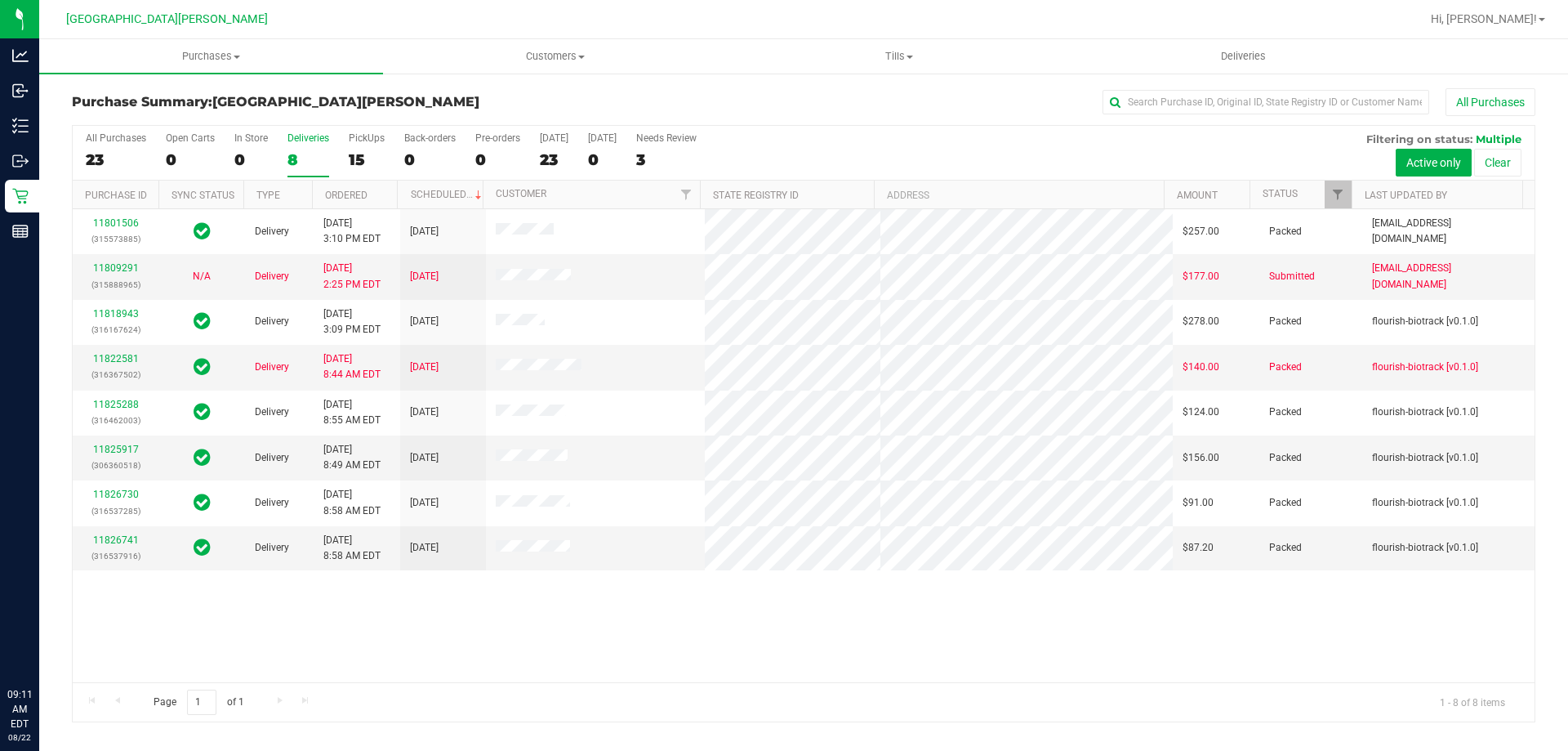
click at [566, 197] on th "Customer" at bounding box center [591, 195] width 217 height 28
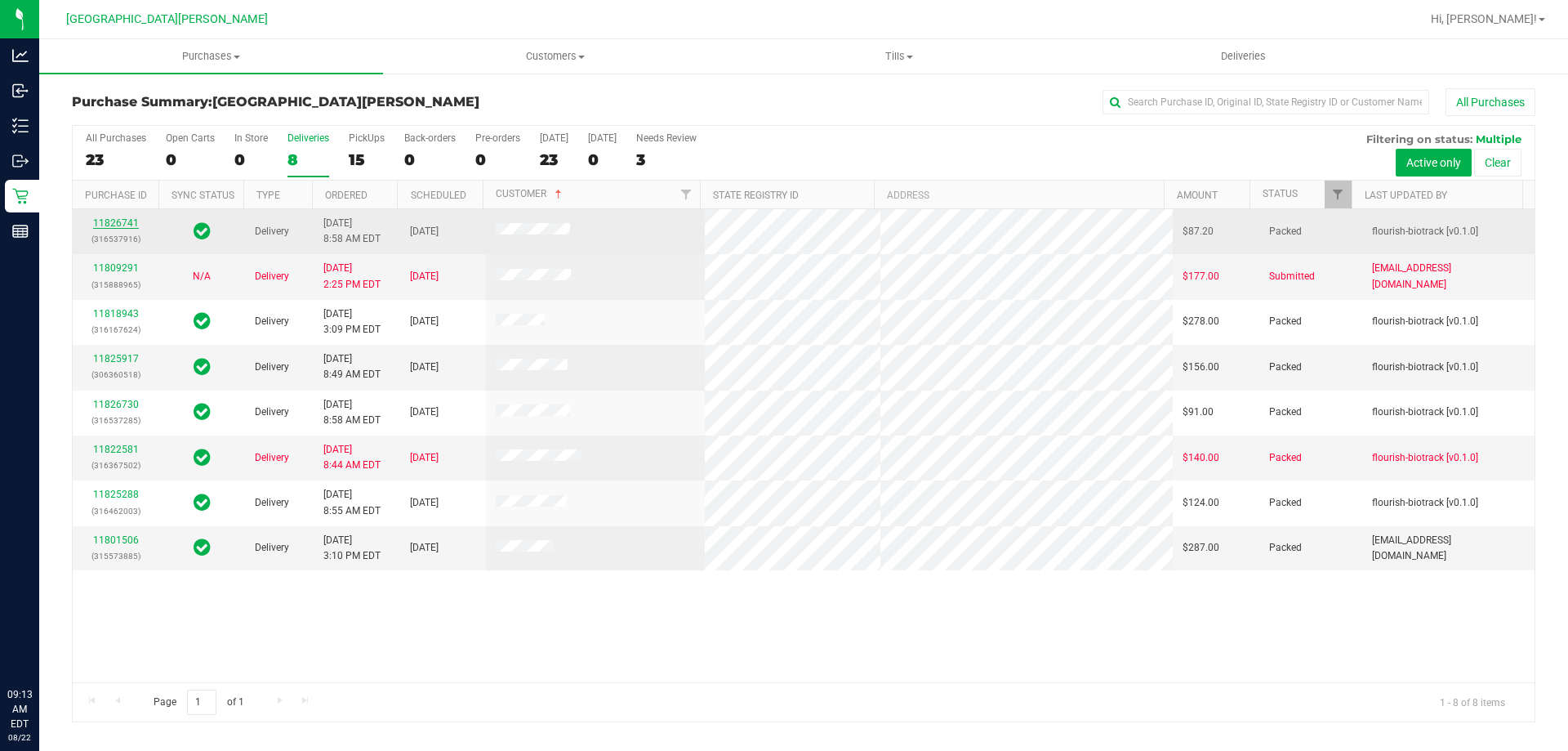
click at [107, 224] on link "11826741" at bounding box center [116, 222] width 45 height 12
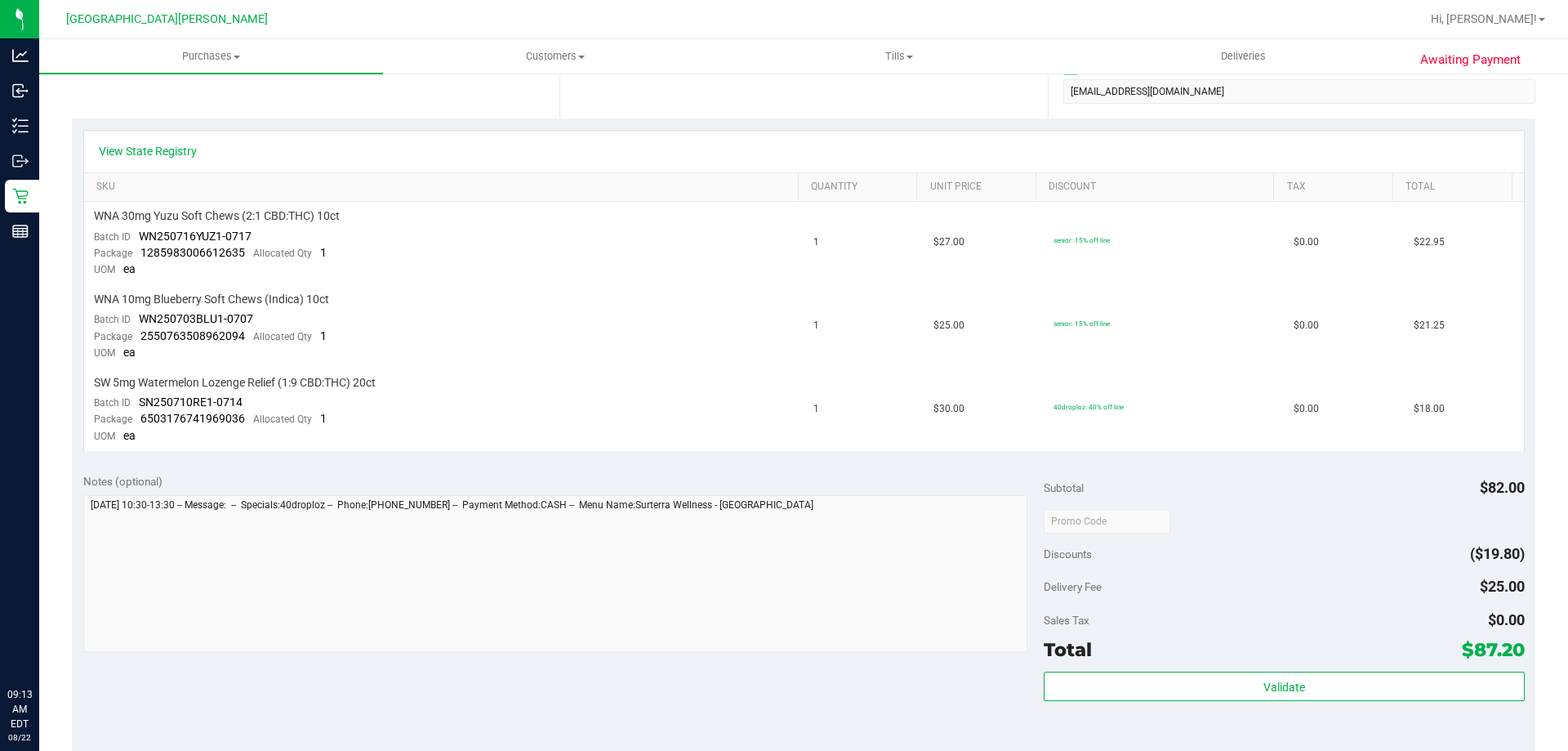
scroll to position [572, 0]
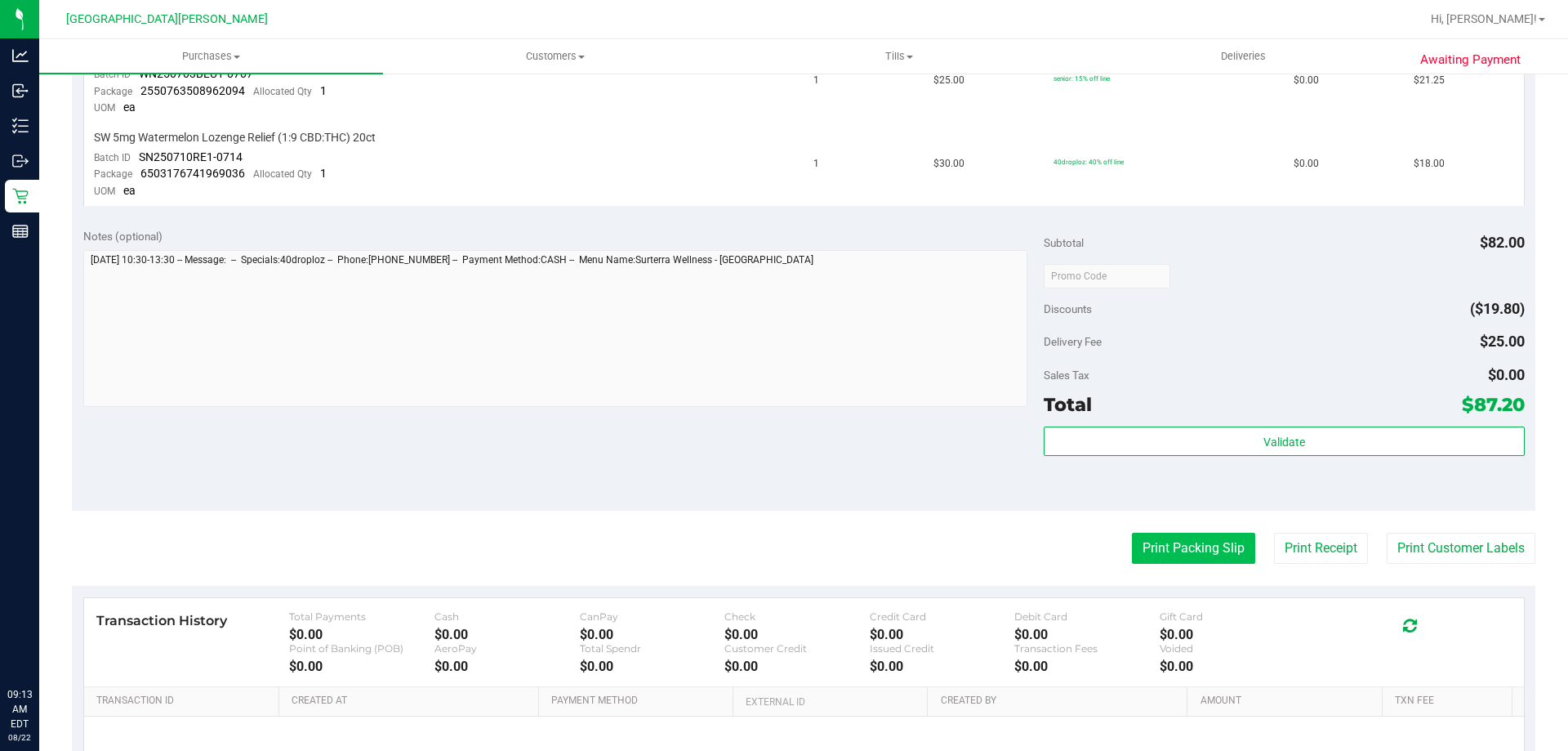
click at [1201, 552] on button "Print Packing Slip" at bounding box center [1194, 548] width 124 height 31
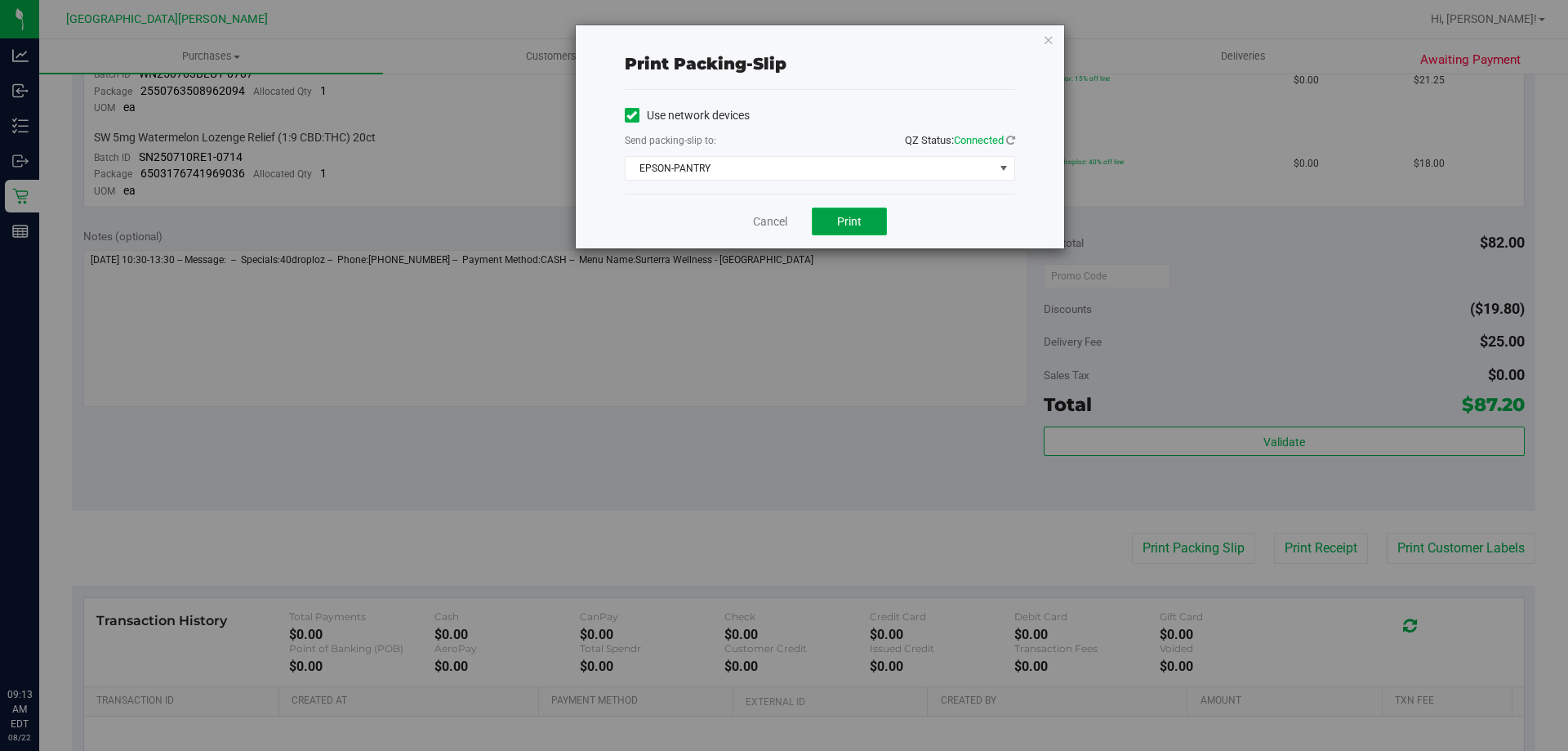
click at [853, 221] on span "Print" at bounding box center [849, 222] width 25 height 13
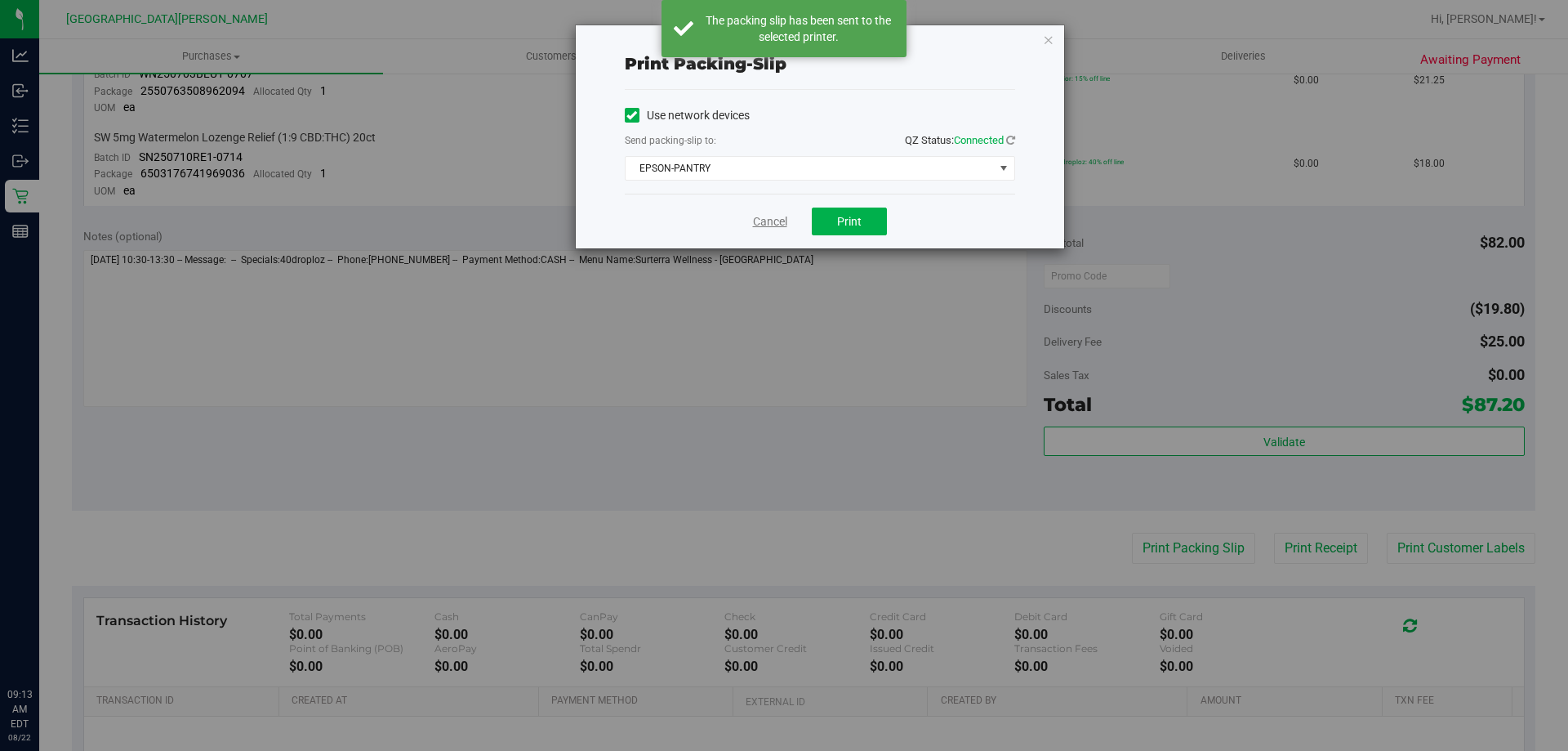
click at [777, 221] on link "Cancel" at bounding box center [770, 222] width 35 height 17
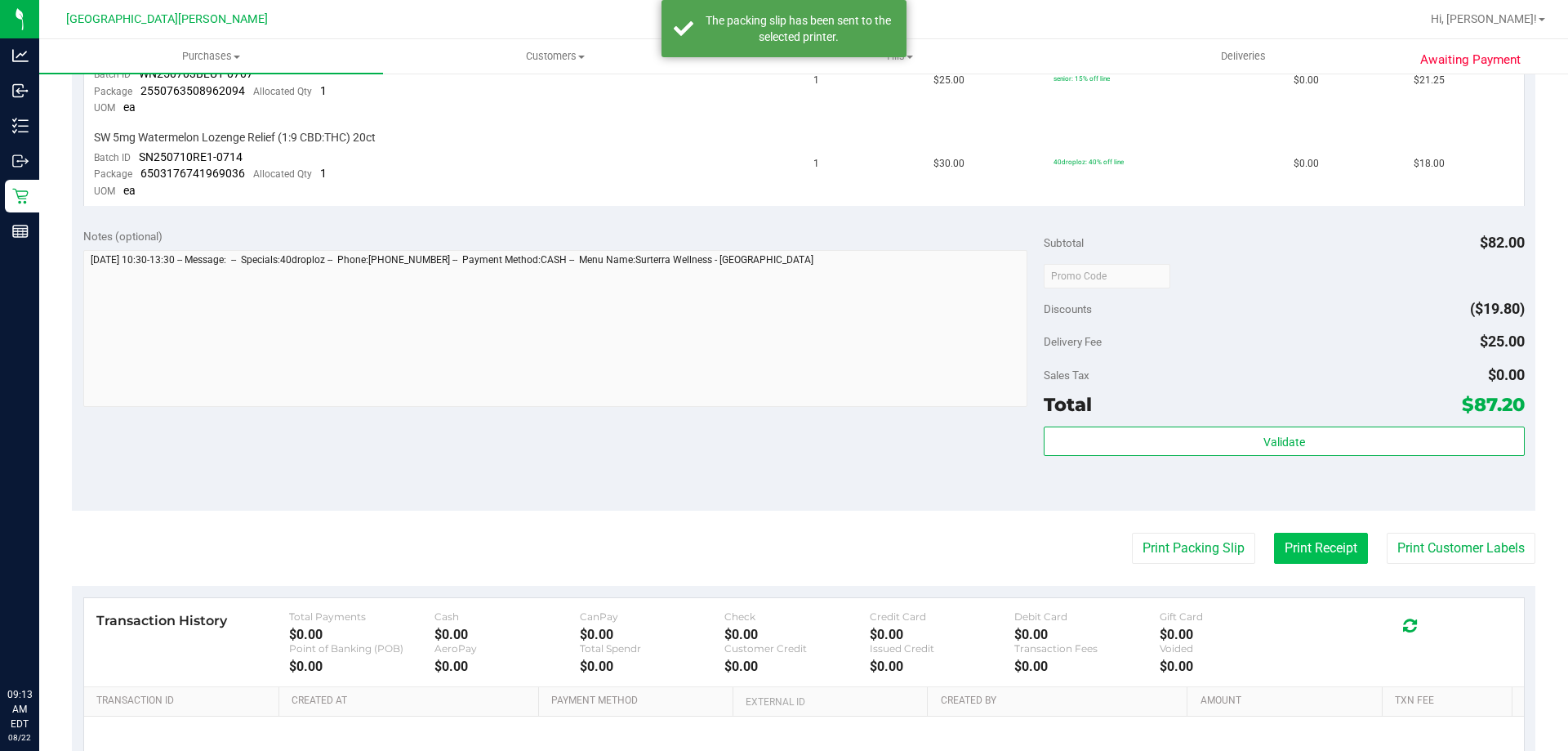
click at [1299, 548] on button "Print Receipt" at bounding box center [1322, 548] width 94 height 31
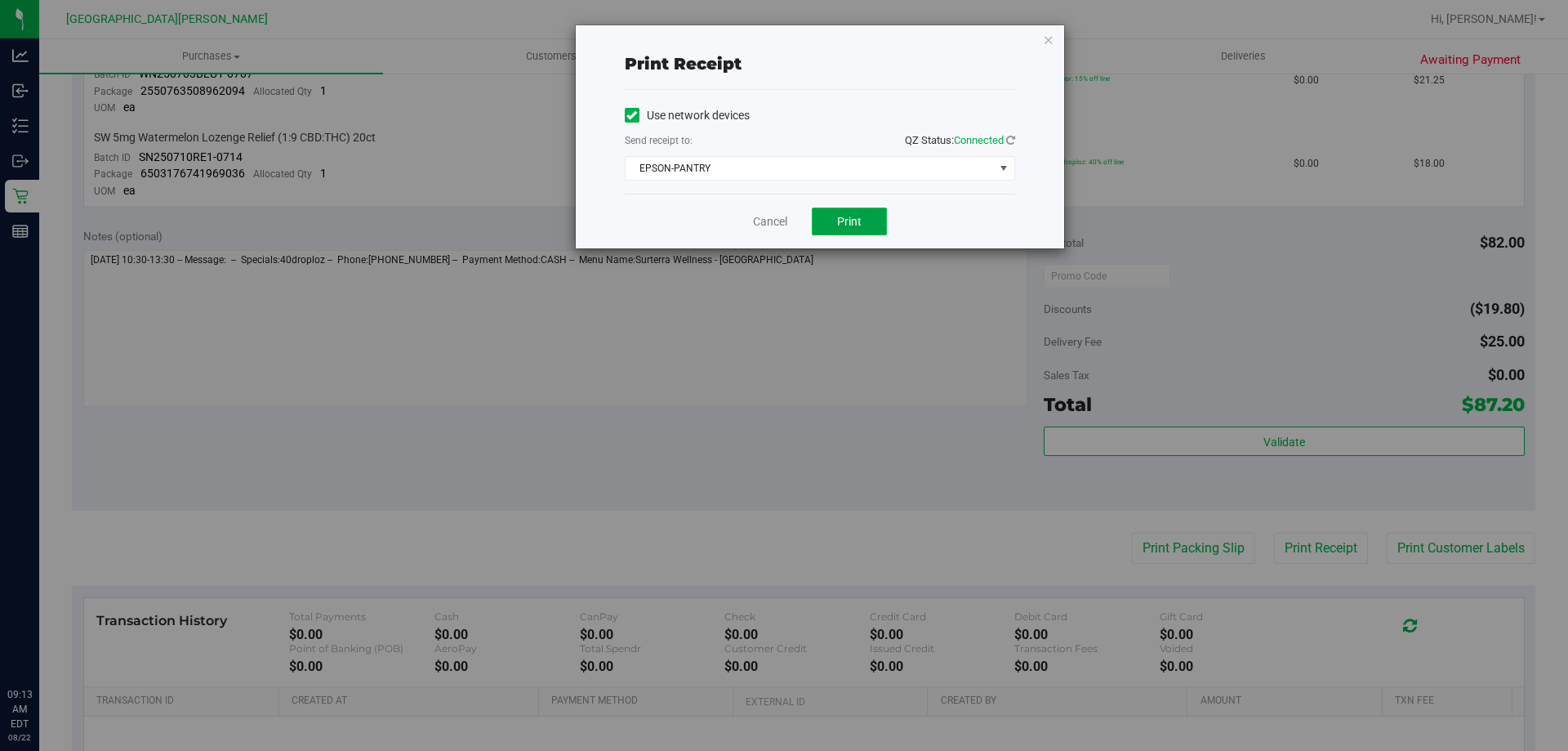
click at [870, 229] on button "Print" at bounding box center [849, 221] width 75 height 28
click at [763, 224] on link "Cancel" at bounding box center [770, 222] width 35 height 17
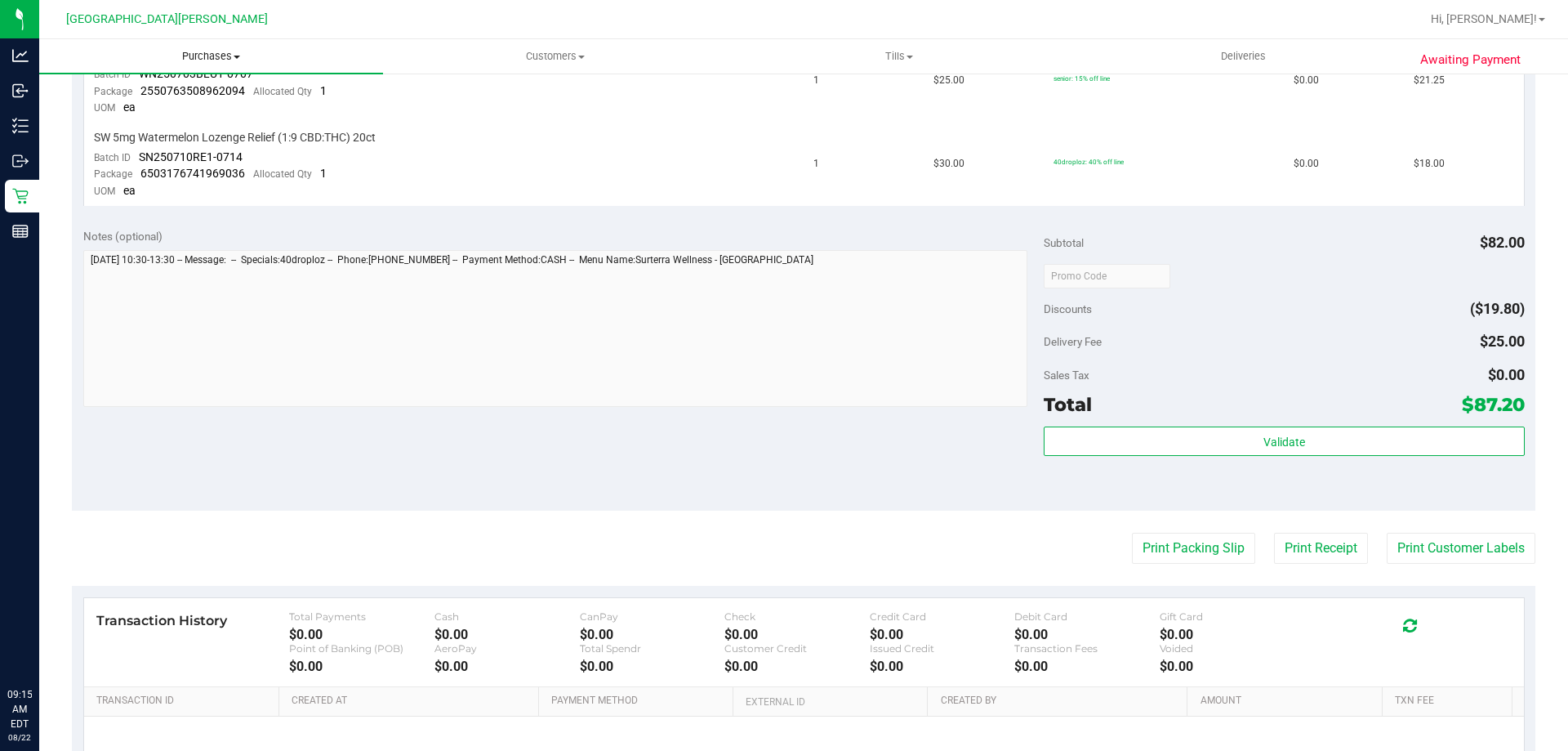
click at [195, 50] on span "Purchases" at bounding box center [211, 56] width 344 height 15
click at [178, 93] on span "Summary of purchases" at bounding box center [123, 99] width 167 height 14
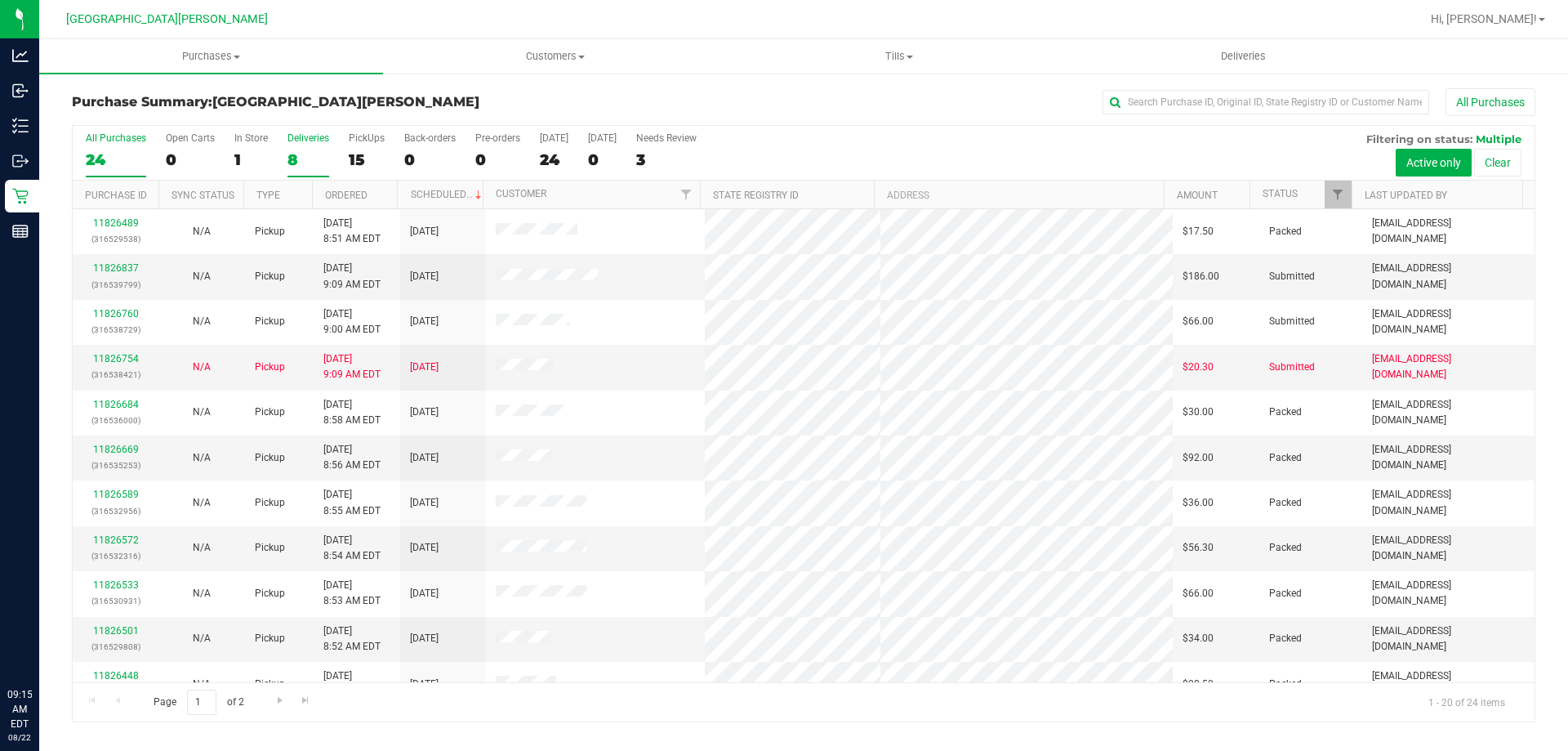
click at [309, 151] on div "8" at bounding box center [308, 159] width 42 height 19
click at [0, 0] on input "Deliveries 8" at bounding box center [0, 0] width 0 height 0
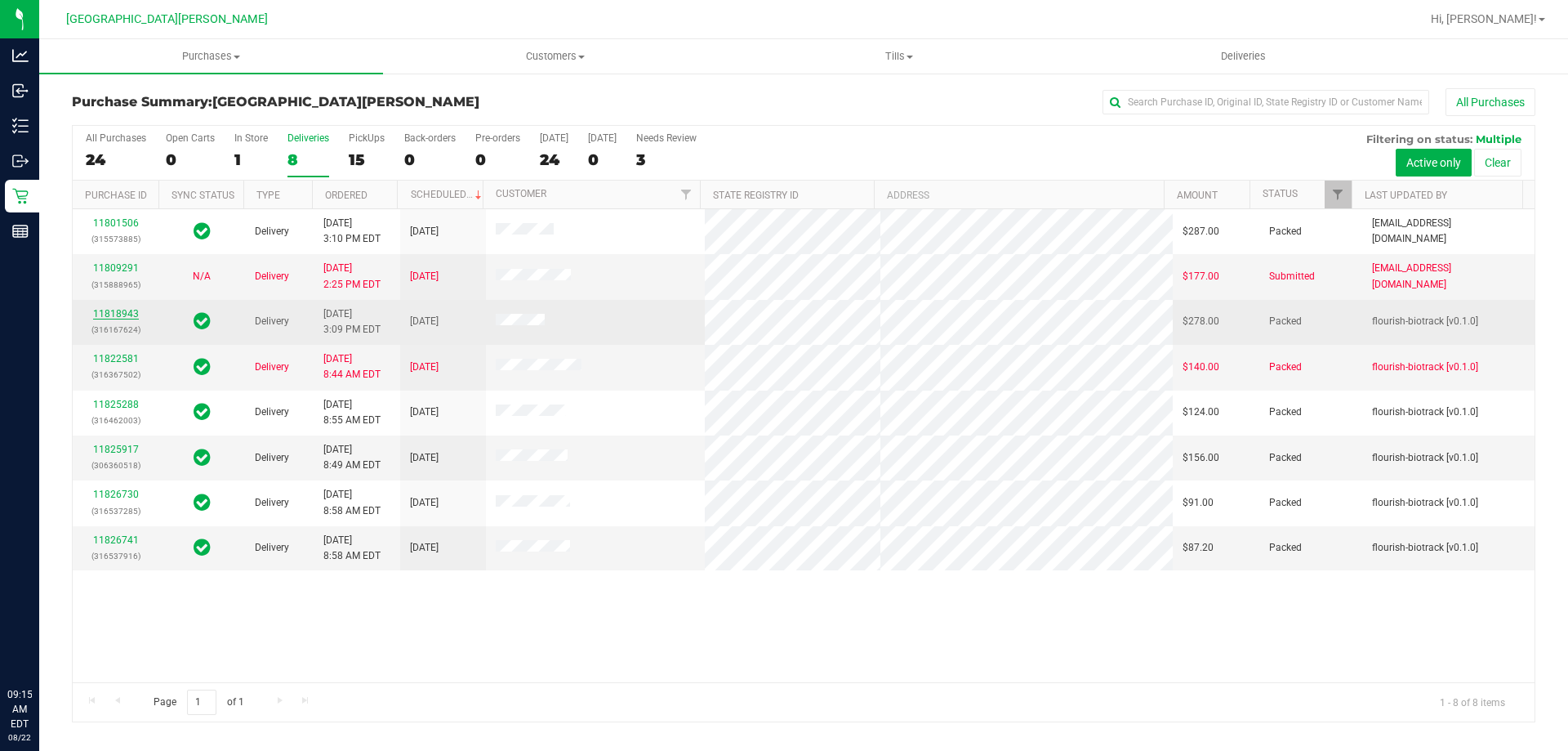
click at [121, 308] on link "11818943" at bounding box center [116, 313] width 45 height 12
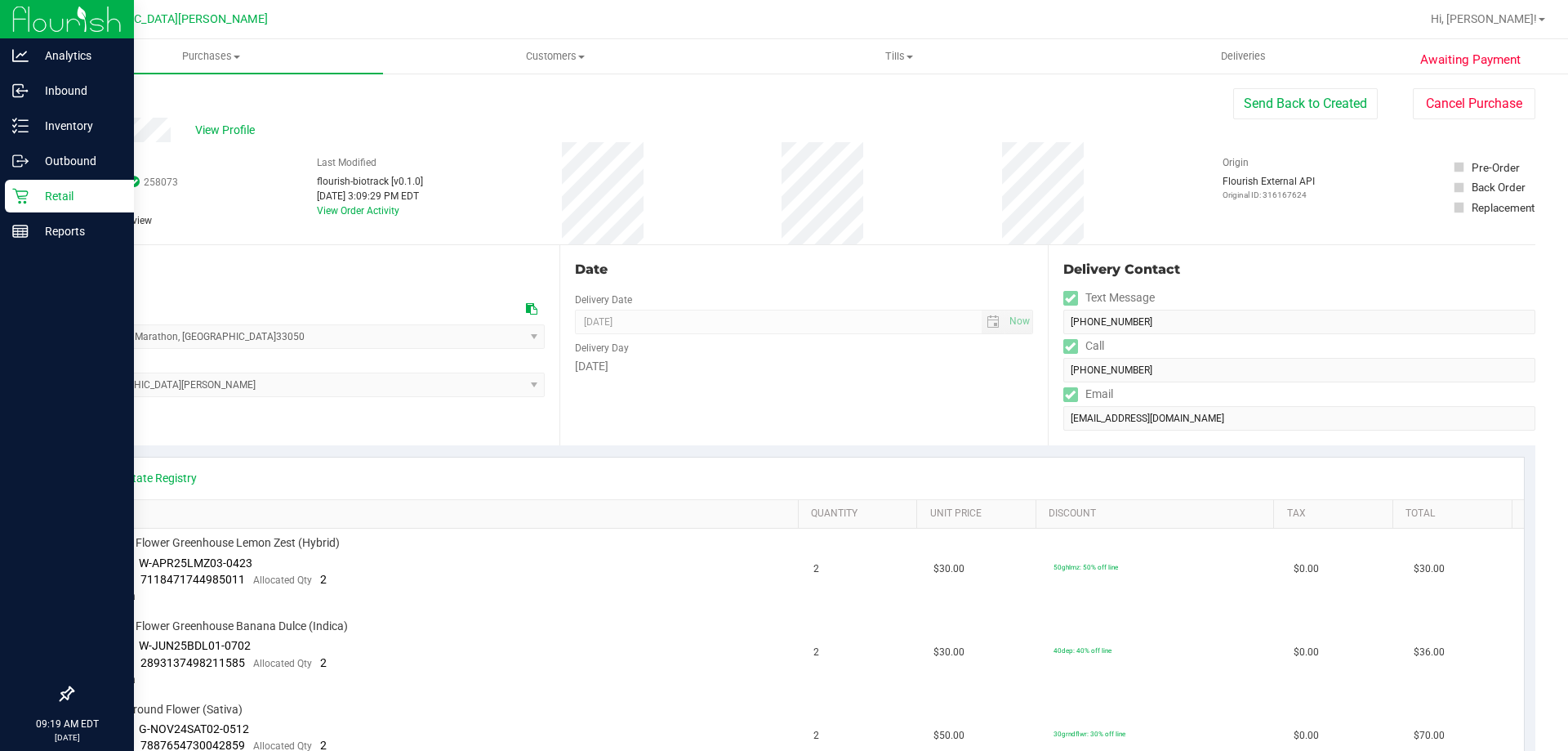
click at [11, 189] on div "Retail" at bounding box center [69, 196] width 129 height 33
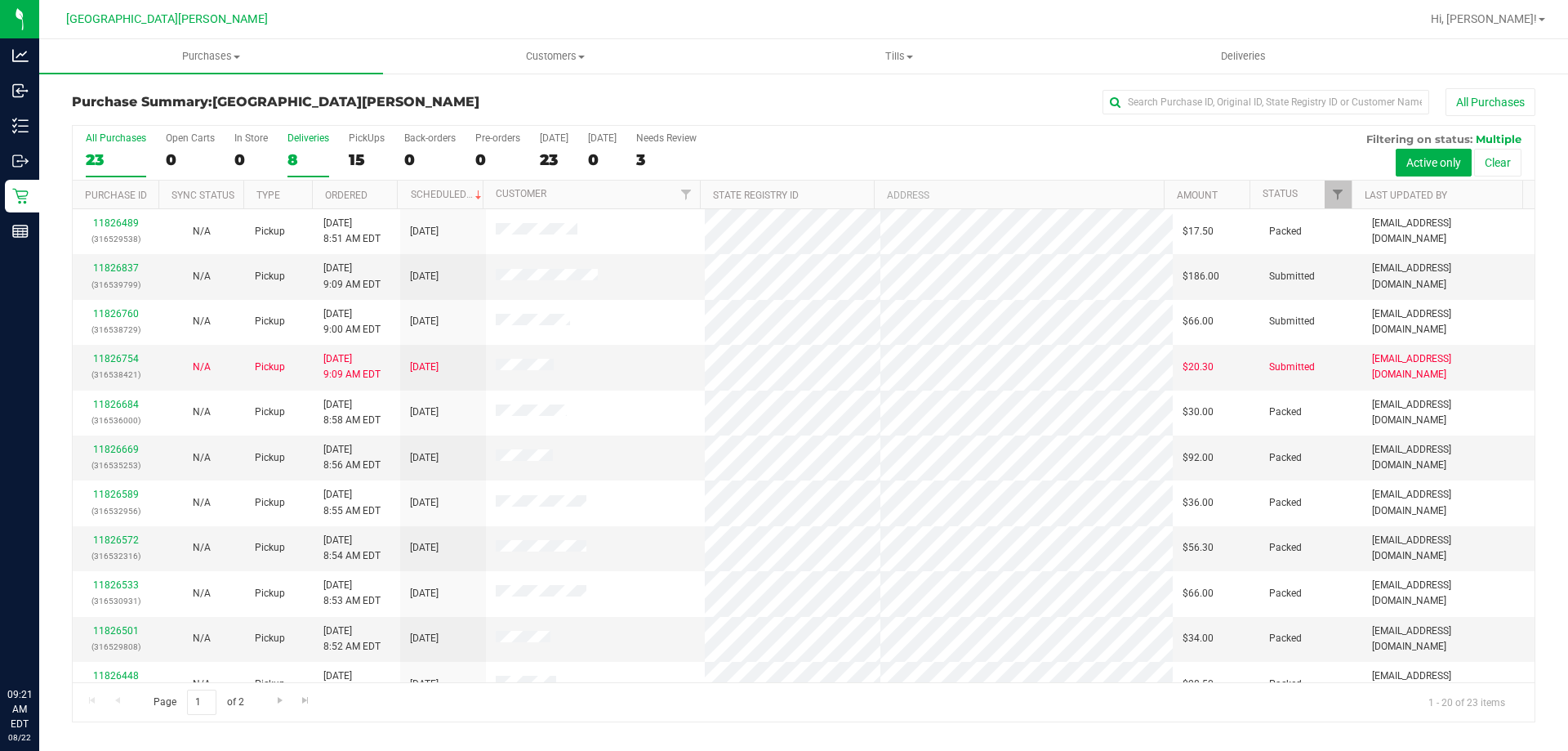
click at [319, 154] on div "8" at bounding box center [308, 159] width 42 height 19
click at [0, 0] on input "Deliveries 8" at bounding box center [0, 0] width 0 height 0
click at [307, 148] on label "Deliveries 8" at bounding box center [308, 155] width 42 height 45
click at [0, 0] on input "Deliveries 8" at bounding box center [0, 0] width 0 height 0
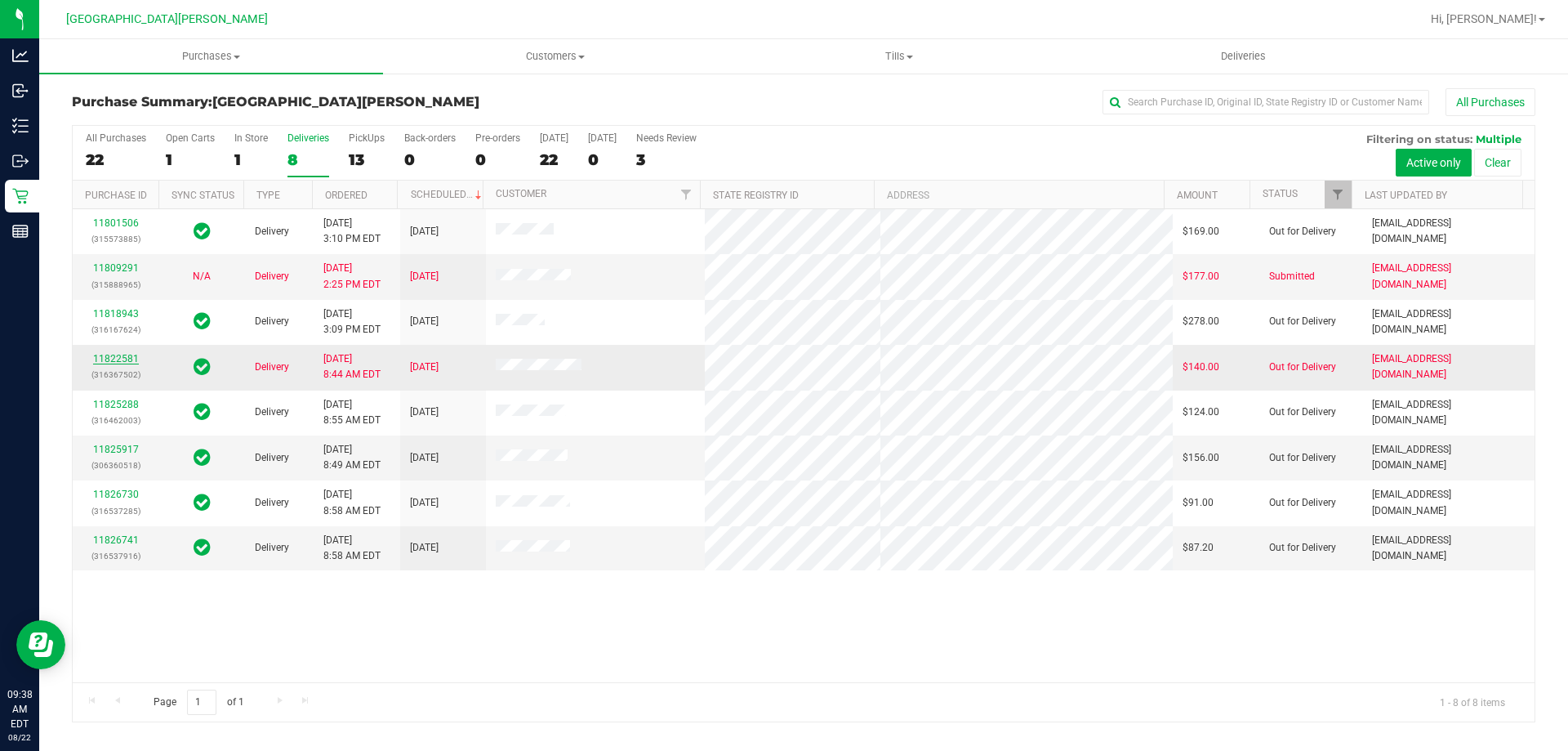
click at [117, 355] on link "11822581" at bounding box center [116, 359] width 45 height 12
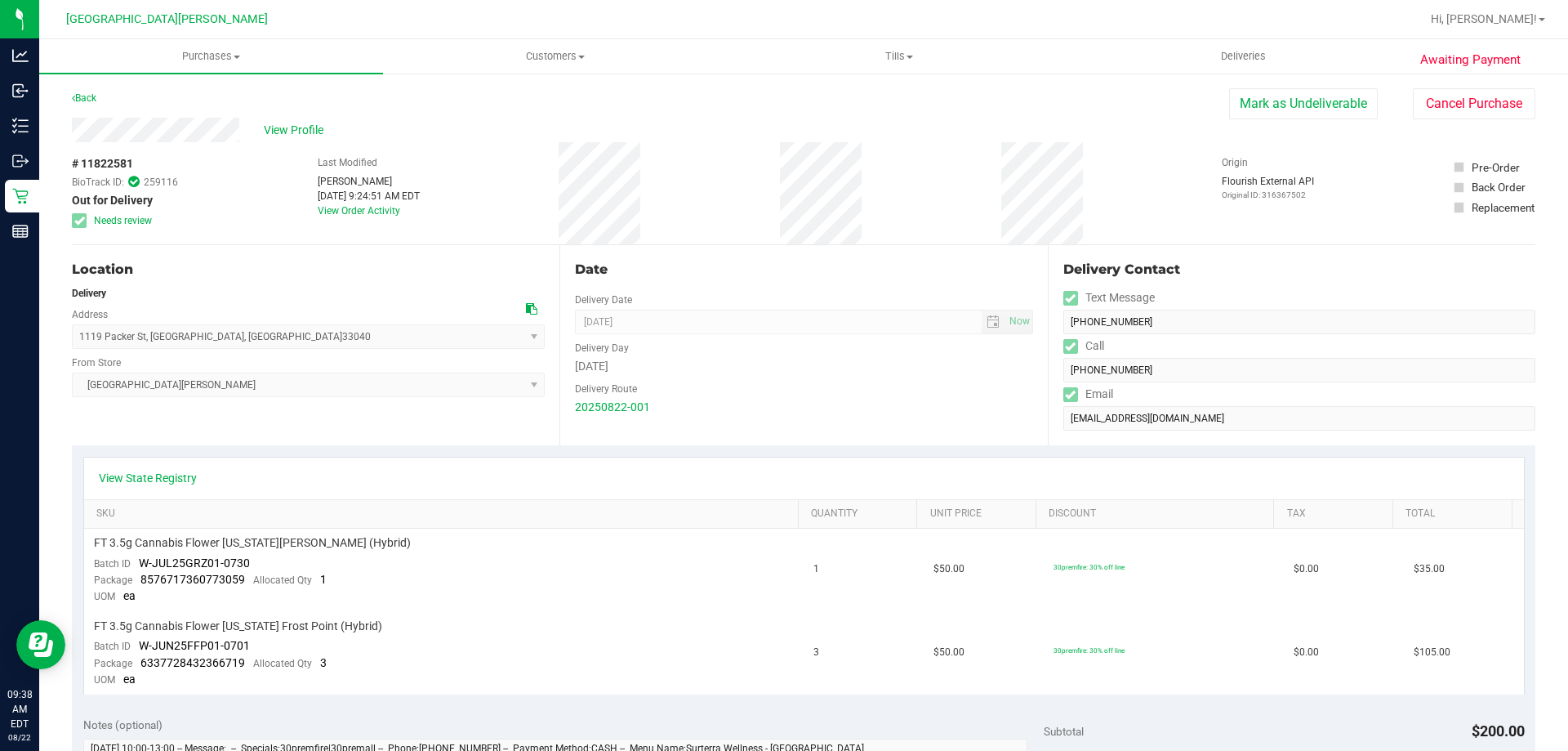
click at [84, 221] on span at bounding box center [79, 221] width 15 height 15
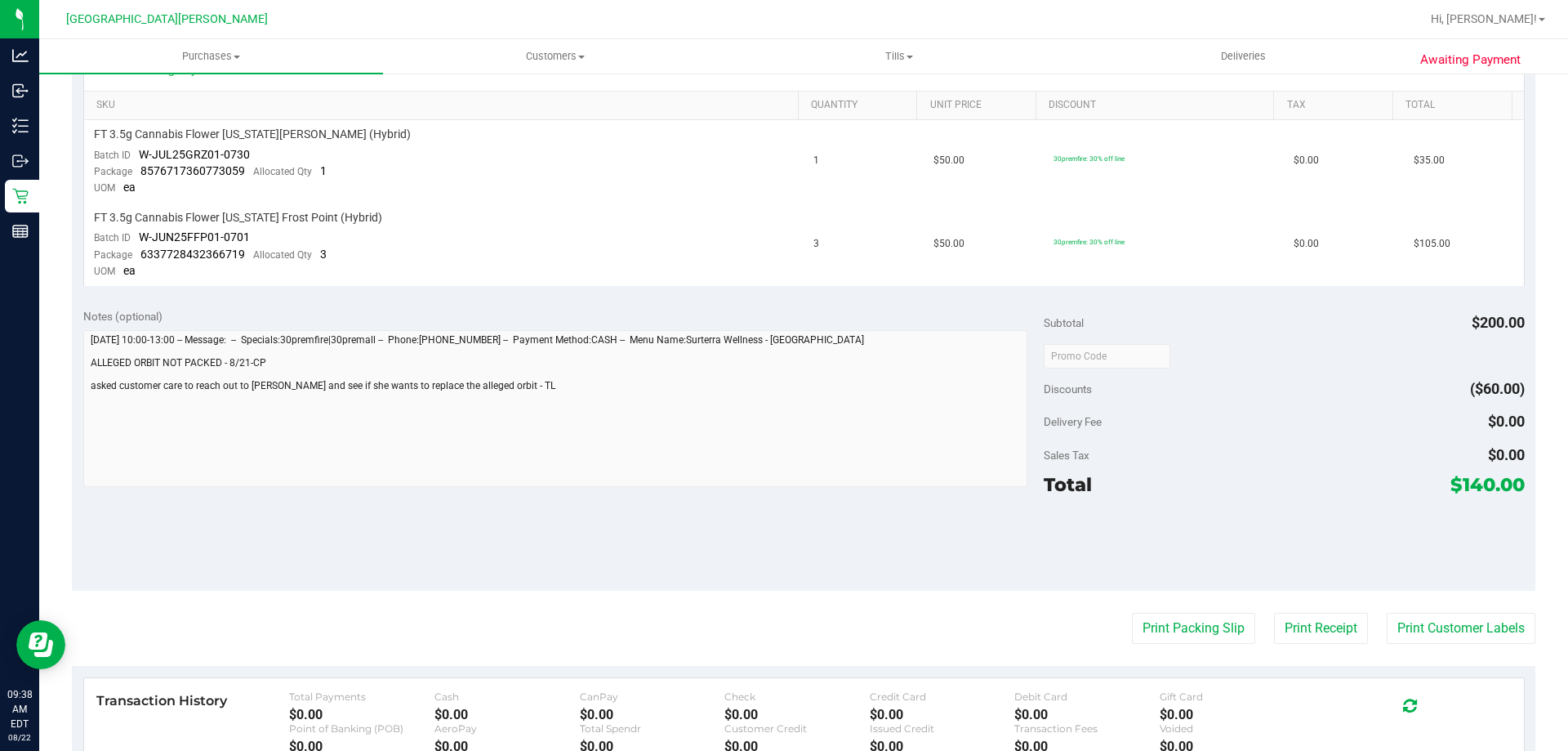
scroll to position [327, 0]
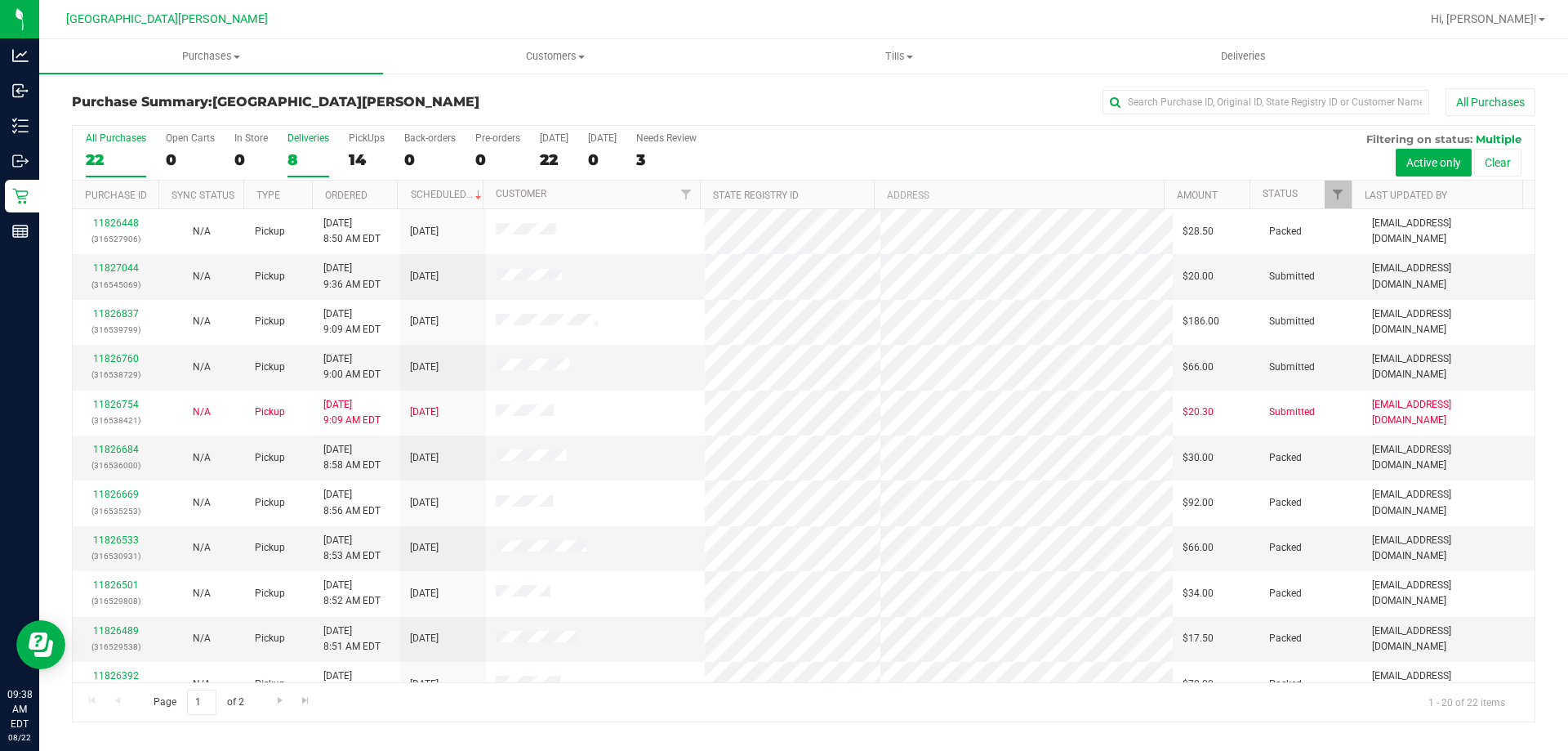
click at [287, 150] on div "8" at bounding box center [308, 159] width 42 height 19
click at [0, 0] on input "Deliveries 8" at bounding box center [0, 0] width 0 height 0
